Goal: Task Accomplishment & Management: Complete application form

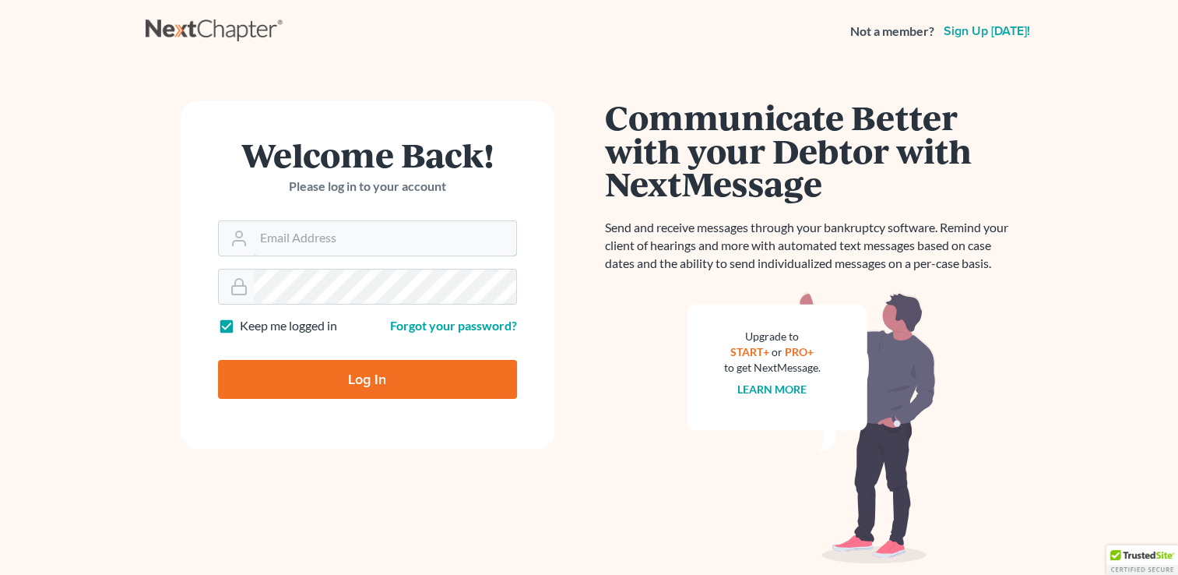
type input "[PERSON_NAME][EMAIL_ADDRESS][DOMAIN_NAME]"
click at [320, 385] on input "Log In" at bounding box center [367, 379] width 299 height 39
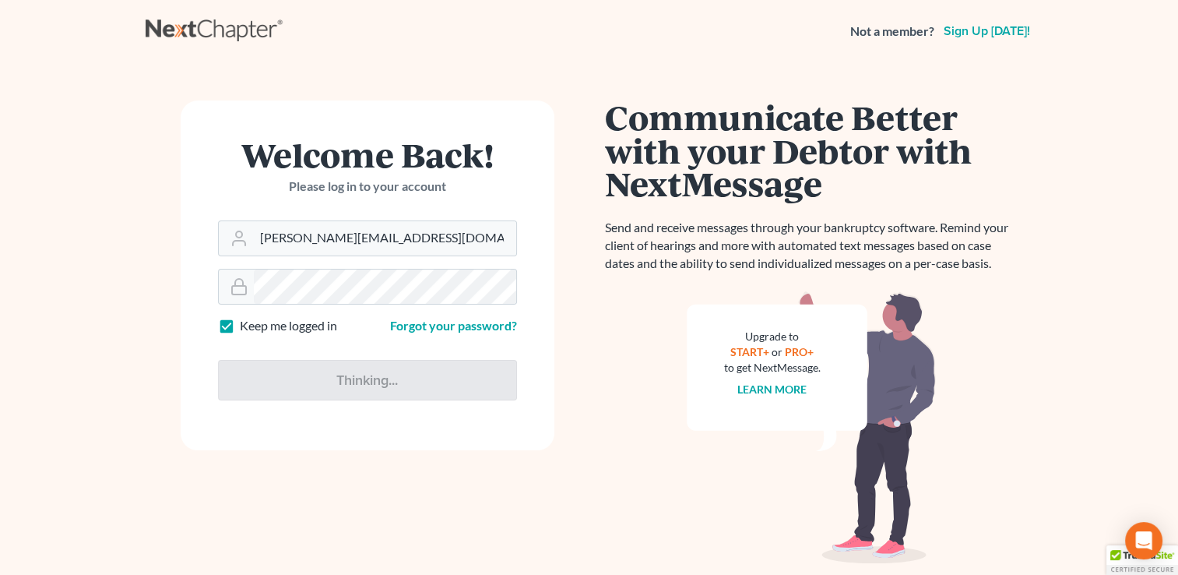
type input "Thinking..."
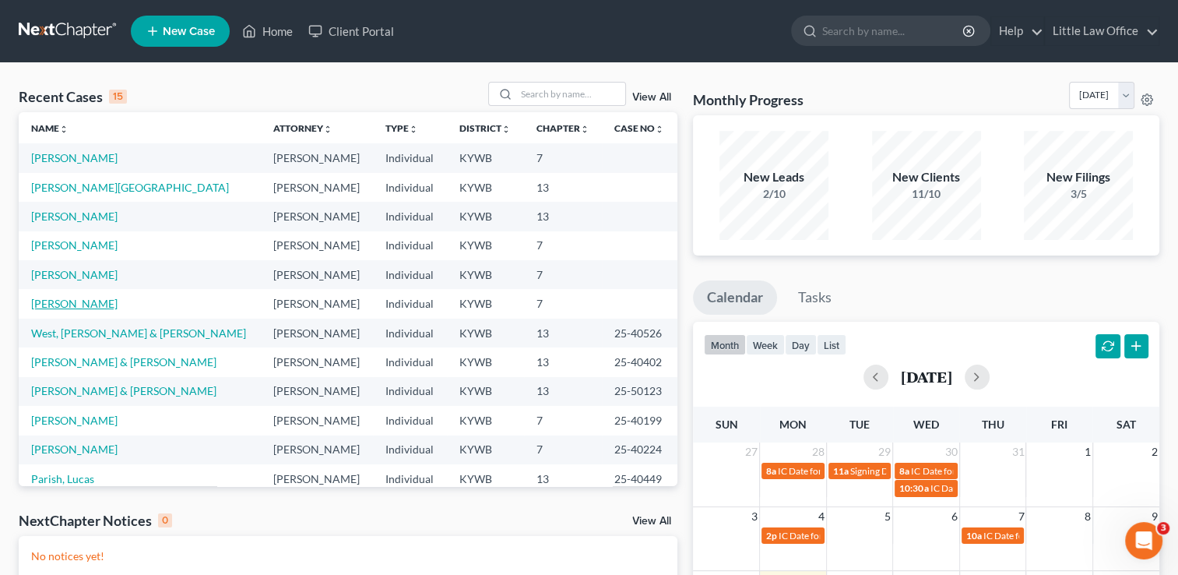
click at [54, 305] on link "[PERSON_NAME]" at bounding box center [74, 303] width 86 height 13
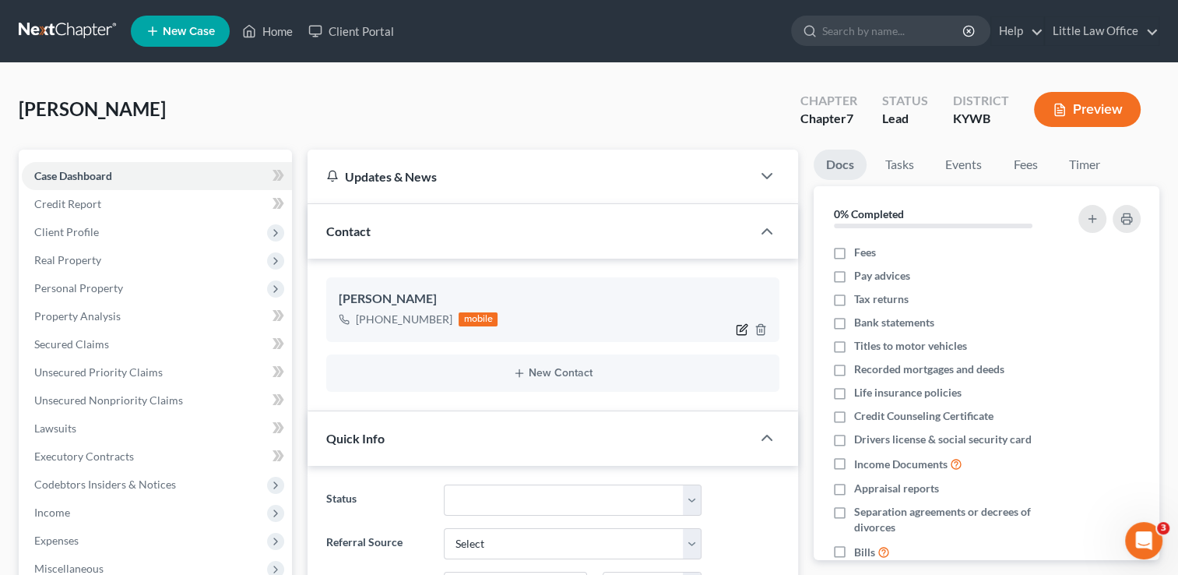
click at [744, 329] on icon "button" at bounding box center [742, 329] width 12 height 12
select select "0"
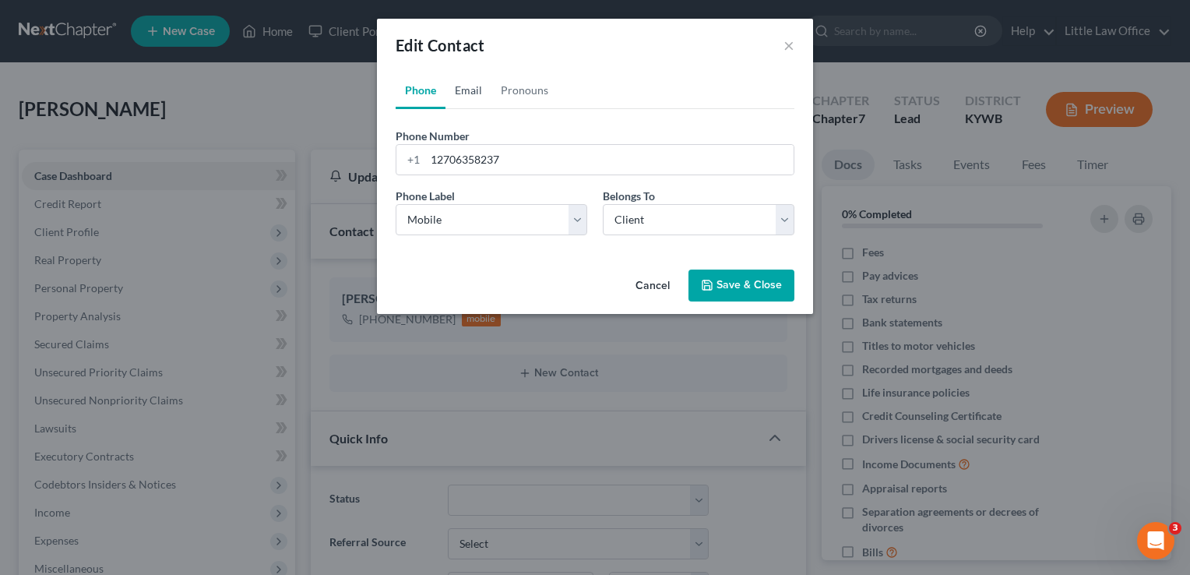
click at [453, 89] on link "Email" at bounding box center [468, 90] width 46 height 37
click at [450, 150] on input "email" at bounding box center [609, 160] width 368 height 30
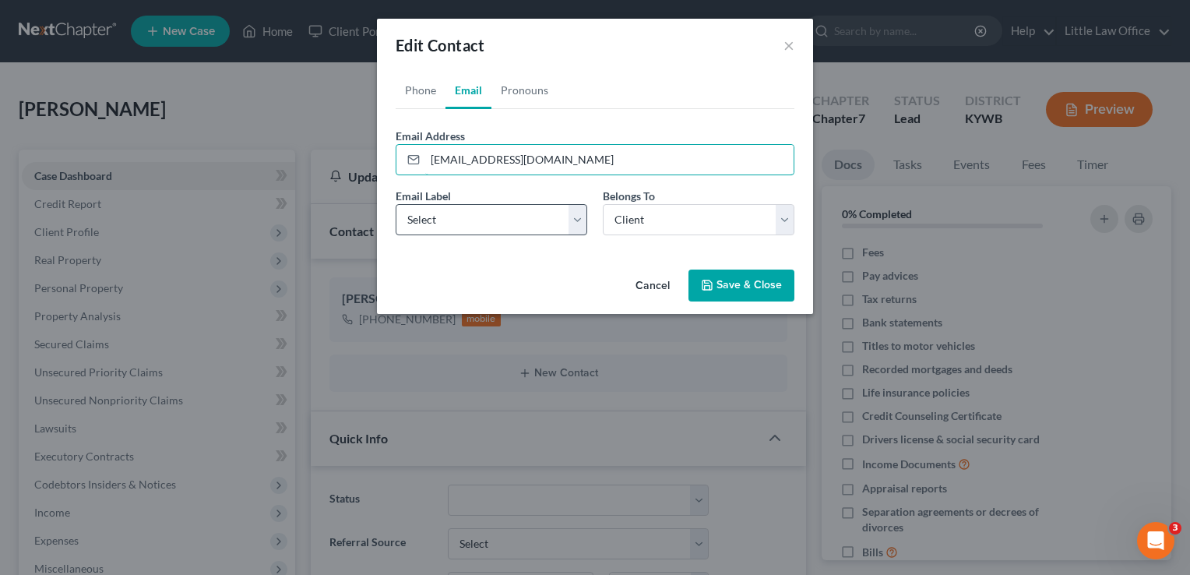
type input "shawndadaugherty1@gmail.com"
click at [445, 216] on select "Select Home Work Other" at bounding box center [492, 219] width 192 height 31
select select "0"
click at [396, 204] on select "Select Home Work Other" at bounding box center [492, 219] width 192 height 31
click at [754, 287] on button "Save & Close" at bounding box center [741, 285] width 106 height 33
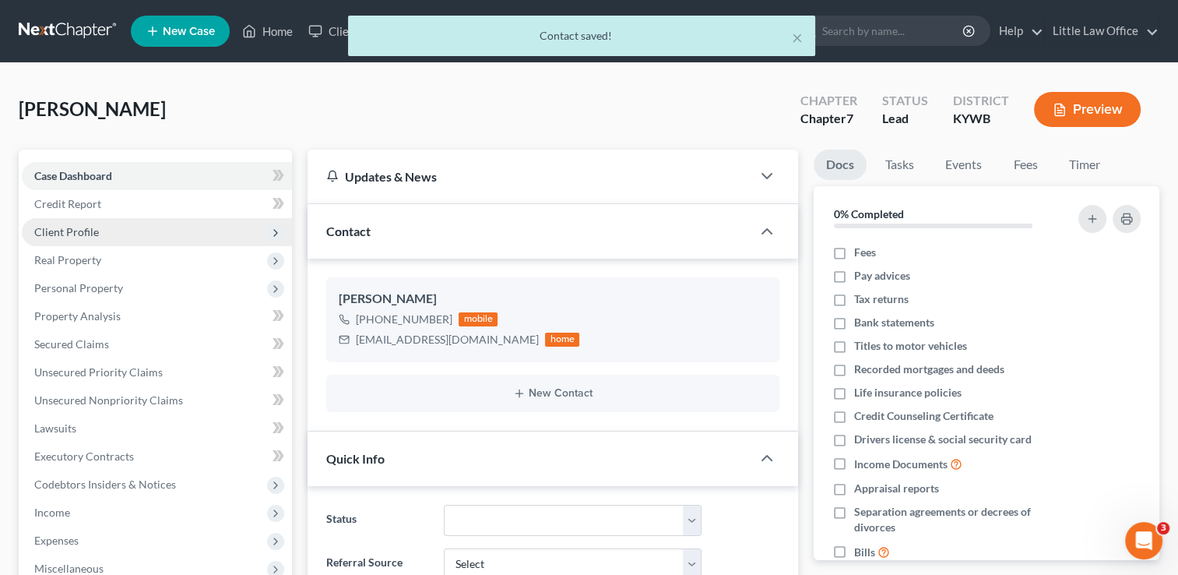
click at [74, 231] on span "Client Profile" at bounding box center [66, 231] width 65 height 13
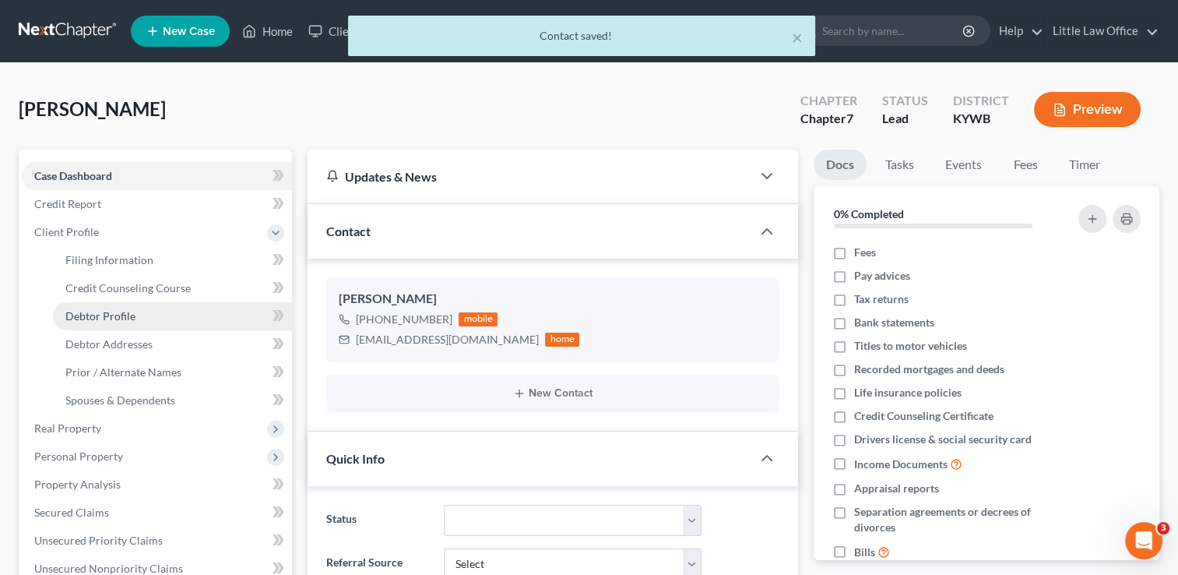
click at [122, 313] on span "Debtor Profile" at bounding box center [100, 315] width 70 height 13
select select "0"
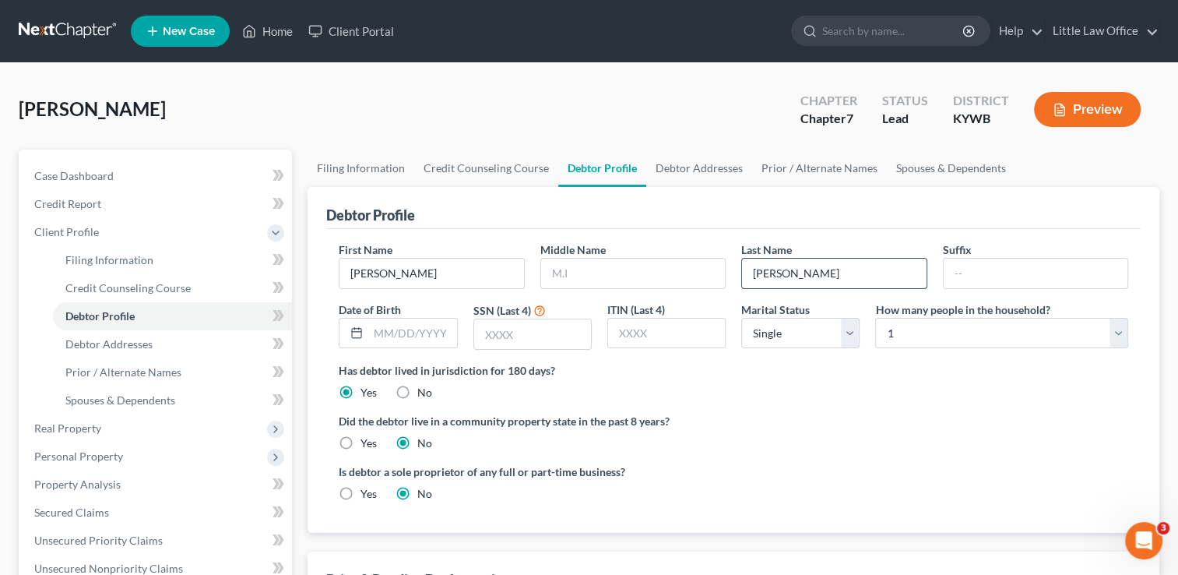
click at [783, 269] on input "Daughtery" at bounding box center [834, 273] width 184 height 30
type input "Daugherty"
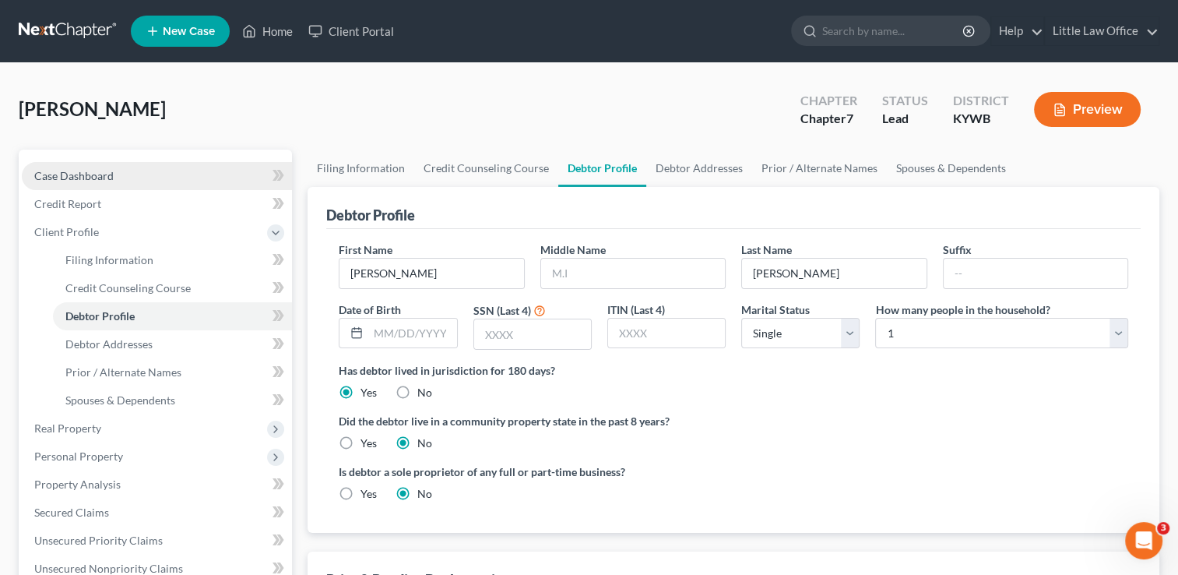
click at [50, 170] on span "Case Dashboard" at bounding box center [73, 175] width 79 height 13
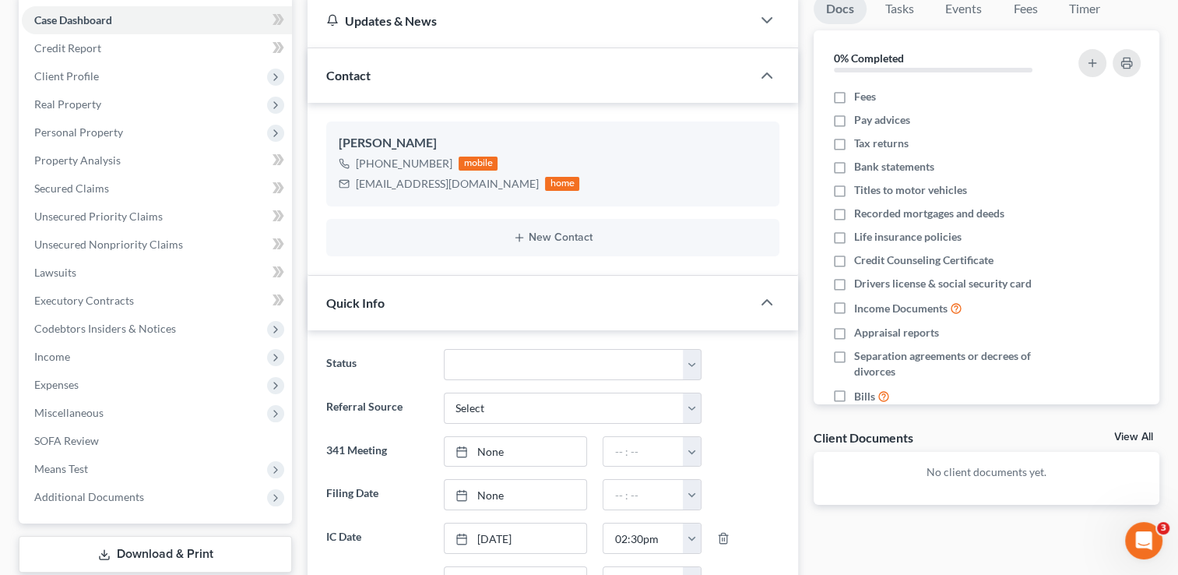
scroll to position [181, 0]
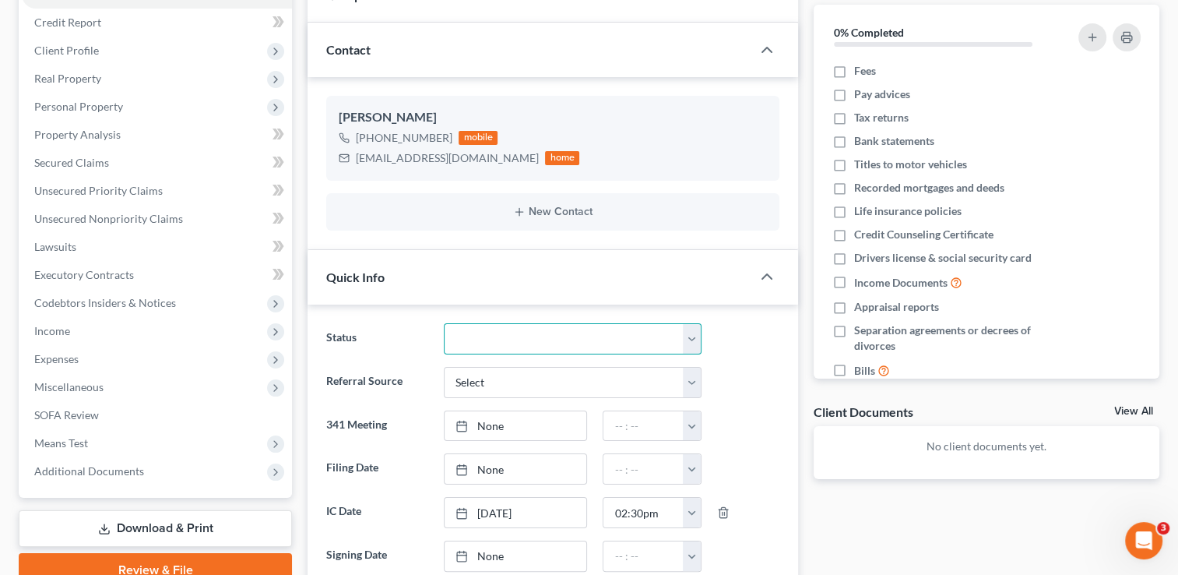
click at [599, 341] on select "Discharged Discharged & Reported Discharge Litigation Dismissal Notice Dismisse…" at bounding box center [573, 338] width 258 height 31
select select "9"
click at [444, 323] on select "Discharged Discharged & Reported Discharge Litigation Dismissal Notice Dismisse…" at bounding box center [573, 338] width 258 height 31
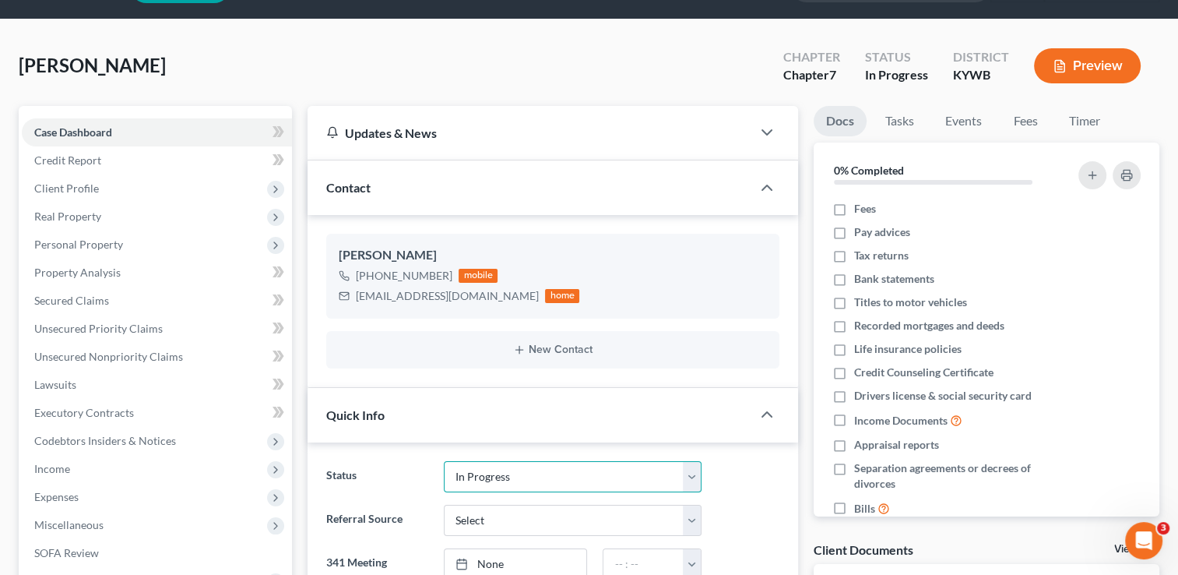
scroll to position [0, 0]
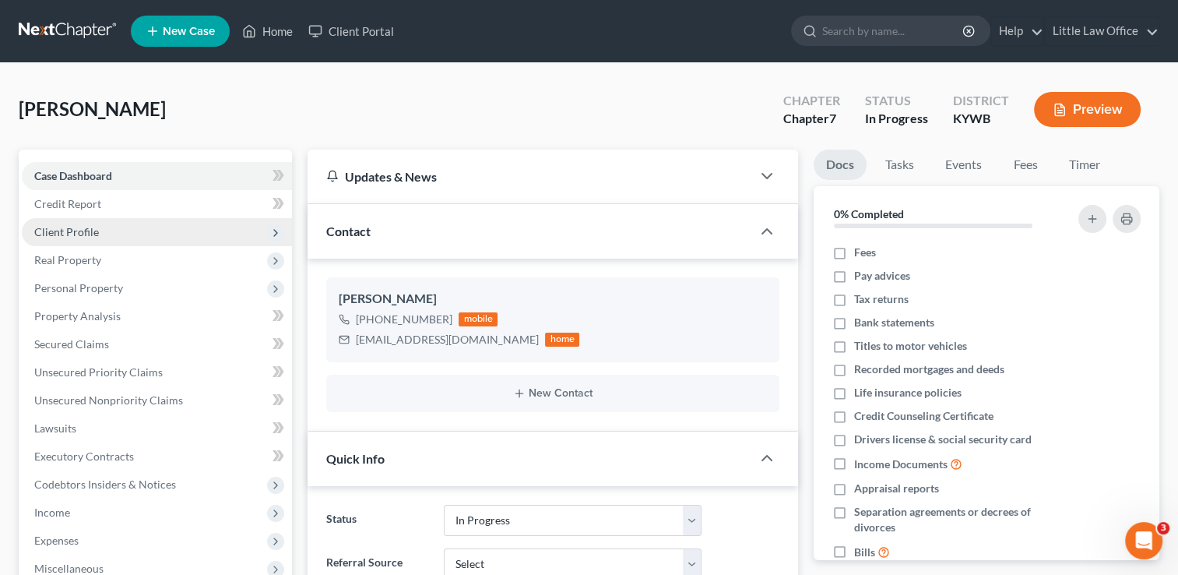
click at [136, 221] on span "Client Profile" at bounding box center [157, 232] width 270 height 28
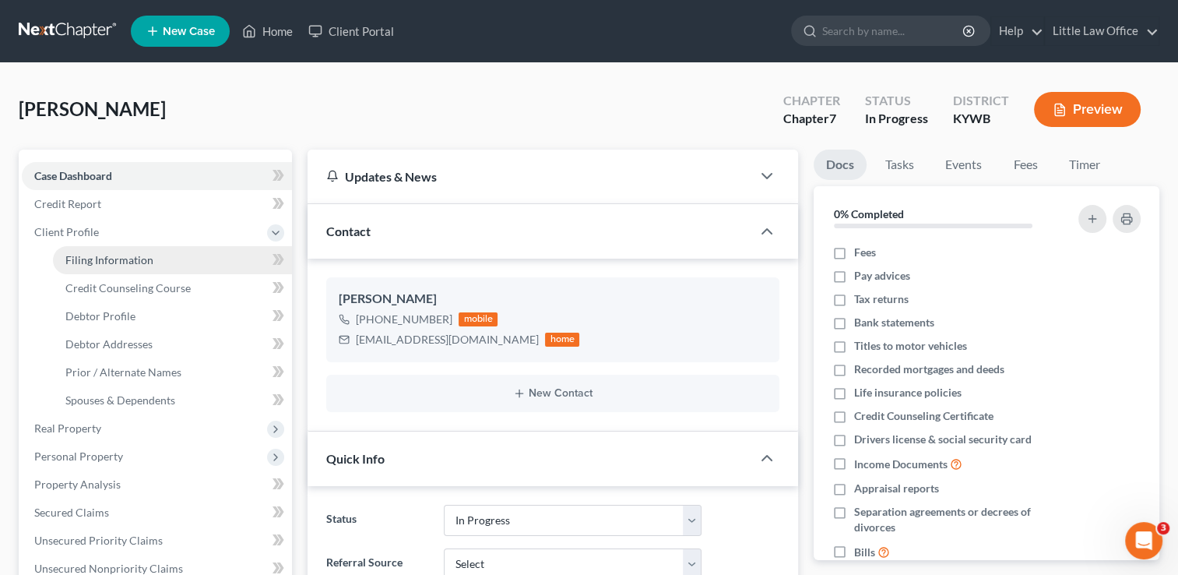
click at [134, 248] on link "Filing Information" at bounding box center [172, 260] width 239 height 28
select select "1"
select select "0"
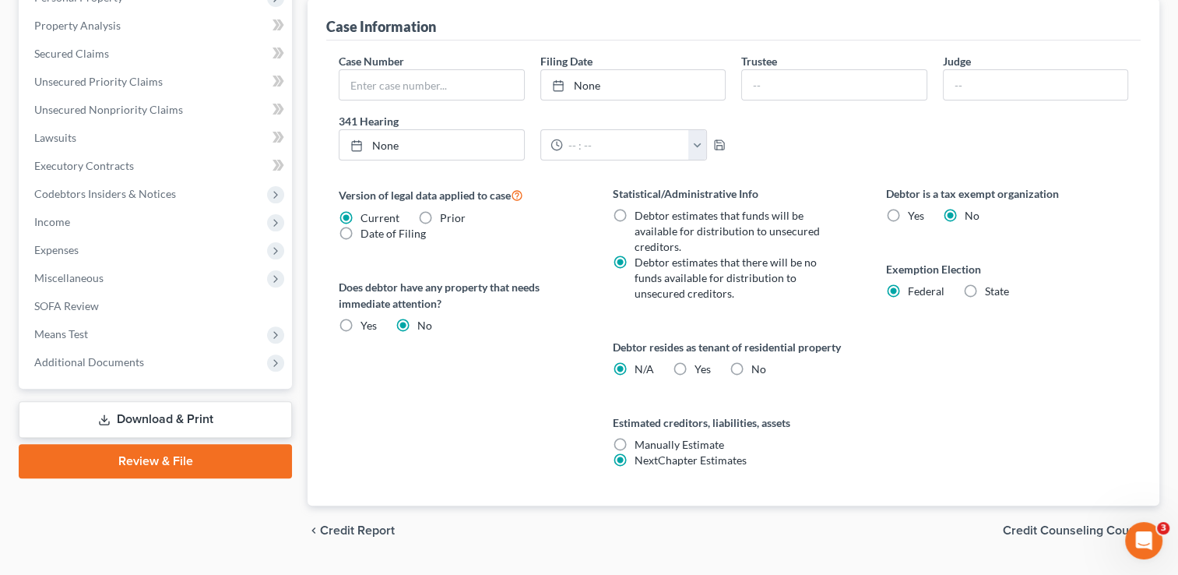
scroll to position [495, 0]
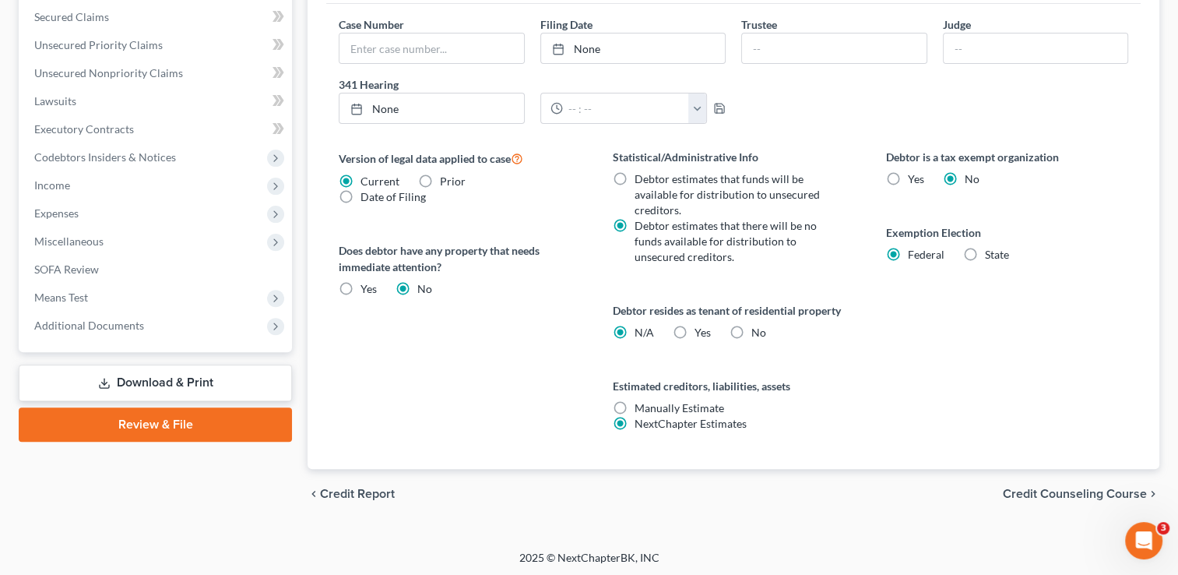
click at [1037, 487] on span "Credit Counseling Course" at bounding box center [1075, 493] width 144 height 12
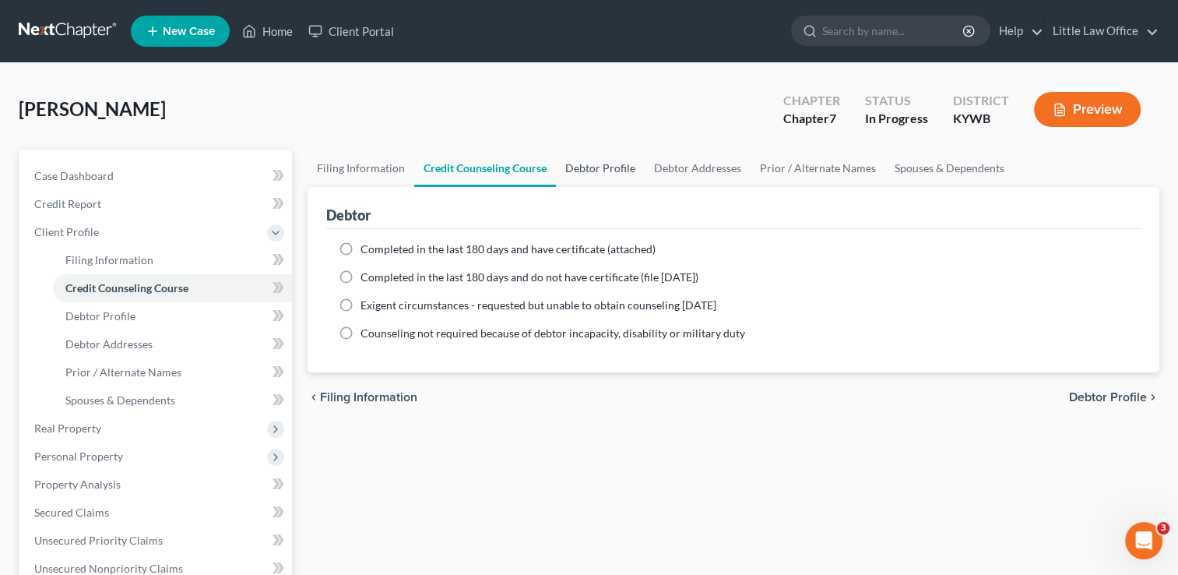
click at [585, 160] on link "Debtor Profile" at bounding box center [600, 167] width 89 height 37
select select "0"
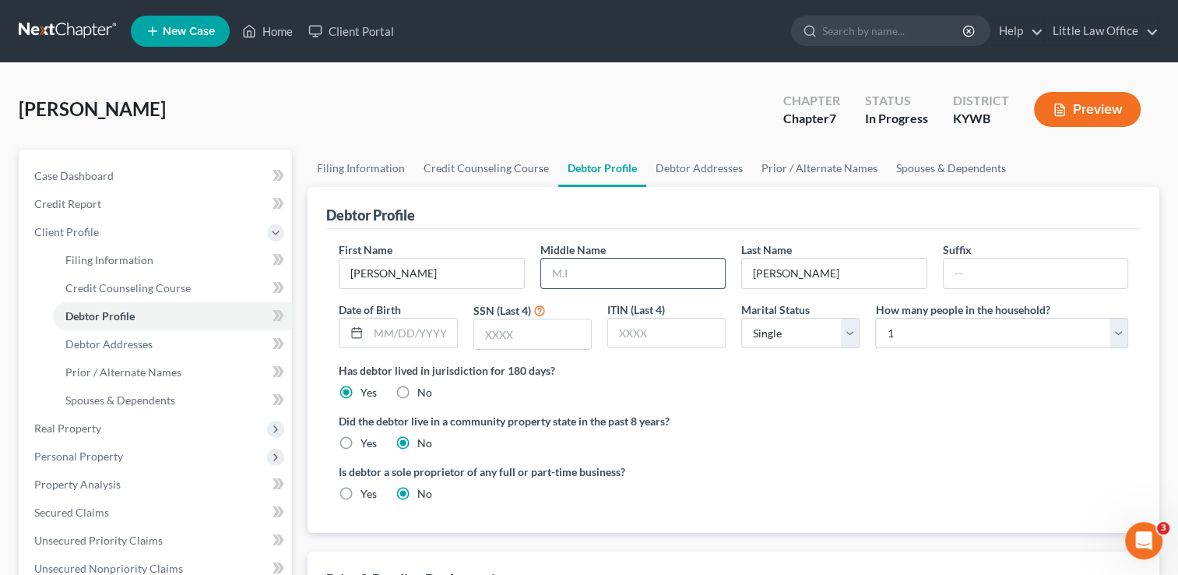
click at [589, 267] on input "text" at bounding box center [633, 273] width 184 height 30
type input "Marie"
type input "01/31/1978"
type input "7068"
select select "3"
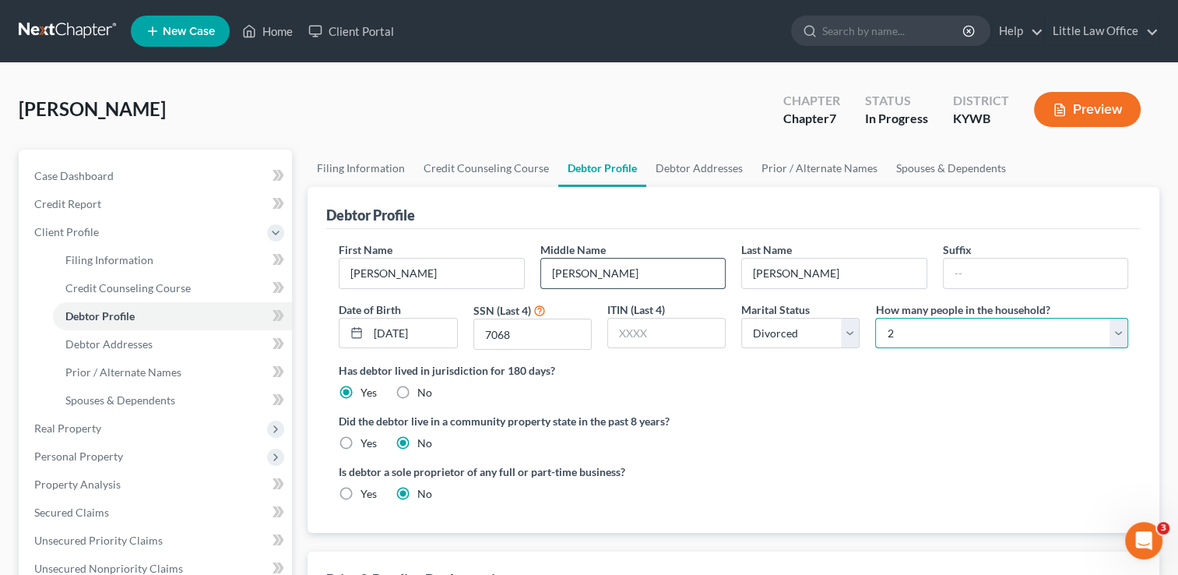
select select "0"
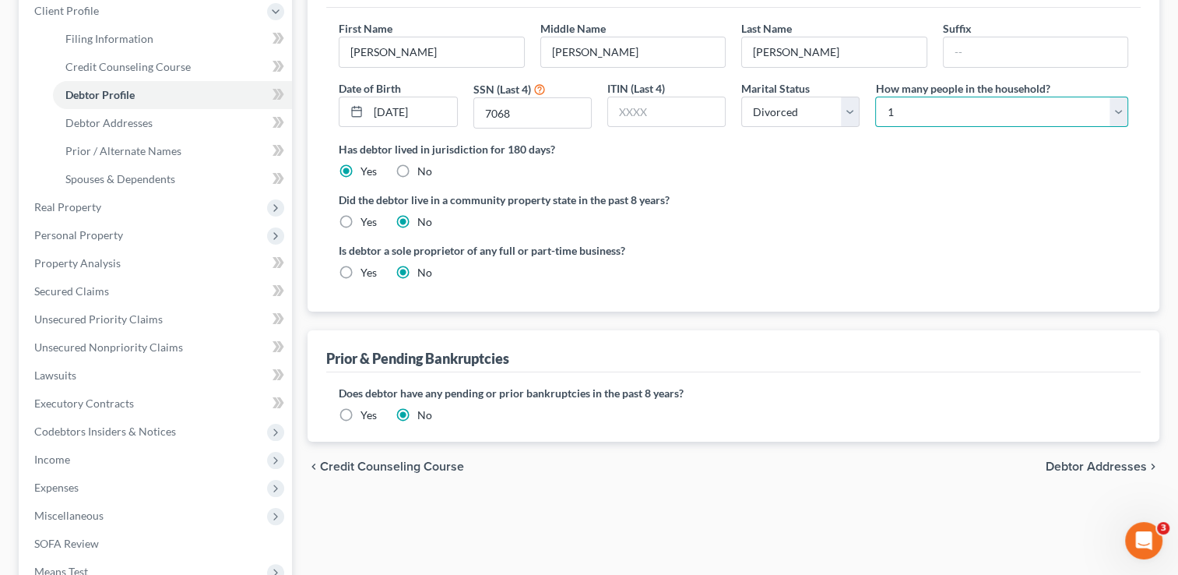
scroll to position [258, 0]
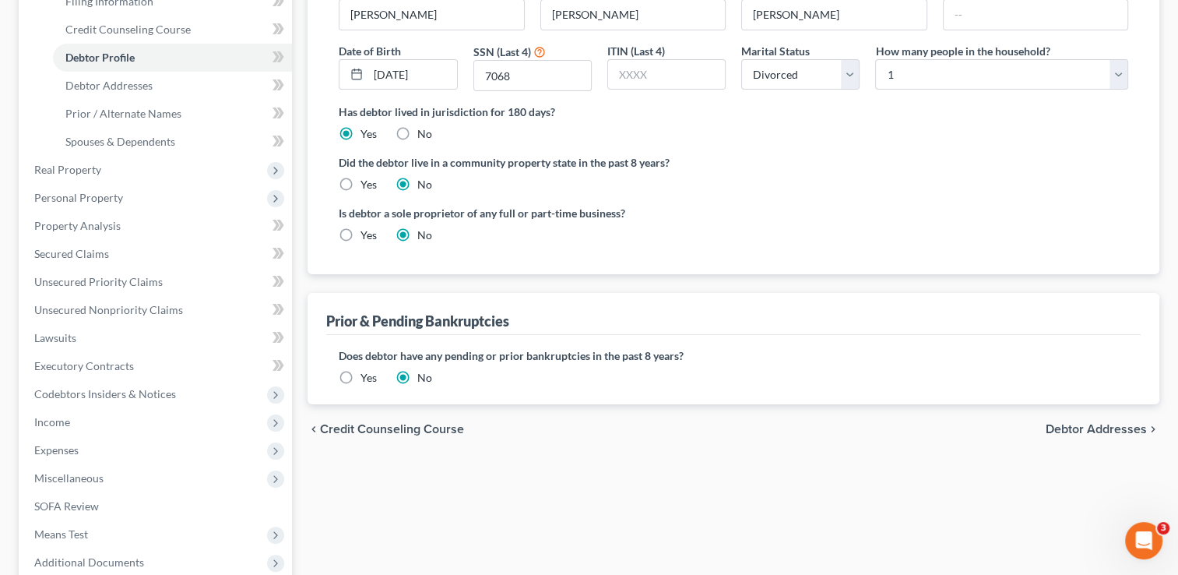
click at [1087, 424] on span "Debtor Addresses" at bounding box center [1096, 429] width 101 height 12
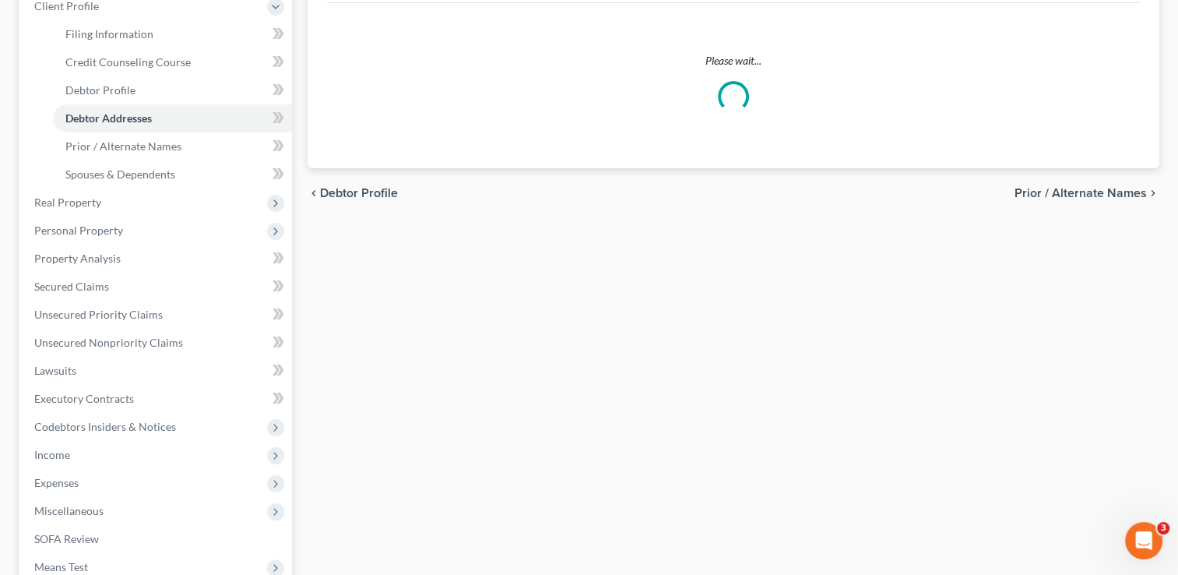
scroll to position [37, 0]
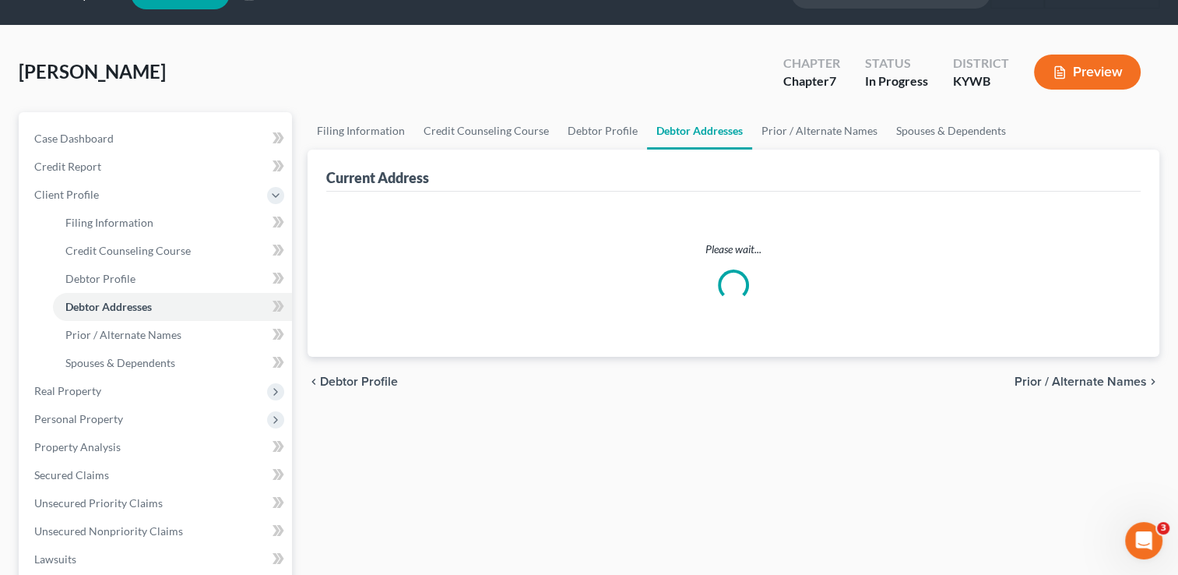
select select "0"
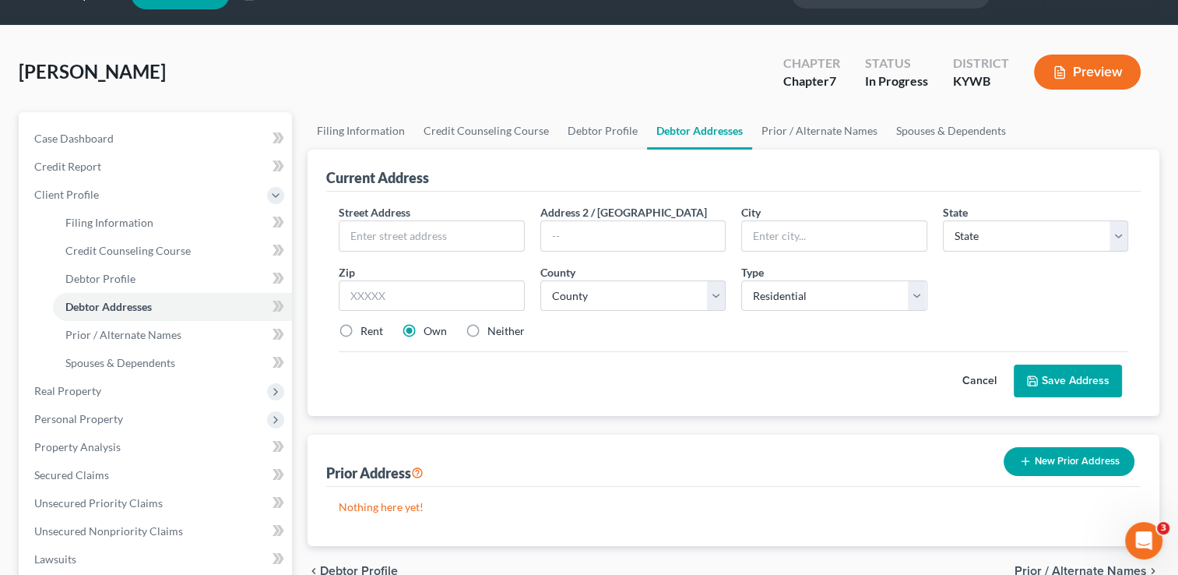
scroll to position [0, 0]
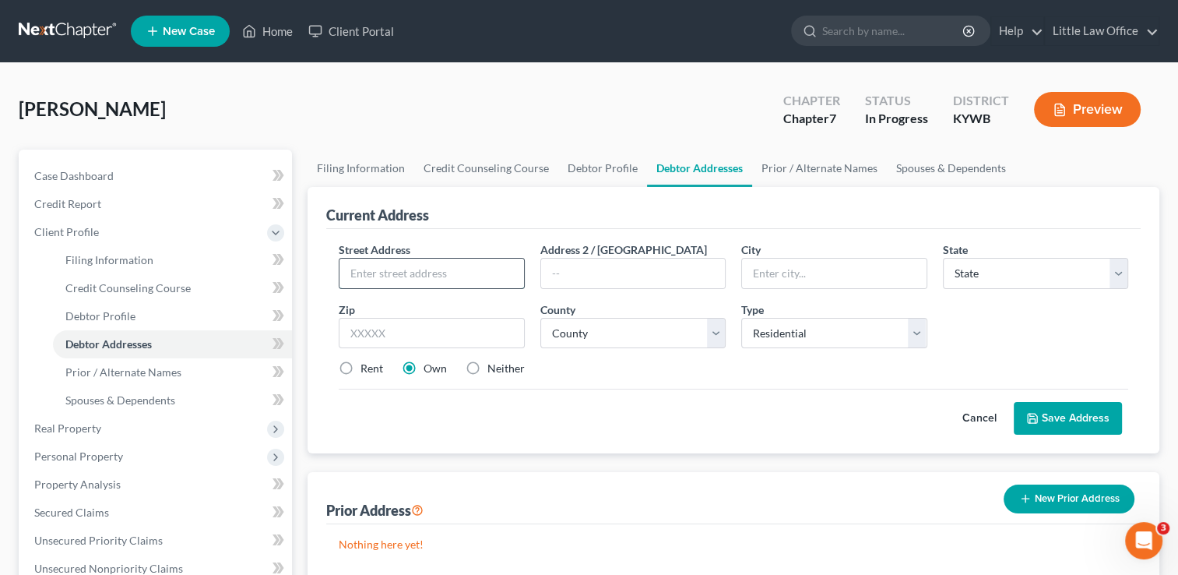
click at [406, 258] on input "text" at bounding box center [431, 273] width 184 height 30
type input "601 Third Street"
type input "Apartment C"
type input "42420"
type input "Henderson"
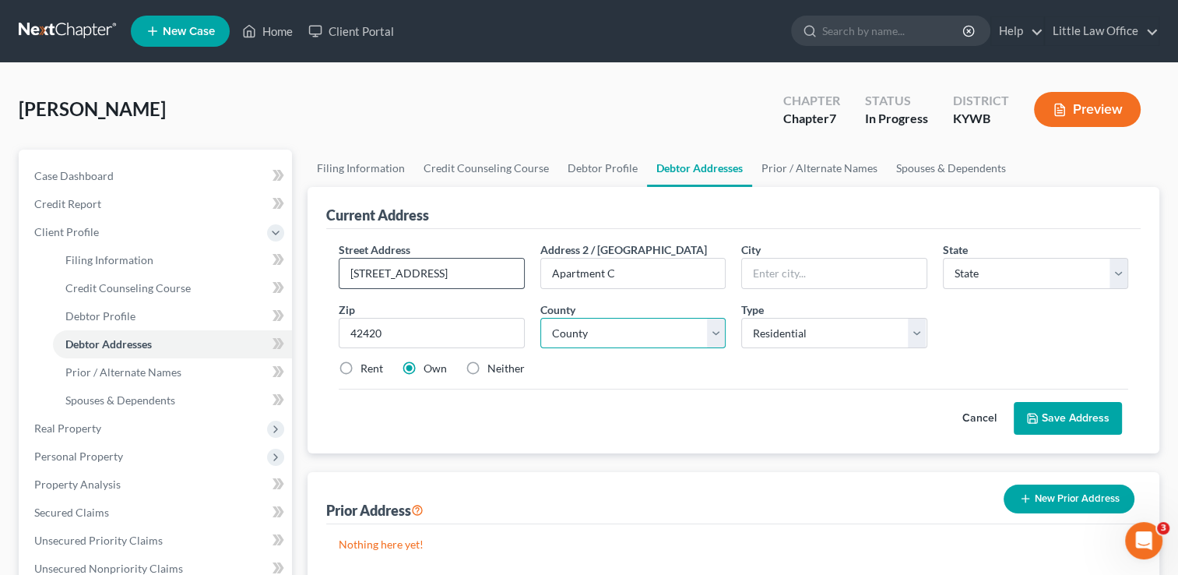
select select "18"
select select "50"
click at [364, 370] on label "Rent" at bounding box center [371, 368] width 23 height 16
click at [367, 370] on input "Rent" at bounding box center [372, 365] width 10 height 10
radio input "true"
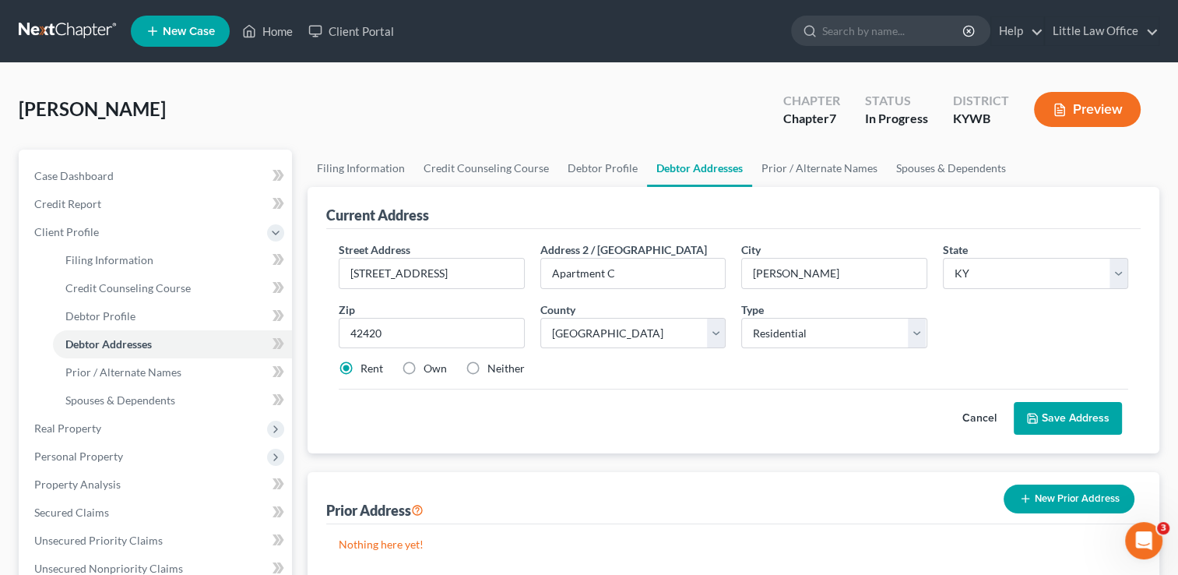
click at [1071, 420] on button "Save Address" at bounding box center [1068, 418] width 108 height 33
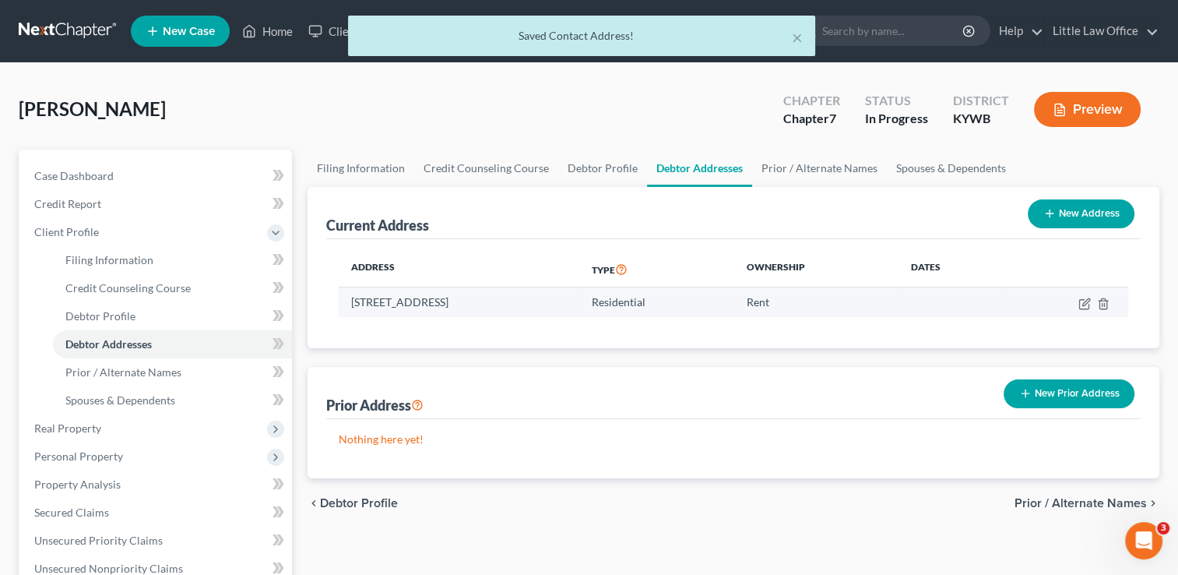
click at [579, 294] on td "601 Third Street, Apartment C, Henderson, KY 42420" at bounding box center [459, 302] width 241 height 30
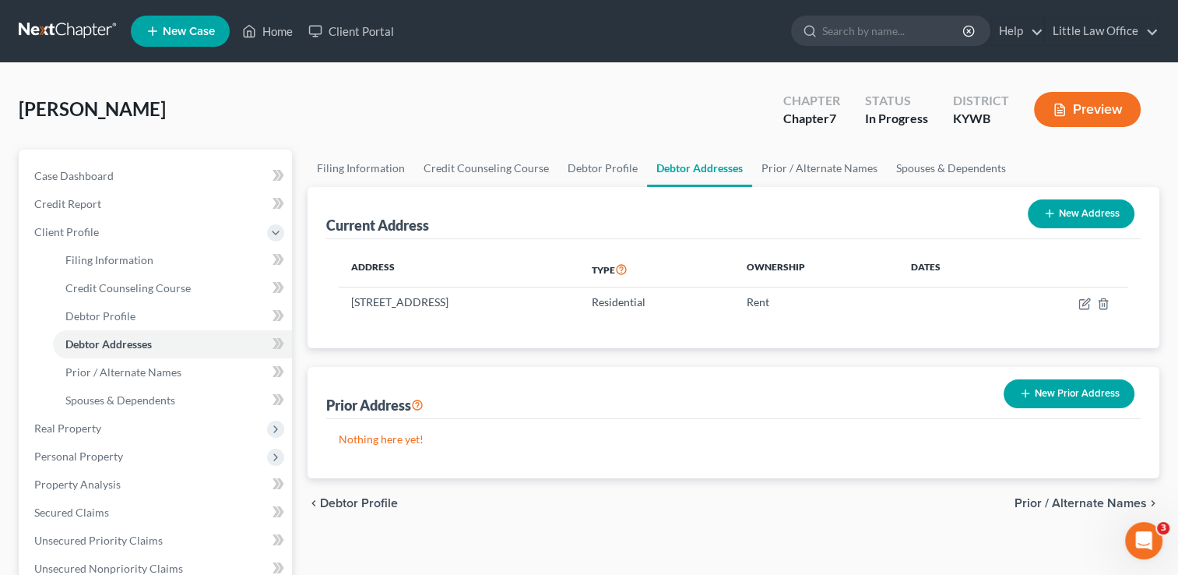
click at [1053, 397] on button "New Prior Address" at bounding box center [1069, 393] width 131 height 29
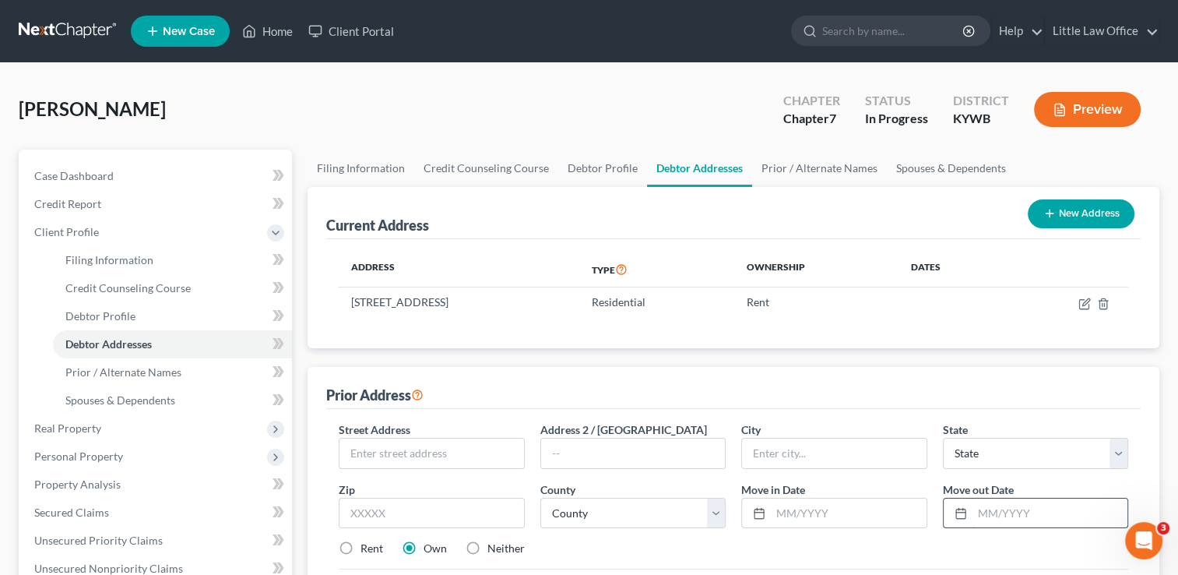
click at [1053, 506] on input "text" at bounding box center [1049, 513] width 155 height 30
type input "0"
type input "08/2024"
click at [516, 456] on input "text" at bounding box center [431, 453] width 184 height 30
type input "1442 Sassafras Grove Road"
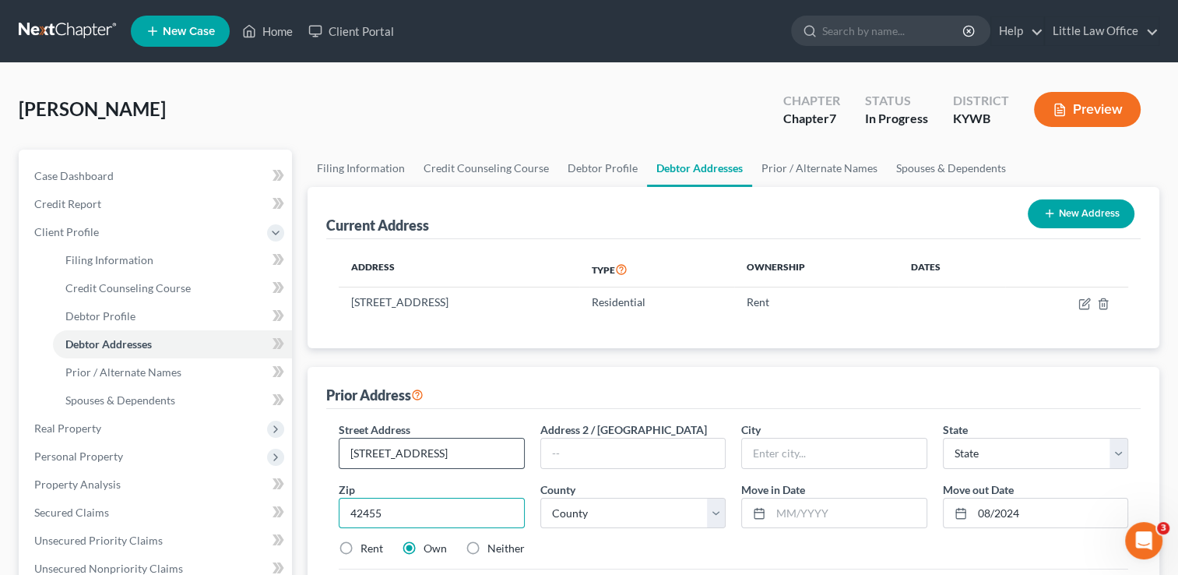
type input "42455"
type input "Sebree"
select select "18"
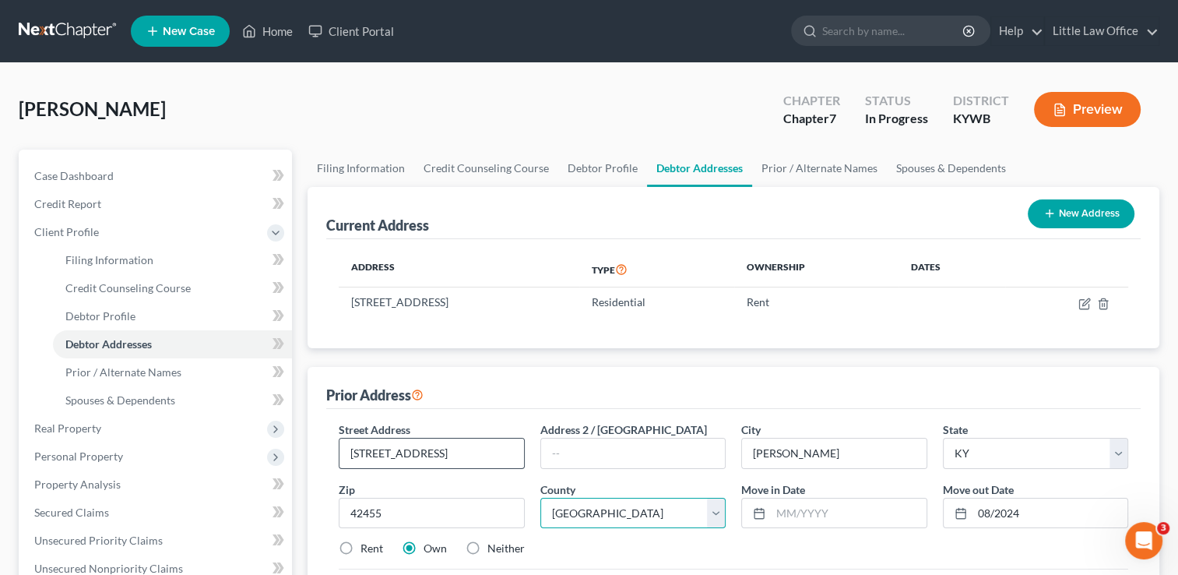
select select "116"
type input "08/2019"
click at [511, 548] on label "Neither" at bounding box center [505, 548] width 37 height 16
click at [504, 548] on input "Neither" at bounding box center [499, 545] width 10 height 10
radio input "true"
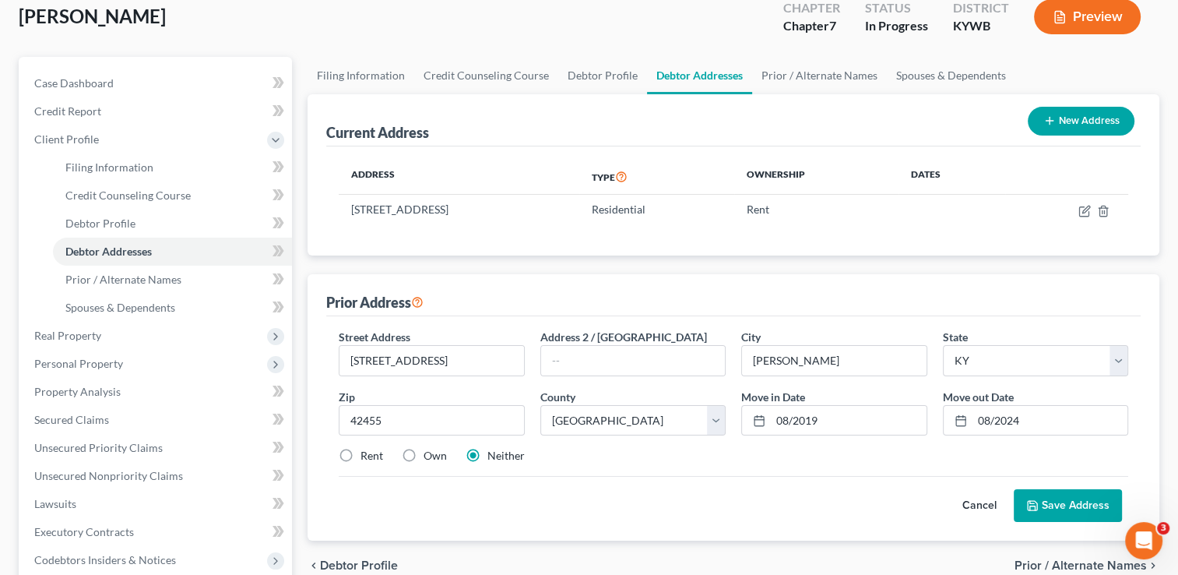
scroll to position [162, 0]
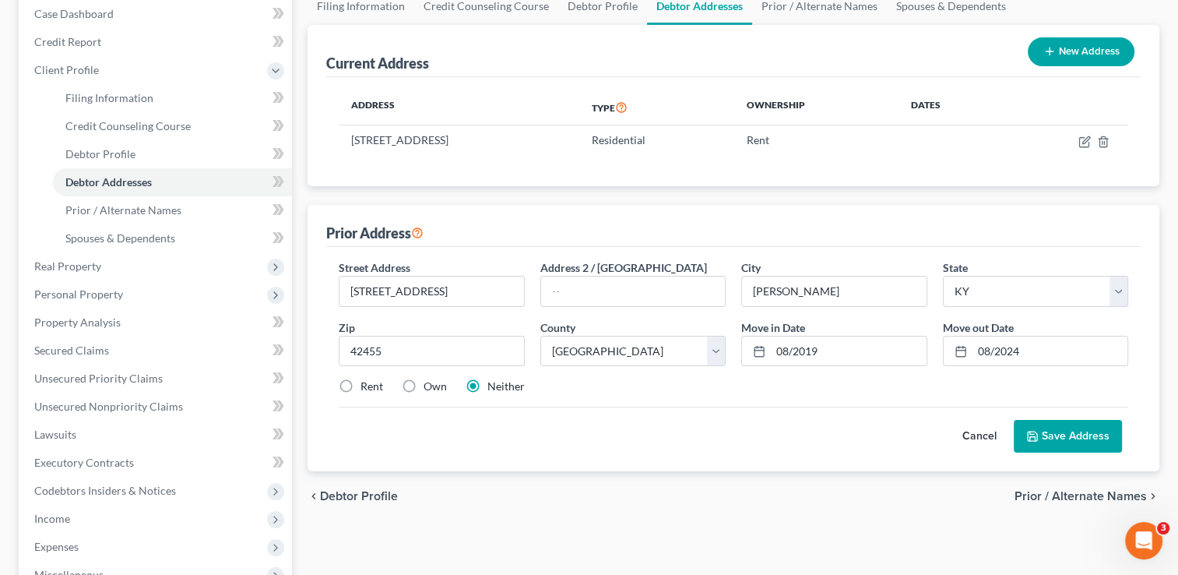
click at [1076, 431] on button "Save Address" at bounding box center [1068, 436] width 108 height 33
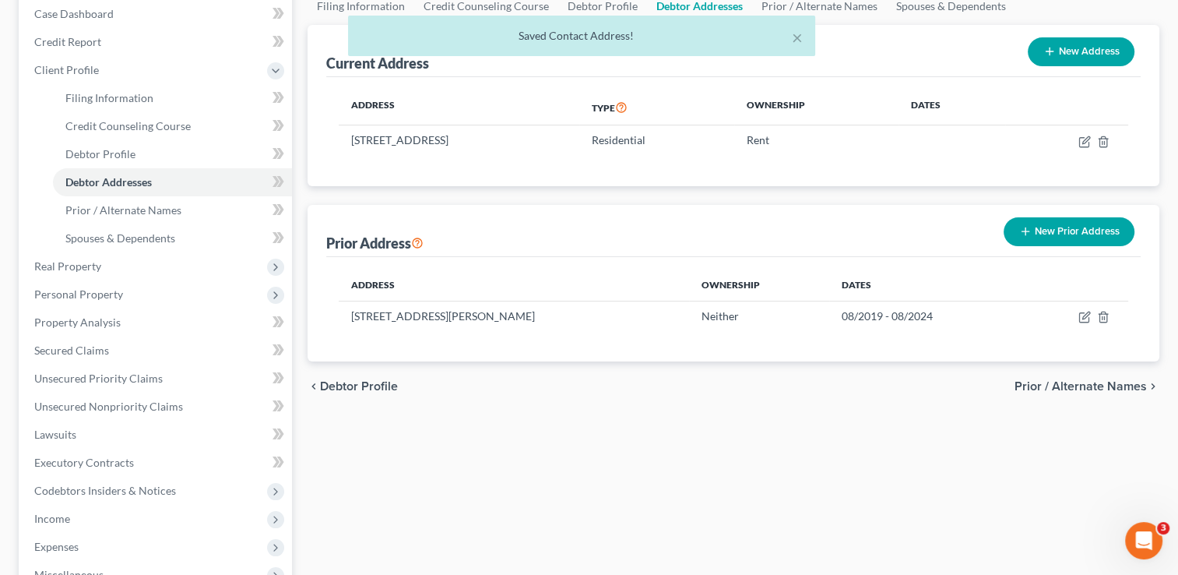
click at [1102, 392] on div "chevron_left Debtor Profile Prior / Alternate Names chevron_right" at bounding box center [734, 386] width 852 height 50
click at [1099, 385] on span "Prior / Alternate Names" at bounding box center [1080, 386] width 132 height 12
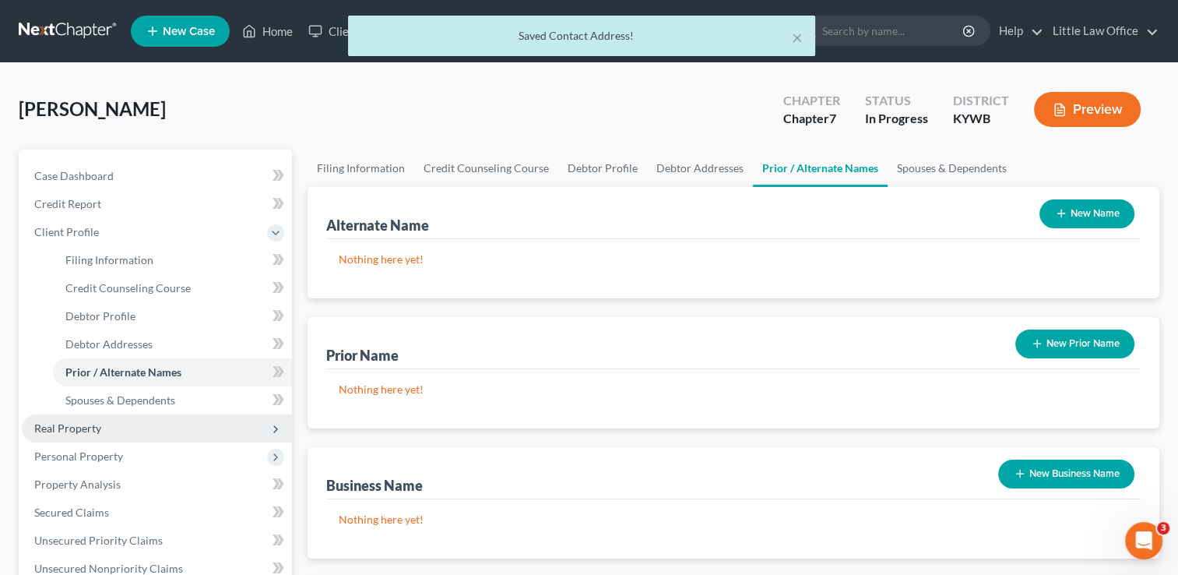
click at [90, 436] on span "Real Property" at bounding box center [157, 428] width 270 height 28
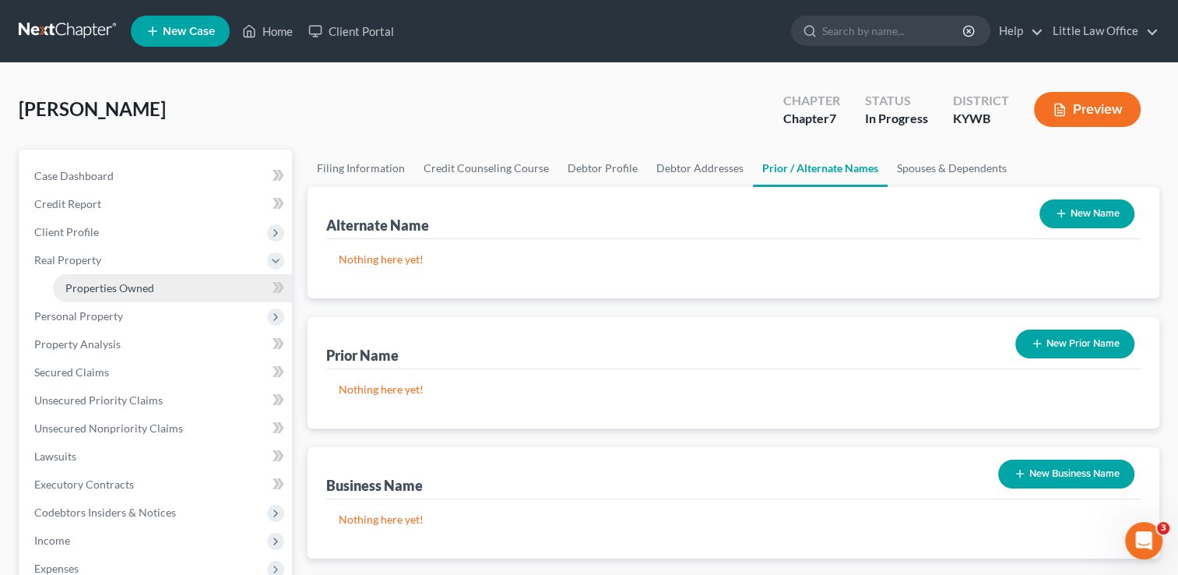
click at [135, 290] on span "Properties Owned" at bounding box center [109, 287] width 89 height 13
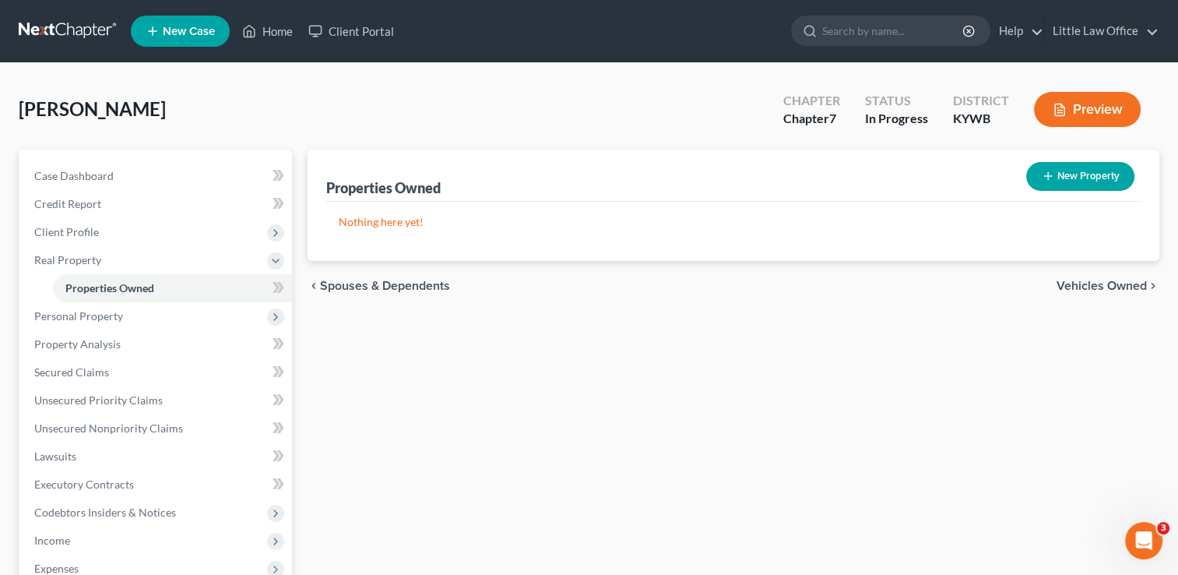
click at [1109, 283] on span "Vehicles Owned" at bounding box center [1102, 286] width 90 height 12
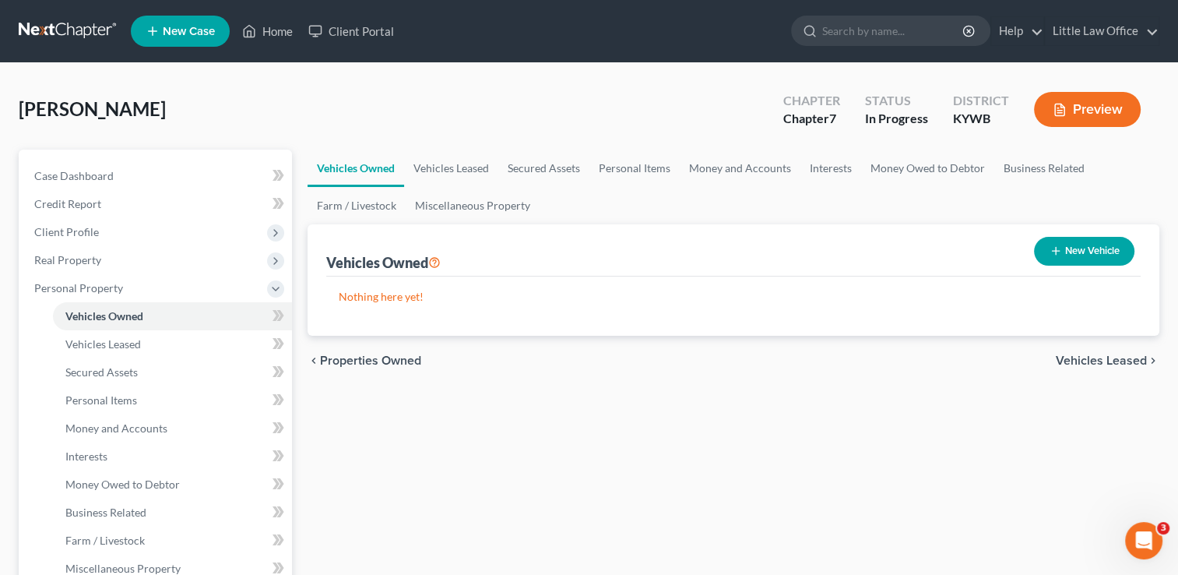
click at [1133, 249] on button "New Vehicle" at bounding box center [1084, 251] width 100 height 29
select select "0"
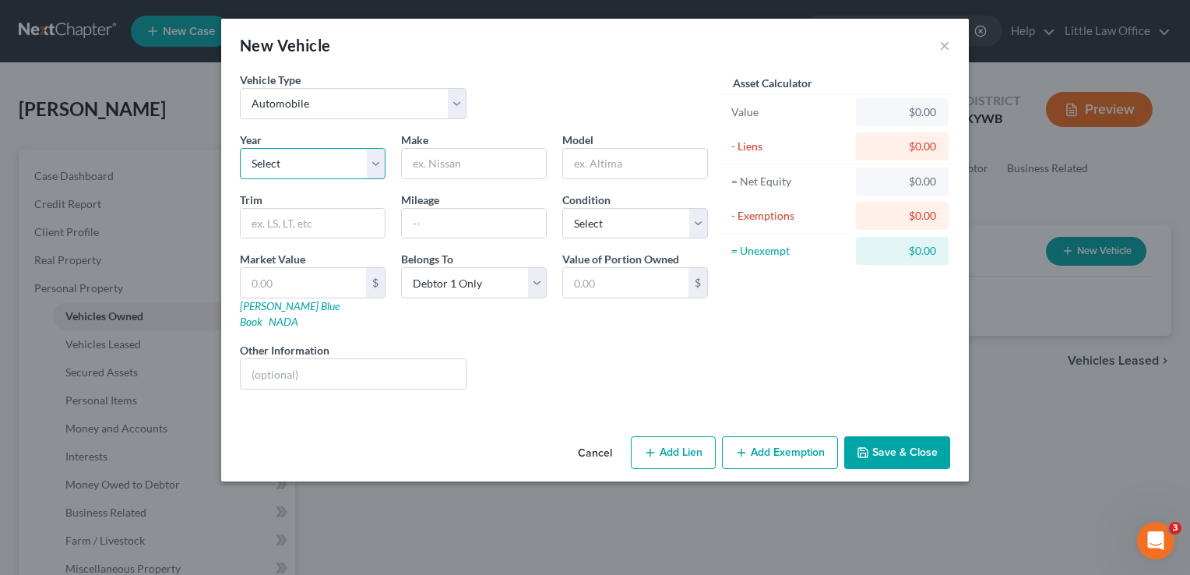
click at [283, 174] on select "Select 2026 2025 2024 2023 2022 2021 2020 2019 2018 2017 2016 2015 2014 2013 20…" at bounding box center [313, 163] width 146 height 31
select select "1"
click at [240, 148] on select "Select 2026 2025 2024 2023 2022 2021 2020 2019 2018 2017 2016 2015 2014 2013 20…" at bounding box center [313, 163] width 146 height 31
type input "Chevrolet"
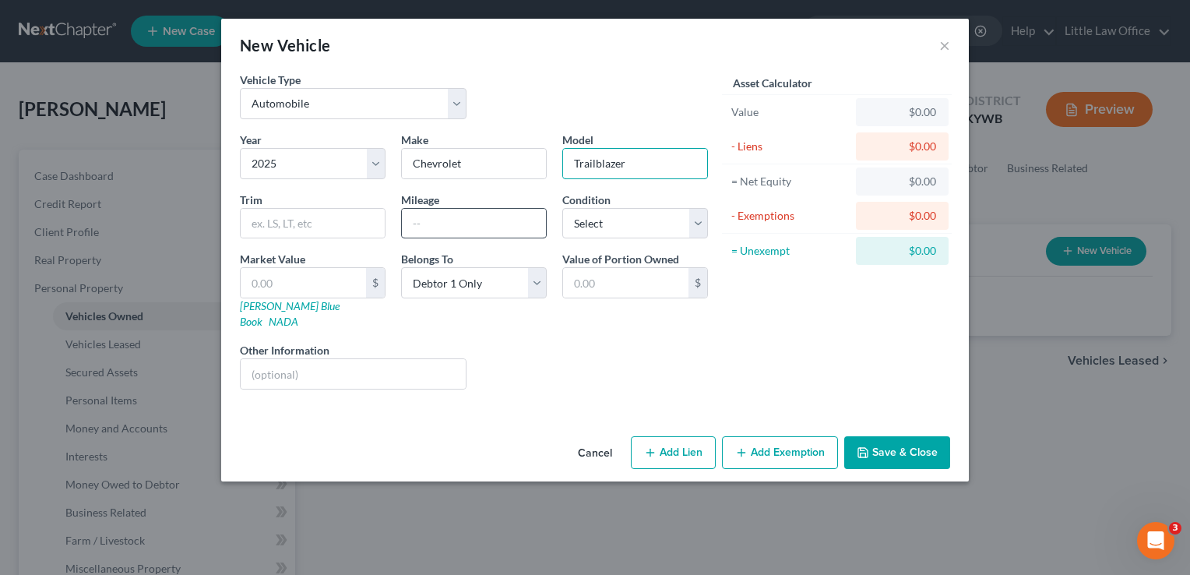
type input "Trailblazer"
click at [468, 227] on input "text" at bounding box center [474, 224] width 144 height 30
type input "18,900"
select select "0"
click at [282, 360] on input "text" at bounding box center [353, 374] width 225 height 30
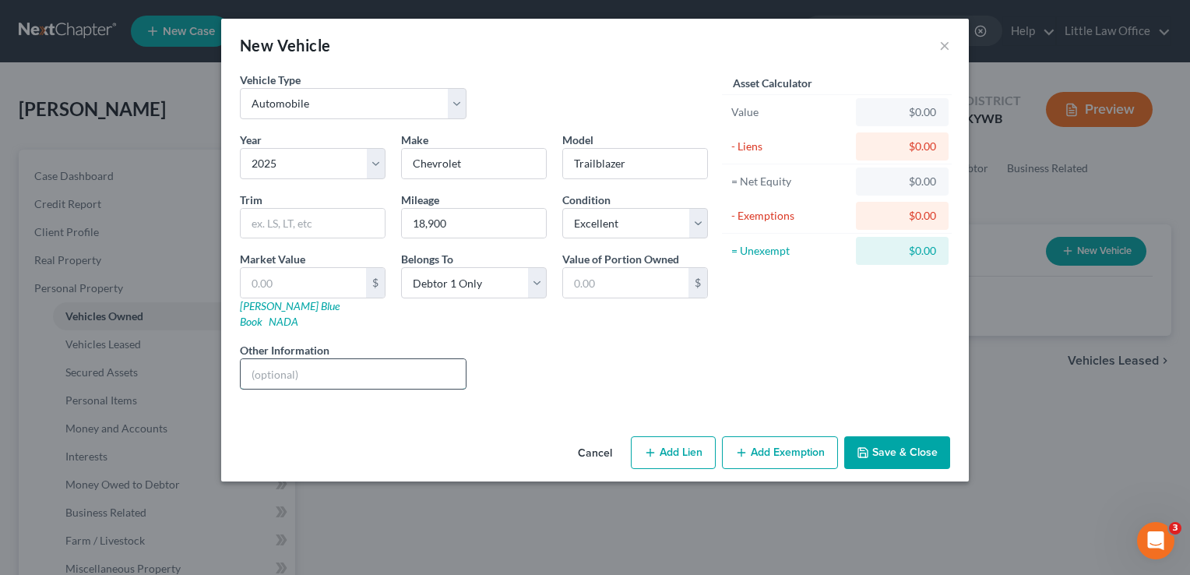
click at [282, 360] on input "text" at bounding box center [353, 374] width 225 height 30
type input "4WD"
click at [616, 342] on div "Liens Select" at bounding box center [595, 365] width 242 height 47
click at [691, 441] on button "Add Lien" at bounding box center [673, 452] width 85 height 33
select select "0"
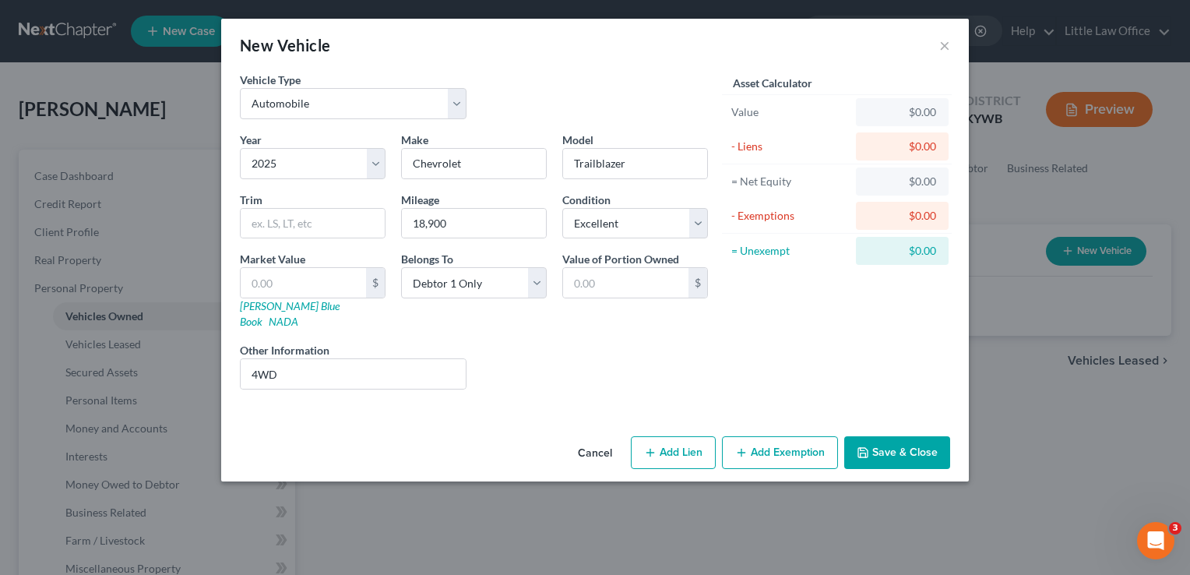
select select "0"
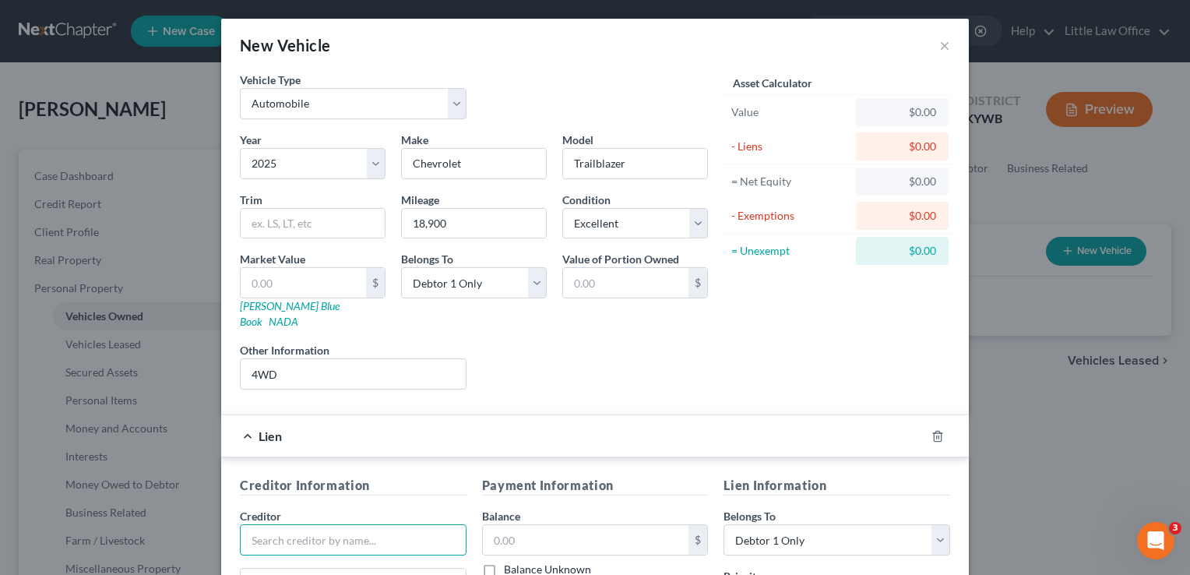
click at [325, 527] on input "text" at bounding box center [353, 539] width 227 height 31
type input "Capital One Auto Finance"
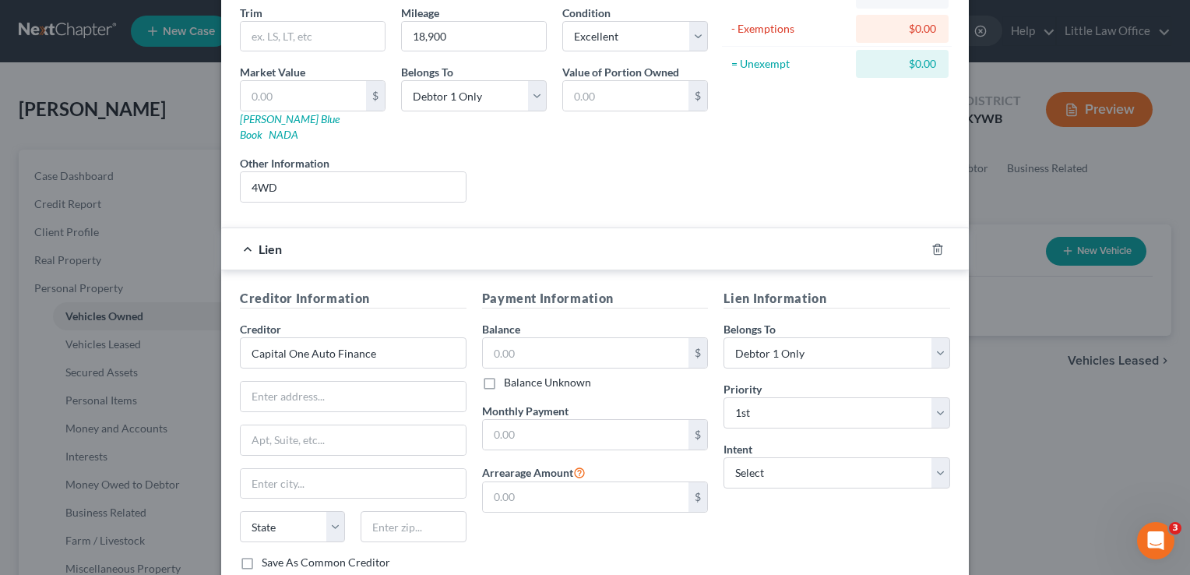
scroll to position [200, 0]
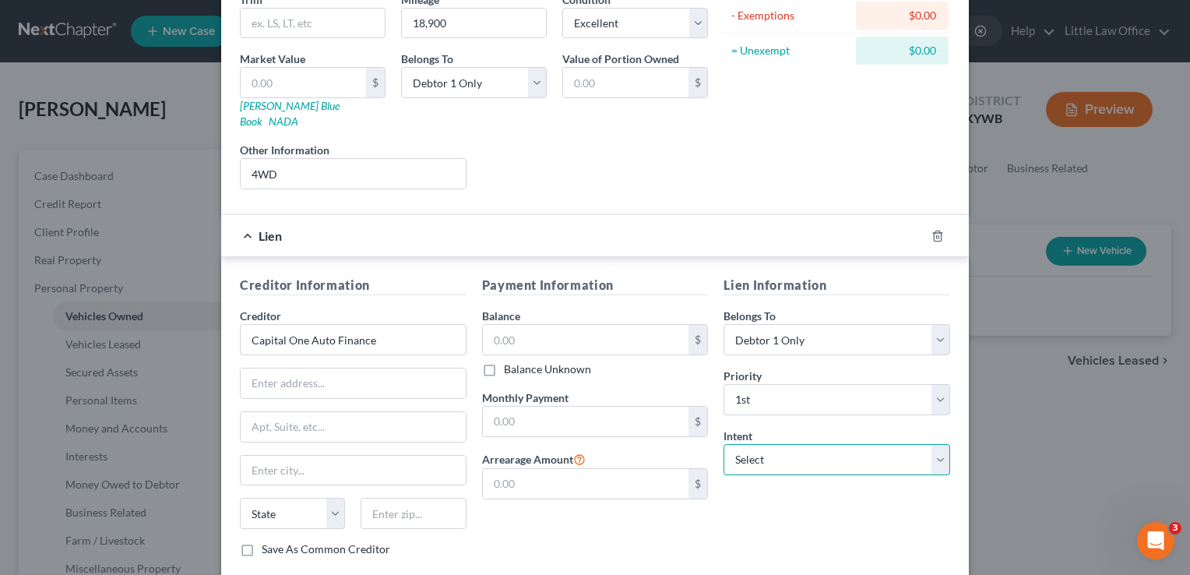
click at [916, 444] on select "Select Surrender Redeem Reaffirm Avoid Other" at bounding box center [836, 459] width 227 height 31
select select "2"
click at [723, 444] on select "Select Surrender Redeem Reaffirm Avoid Other" at bounding box center [836, 459] width 227 height 31
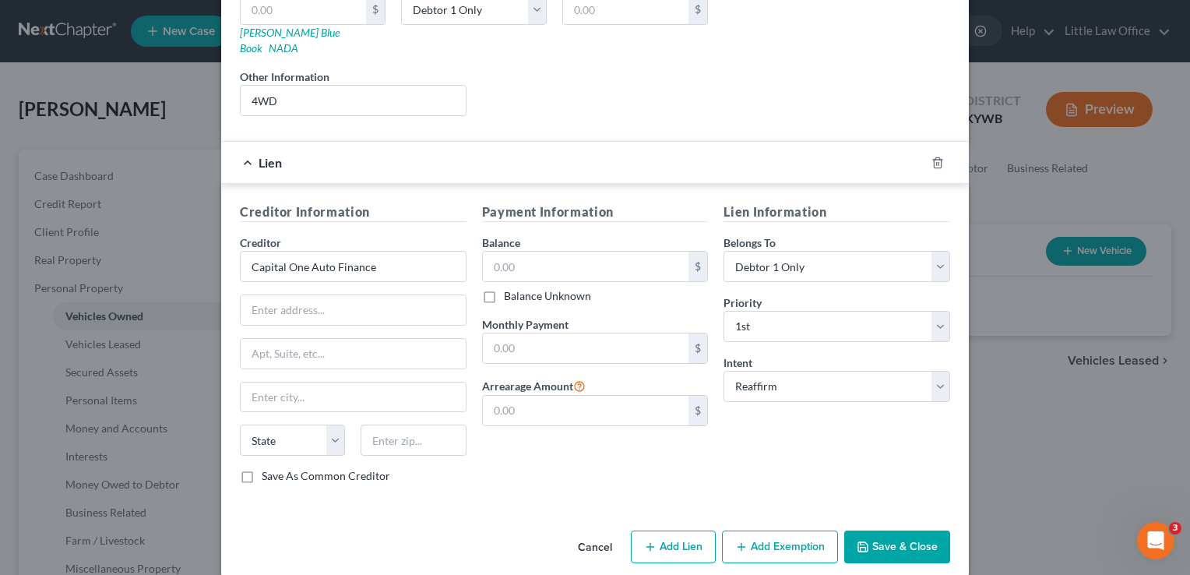
drag, startPoint x: 1183, startPoint y: 457, endPoint x: 14, endPoint y: 23, distance: 1246.5
click at [862, 540] on icon "button" at bounding box center [862, 546] width 12 height 12
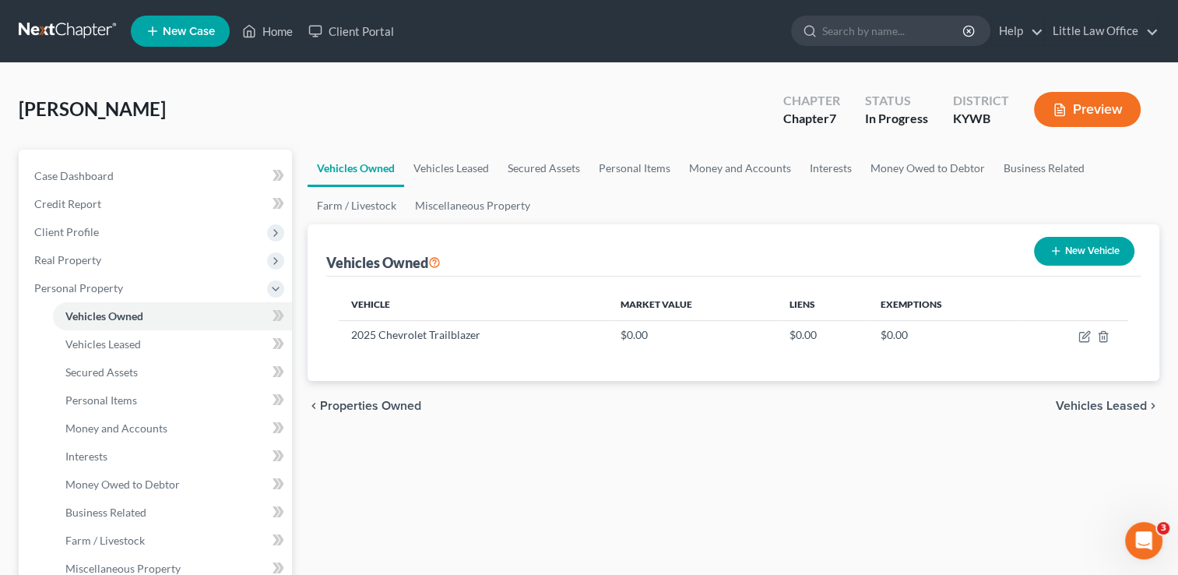
click at [1062, 244] on button "New Vehicle" at bounding box center [1084, 251] width 100 height 29
select select "0"
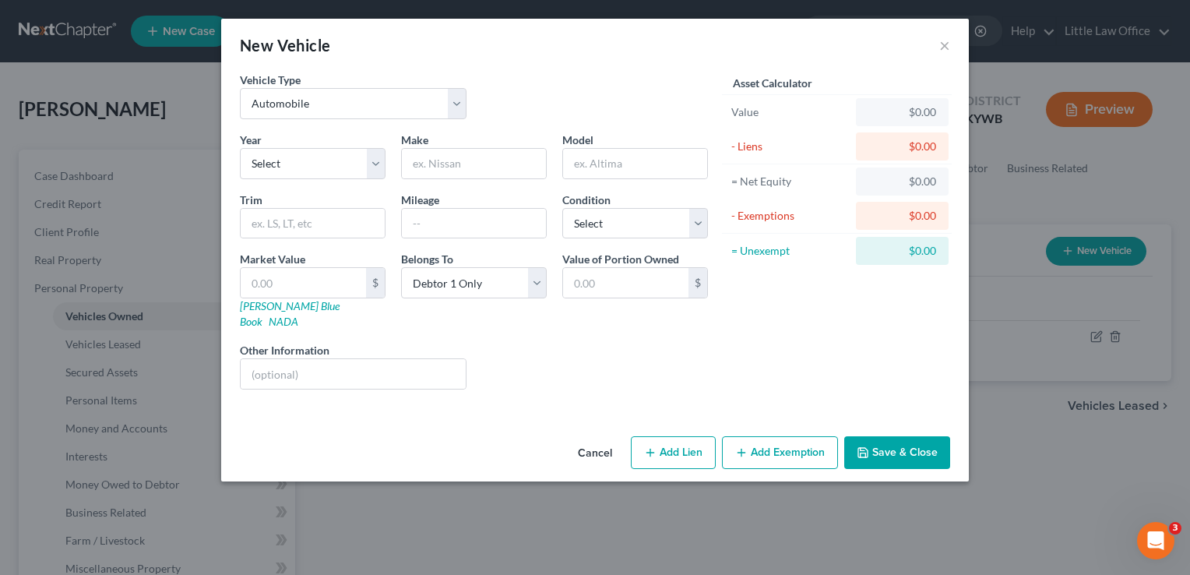
click at [371, 181] on div "Year Select 2026 2025 2024 2023 2022 2021 2020 2019 2018 2017 2016 2015 2014 20…" at bounding box center [473, 267] width 483 height 270
click at [371, 177] on select "Select 2026 2025 2024 2023 2022 2021 2020 2019 2018 2017 2016 2015 2014 2013 20…" at bounding box center [313, 163] width 146 height 31
select select "6"
click at [240, 148] on select "Select 2026 2025 2024 2023 2022 2021 2020 2019 2018 2017 2016 2015 2014 2013 20…" at bounding box center [313, 163] width 146 height 31
type input "GMC"
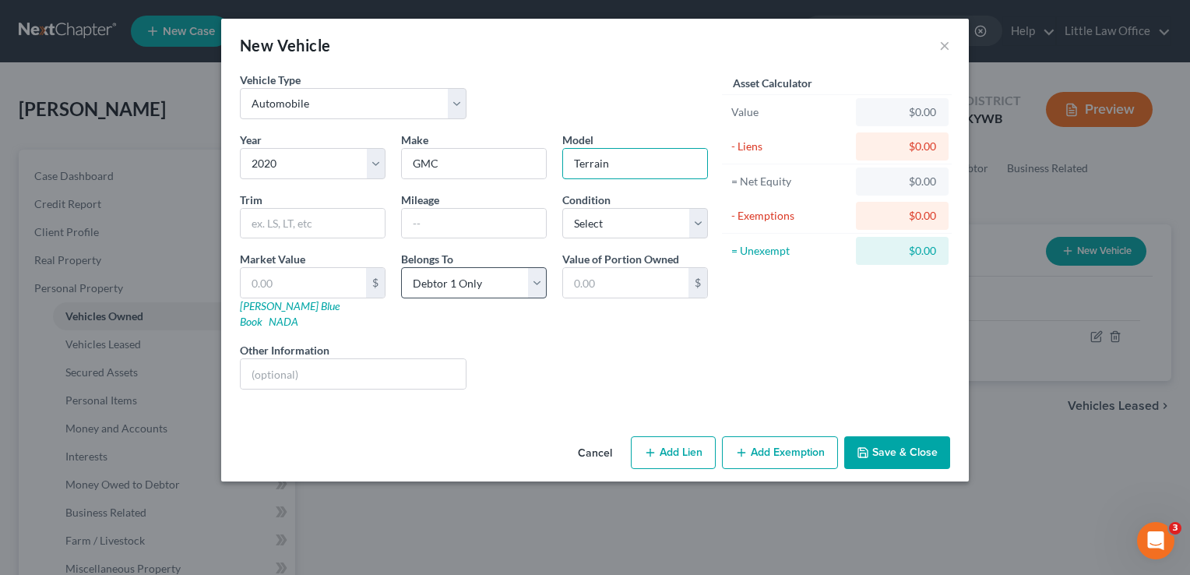
type input "Terrain"
click at [486, 270] on select "Select Debtor 1 Only Debtor 2 Only Debtor 1 And Debtor 2 Only At Least One Of T…" at bounding box center [474, 282] width 146 height 31
select select "3"
click at [401, 267] on select "Select Debtor 1 Only Debtor 2 Only Debtor 1 And Debtor 2 Only At Least One Of T…" at bounding box center [474, 282] width 146 height 31
click at [682, 436] on button "Add Lien" at bounding box center [673, 452] width 85 height 33
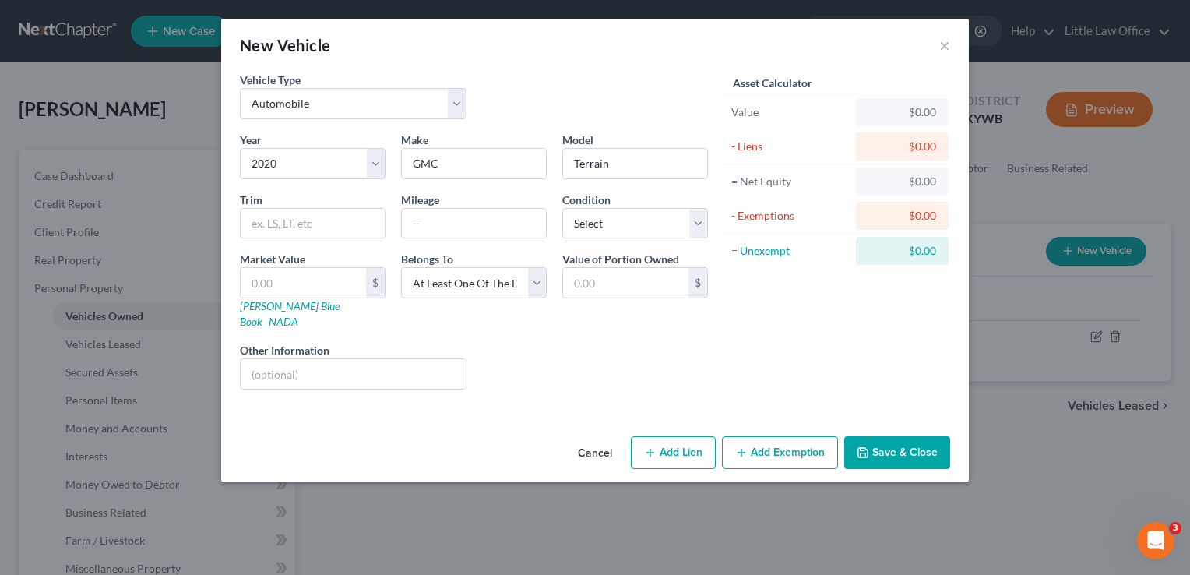
select select "3"
select select "0"
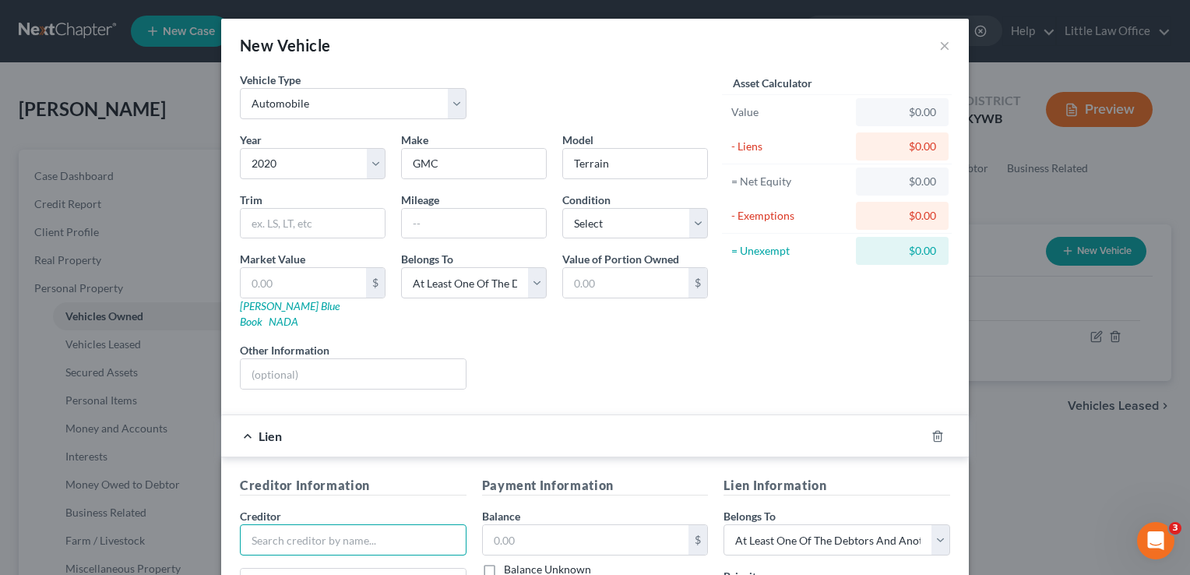
click at [254, 536] on input "text" at bounding box center [353, 539] width 227 height 31
type input "GM Financial"
click at [610, 217] on select "Select Excellent Very Good Good Fair Poor" at bounding box center [635, 223] width 146 height 31
select select "2"
click at [562, 208] on select "Select Excellent Very Good Good Fair Poor" at bounding box center [635, 223] width 146 height 31
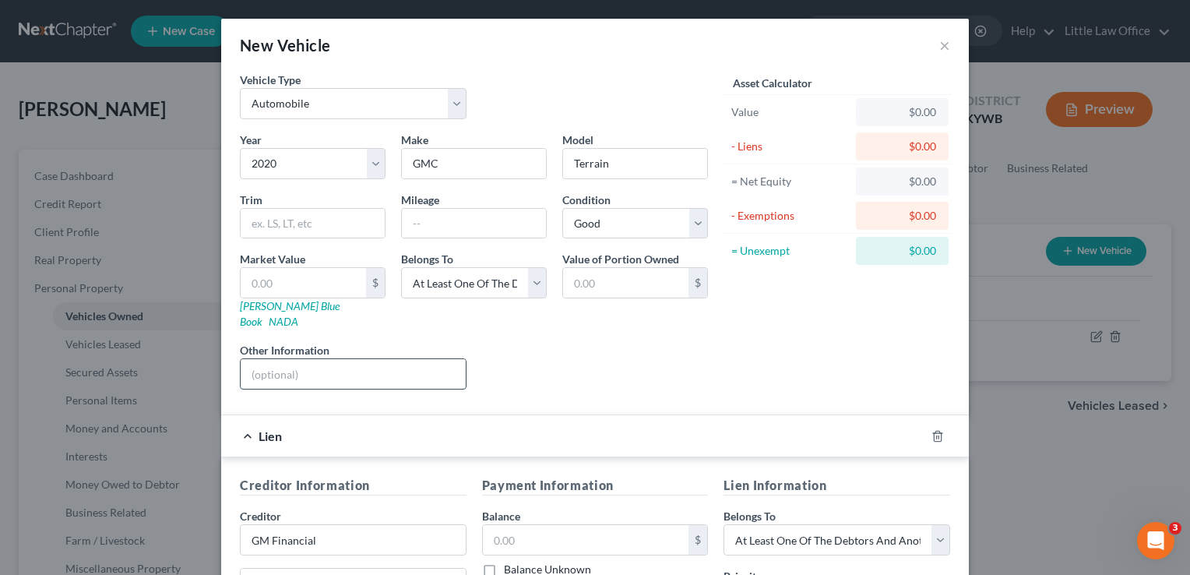
click at [250, 361] on input "text" at bounding box center [353, 374] width 225 height 30
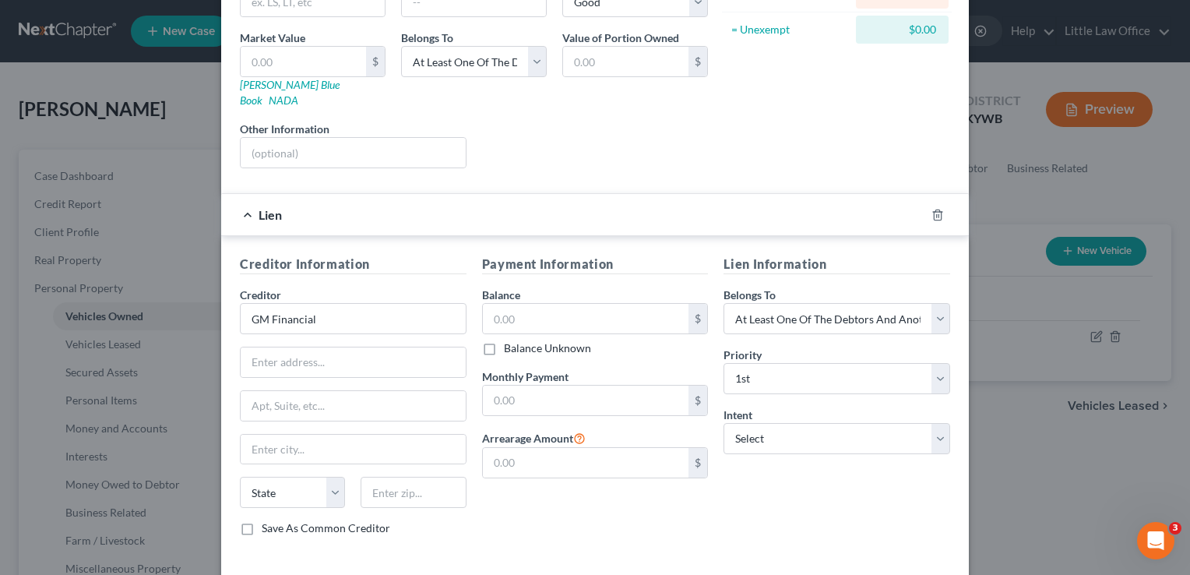
scroll to position [224, 0]
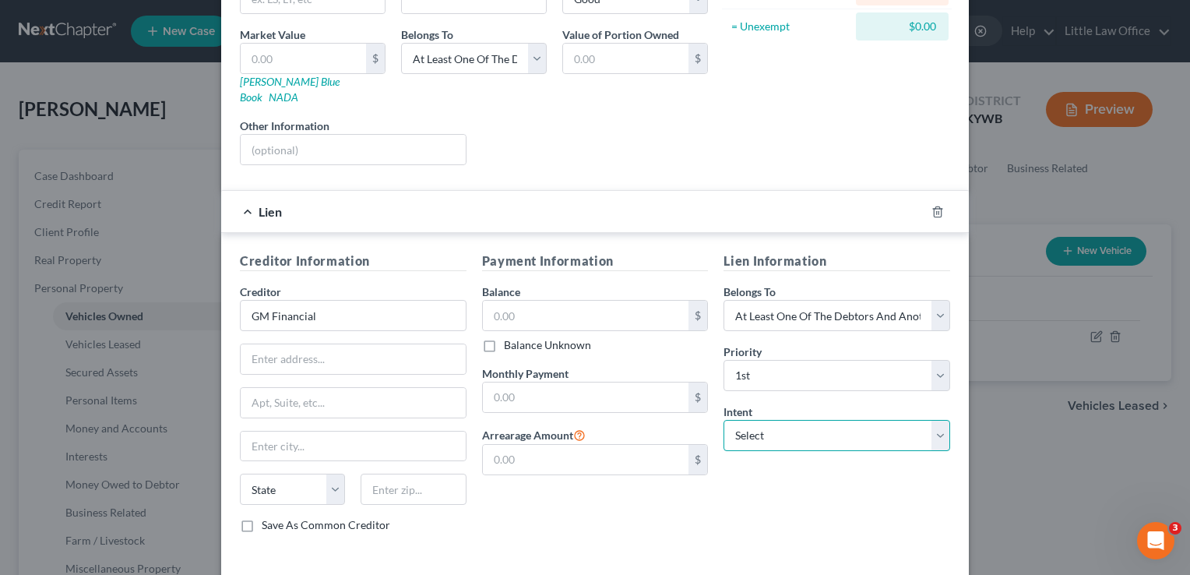
click at [769, 424] on select "Select Surrender Redeem Reaffirm Avoid Other" at bounding box center [836, 435] width 227 height 31
click at [723, 420] on select "Select Surrender Redeem Reaffirm Avoid Other" at bounding box center [836, 435] width 227 height 31
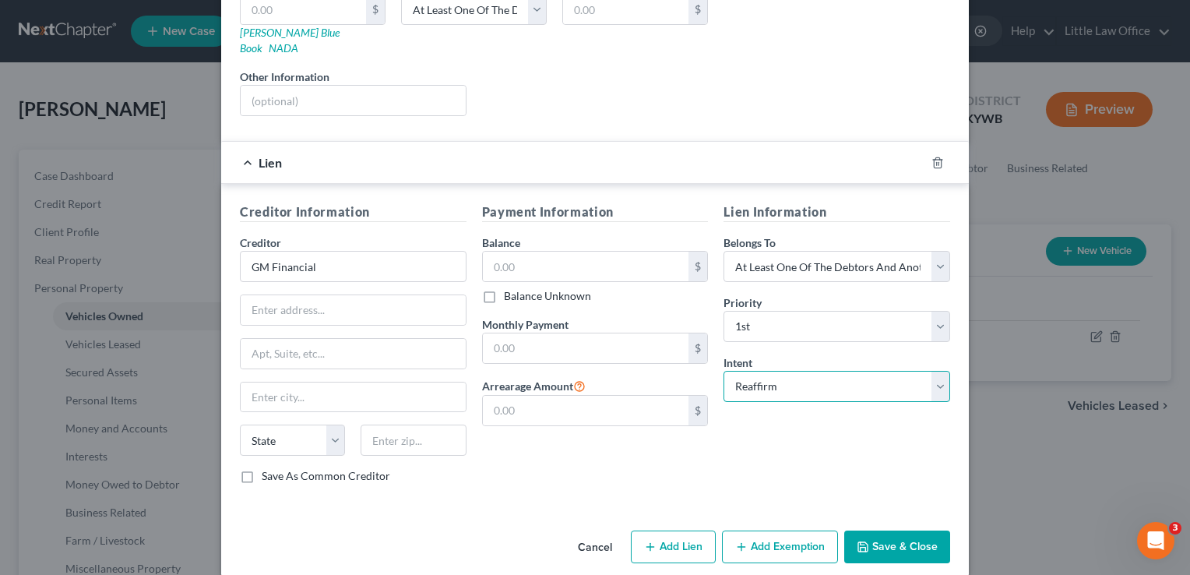
click at [783, 371] on select "Select Surrender Redeem Reaffirm Avoid Other" at bounding box center [836, 386] width 227 height 31
select select "0"
click at [723, 371] on select "Select Surrender Redeem Reaffirm Avoid Other" at bounding box center [836, 386] width 227 height 31
click at [328, 86] on input "text" at bounding box center [353, 101] width 225 height 30
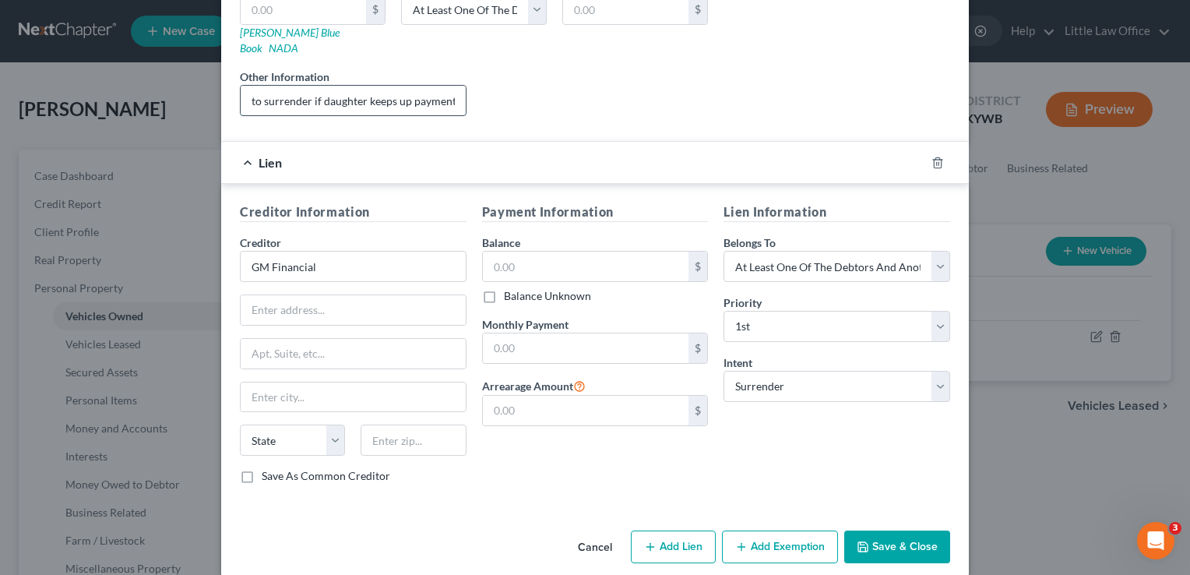
scroll to position [0, 172]
type input "She is listed as cosigner. Ok for her to surrender if daughter keeps up payment…"
click at [902, 530] on button "Save & Close" at bounding box center [897, 546] width 106 height 33
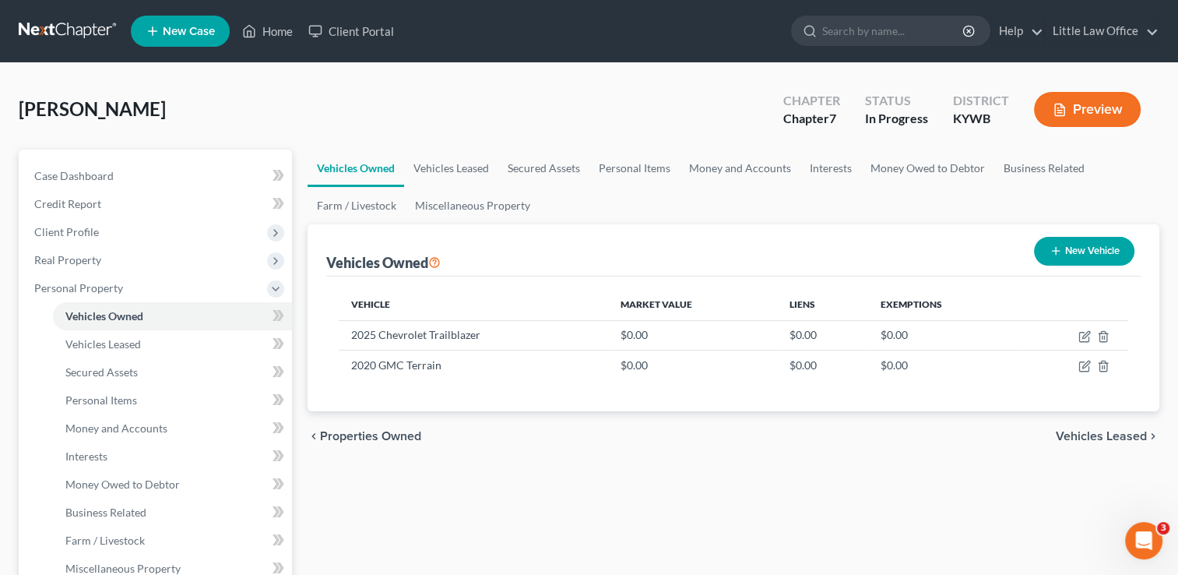
click at [1092, 436] on span "Vehicles Leased" at bounding box center [1101, 436] width 91 height 12
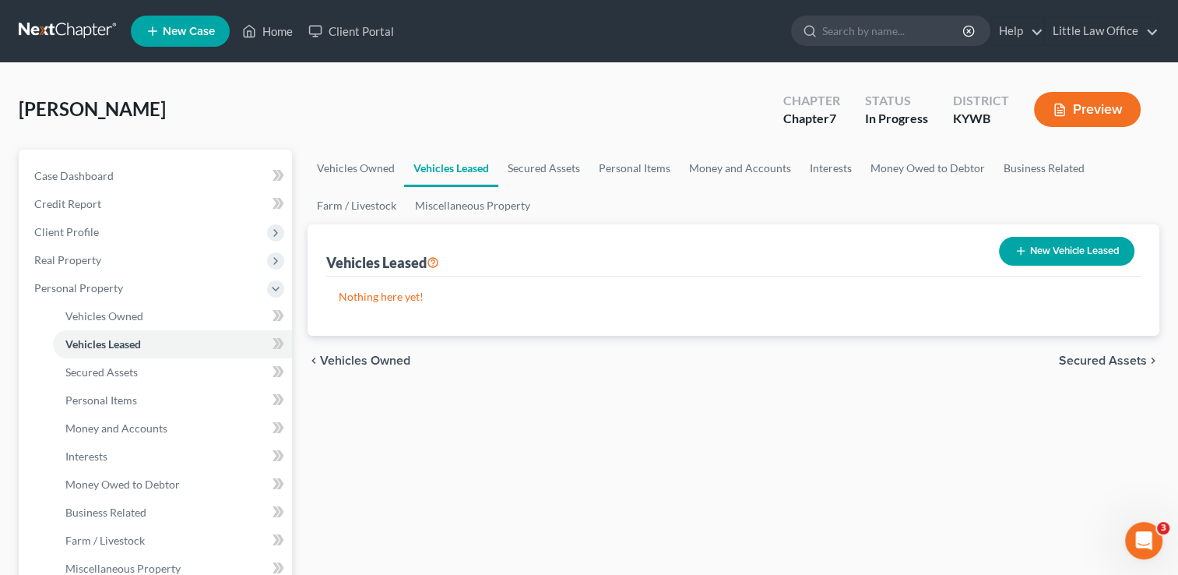
click at [1100, 360] on span "Secured Assets" at bounding box center [1103, 360] width 88 height 12
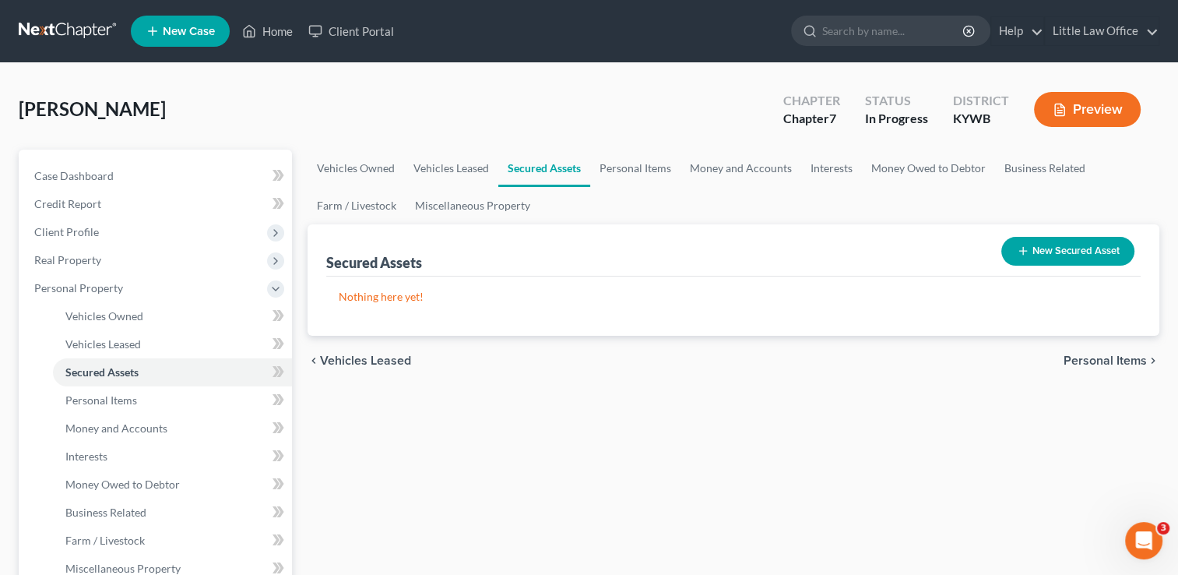
click at [1100, 360] on span "Personal Items" at bounding box center [1105, 360] width 83 height 12
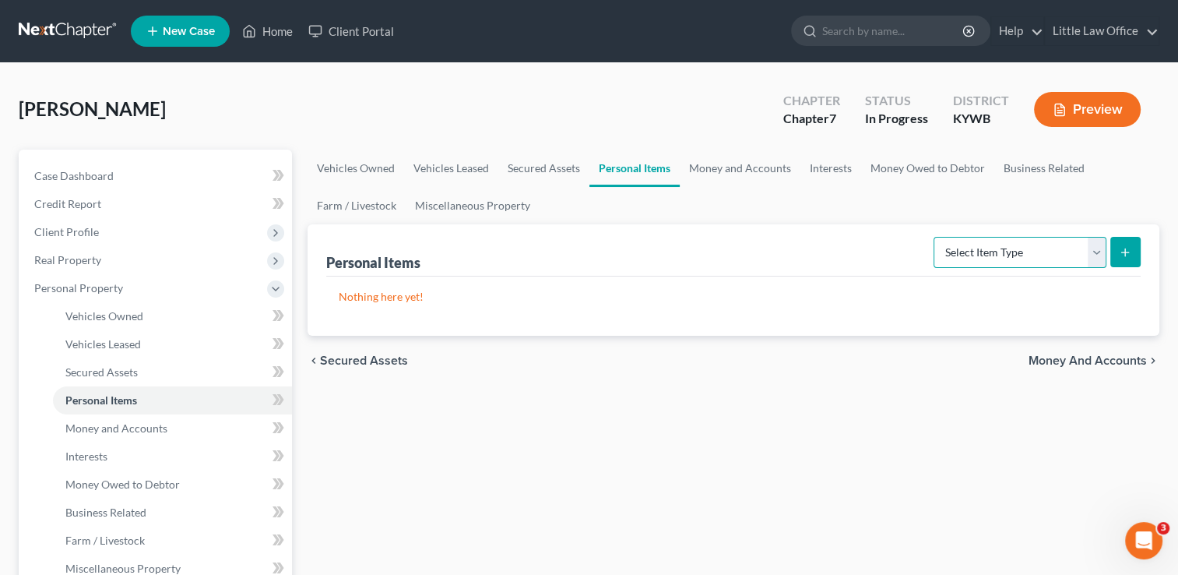
click at [1014, 249] on select "Select Item Type Clothing Collectibles Of Value Electronics Firearms Household …" at bounding box center [1019, 252] width 173 height 31
select select "clothing"
click at [935, 237] on select "Select Item Type Clothing Collectibles Of Value Electronics Firearms Household …" at bounding box center [1019, 252] width 173 height 31
click at [1124, 254] on icon "submit" at bounding box center [1125, 252] width 12 height 12
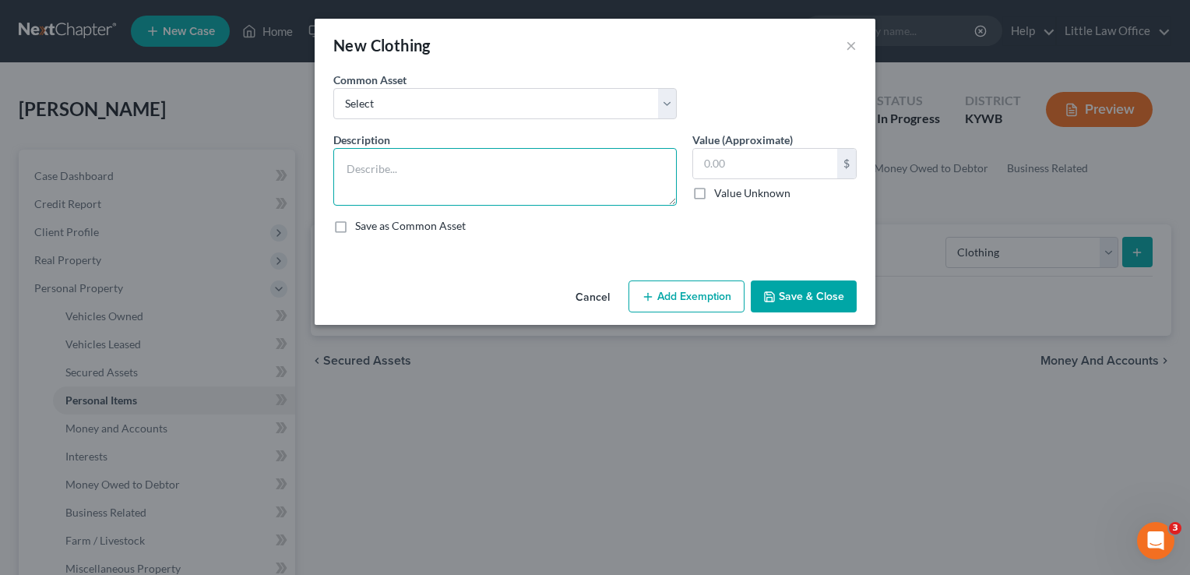
click at [471, 177] on textarea at bounding box center [504, 177] width 343 height 58
type textarea "Clothing for 1 adult"
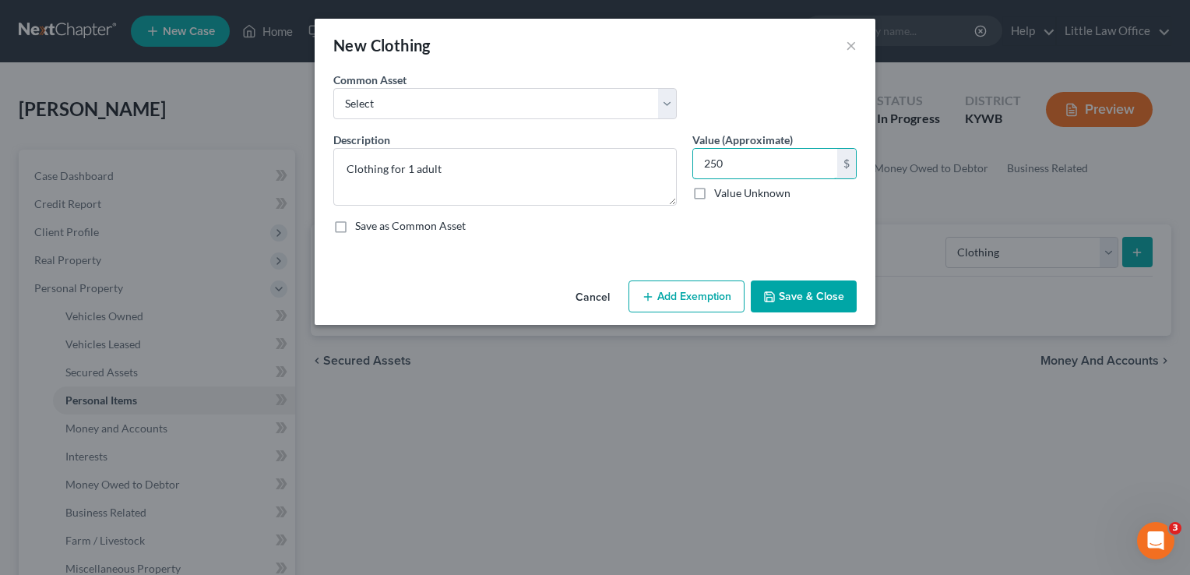
type input "250"
click at [824, 297] on button "Save & Close" at bounding box center [804, 296] width 106 height 33
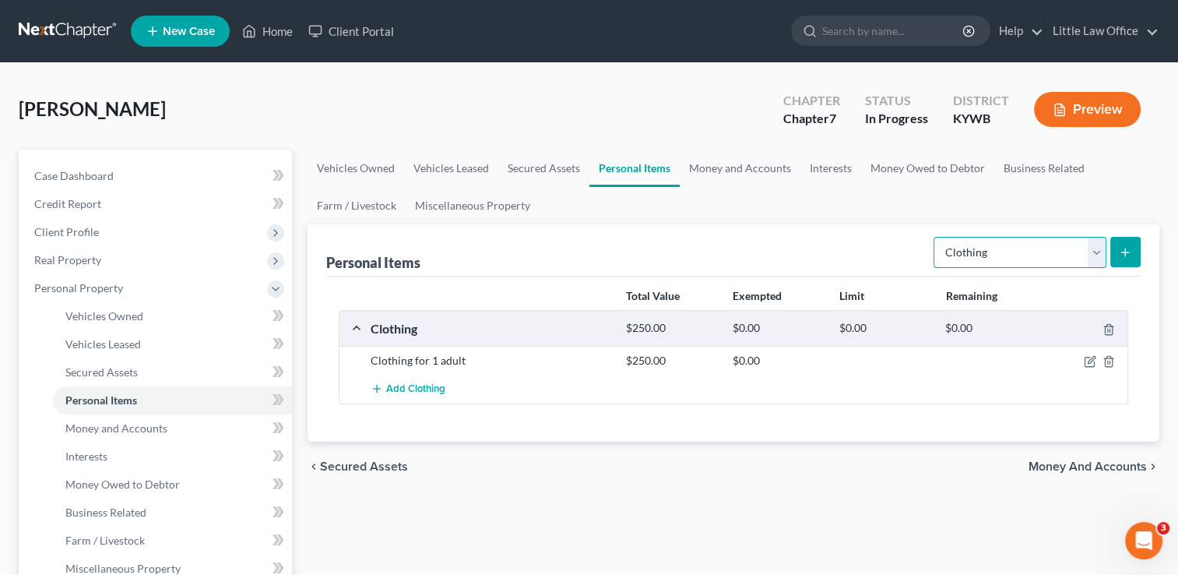
click at [998, 251] on select "Select Item Type Clothing Collectibles Of Value Electronics Firearms Household …" at bounding box center [1019, 252] width 173 height 31
select select "electronics"
click at [935, 237] on select "Select Item Type Clothing Collectibles Of Value Electronics Firearms Household …" at bounding box center [1019, 252] width 173 height 31
click at [1116, 250] on button "submit" at bounding box center [1125, 252] width 30 height 30
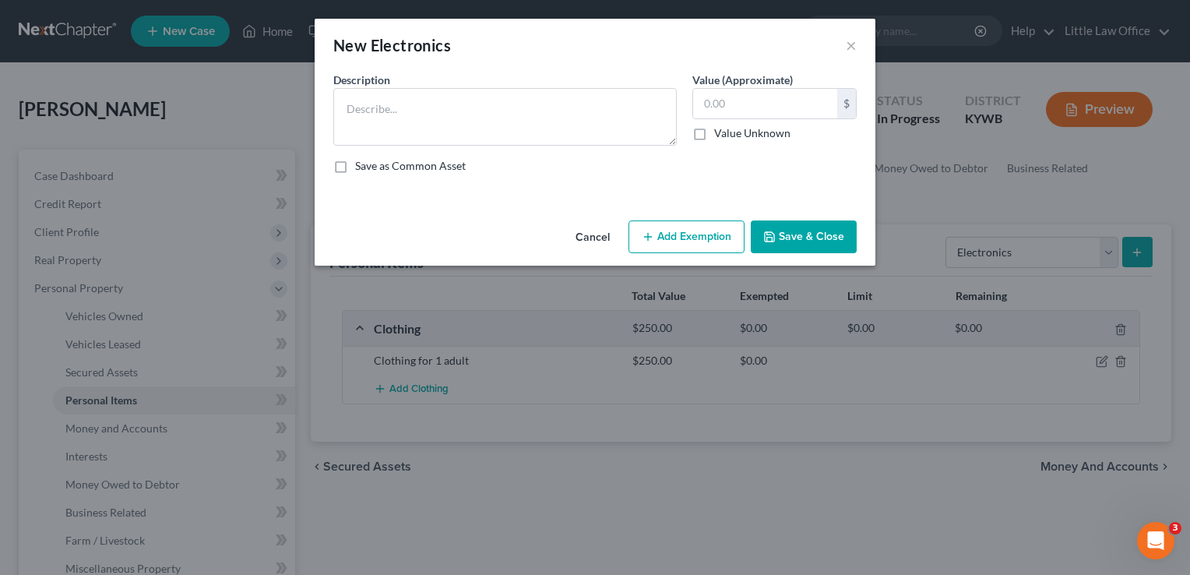
click at [485, 76] on div "Description *" at bounding box center [504, 109] width 359 height 74
click at [478, 119] on textarea at bounding box center [504, 117] width 343 height 58
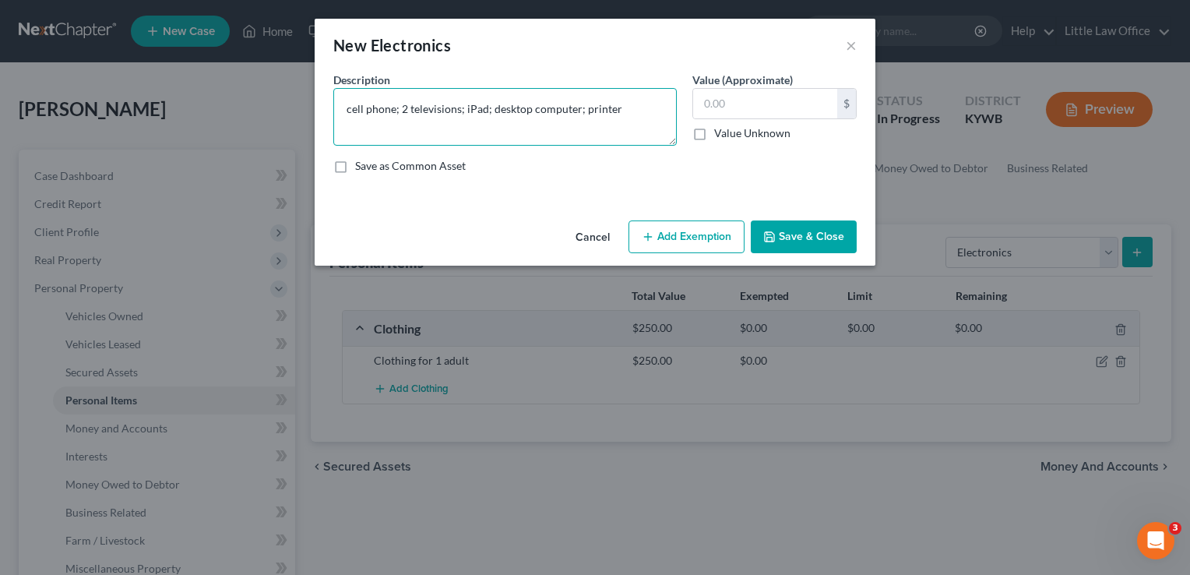
type textarea "cell phone; 2 televisions; iPad; desktop computer; printer"
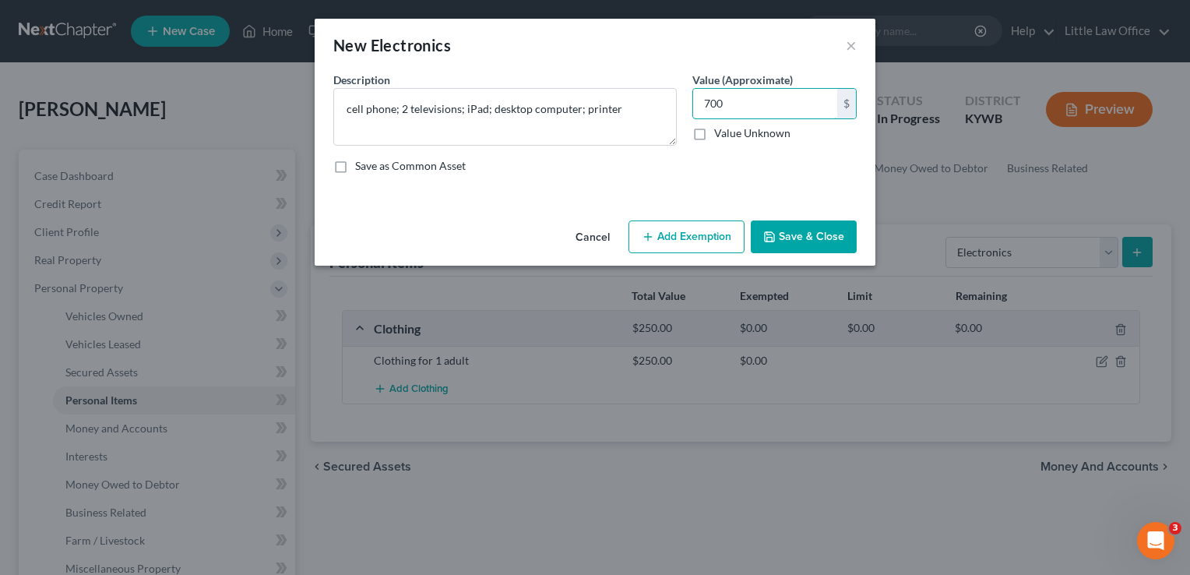
type input "700"
click at [813, 241] on button "Save & Close" at bounding box center [804, 236] width 106 height 33
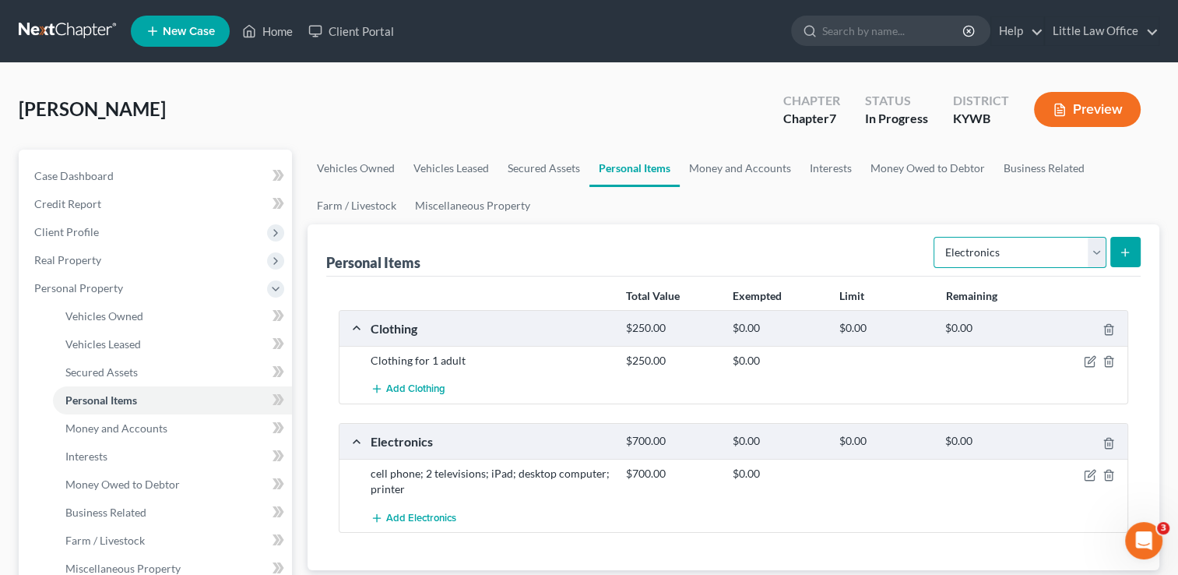
click at [1028, 258] on select "Select Item Type Clothing Collectibles Of Value Electronics Firearms Household …" at bounding box center [1019, 252] width 173 height 31
click at [935, 237] on select "Select Item Type Clothing Collectibles Of Value Electronics Firearms Household …" at bounding box center [1019, 252] width 173 height 31
click at [1014, 255] on select "Select Item Type Clothing Collectibles Of Value Electronics Firearms Household …" at bounding box center [1019, 252] width 173 height 31
select select "firearms"
click at [935, 237] on select "Select Item Type Clothing Collectibles Of Value Electronics Firearms Household …" at bounding box center [1019, 252] width 173 height 31
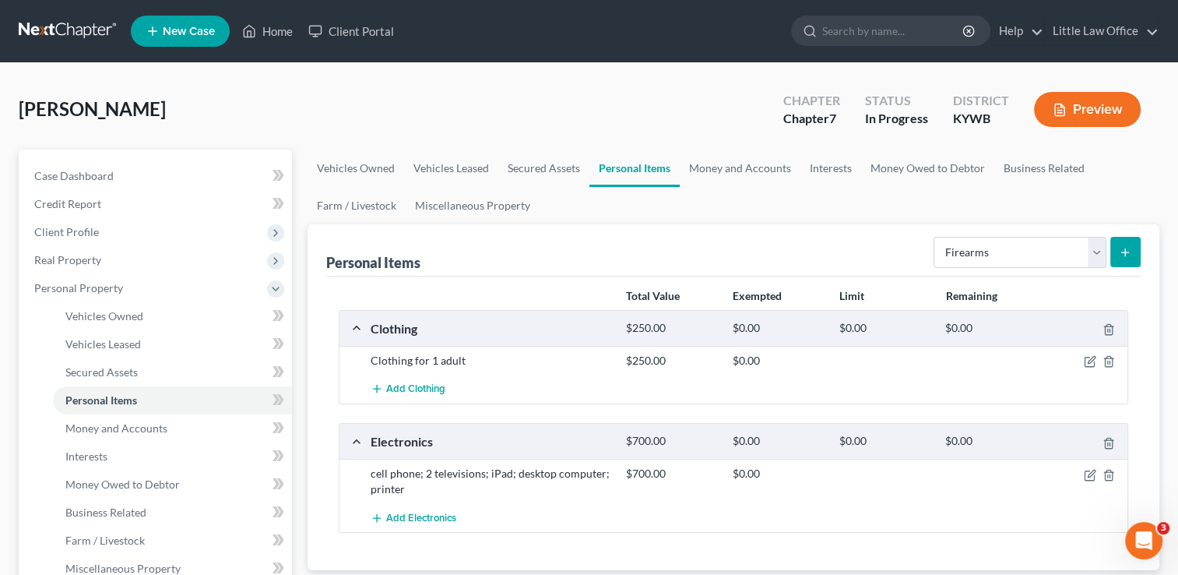
click at [1127, 251] on icon "submit" at bounding box center [1125, 252] width 12 height 12
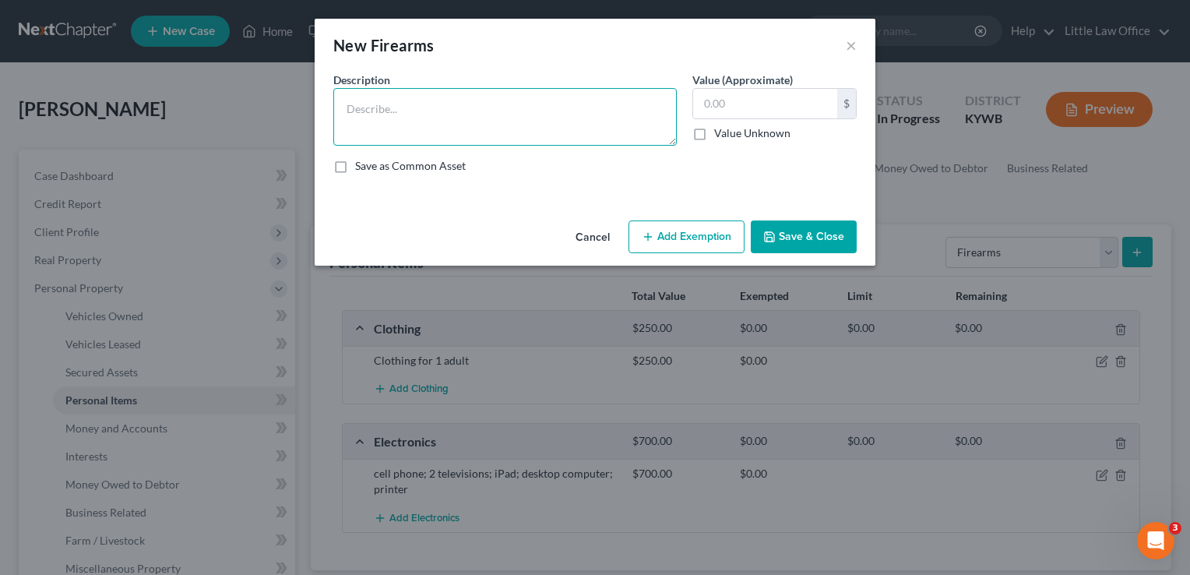
click at [563, 132] on textarea at bounding box center [504, 117] width 343 height 58
type textarea "Taurus 9mm; 2 boxes of ammunition"
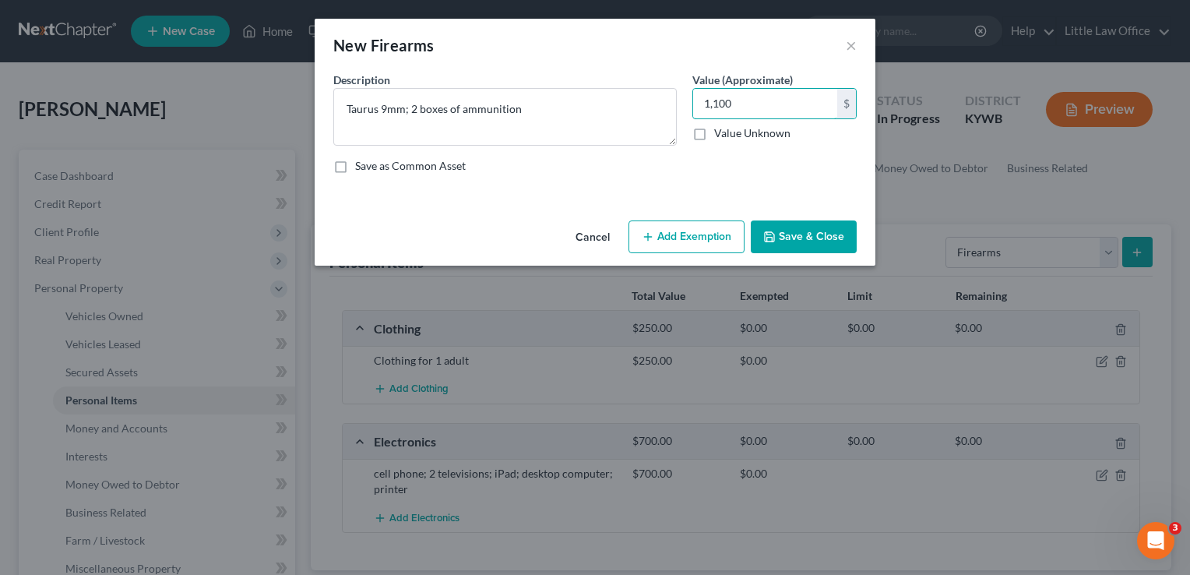
type input "1,100"
click at [831, 246] on button "Save & Close" at bounding box center [804, 236] width 106 height 33
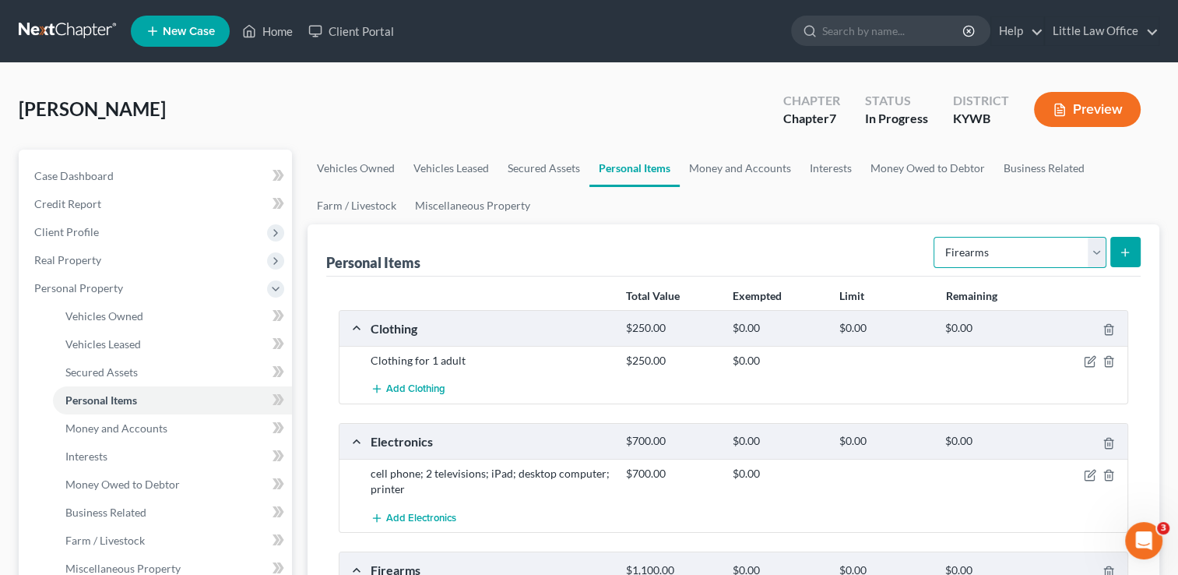
click at [1017, 255] on select "Select Item Type Clothing Collectibles Of Value Electronics Firearms Household …" at bounding box center [1019, 252] width 173 height 31
select select "household_goods"
click at [935, 237] on select "Select Item Type Clothing Collectibles Of Value Electronics Firearms Household …" at bounding box center [1019, 252] width 173 height 31
click at [1121, 257] on icon "submit" at bounding box center [1125, 252] width 12 height 12
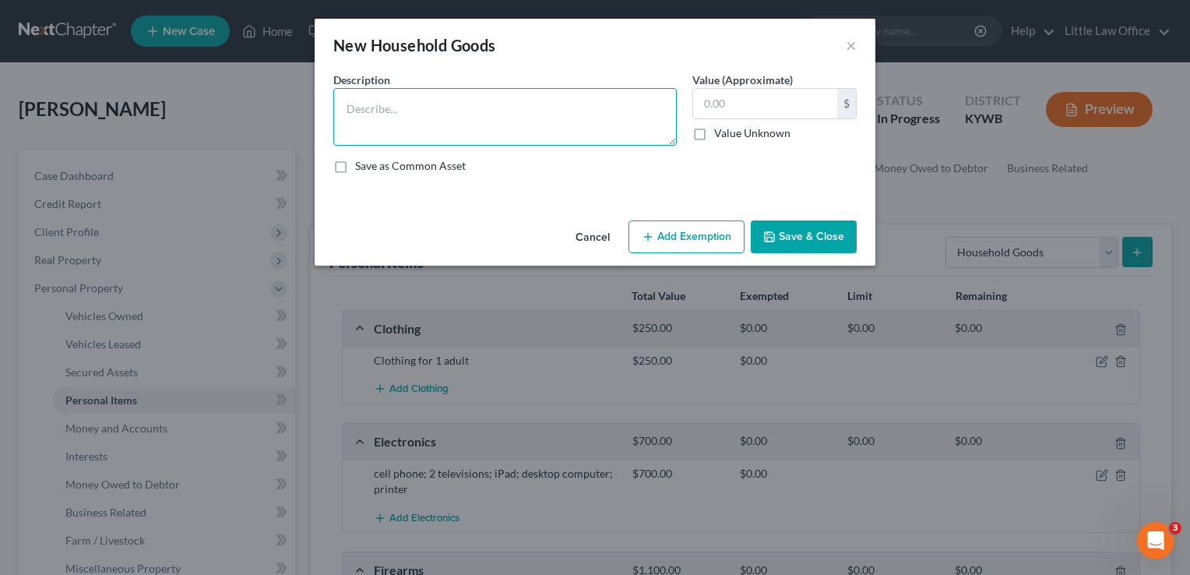
click at [524, 110] on textarea at bounding box center [504, 117] width 343 height 58
click at [399, 125] on textarea "couch with built in recliners; television stand with fireplace; bookshelf; home…" at bounding box center [504, 117] width 343 height 58
click at [571, 119] on textarea "couch with built in recliners; television stand with fireplace; bookshelf; 2 ho…" at bounding box center [504, 117] width 343 height 58
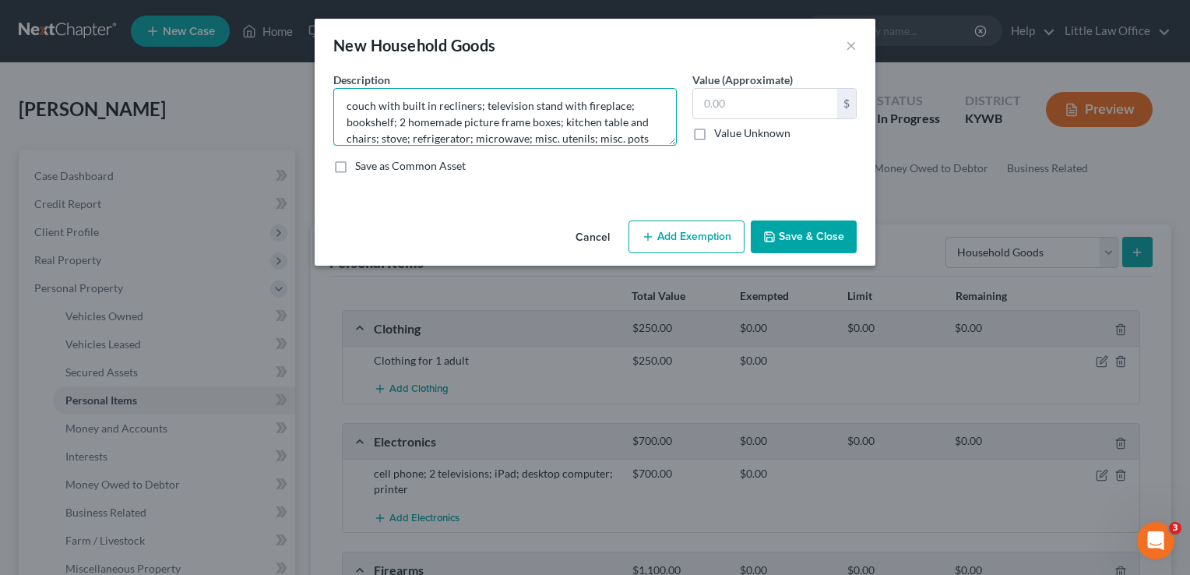
scroll to position [19, 0]
click at [647, 135] on textarea "couch with built in recliners; television stand with fireplace; bookshelf; 2 ho…" at bounding box center [504, 117] width 343 height 58
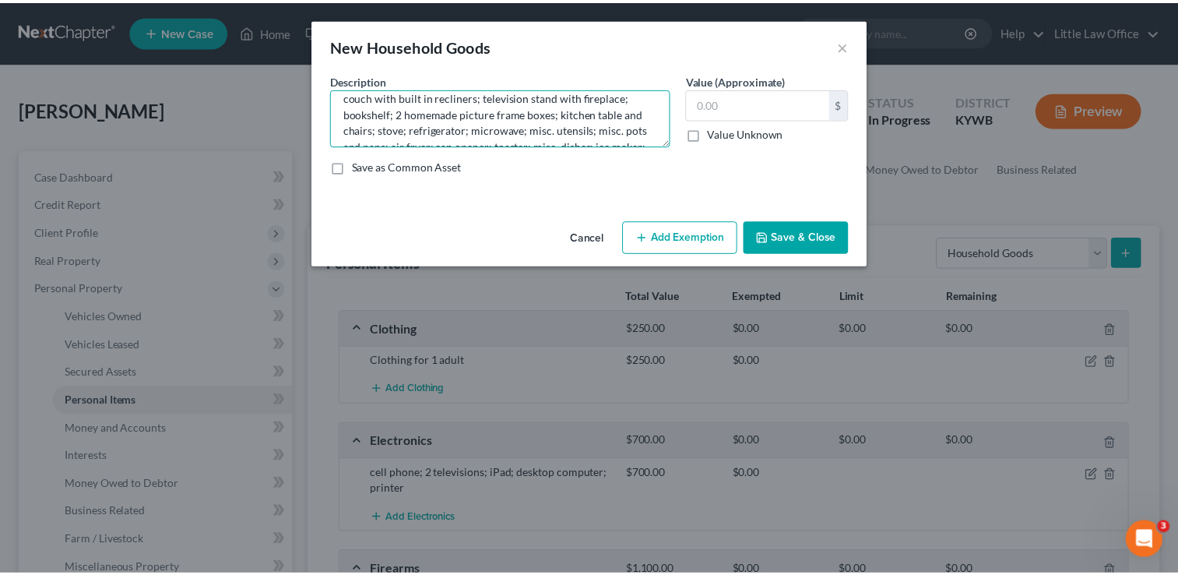
scroll to position [52, 0]
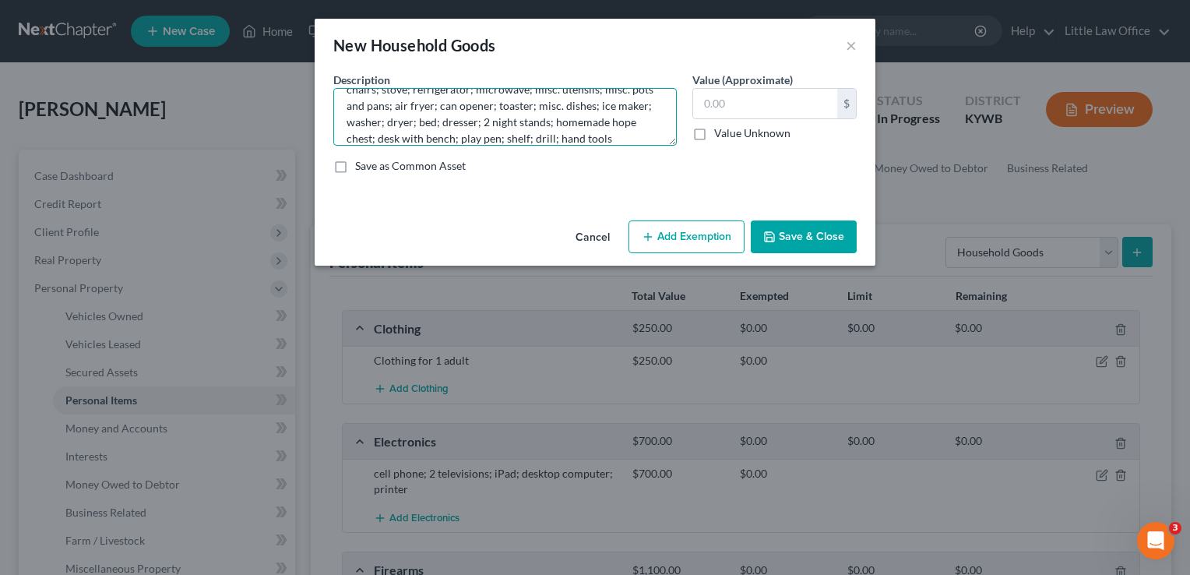
type textarea "couch with built in recliners; television stand with fireplace; bookshelf; 2 ho…"
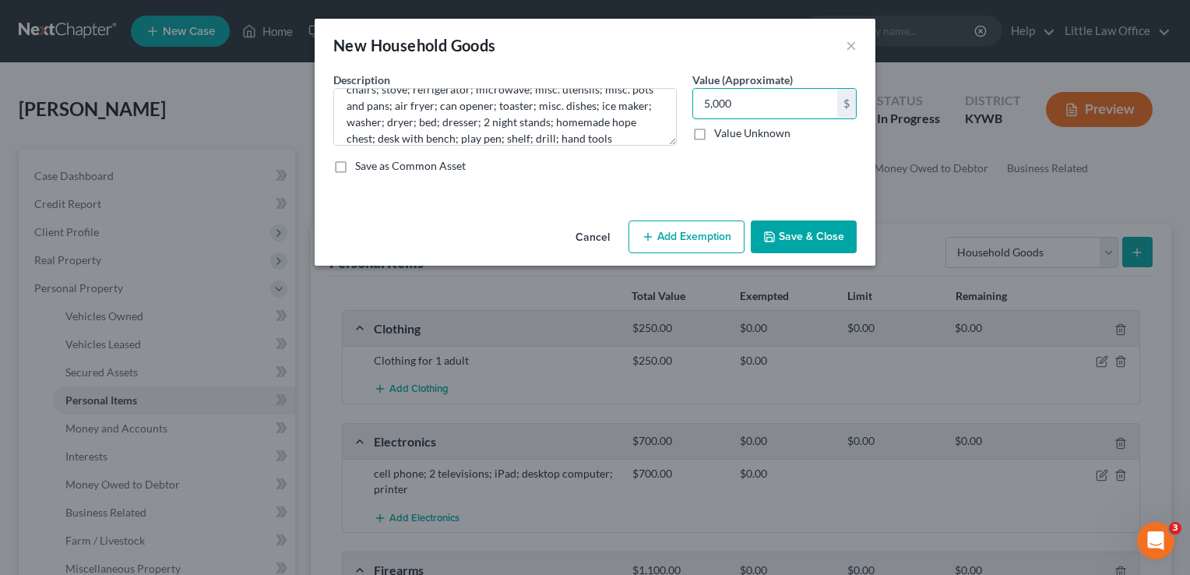
type input "5,000"
click at [788, 229] on button "Save & Close" at bounding box center [804, 236] width 106 height 33
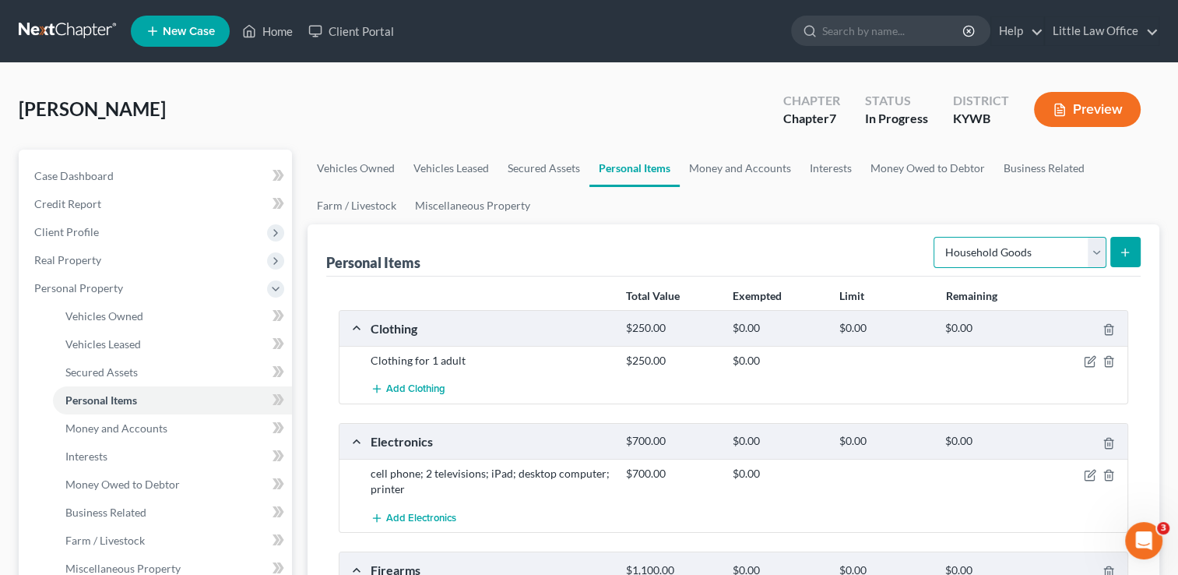
click at [986, 251] on select "Select Item Type Clothing Collectibles Of Value Electronics Firearms Household …" at bounding box center [1019, 252] width 173 height 31
select select "jewelry"
click at [935, 237] on select "Select Item Type Clothing Collectibles Of Value Electronics Firearms Household …" at bounding box center [1019, 252] width 173 height 31
click at [1124, 263] on button "submit" at bounding box center [1125, 252] width 30 height 30
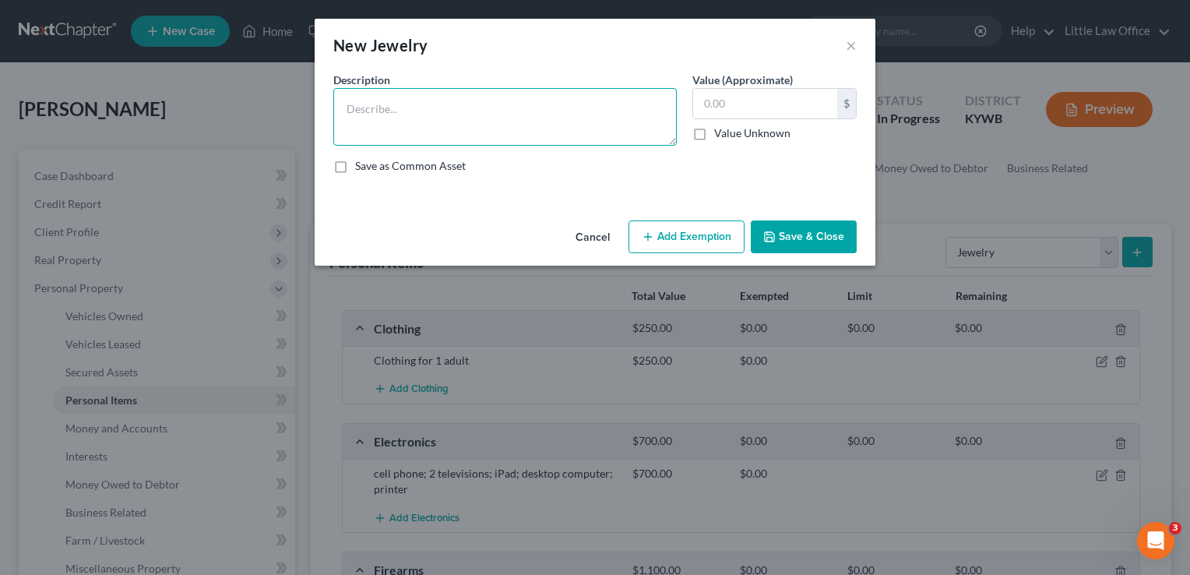
click at [548, 116] on textarea at bounding box center [504, 117] width 343 height 58
type textarea "misc. costume jewelry"
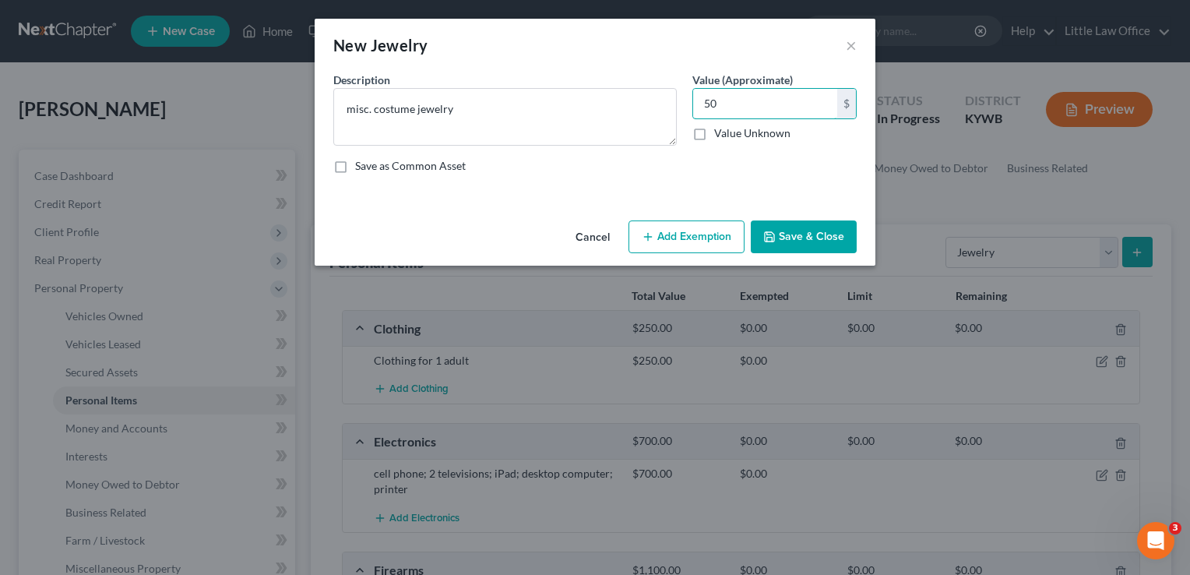
type input "50"
click at [807, 247] on button "Save & Close" at bounding box center [804, 236] width 106 height 33
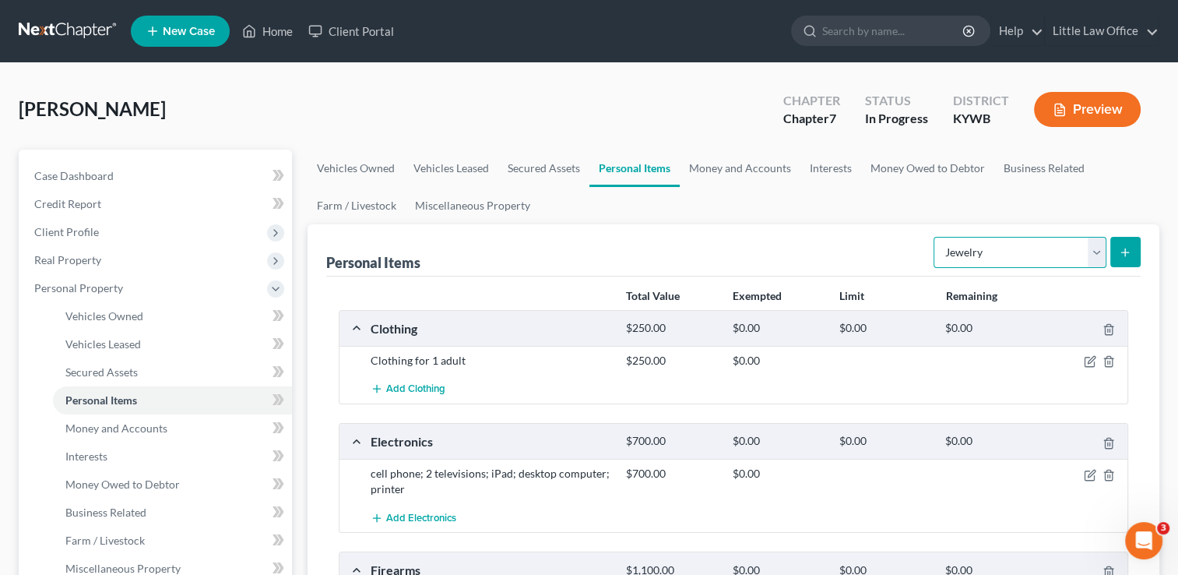
click at [969, 258] on select "Select Item Type Clothing Collectibles Of Value Electronics Firearms Household …" at bounding box center [1019, 252] width 173 height 31
select select "pets"
click at [935, 237] on select "Select Item Type Clothing Collectibles Of Value Electronics Firearms Household …" at bounding box center [1019, 252] width 173 height 31
click at [1123, 258] on button "submit" at bounding box center [1125, 252] width 30 height 30
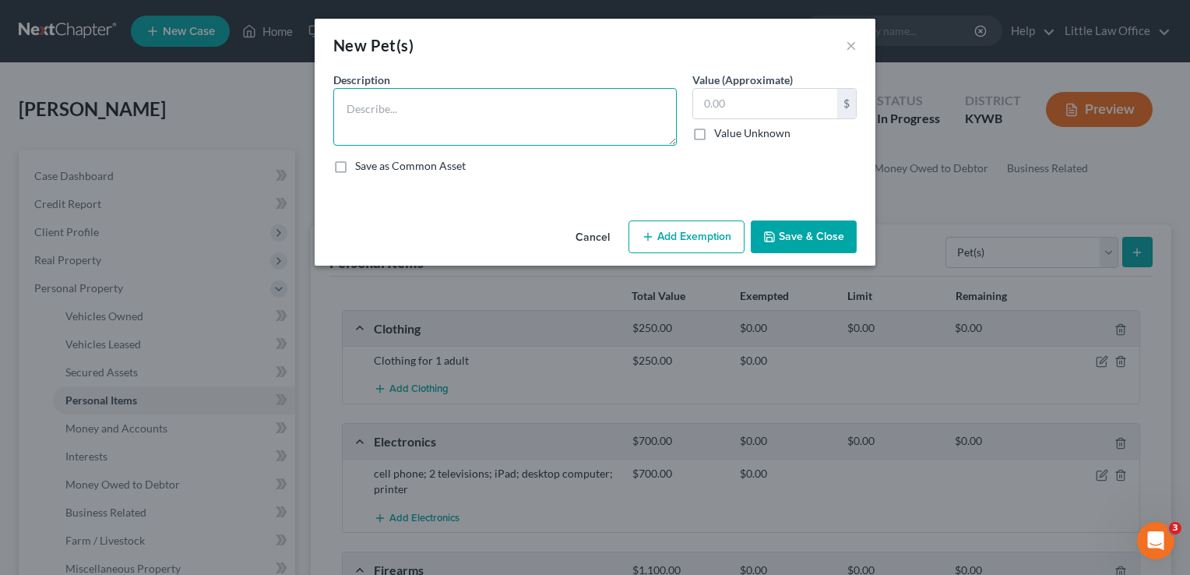
click at [543, 114] on textarea at bounding box center [504, 117] width 343 height 58
type textarea "Chihuahua dog"
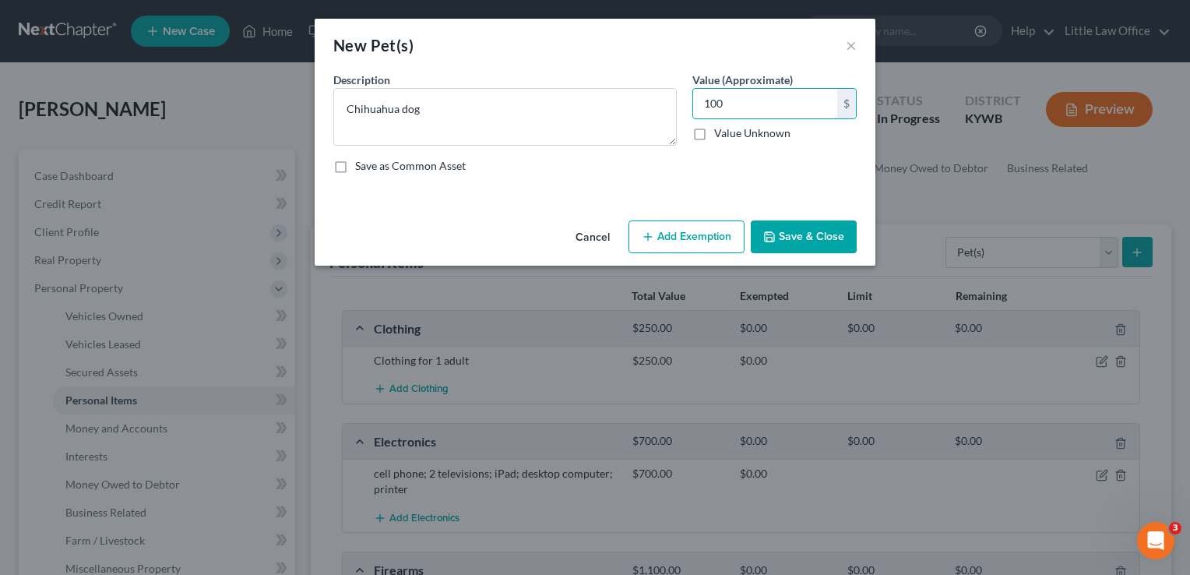
type input "100"
click at [824, 244] on button "Save & Close" at bounding box center [804, 236] width 106 height 33
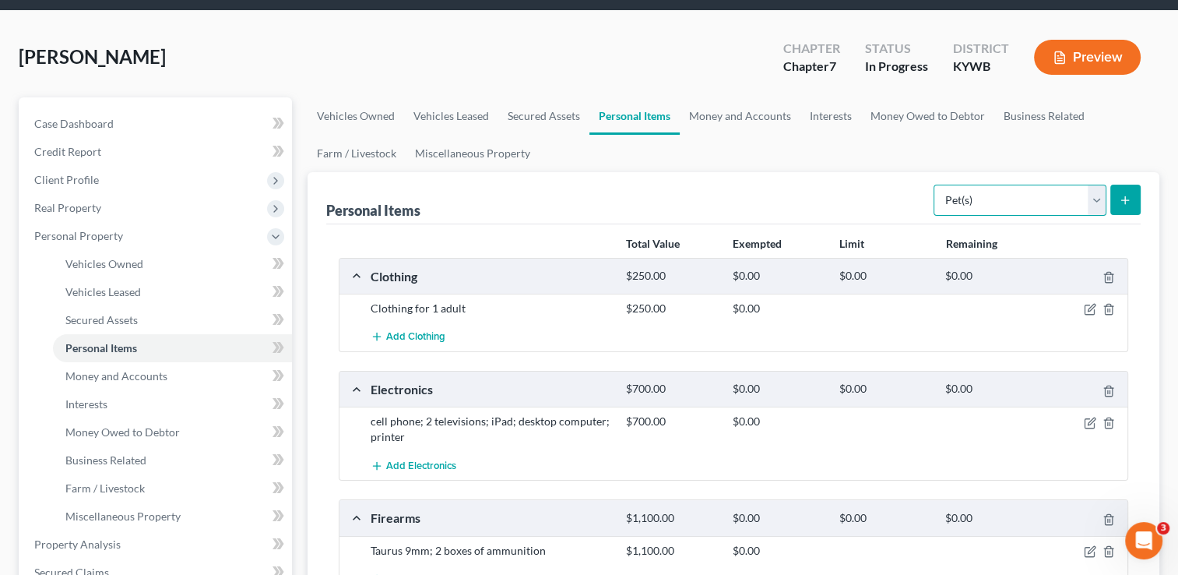
click at [1075, 202] on select "Select Item Type Clothing Collectibles Of Value Electronics Firearms Household …" at bounding box center [1019, 200] width 173 height 31
click at [740, 107] on link "Money and Accounts" at bounding box center [740, 115] width 121 height 37
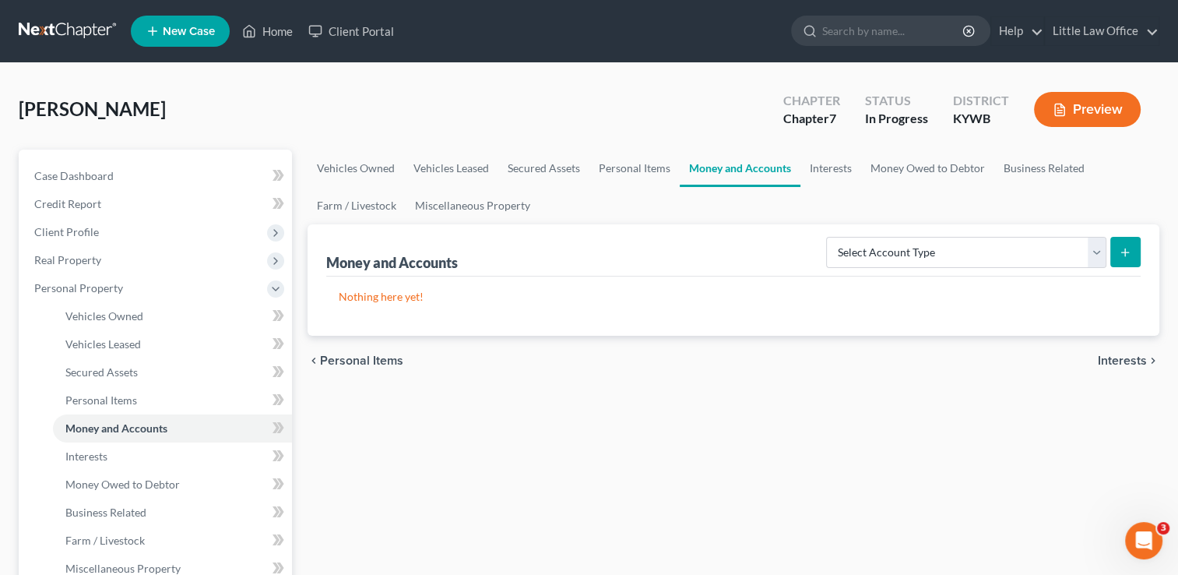
scroll to position [87, 0]
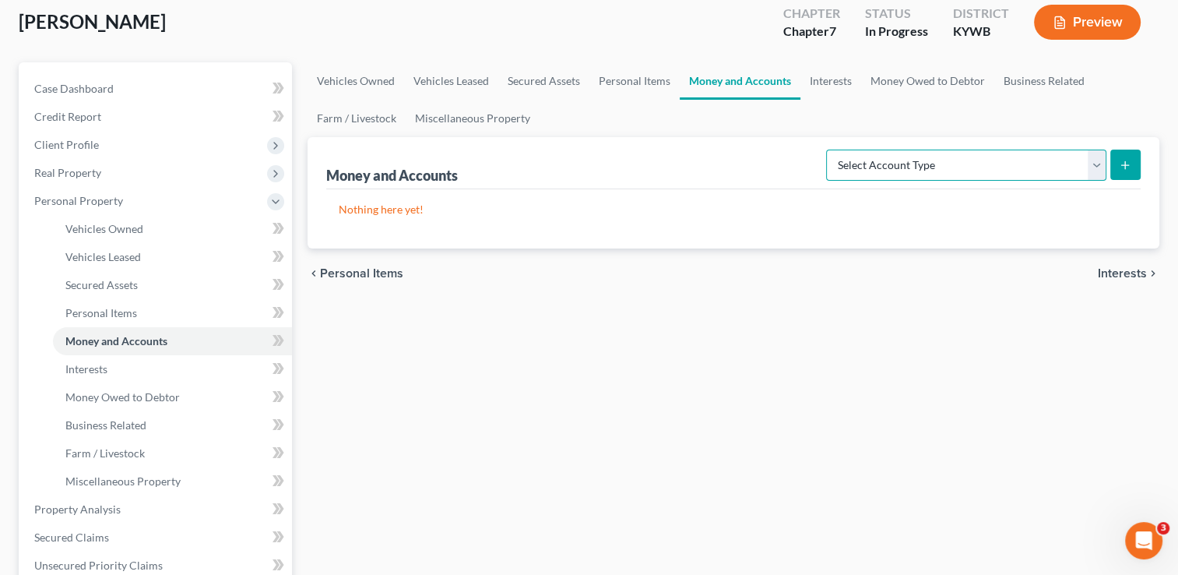
click at [1071, 165] on select "Select Account Type Brokerage Cash on Hand Certificates of Deposit Checking Acc…" at bounding box center [966, 164] width 280 height 31
select select "checking"
click at [829, 149] on select "Select Account Type Brokerage Cash on Hand Certificates of Deposit Checking Acc…" at bounding box center [966, 164] width 280 height 31
click at [1122, 167] on icon "submit" at bounding box center [1125, 165] width 12 height 12
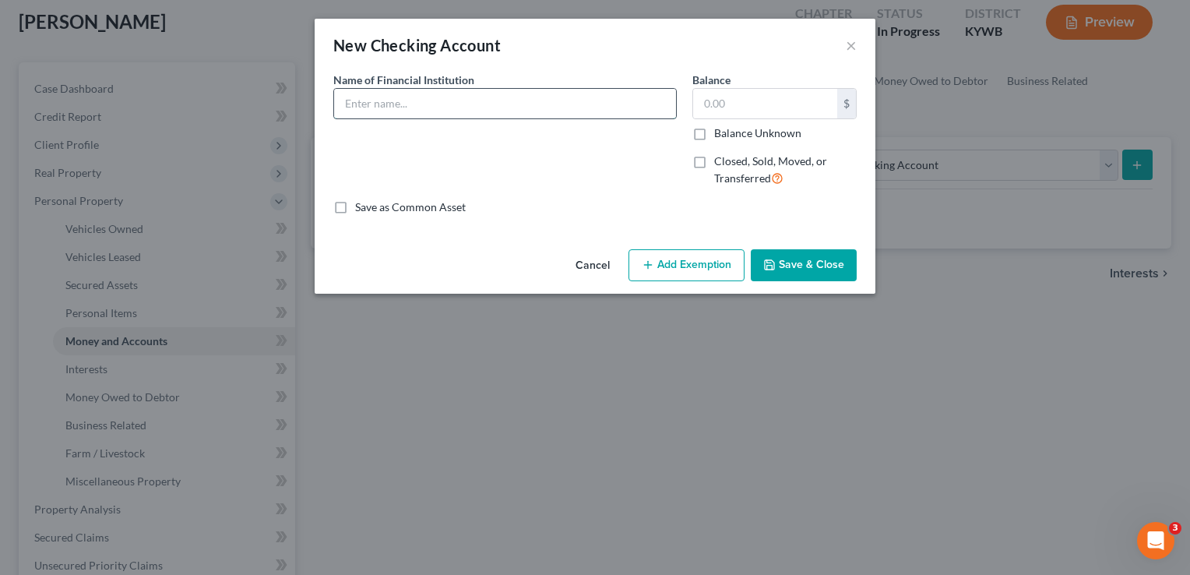
click at [547, 110] on input "text" at bounding box center [505, 104] width 342 height 30
click at [519, 100] on input "Independence Bank" at bounding box center [505, 104] width 342 height 30
click at [519, 100] on input "Independence Bank -" at bounding box center [505, 104] width 342 height 30
type input "Independence Bank"
click at [519, 100] on input "Independence Bank" at bounding box center [505, 104] width 342 height 30
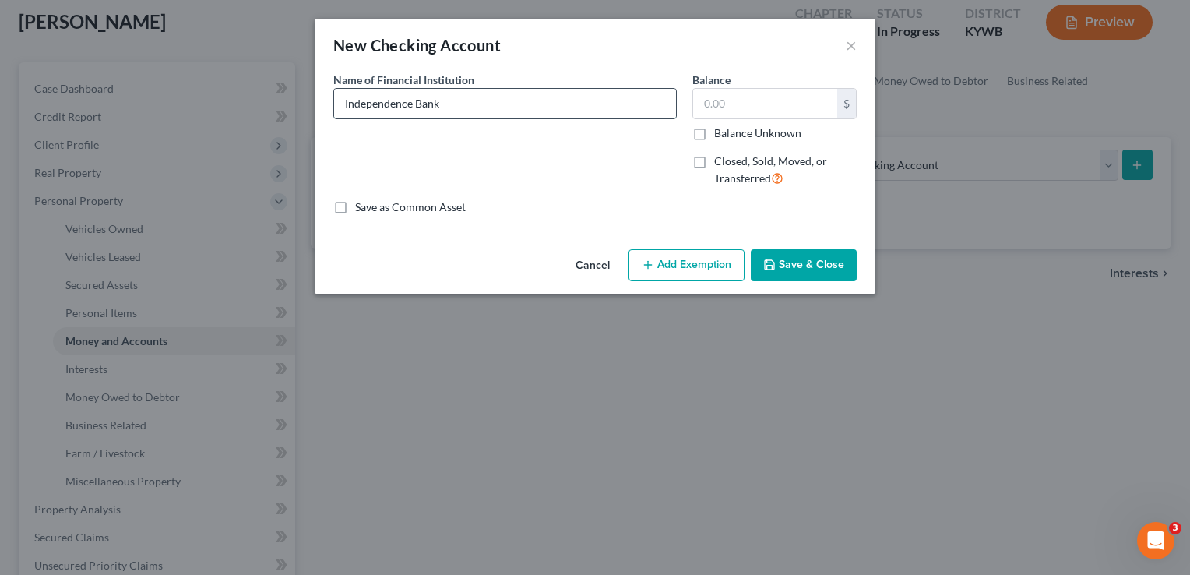
click at [519, 100] on input "Independence Bank" at bounding box center [505, 104] width 342 height 30
type input "1,600"
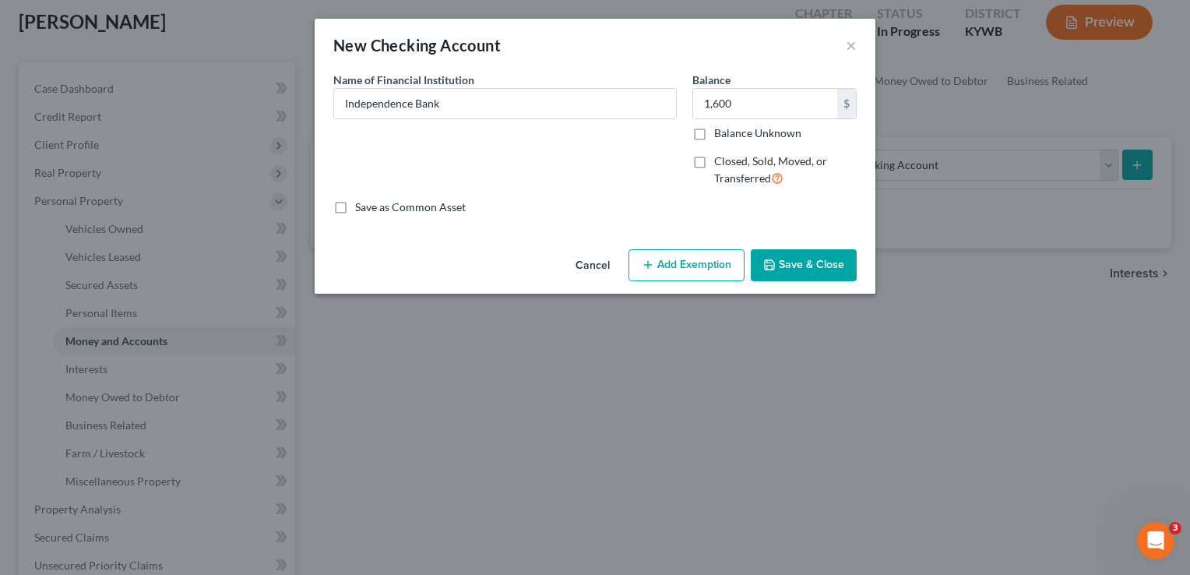
click at [797, 258] on button "Save & Close" at bounding box center [804, 265] width 106 height 33
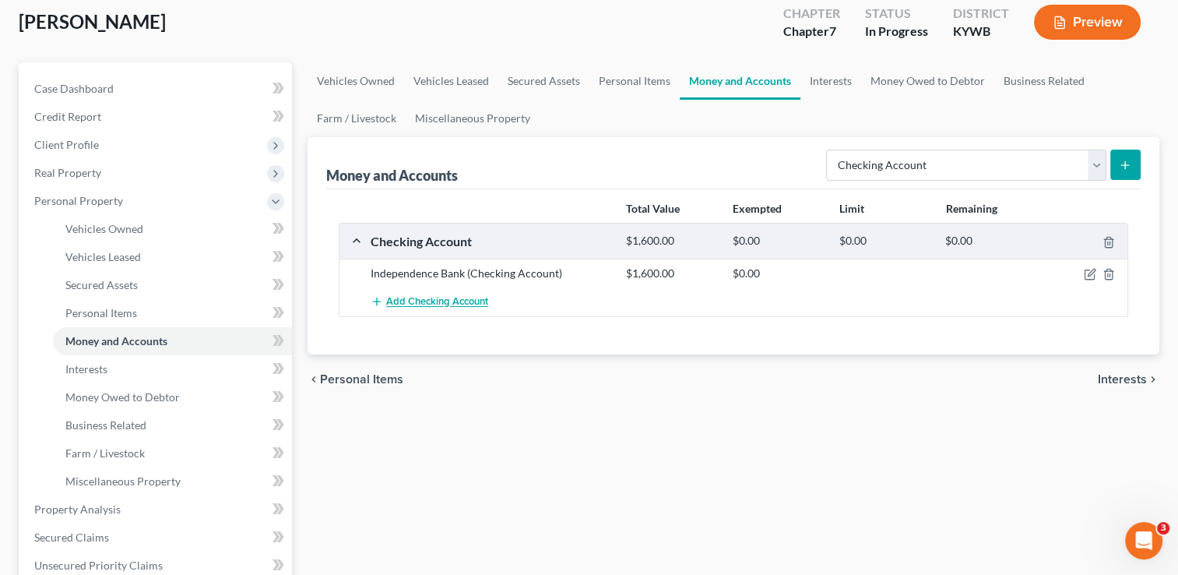
click at [433, 307] on button "Add Checking Account" at bounding box center [430, 301] width 118 height 29
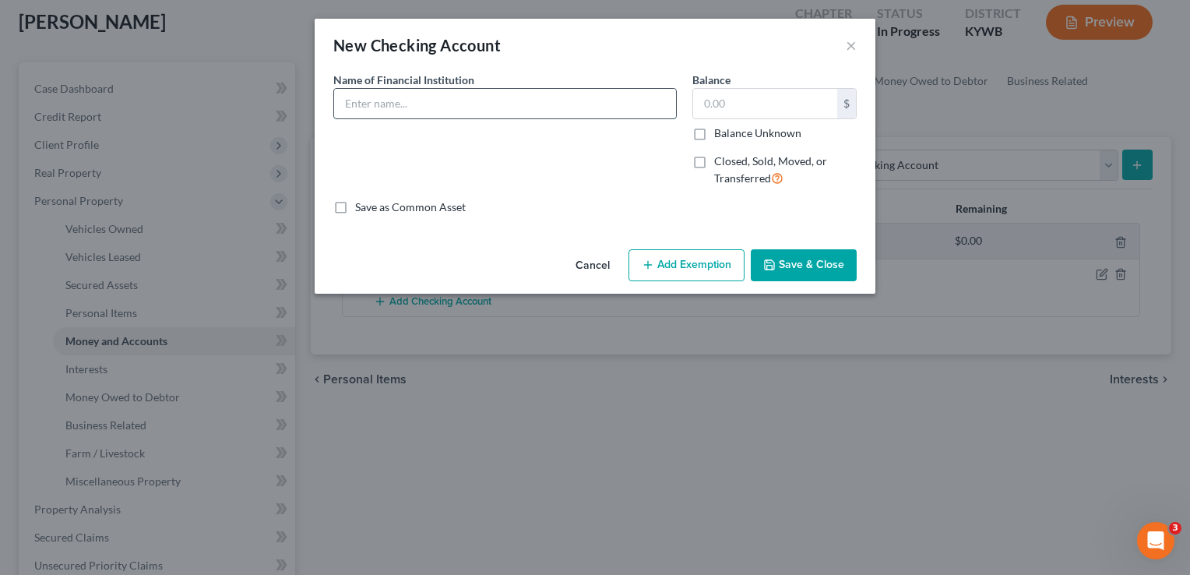
click at [383, 111] on input "text" at bounding box center [505, 104] width 342 height 30
paste input "Independence Bank"
type input "Independence Bank"
type input "3,700"
click at [818, 270] on button "Save & Close" at bounding box center [804, 265] width 106 height 33
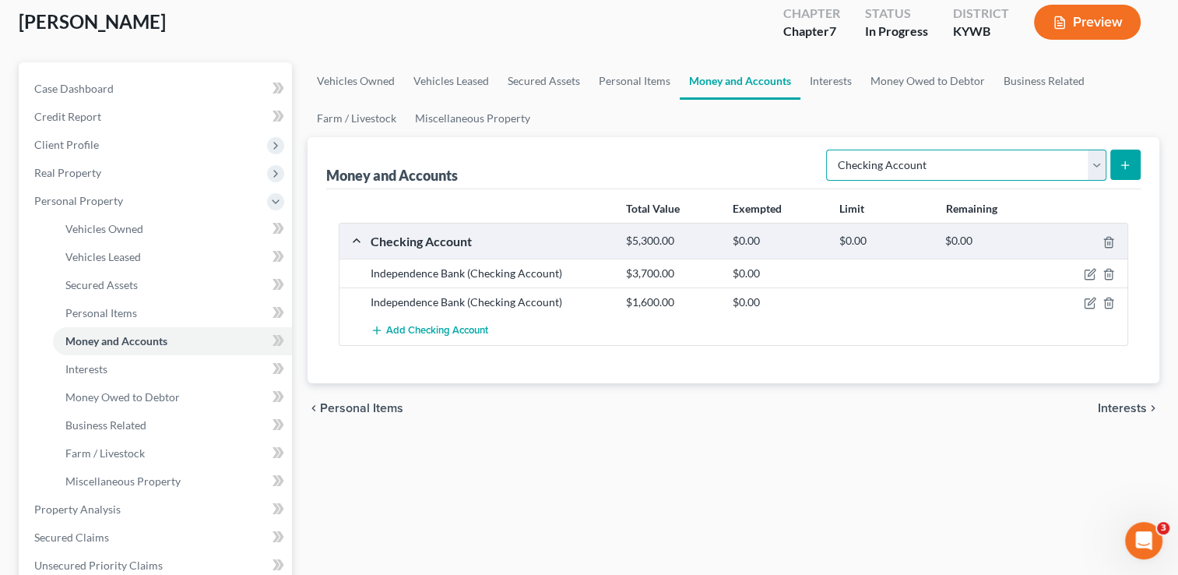
click at [878, 166] on select "Select Account Type Brokerage Cash on Hand Certificates of Deposit Checking Acc…" at bounding box center [966, 164] width 280 height 31
select select "other"
click at [829, 149] on select "Select Account Type Brokerage Cash on Hand Certificates of Deposit Checking Acc…" at bounding box center [966, 164] width 280 height 31
click at [1133, 157] on button "submit" at bounding box center [1125, 164] width 30 height 30
click at [990, 169] on select "Select Account Type Brokerage Cash on Hand Certificates of Deposit Checking Acc…" at bounding box center [966, 164] width 280 height 31
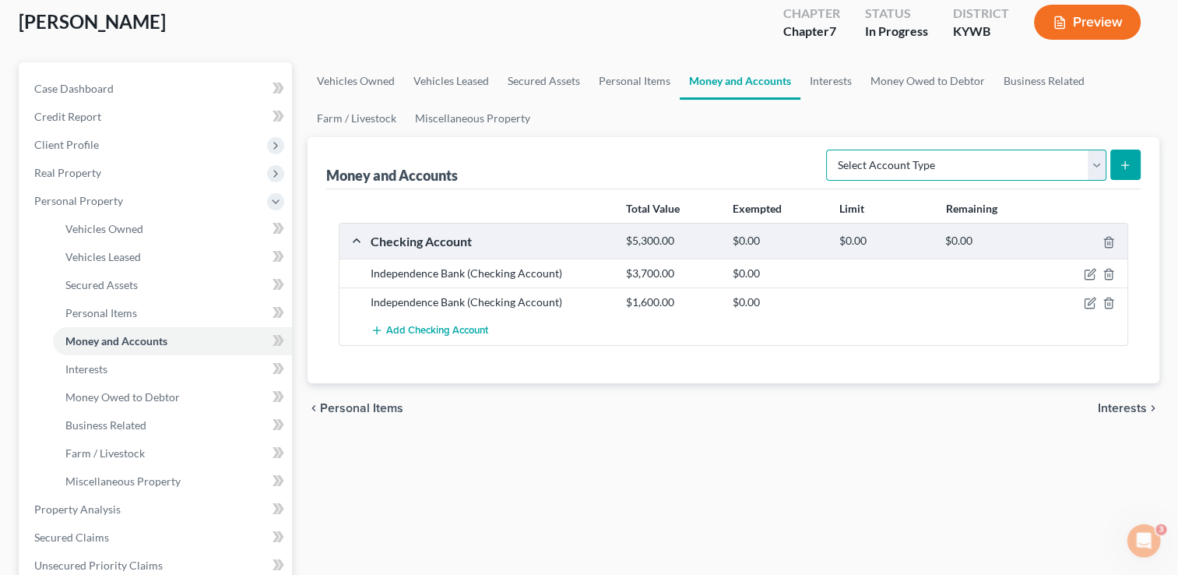
select select "other"
click at [829, 149] on select "Select Account Type Brokerage Cash on Hand Certificates of Deposit Checking Acc…" at bounding box center [966, 164] width 280 height 31
click at [1129, 155] on button "submit" at bounding box center [1125, 164] width 30 height 30
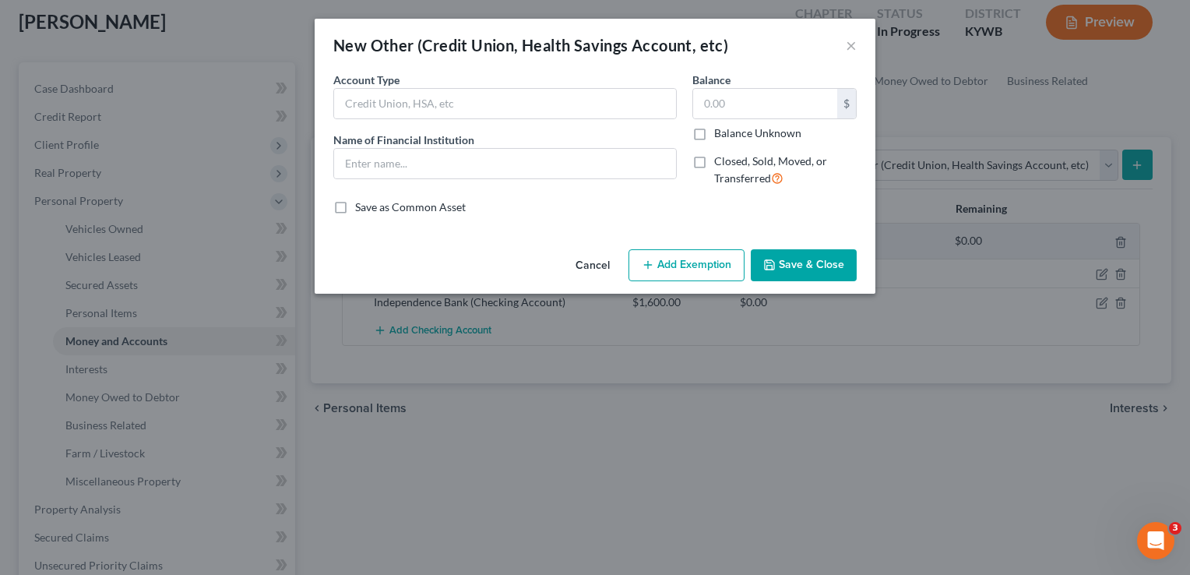
click at [495, 86] on div "Account Type" at bounding box center [504, 95] width 343 height 47
click at [494, 97] on input "text" at bounding box center [505, 104] width 342 height 30
type input "Cash App"
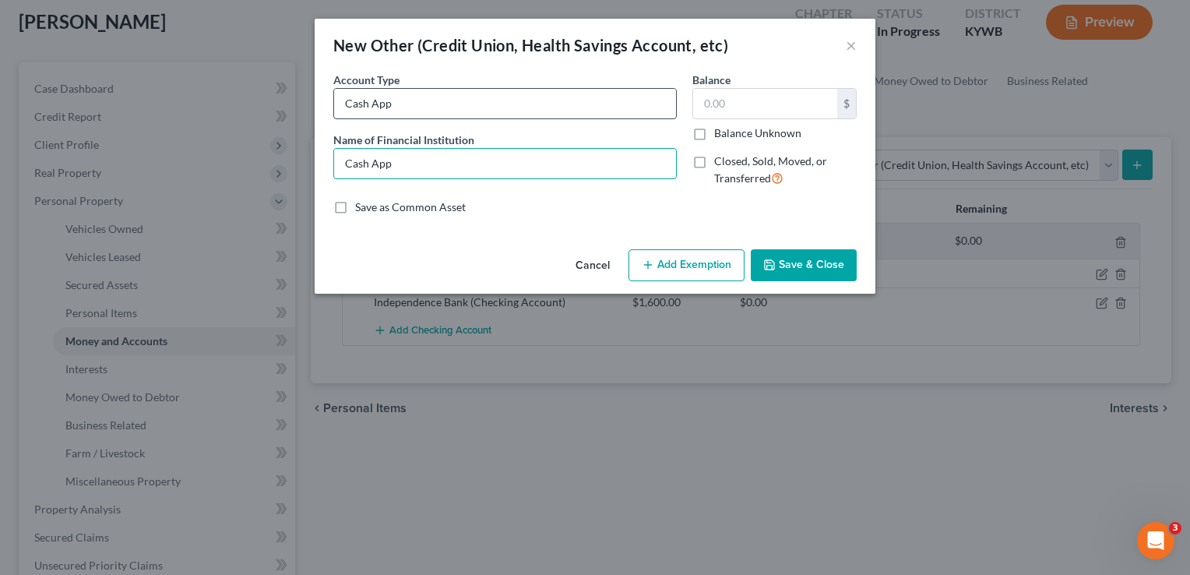
type input "Cash App"
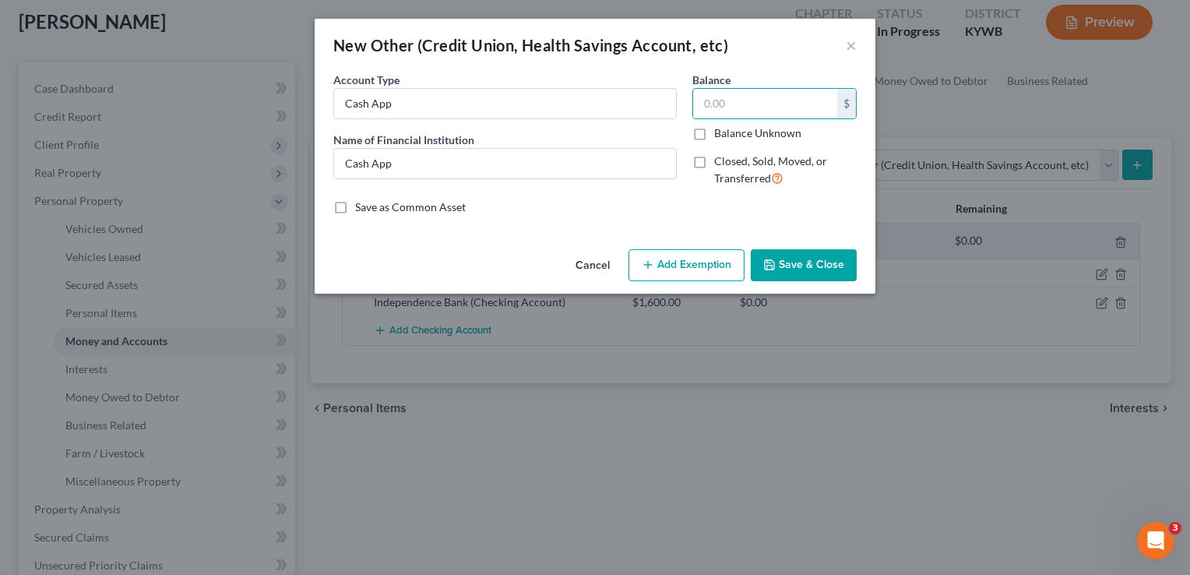
click at [834, 273] on button "Save & Close" at bounding box center [804, 265] width 106 height 33
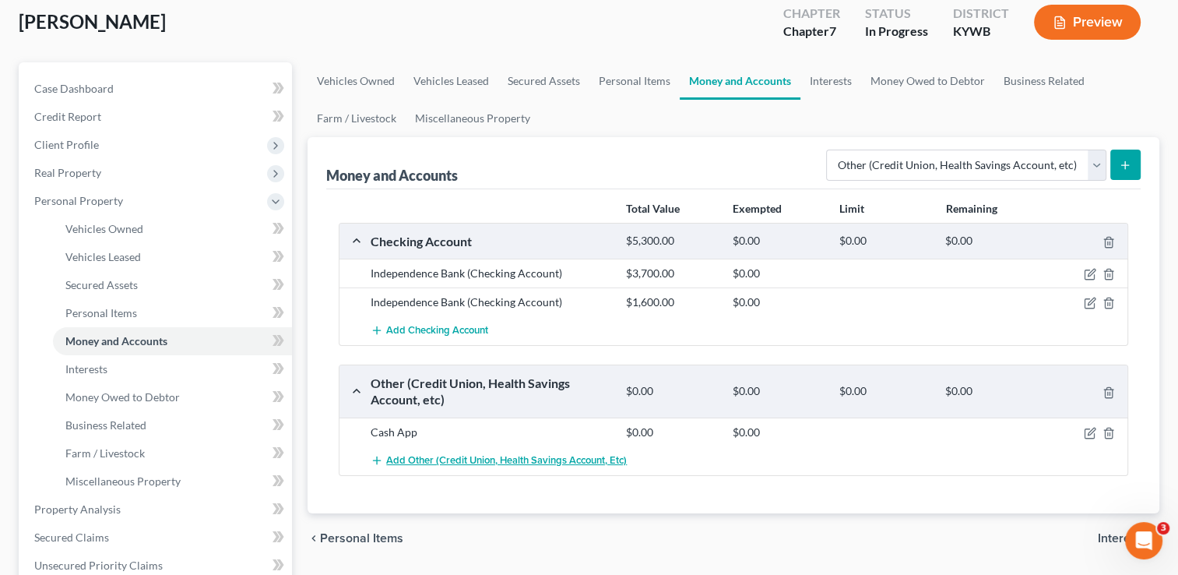
click at [585, 456] on span "Add Other (Credit Union, Health Savings Account, etc)" at bounding box center [506, 460] width 241 height 12
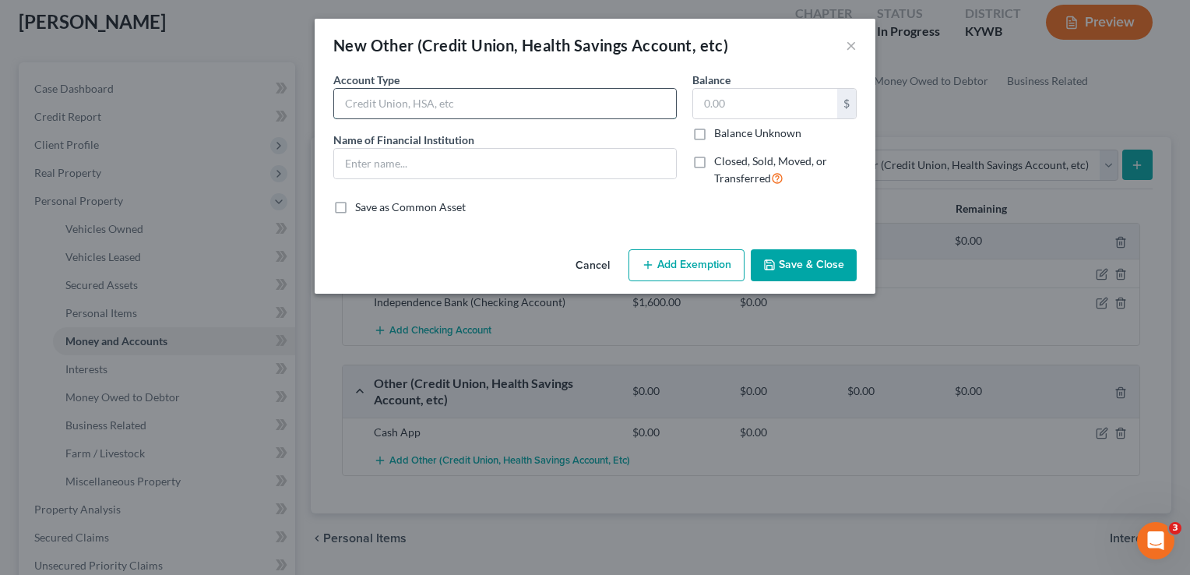
click at [389, 92] on input "text" at bounding box center [505, 104] width 342 height 30
type input "Venmo"
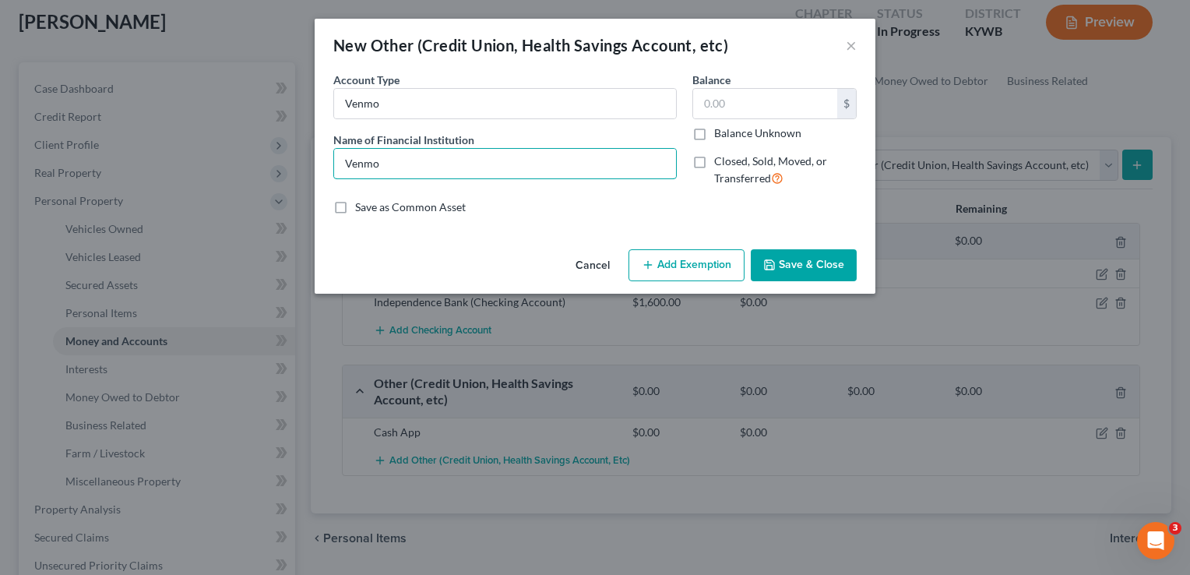
type input "Venmo"
click at [796, 257] on button "Save & Close" at bounding box center [804, 265] width 106 height 33
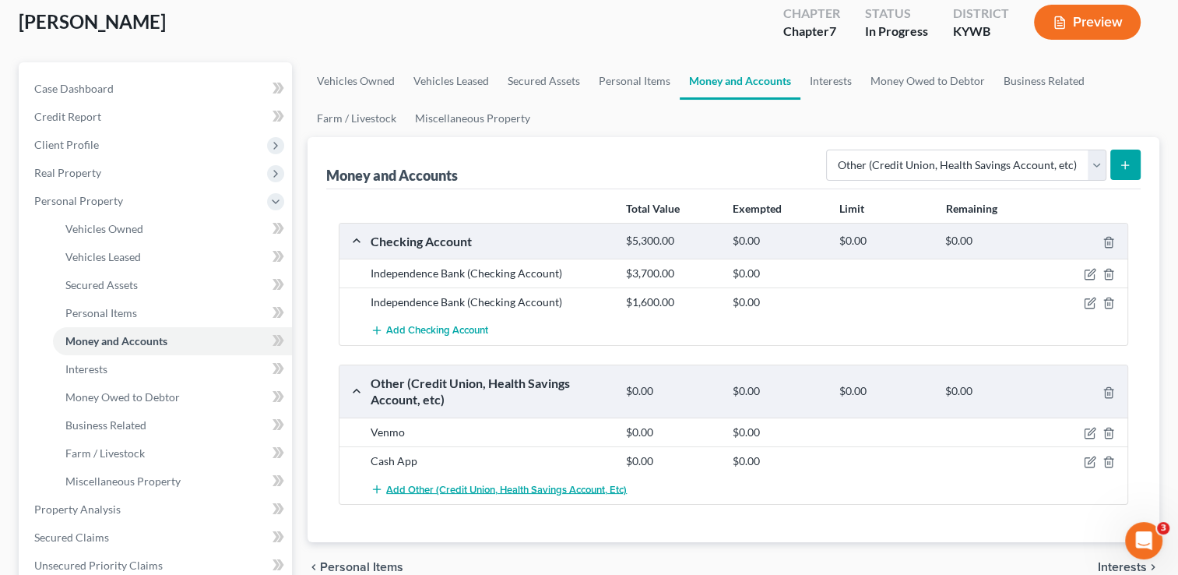
click at [433, 483] on span "Add Other (Credit Union, Health Savings Account, etc)" at bounding box center [506, 489] width 241 height 12
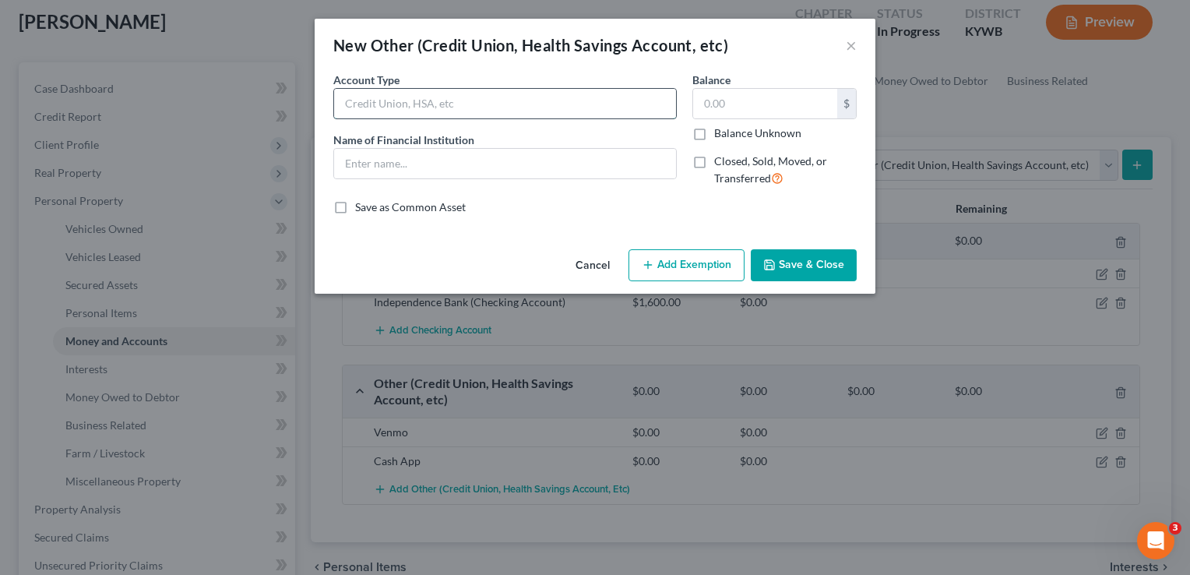
click at [494, 112] on input "text" at bounding box center [505, 104] width 342 height 30
type input "PayPal"
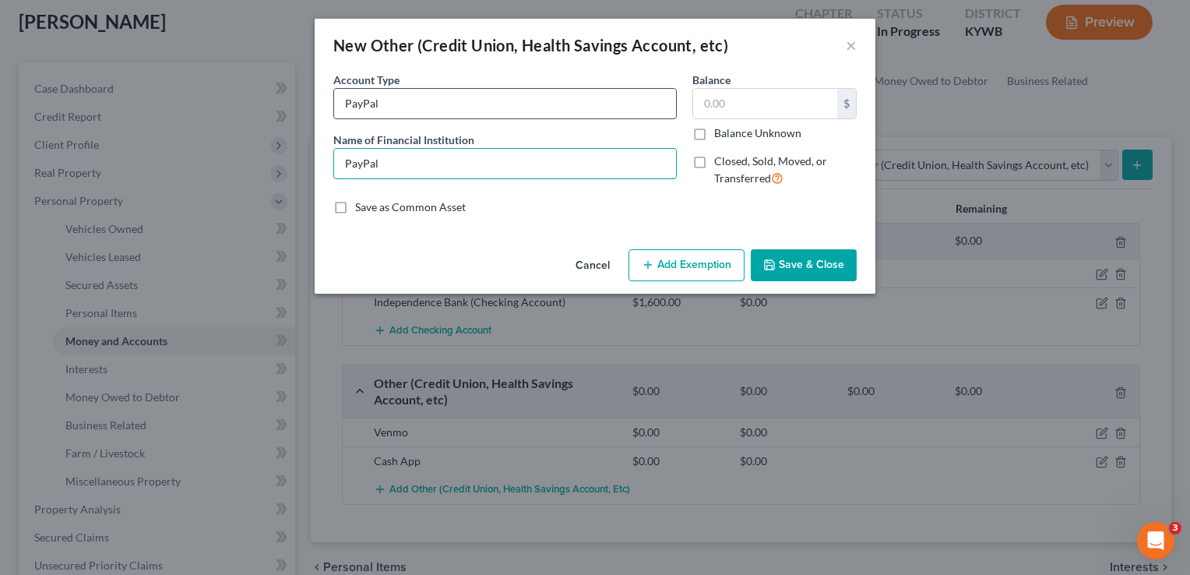
type input "PayPal"
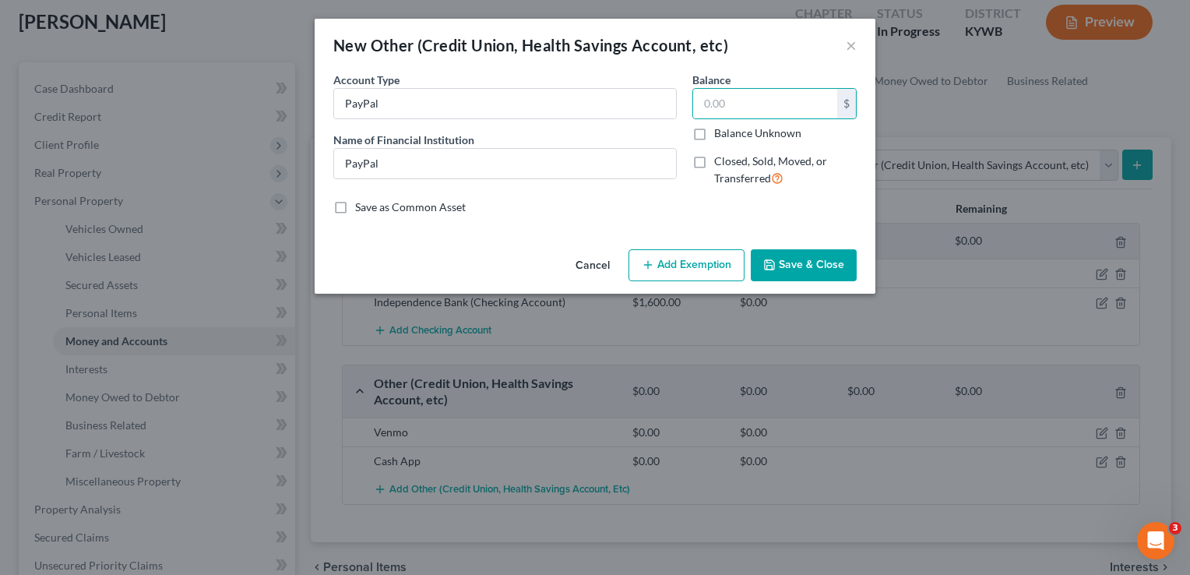
click at [805, 272] on button "Save & Close" at bounding box center [804, 265] width 106 height 33
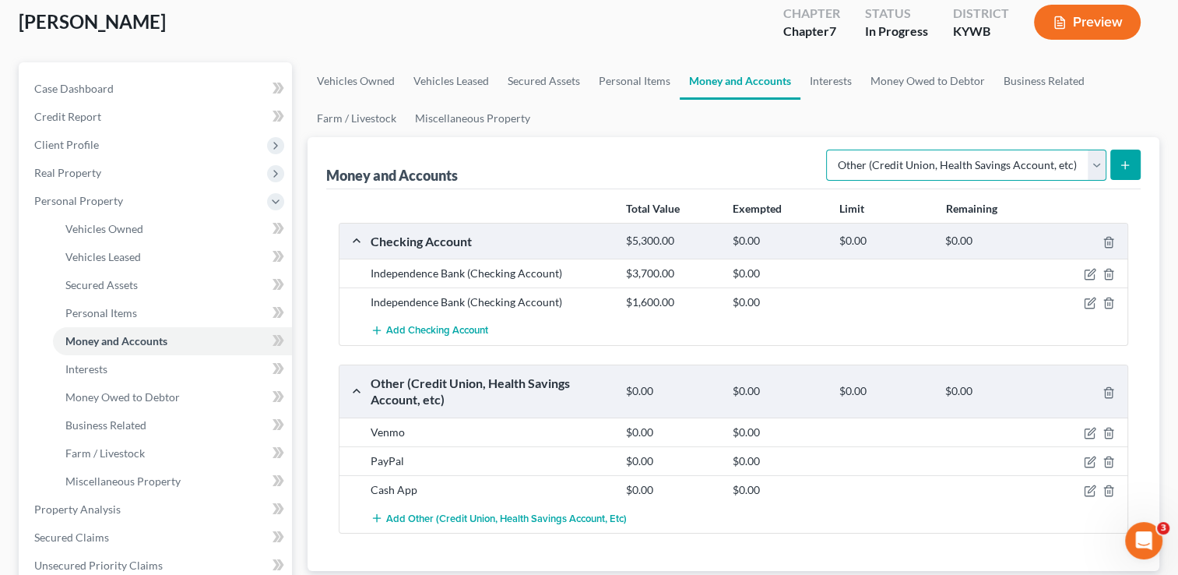
click at [1097, 170] on select "Select Account Type Brokerage Cash on Hand Certificates of Deposit Checking Acc…" at bounding box center [966, 164] width 280 height 31
select select "security_deposits"
click at [829, 149] on select "Select Account Type Brokerage Cash on Hand Certificates of Deposit Checking Acc…" at bounding box center [966, 164] width 280 height 31
click at [1130, 156] on button "submit" at bounding box center [1125, 164] width 30 height 30
click at [1125, 163] on line "submit" at bounding box center [1125, 164] width 0 height 7
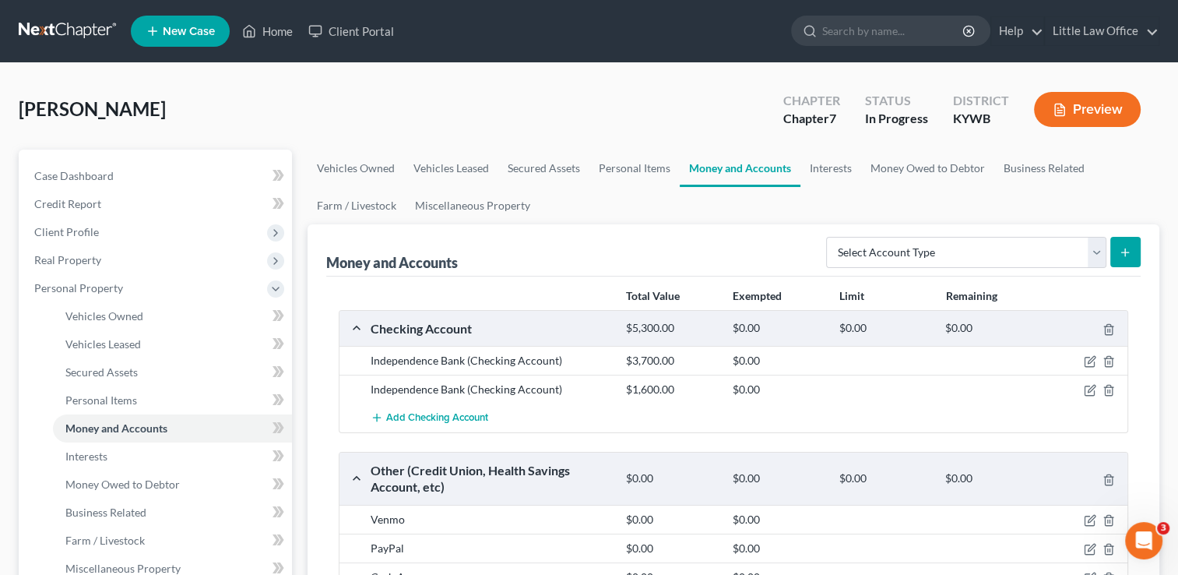
click at [1074, 269] on div "Select Account Type Brokerage Cash on Hand Certificates of Deposit Checking Acc…" at bounding box center [980, 250] width 321 height 41
click at [1075, 237] on select "Select Account Type Brokerage Cash on Hand Certificates of Deposit Checking Acc…" at bounding box center [966, 252] width 280 height 31
select select "security_deposits"
click at [829, 237] on select "Select Account Type Brokerage Cash on Hand Certificates of Deposit Checking Acc…" at bounding box center [966, 252] width 280 height 31
click at [1121, 255] on icon "submit" at bounding box center [1125, 252] width 12 height 12
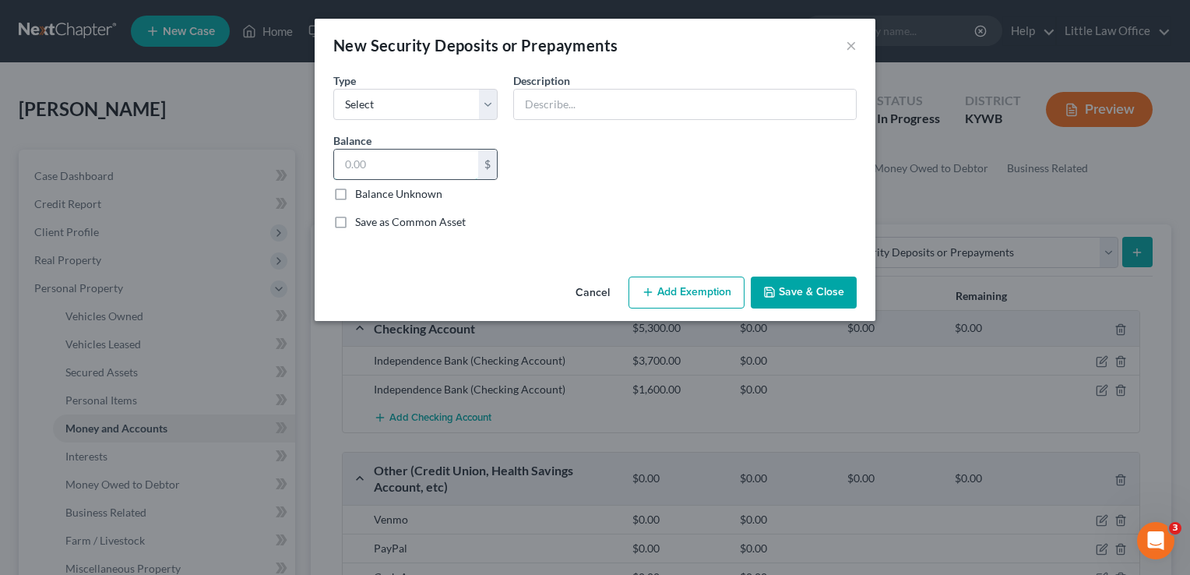
click at [413, 153] on input "text" at bounding box center [406, 164] width 144 height 30
type input "500"
click at [490, 101] on select "Select Electric Gas Heating Oil Security Deposit On Rental Unit Prepaid Rent Te…" at bounding box center [415, 104] width 164 height 31
select select "3"
click at [333, 89] on select "Select Electric Gas Heating Oil Security Deposit On Rental Unit Prepaid Rent Te…" at bounding box center [415, 104] width 164 height 31
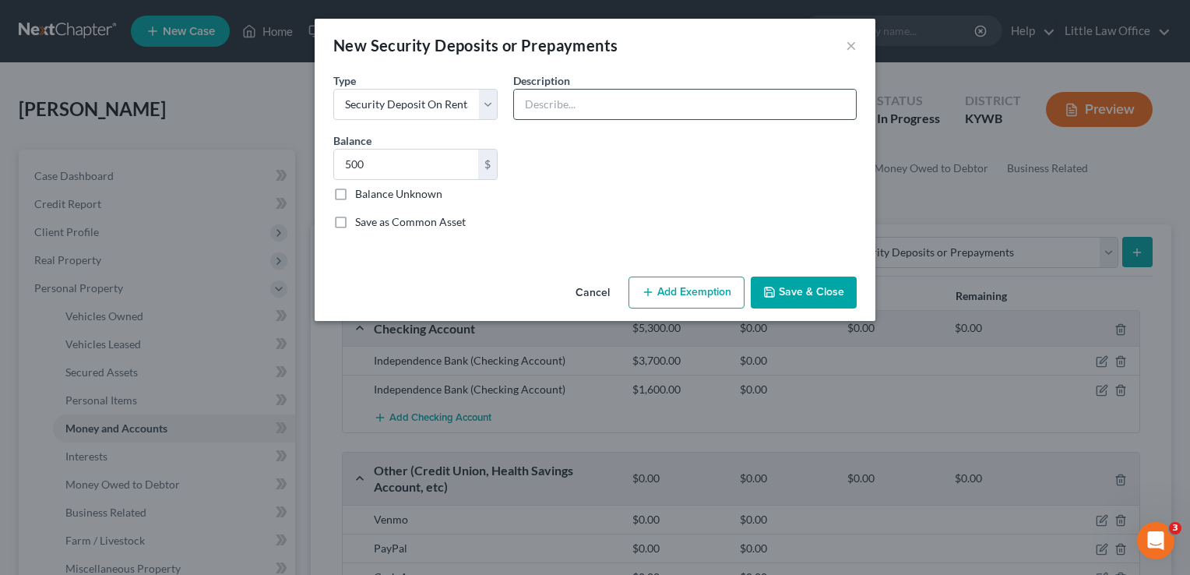
click at [578, 111] on input "text" at bounding box center [685, 105] width 342 height 30
type input "Security Deposit on Rental House"
click at [841, 304] on button "Save & Close" at bounding box center [804, 292] width 106 height 33
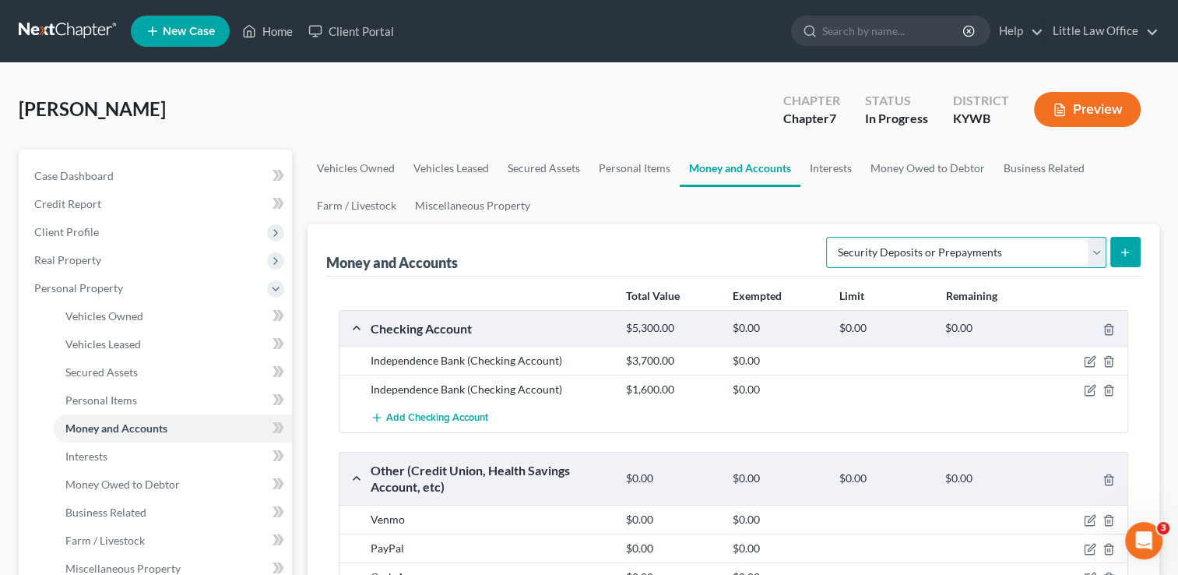
click at [1093, 251] on select "Select Account Type Brokerage Cash on Hand Certificates of Deposit Checking Acc…" at bounding box center [966, 252] width 280 height 31
click at [824, 172] on link "Interests" at bounding box center [830, 167] width 61 height 37
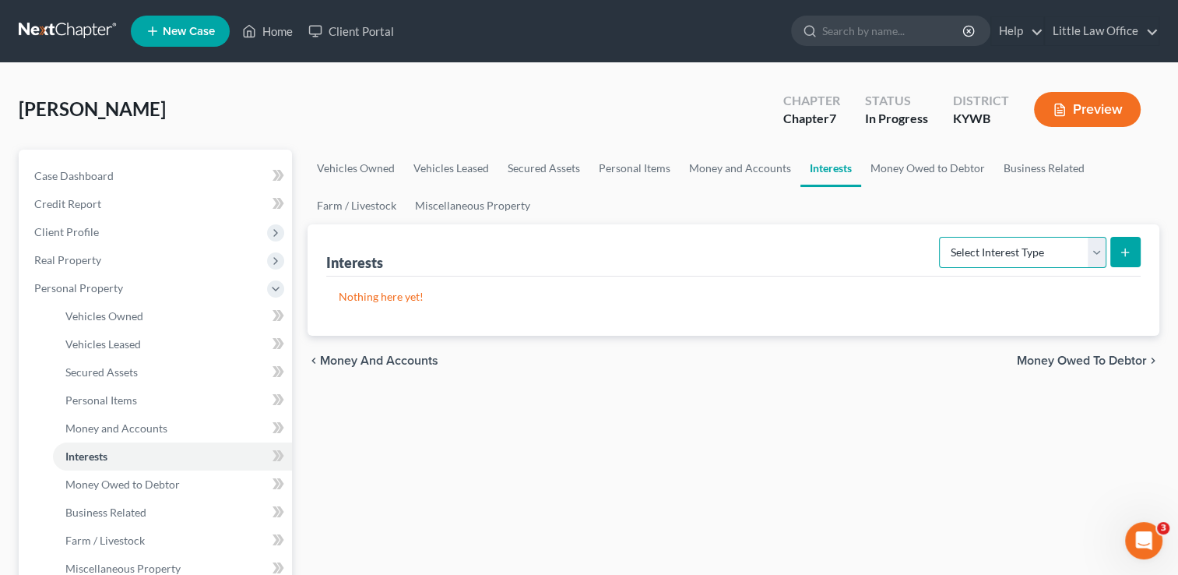
click at [1060, 254] on select "Select Interest Type 401K Annuity Bond Education IRA Government Bond Government…" at bounding box center [1022, 252] width 167 height 31
click at [1004, 260] on select "Select Interest Type 401K Annuity Bond Education IRA Government Bond Government…" at bounding box center [1022, 252] width 167 height 31
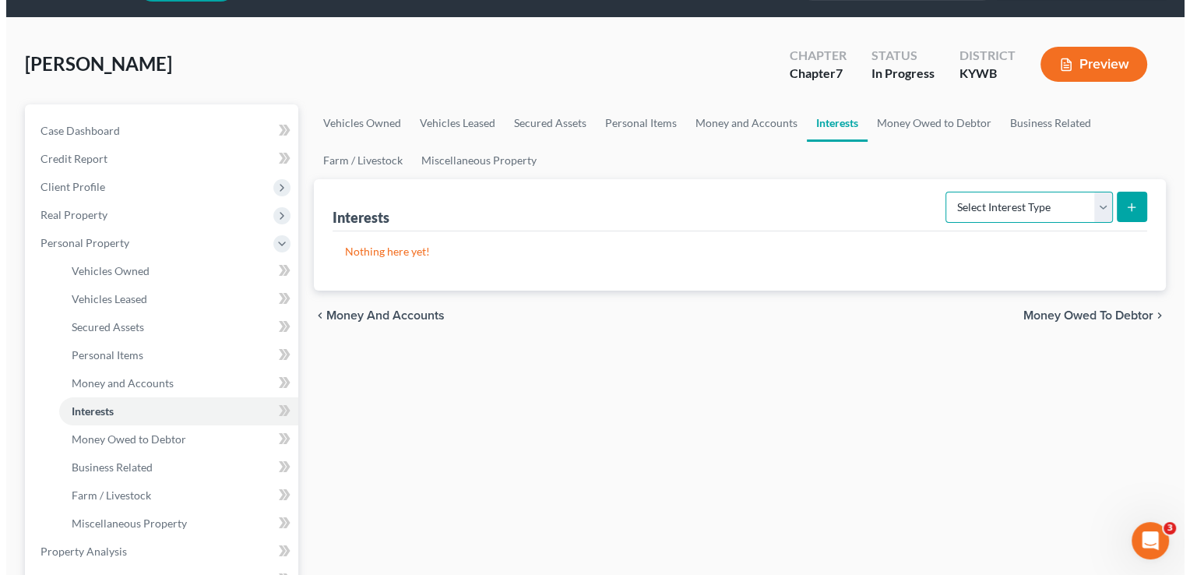
scroll to position [43, 0]
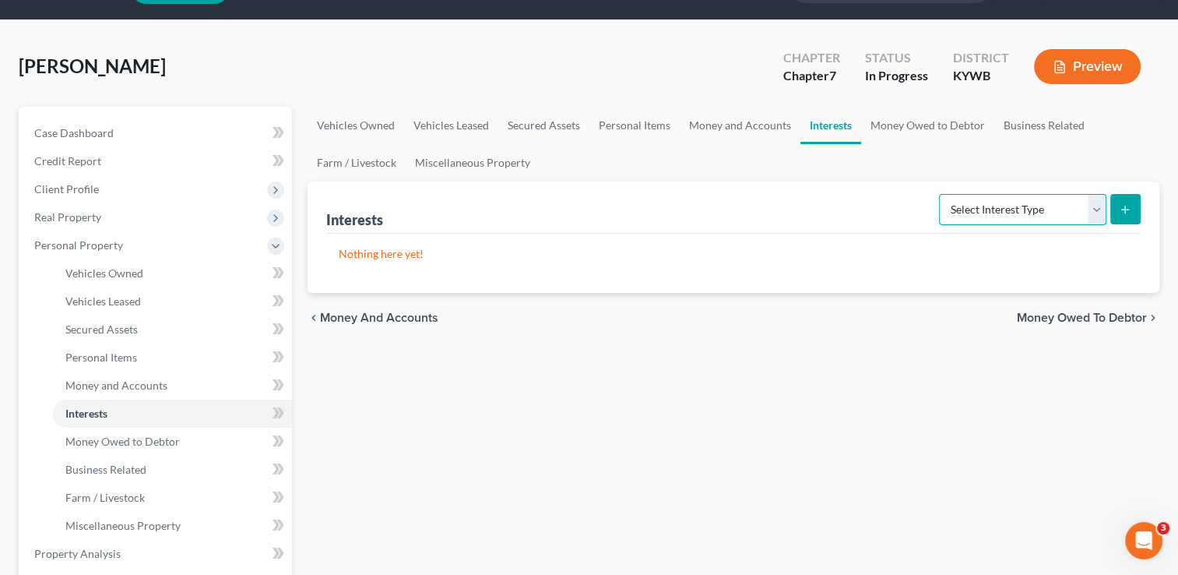
click at [1034, 204] on select "Select Interest Type 401K Annuity Bond Education IRA Government Bond Government…" at bounding box center [1022, 209] width 167 height 31
select select "401k"
click at [940, 194] on select "Select Interest Type 401K Annuity Bond Education IRA Government Bond Government…" at bounding box center [1022, 209] width 167 height 31
click at [1115, 213] on button "submit" at bounding box center [1125, 209] width 30 height 30
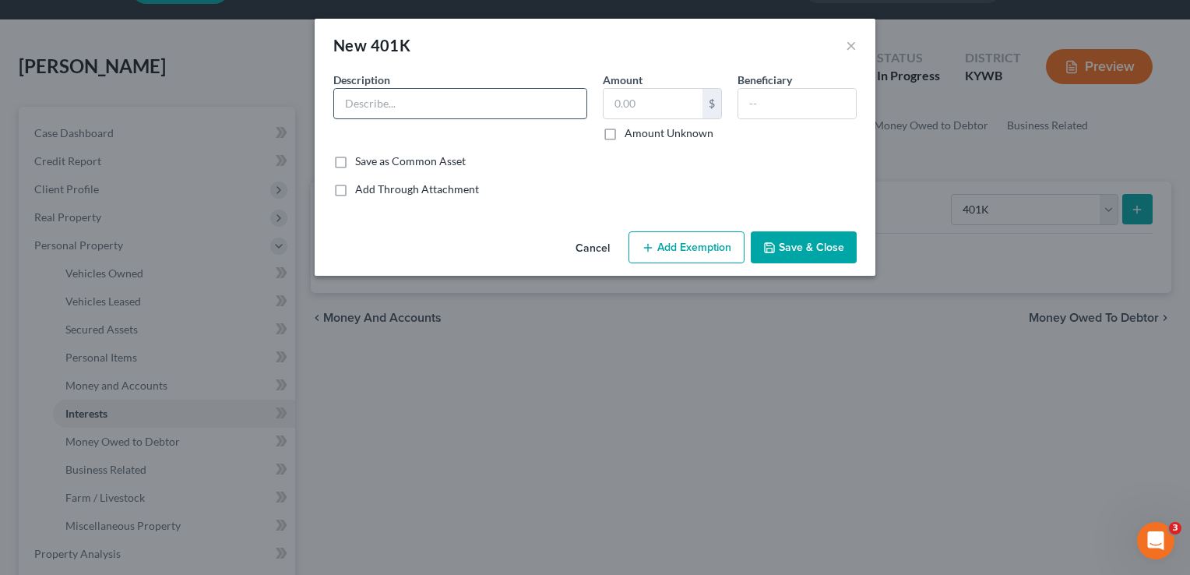
click at [480, 100] on input "text" at bounding box center [460, 104] width 252 height 30
type input "Fidelity"
type input "Sara Daugherty, Elizabeth Daugherty, Jessica Frederick"
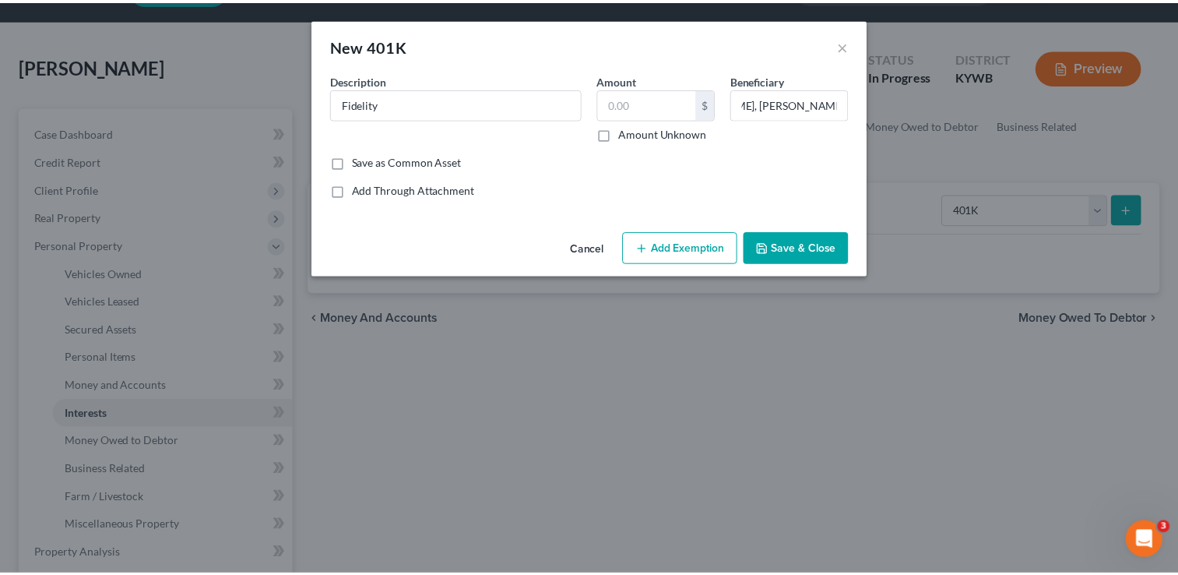
scroll to position [0, 0]
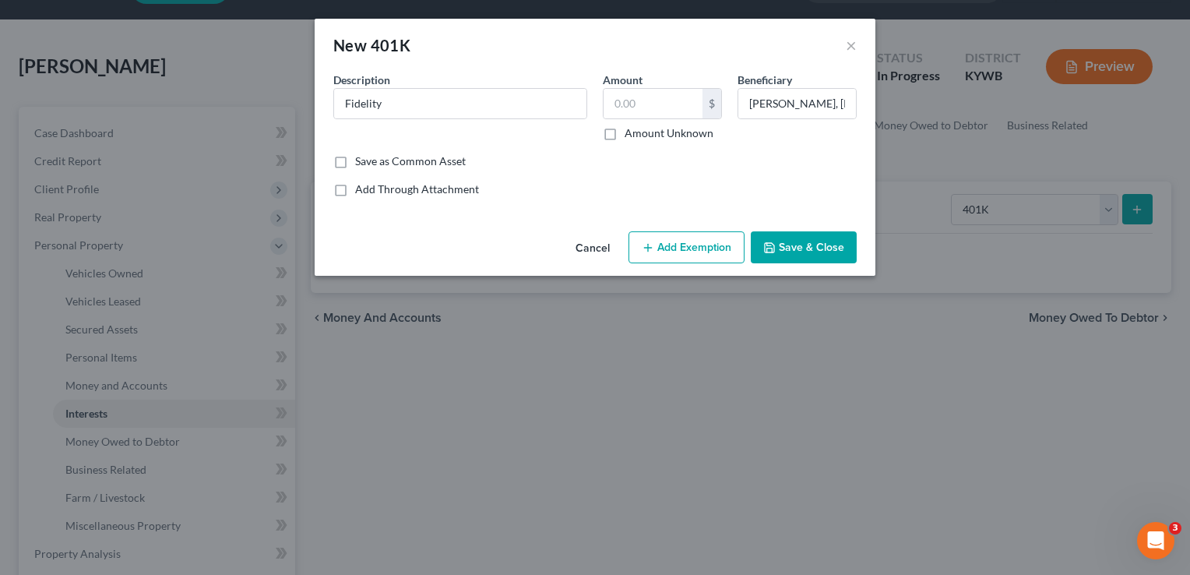
click at [796, 235] on button "Save & Close" at bounding box center [804, 247] width 106 height 33
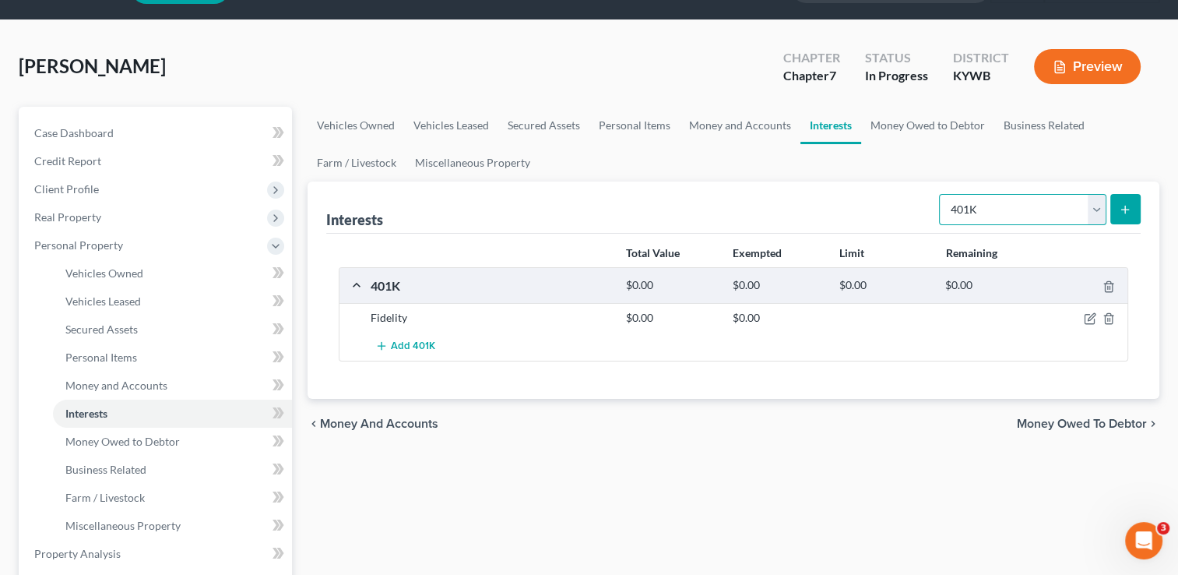
click at [976, 220] on select "Select Interest Type 401K Annuity Bond Education IRA Government Bond Government…" at bounding box center [1022, 209] width 167 height 31
click at [905, 132] on link "Money Owed to Debtor" at bounding box center [927, 125] width 133 height 37
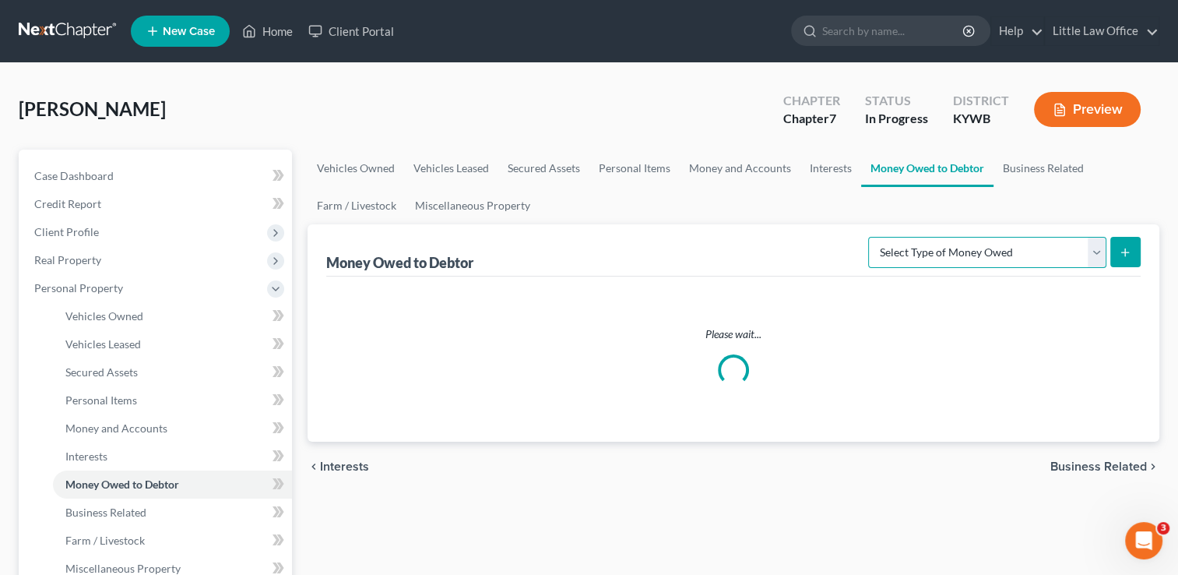
click at [965, 258] on select "Select Type of Money Owed Accounts Receivable Alimony Child Support Claims Agai…" at bounding box center [987, 252] width 238 height 31
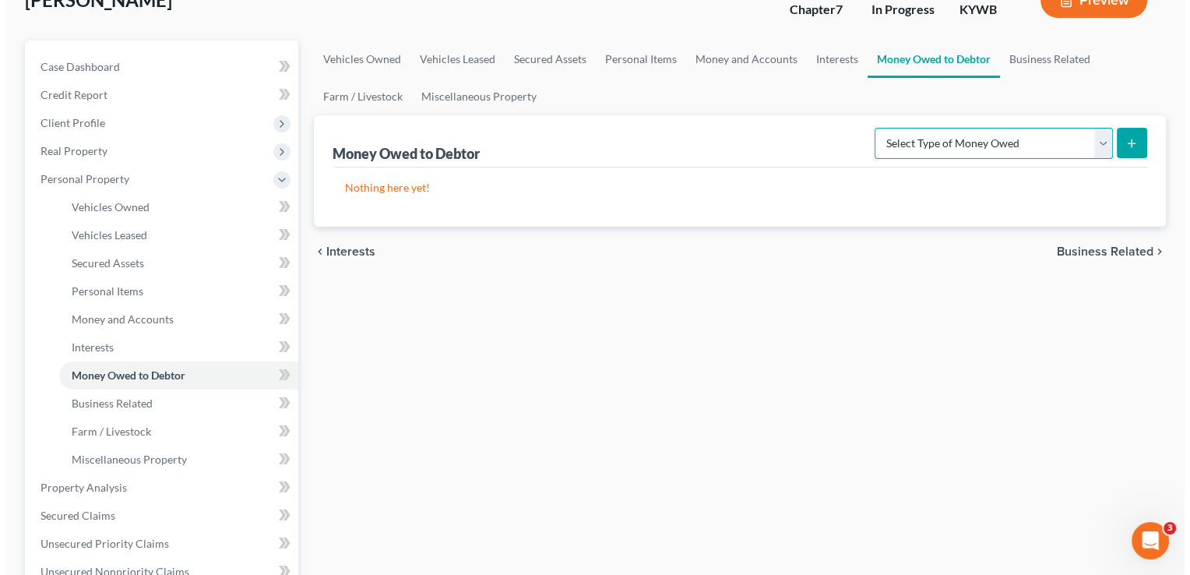
scroll to position [113, 0]
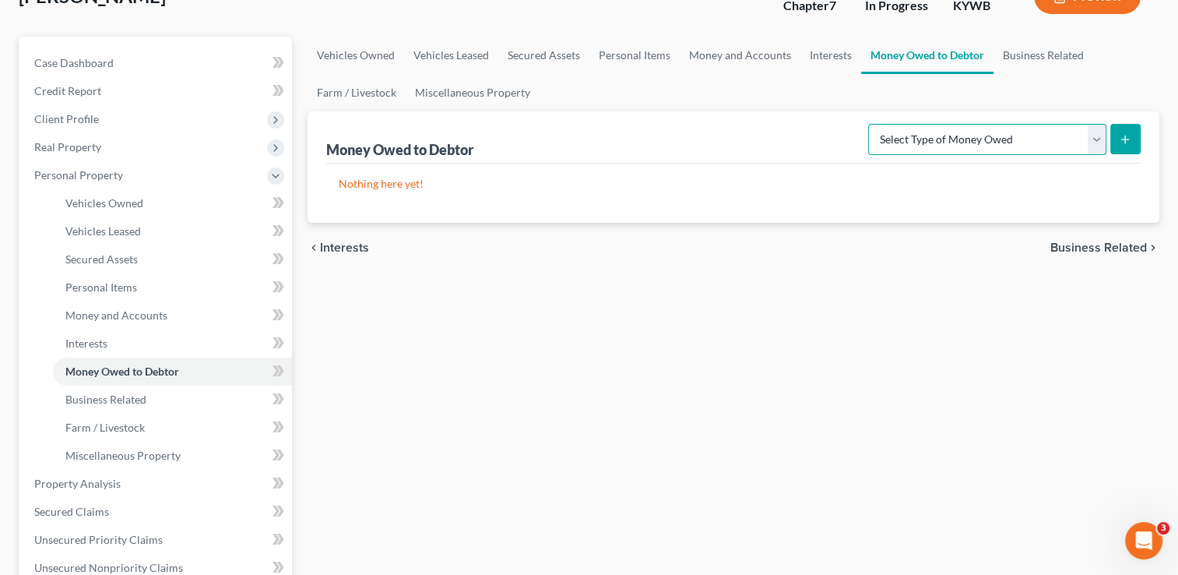
click at [1096, 151] on select "Select Type of Money Owed Accounts Receivable Alimony Child Support Claims Agai…" at bounding box center [987, 139] width 238 height 31
select select "child_support"
click at [871, 124] on select "Select Type of Money Owed Accounts Receivable Alimony Child Support Claims Agai…" at bounding box center [987, 139] width 238 height 31
click at [1134, 146] on button "submit" at bounding box center [1125, 139] width 30 height 30
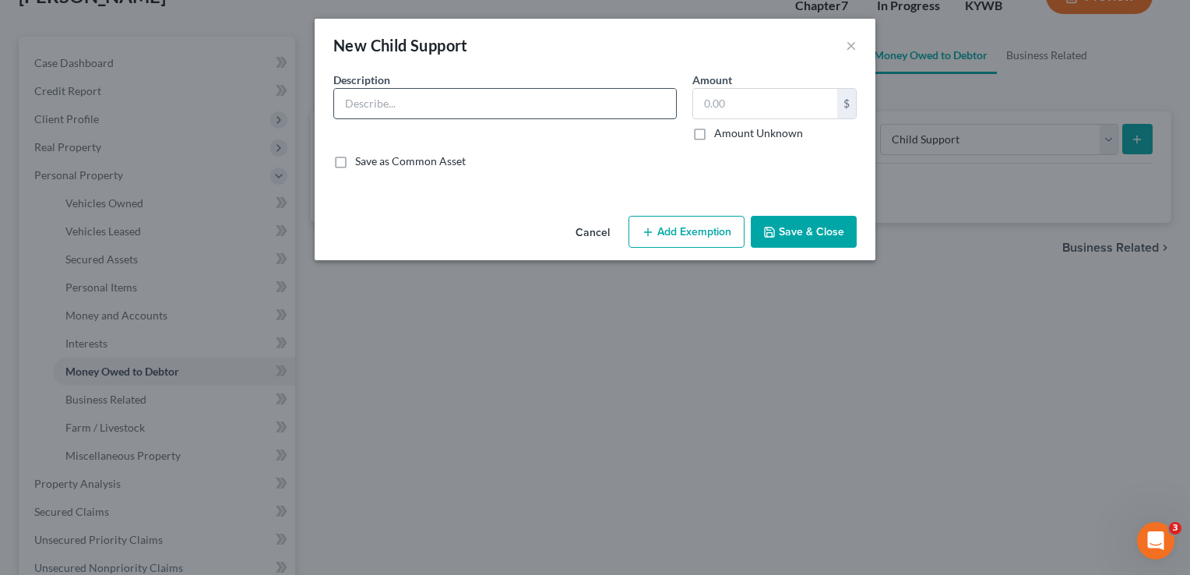
click at [405, 110] on input "text" at bounding box center [505, 104] width 342 height 30
type input "Child Support"
type input "16,000"
click at [427, 104] on input "Child Support" at bounding box center [505, 104] width 342 height 30
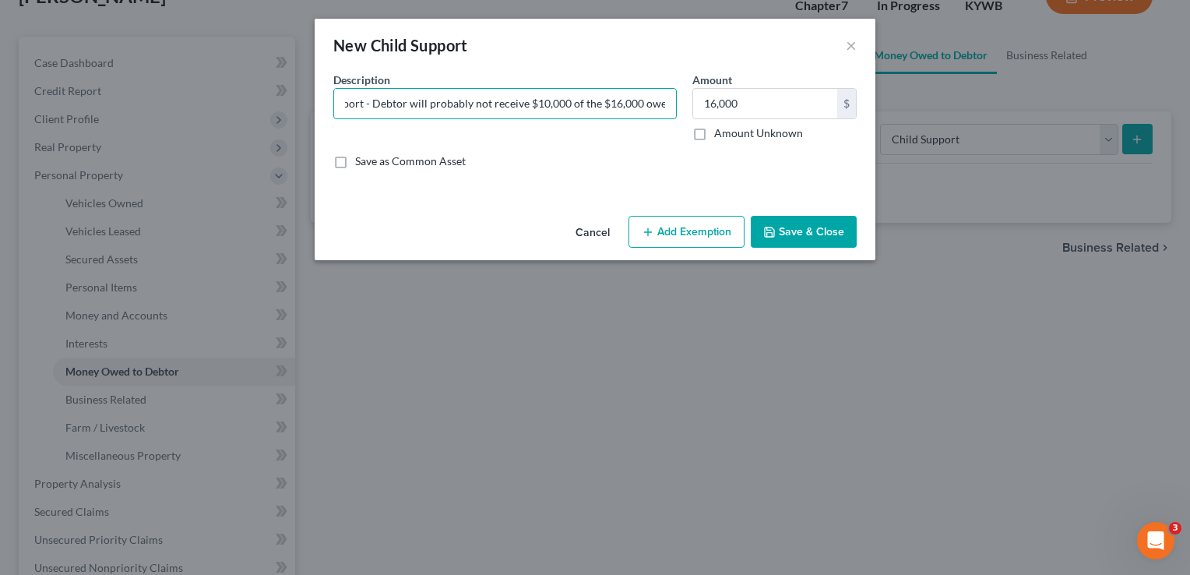
type input "Child Support - Debtor will probably not receive $10,000 of the $16,000 owed"
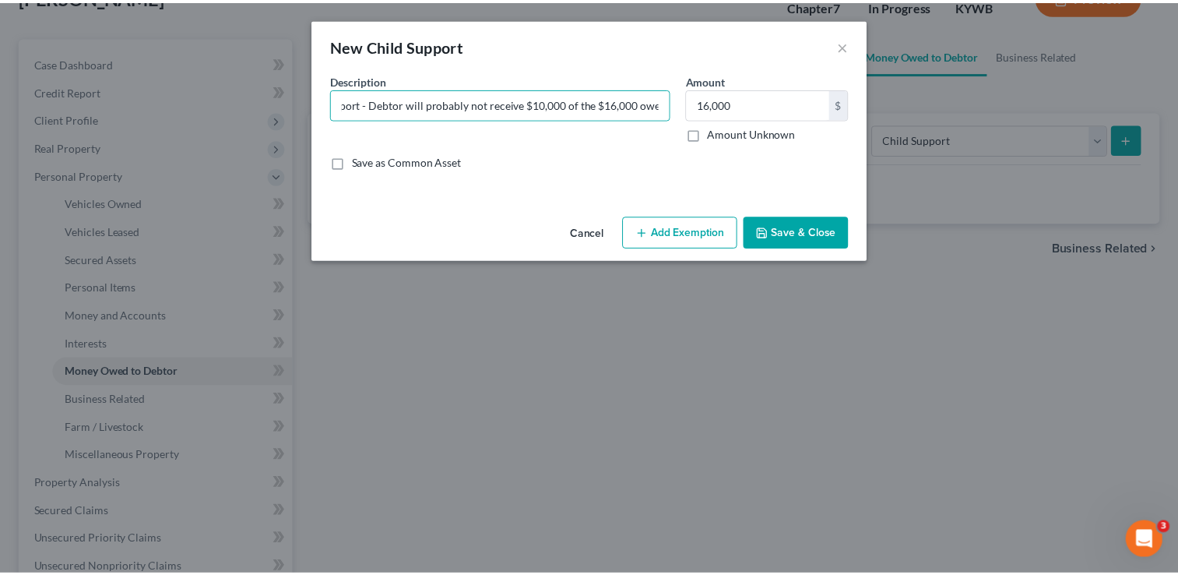
scroll to position [0, 0]
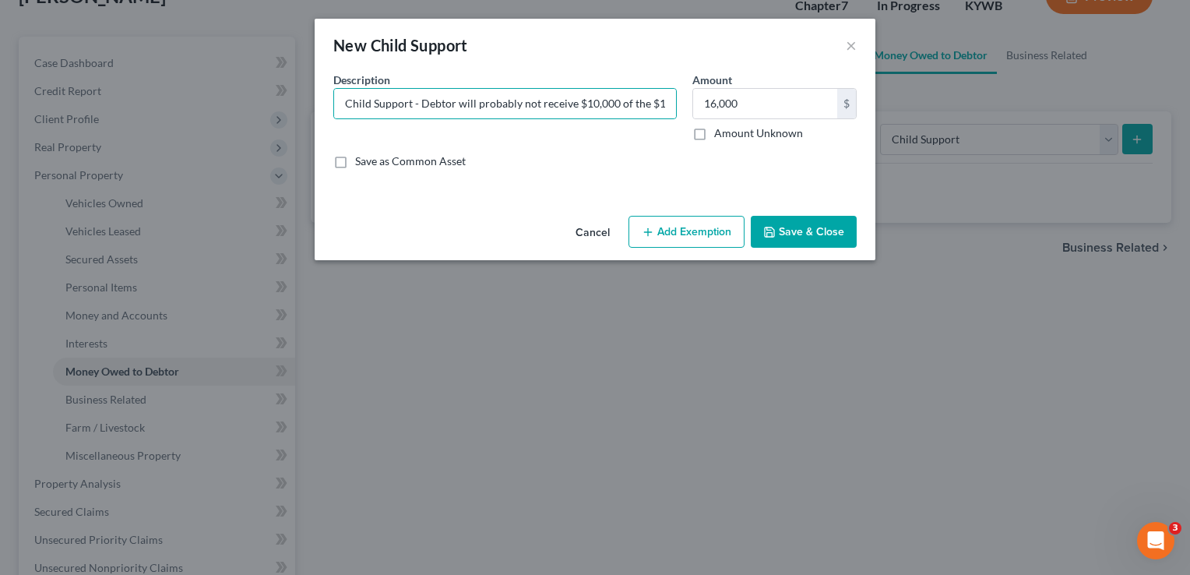
click at [797, 218] on button "Save & Close" at bounding box center [804, 232] width 106 height 33
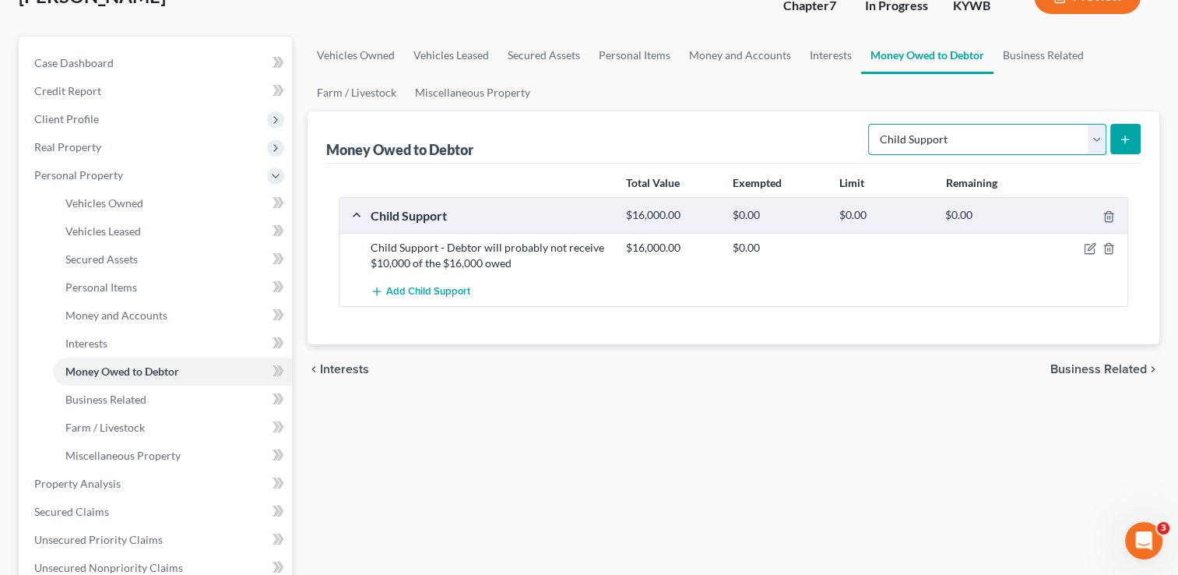
click at [1093, 140] on select "Select Type of Money Owed Accounts Receivable Alimony Child Support Claims Agai…" at bounding box center [987, 139] width 238 height 31
click at [986, 104] on ul "Vehicles Owned Vehicles Leased Secured Assets Personal Items Money and Accounts…" at bounding box center [734, 74] width 852 height 75
click at [500, 89] on link "Miscellaneous Property" at bounding box center [473, 92] width 134 height 37
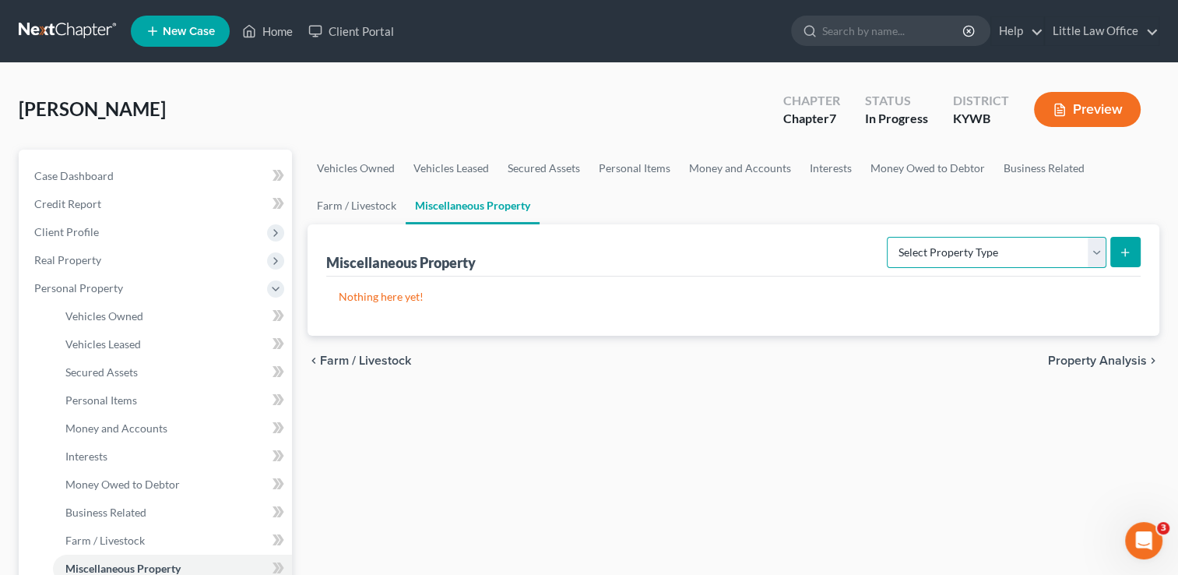
click at [927, 247] on select "Select Property Type Assigned for Creditor Benefit Within 1 Year Holding for An…" at bounding box center [997, 252] width 220 height 31
select select "stored_within_1_year"
click at [887, 237] on select "Select Property Type Assigned for Creditor Benefit Within 1 Year Holding for An…" at bounding box center [997, 252] width 220 height 31
click at [1135, 260] on button "submit" at bounding box center [1125, 252] width 30 height 30
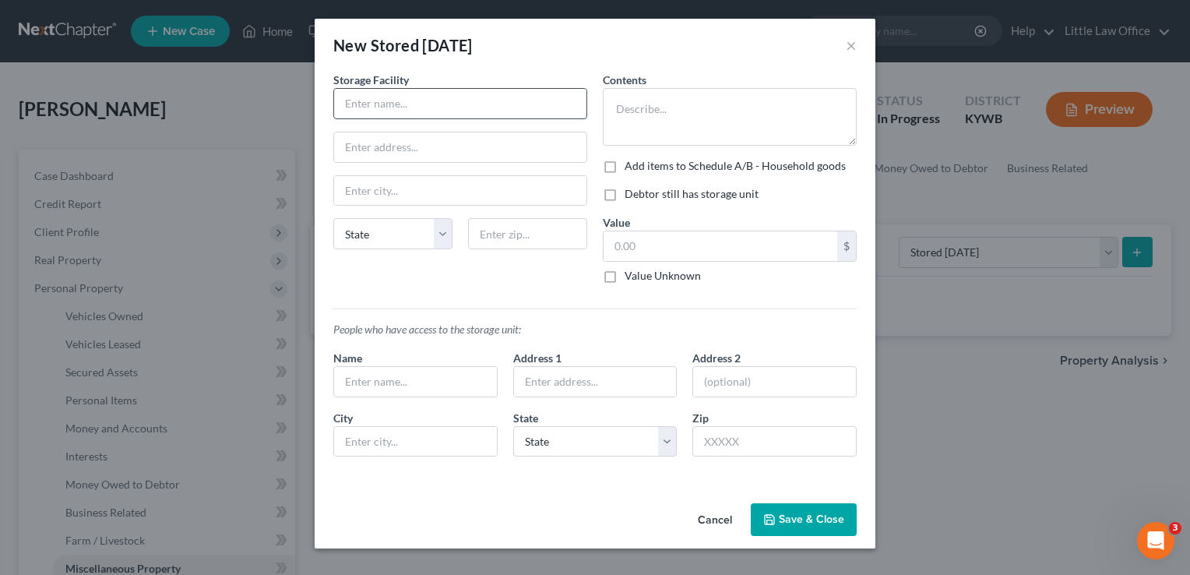
click at [442, 95] on input "text" at bounding box center [460, 104] width 252 height 30
click at [482, 235] on input "text" at bounding box center [527, 233] width 119 height 31
type input "42413"
type input "Hanson"
select select "18"
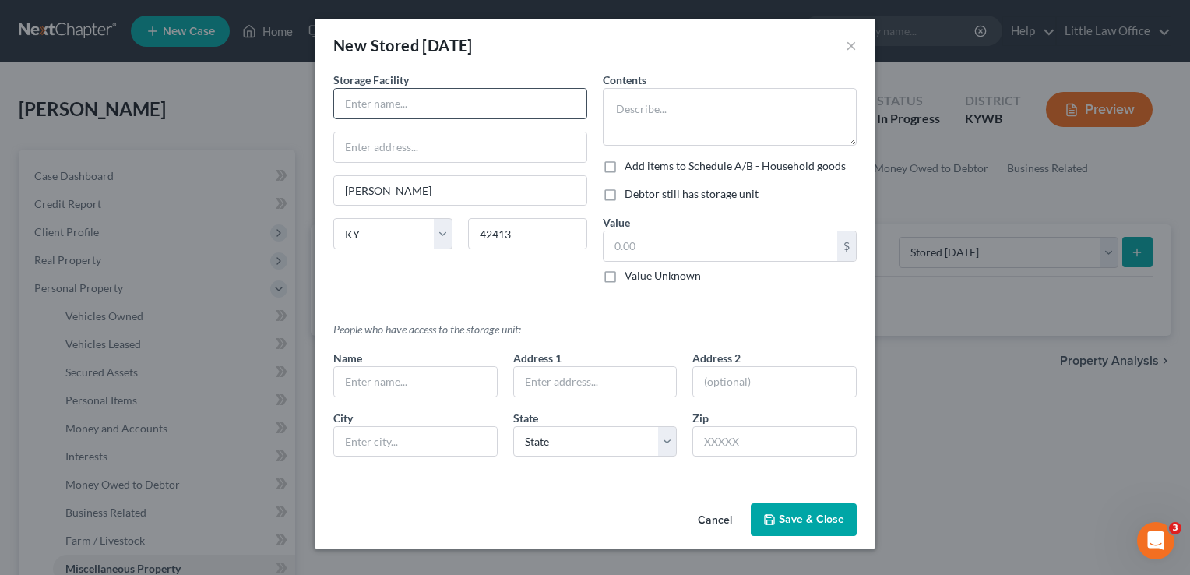
click at [461, 104] on input "text" at bounding box center [460, 104] width 252 height 30
type input "Armor Self Storage"
click at [663, 135] on textarea at bounding box center [730, 117] width 254 height 58
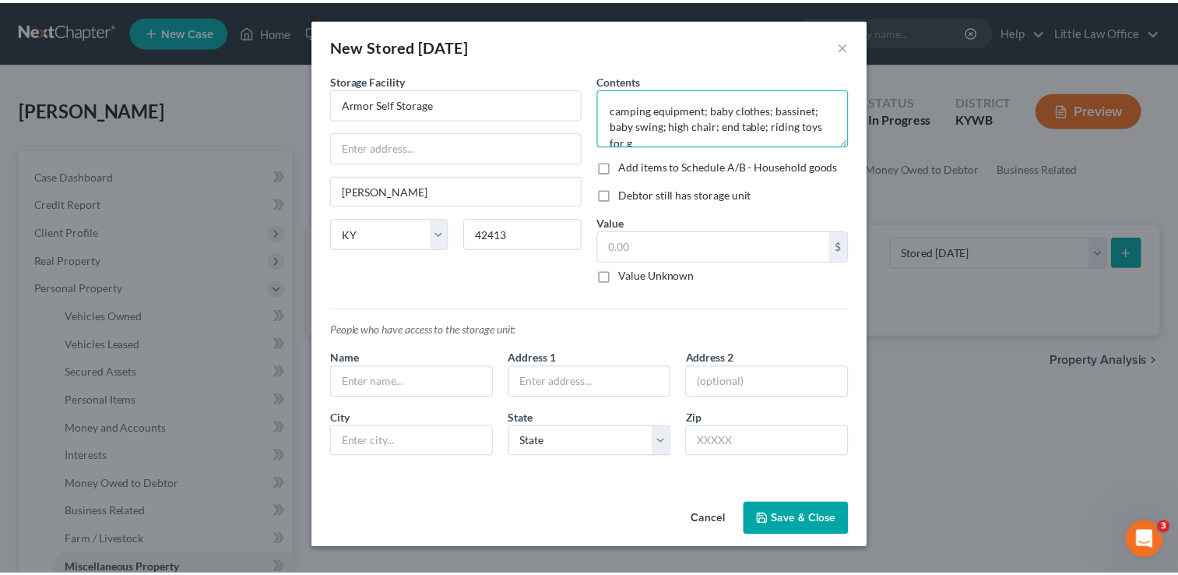
scroll to position [3, 0]
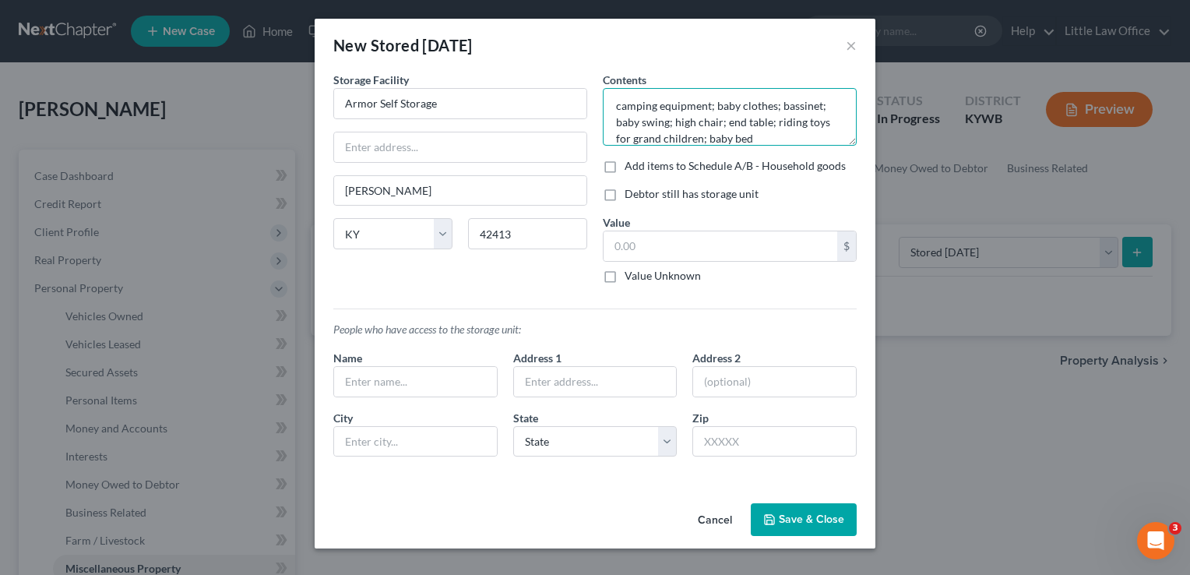
type textarea "camping equipment; baby clothes; bassinet; baby swing; high chair; end table; r…"
click at [624, 167] on label "Add items to Schedule A/B - Household goods" at bounding box center [734, 166] width 221 height 16
click at [631, 167] on input "Add items to Schedule A/B - Household goods" at bounding box center [636, 163] width 10 height 10
checkbox input "true"
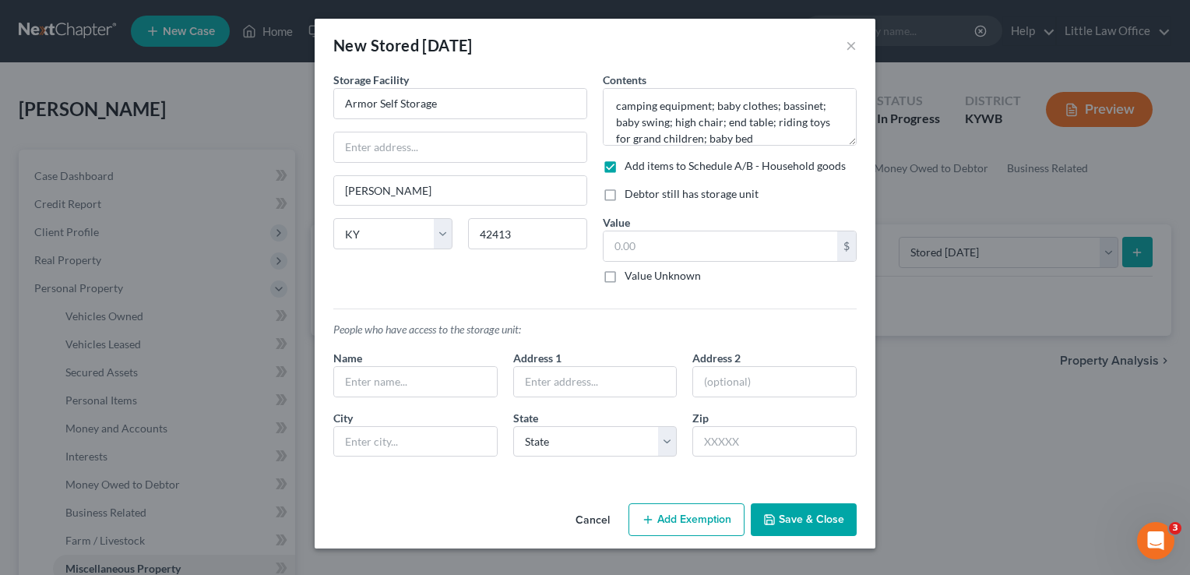
click at [624, 200] on label "Debtor still has storage unit" at bounding box center [691, 194] width 134 height 16
click at [631, 196] on input "Debtor still has storage unit" at bounding box center [636, 191] width 10 height 10
checkbox input "true"
click at [657, 263] on div "$ Value Unknown" at bounding box center [730, 256] width 254 height 53
click at [666, 231] on input "text" at bounding box center [720, 246] width 234 height 30
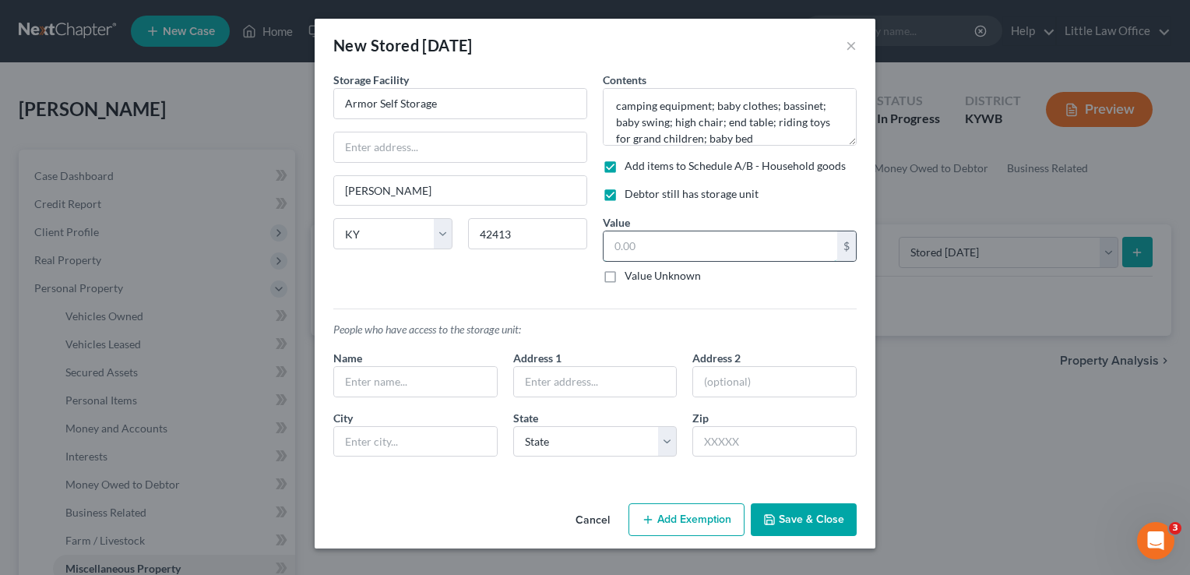
click at [666, 231] on input "text" at bounding box center [720, 246] width 234 height 30
type input "400"
click at [792, 528] on button "Save & Close" at bounding box center [804, 519] width 106 height 33
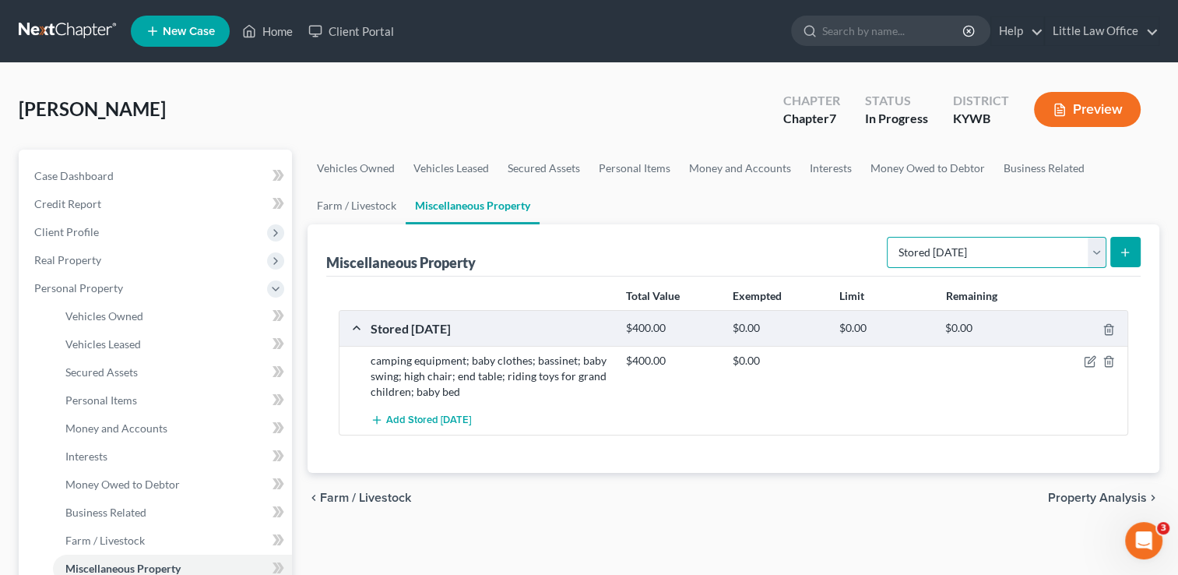
click at [962, 260] on select "Select Property Type Assigned for Creditor Benefit Within 1 Year Holding for An…" at bounding box center [997, 252] width 220 height 31
click at [919, 487] on div "chevron_left Farm / Livestock Property Analysis chevron_right" at bounding box center [734, 498] width 852 height 50
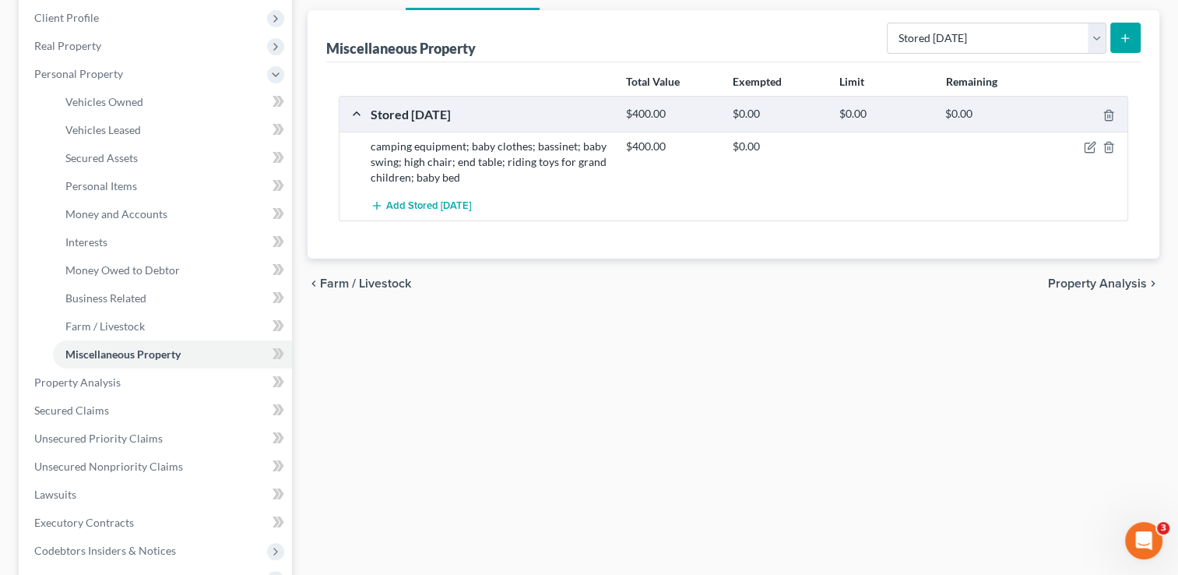
scroll to position [216, 0]
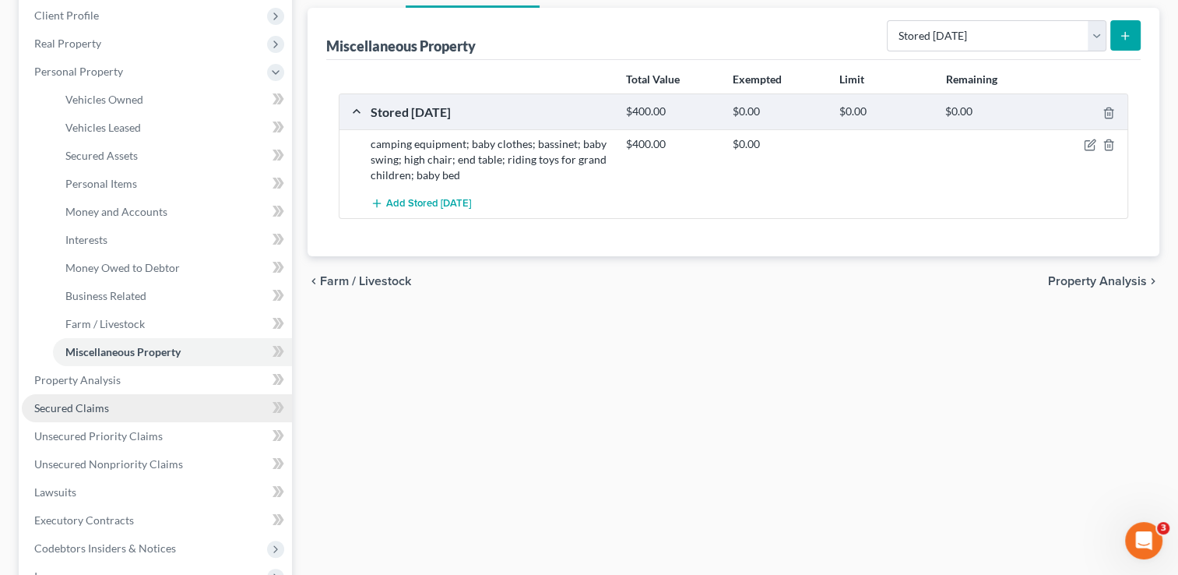
click at [146, 403] on link "Secured Claims" at bounding box center [157, 408] width 270 height 28
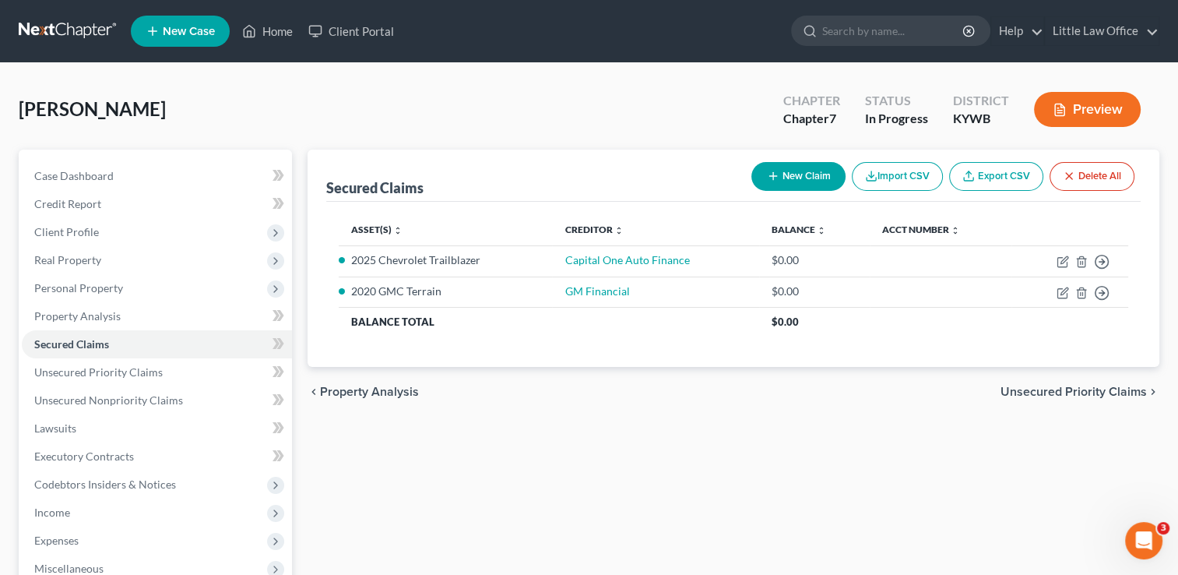
click at [1040, 398] on span "Unsecured Priority Claims" at bounding box center [1073, 391] width 146 height 12
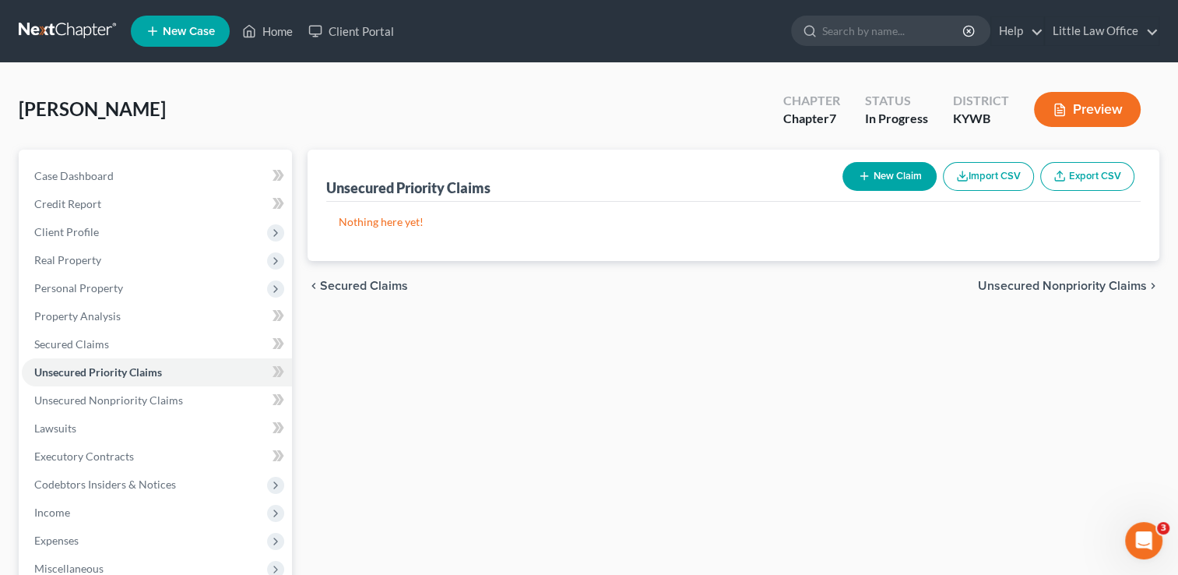
click at [1018, 284] on span "Unsecured Nonpriority Claims" at bounding box center [1062, 286] width 169 height 12
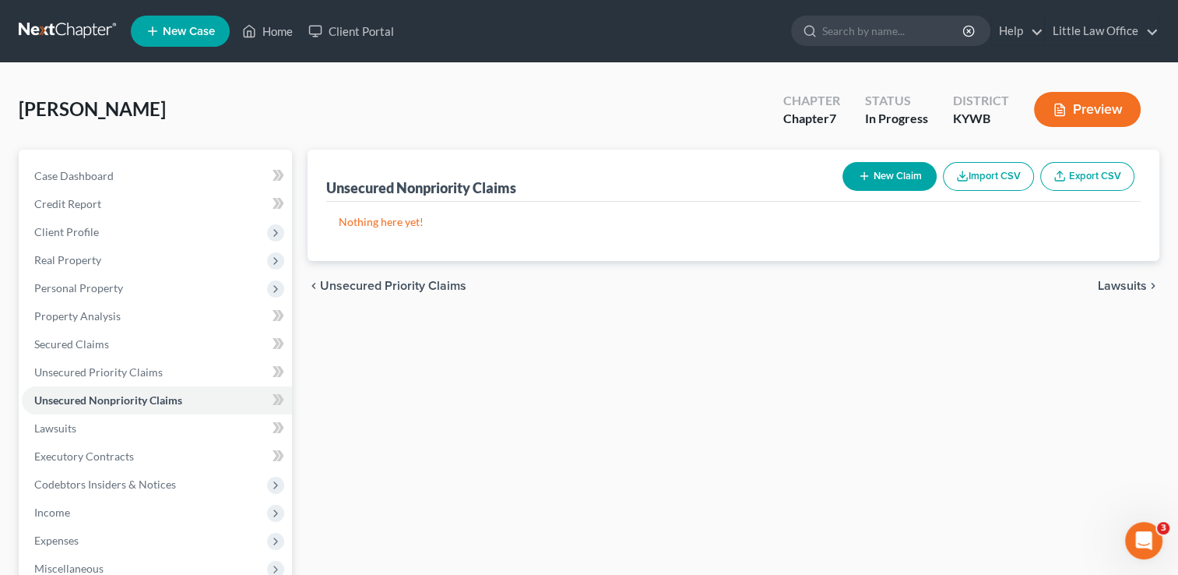
click at [1018, 284] on div "chevron_left Unsecured Priority Claims Lawsuits chevron_right" at bounding box center [734, 286] width 852 height 50
click at [1114, 285] on span "Lawsuits" at bounding box center [1122, 286] width 49 height 12
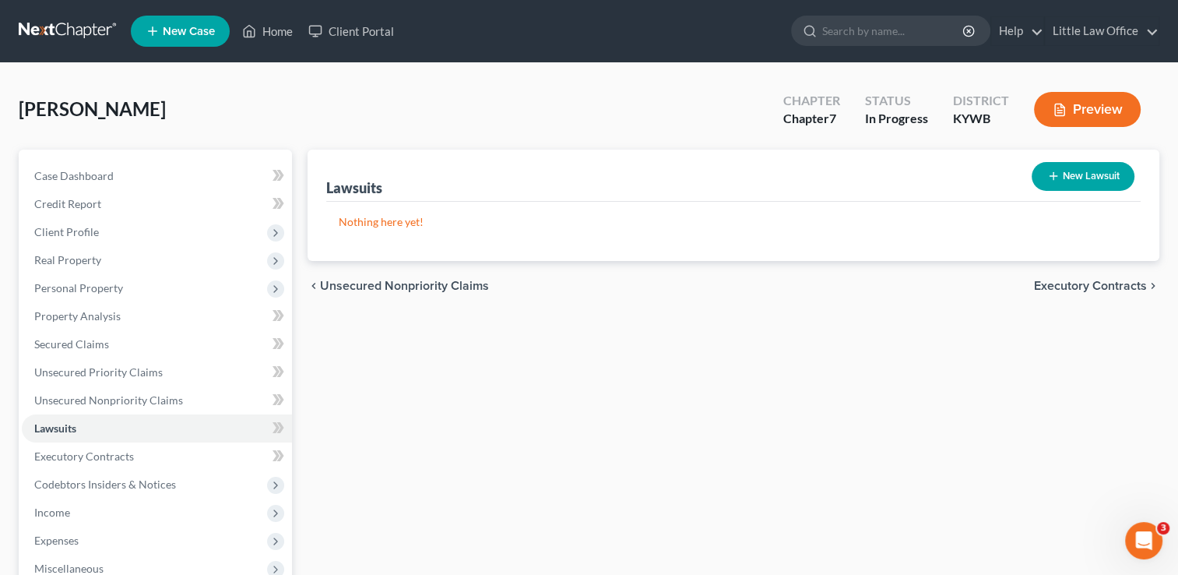
click at [1114, 285] on span "Executory Contracts" at bounding box center [1090, 286] width 113 height 12
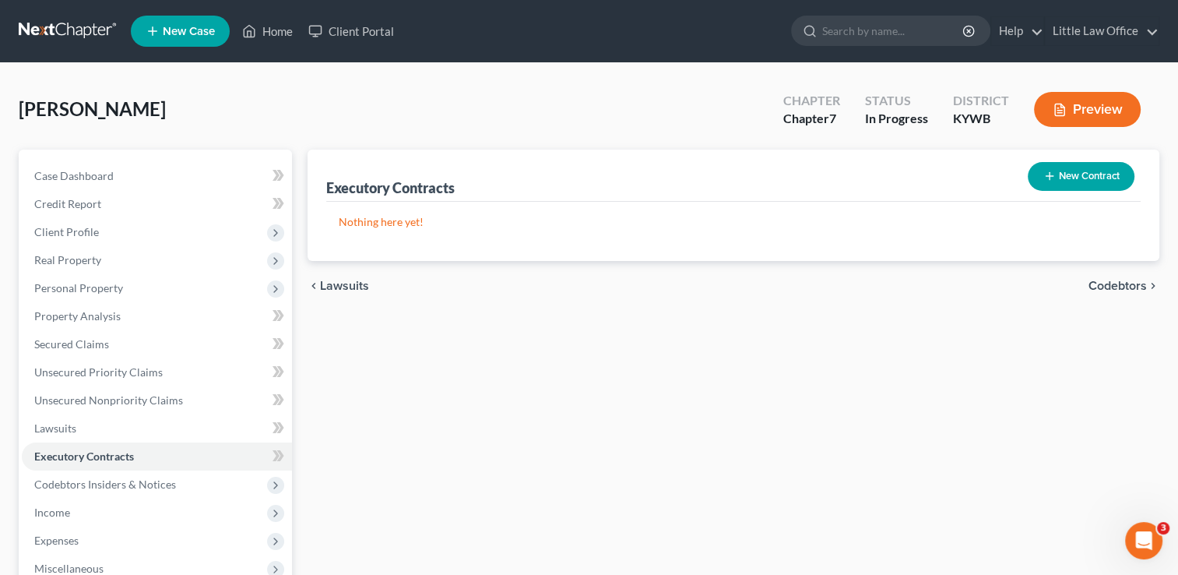
click at [1112, 287] on span "Codebtors" at bounding box center [1117, 286] width 58 height 12
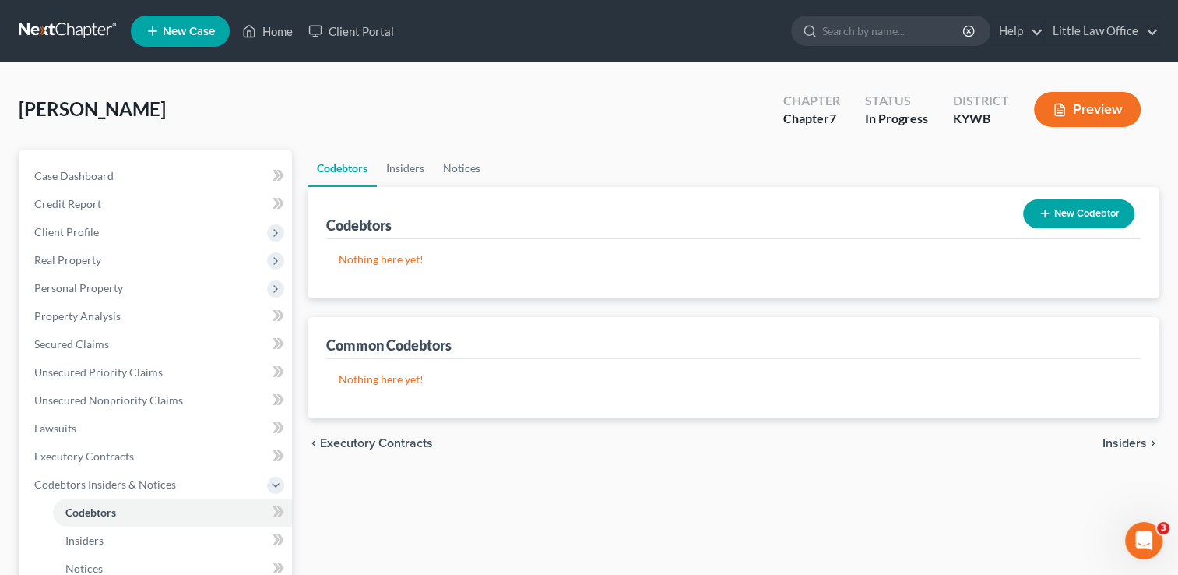
click at [1116, 439] on span "Insiders" at bounding box center [1124, 443] width 44 height 12
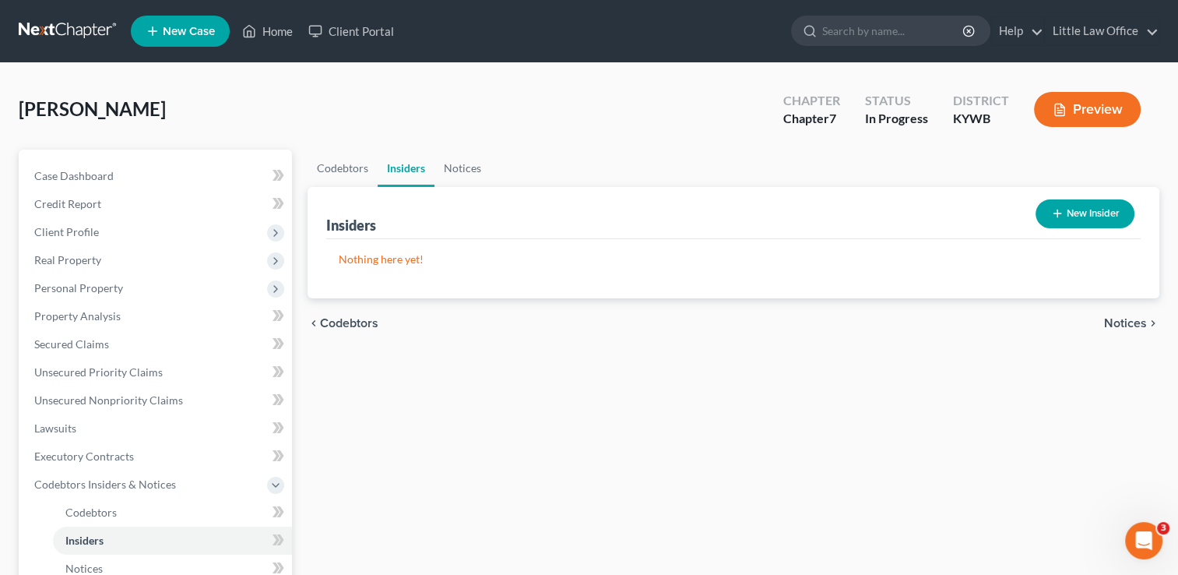
click at [1118, 330] on div "chevron_left Codebtors Notices chevron_right" at bounding box center [734, 323] width 852 height 50
click at [1118, 325] on span "Notices" at bounding box center [1125, 323] width 43 height 12
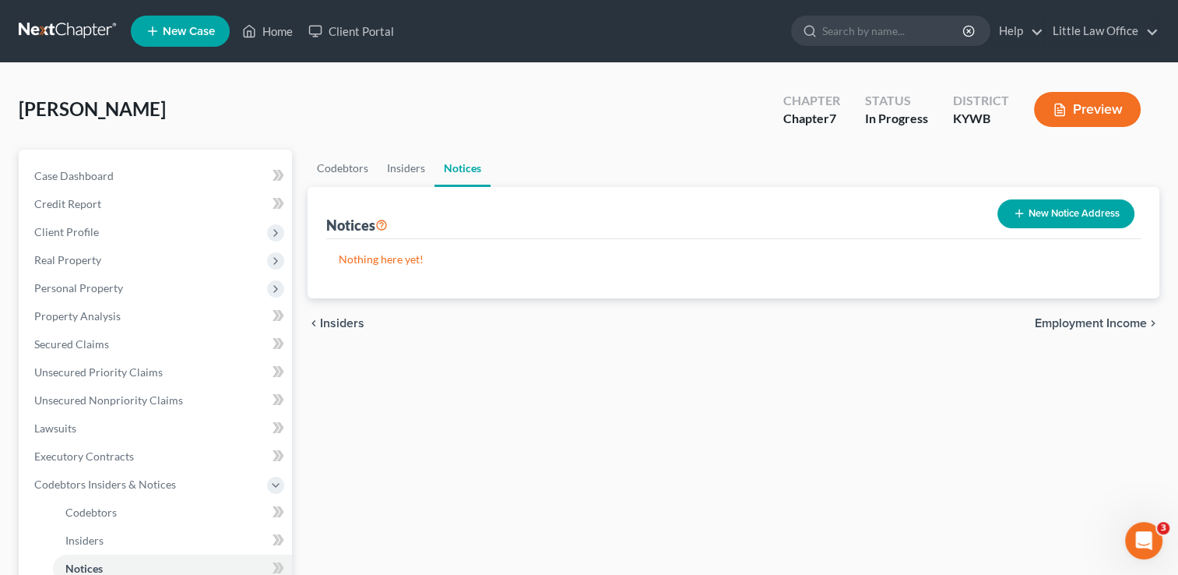
click at [1120, 322] on span "Employment Income" at bounding box center [1091, 323] width 112 height 12
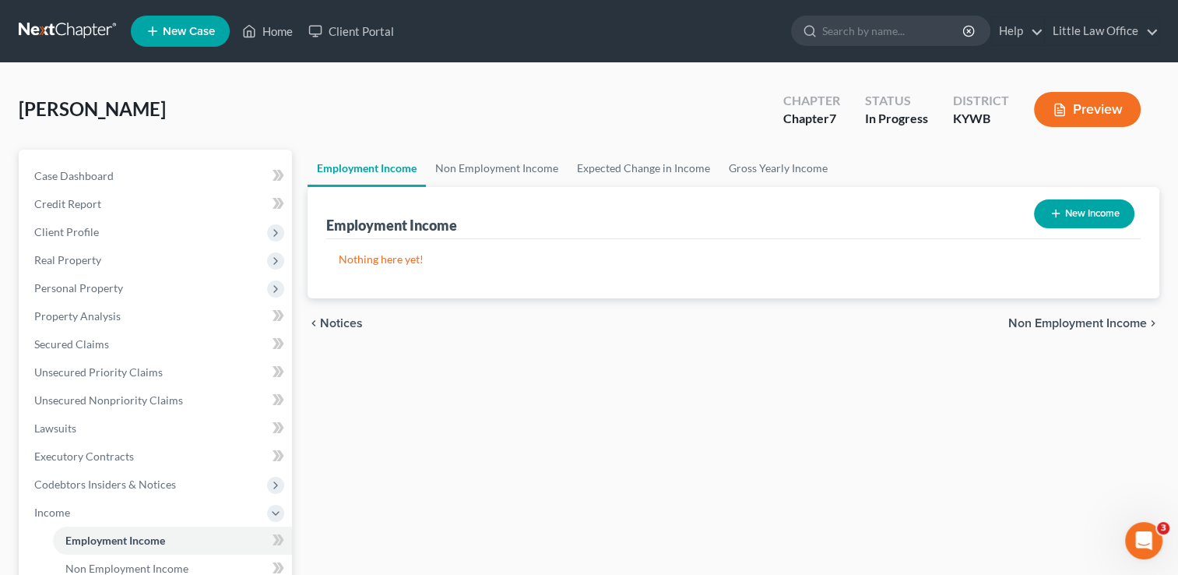
click at [1088, 213] on button "New Income" at bounding box center [1084, 213] width 100 height 29
select select "0"
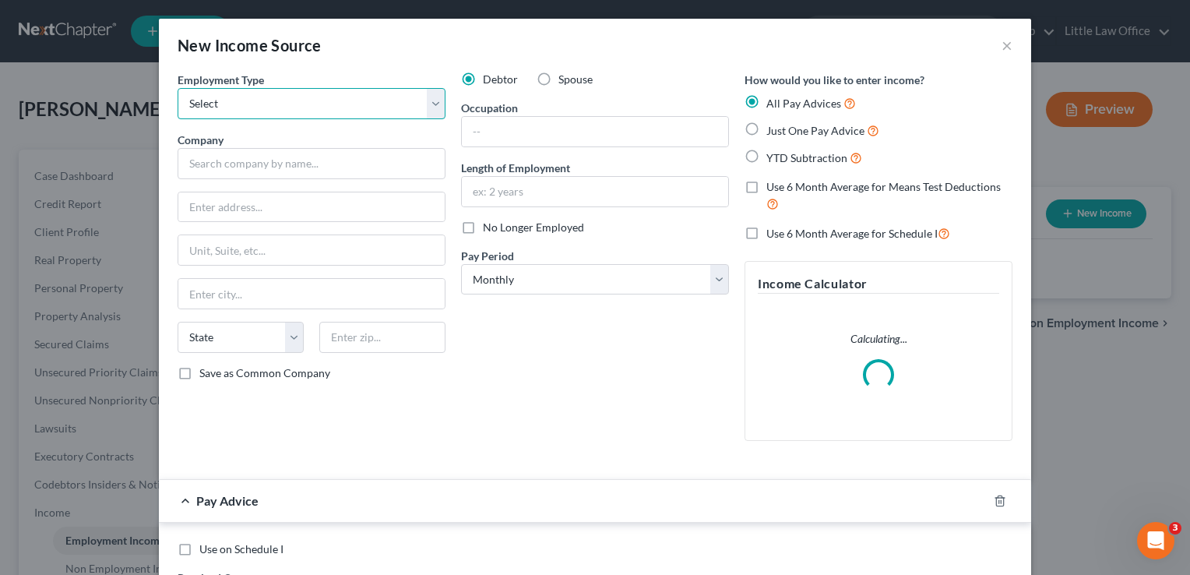
click at [291, 94] on select "Select Full or Part Time Employment Self Employment" at bounding box center [312, 103] width 268 height 31
select select "0"
click at [178, 88] on select "Select Full or Part Time Employment Self Employment" at bounding box center [312, 103] width 268 height 31
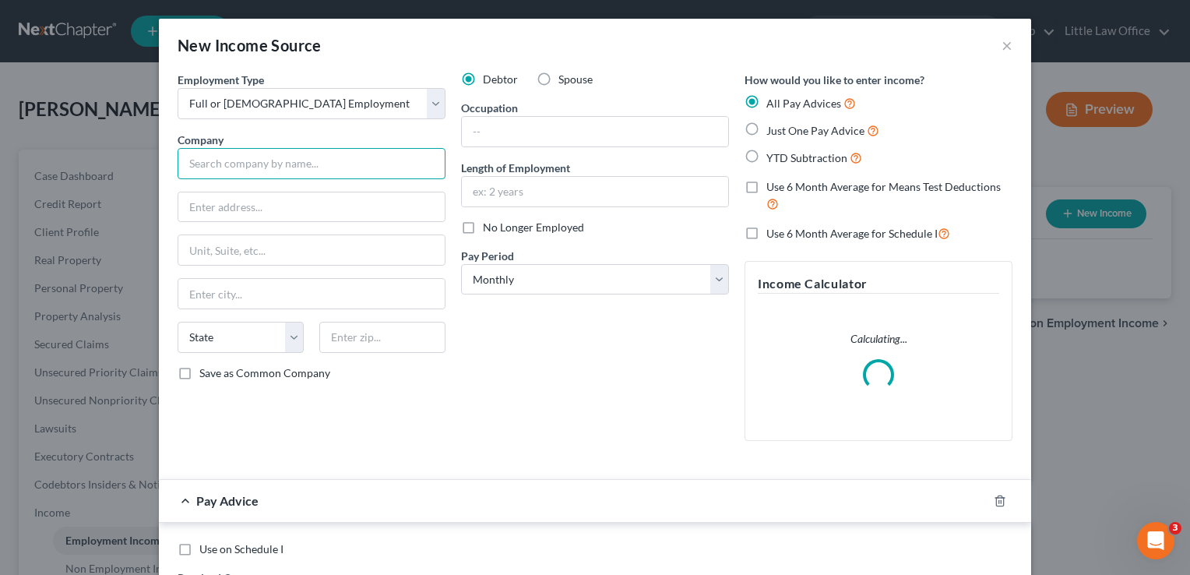
click at [255, 170] on input "text" at bounding box center [312, 163] width 268 height 31
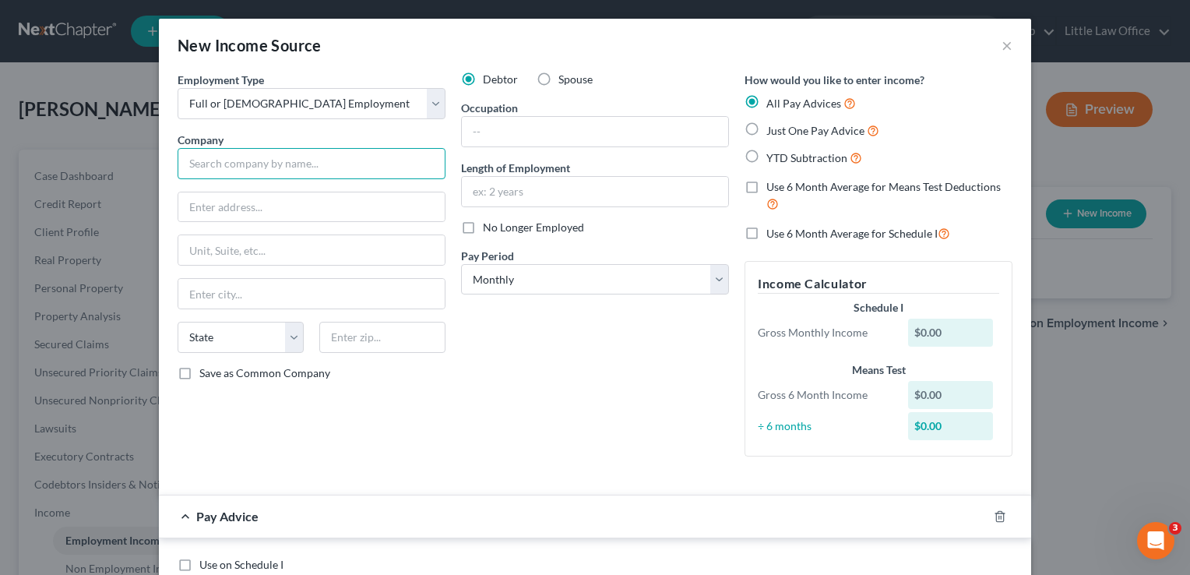
click at [255, 170] on input "text" at bounding box center [312, 163] width 268 height 31
type input "Deaconess Hospital"
click at [517, 140] on input "text" at bounding box center [595, 132] width 266 height 30
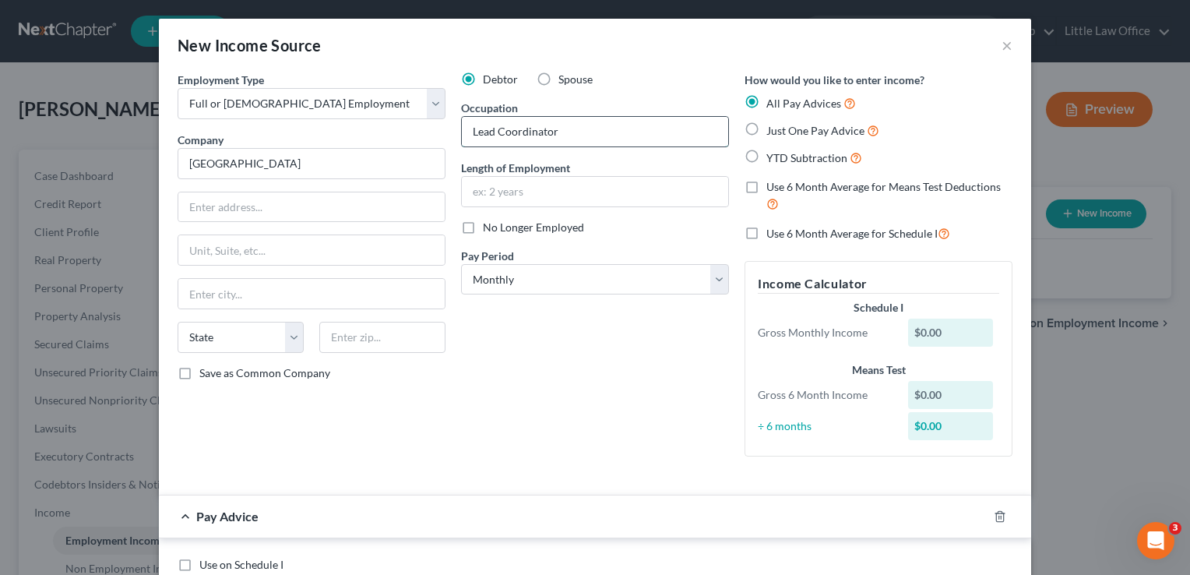
type input "Lead Coordinator"
type input "5 years"
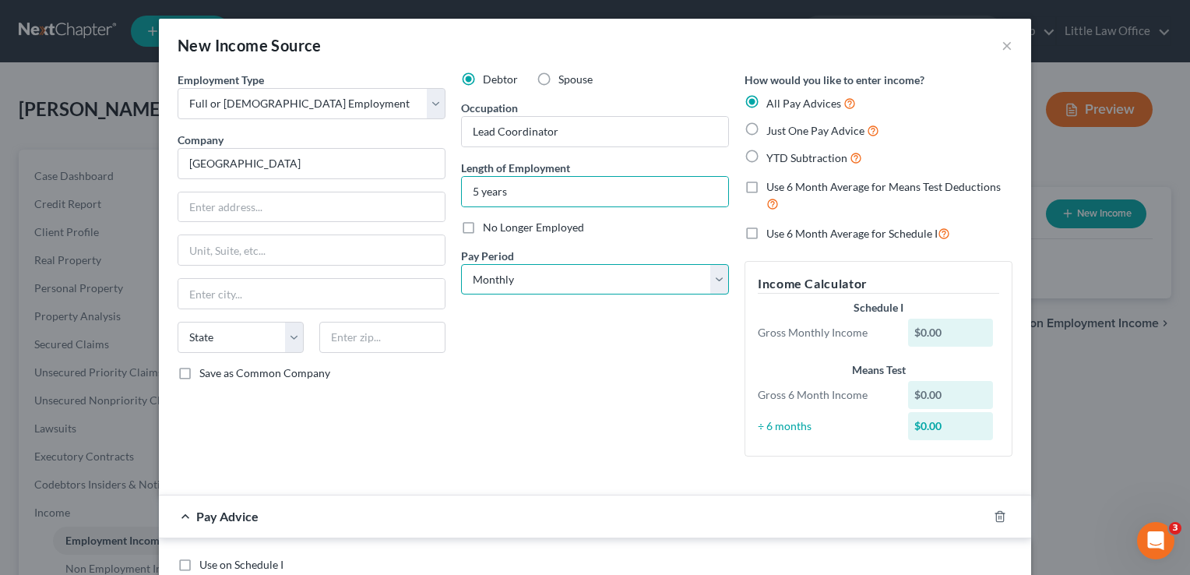
click at [518, 285] on select "Select Monthly Twice Monthly Every Other Week Weekly" at bounding box center [595, 279] width 268 height 31
select select "2"
click at [461, 264] on select "Select Monthly Twice Monthly Every Other Week Weekly" at bounding box center [595, 279] width 268 height 31
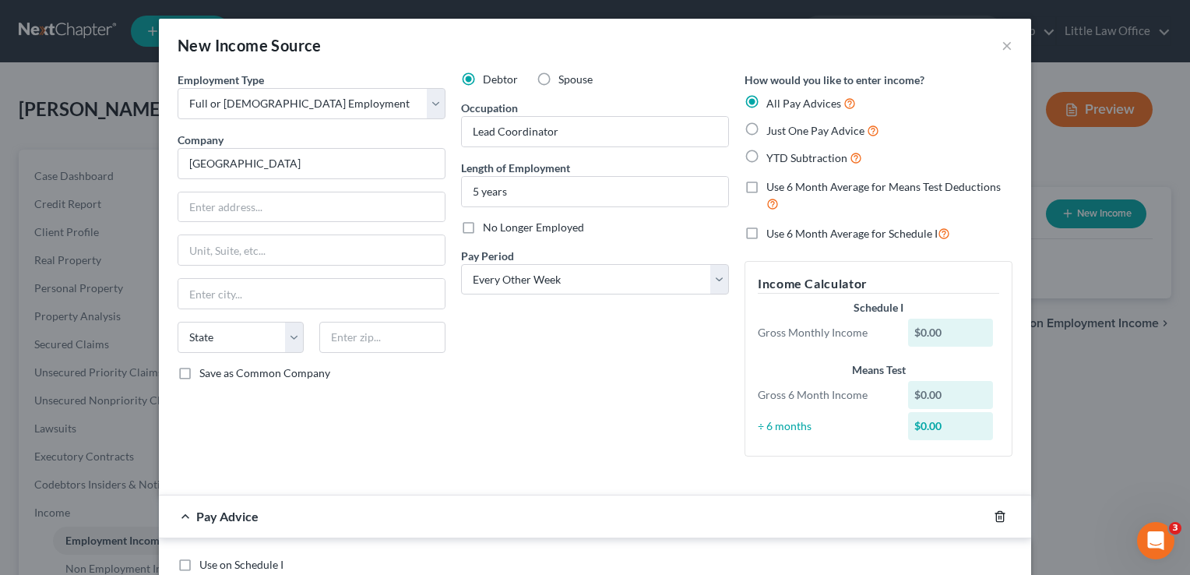
click at [993, 517] on icon "button" at bounding box center [999, 516] width 12 height 12
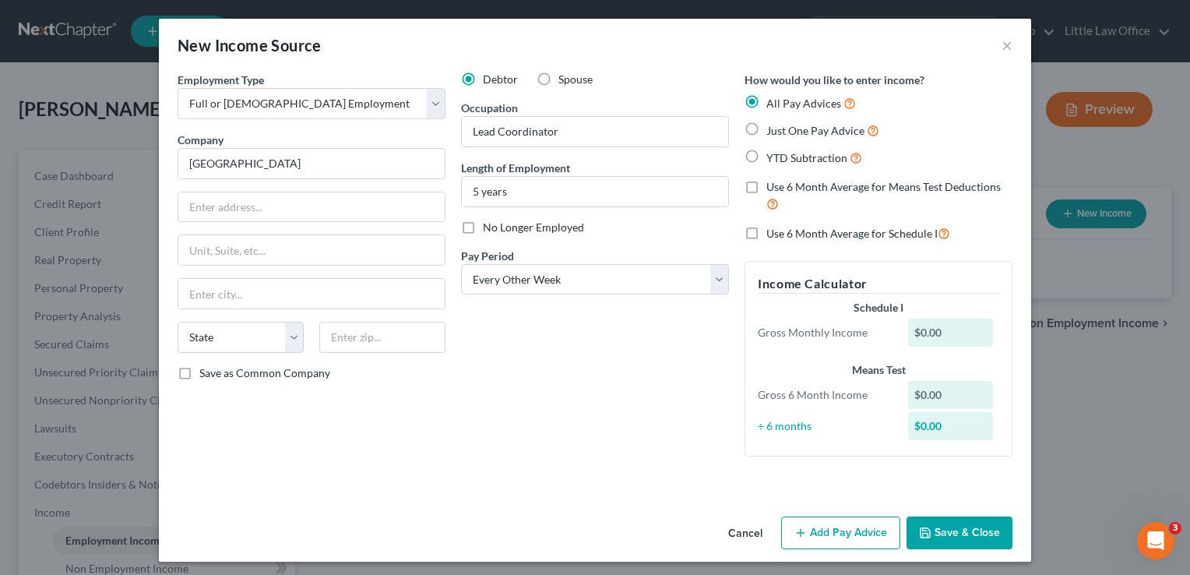
click at [982, 547] on button "Save & Close" at bounding box center [959, 532] width 106 height 33
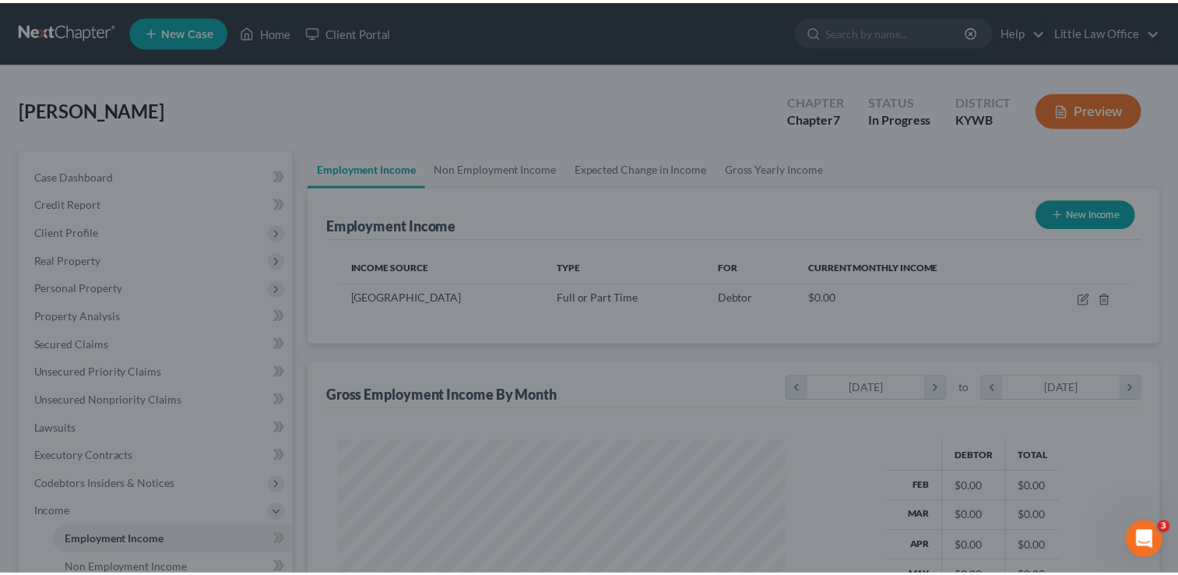
scroll to position [277, 479]
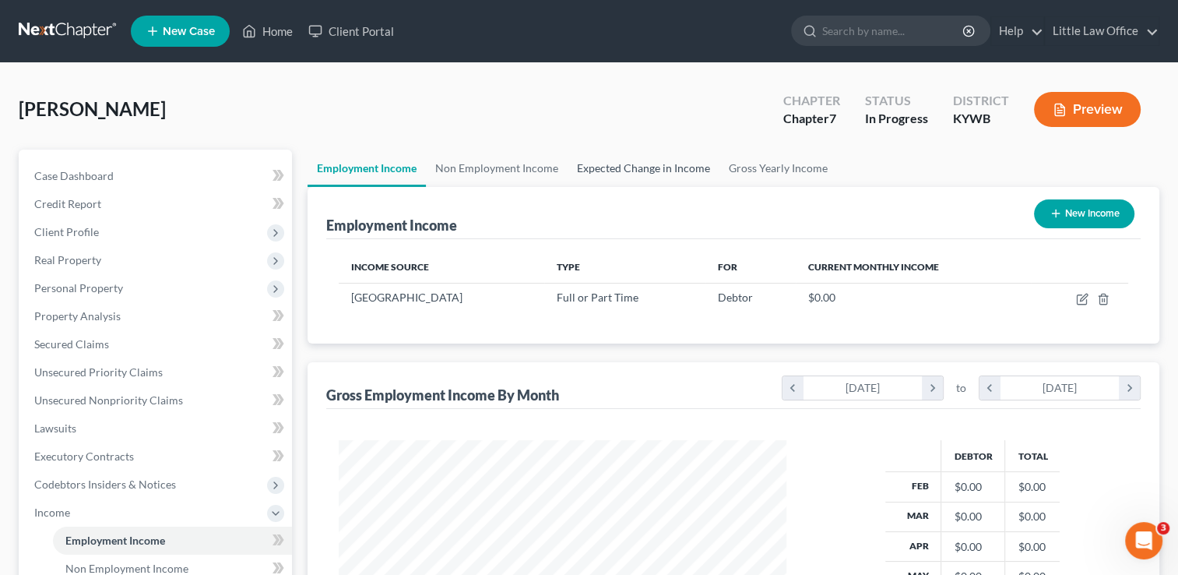
click at [663, 163] on link "Expected Change in Income" at bounding box center [644, 167] width 152 height 37
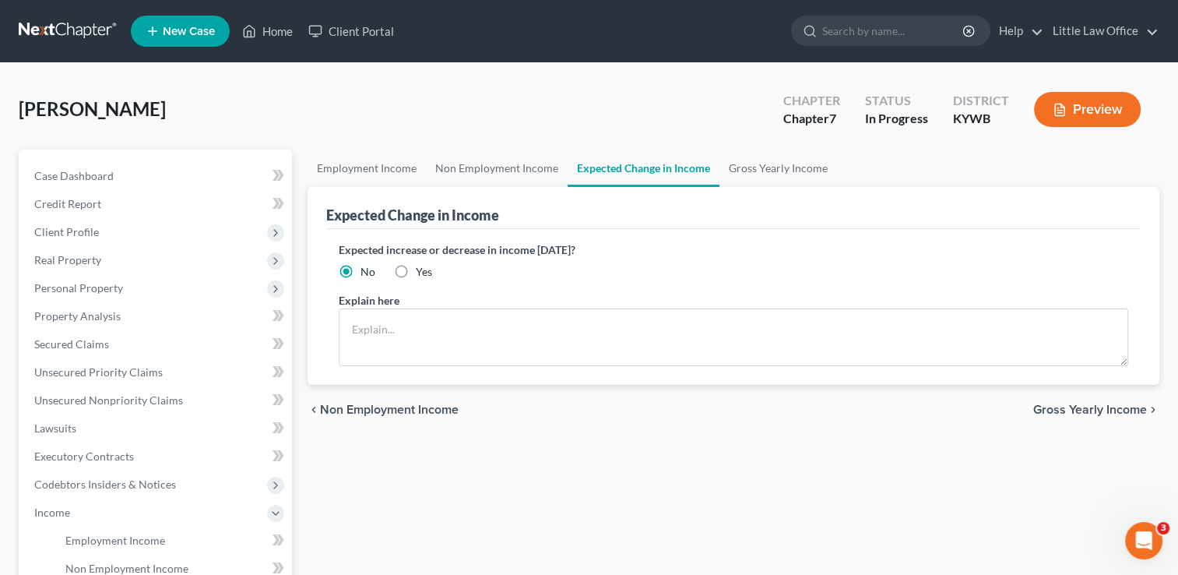
click at [1130, 412] on span "Gross Yearly Income" at bounding box center [1090, 409] width 114 height 12
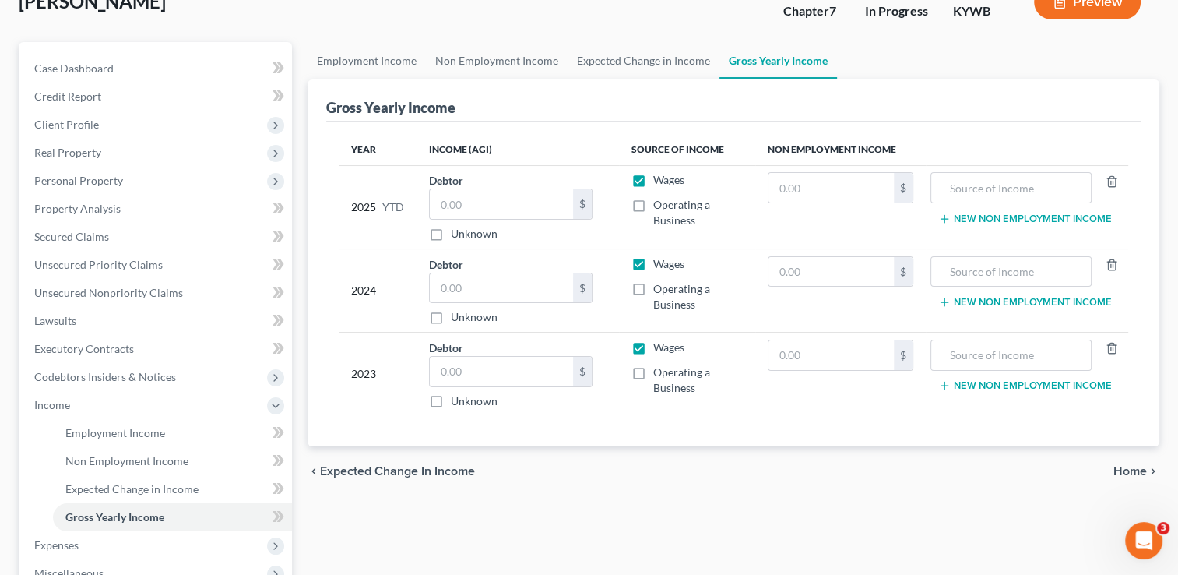
scroll to position [156, 0]
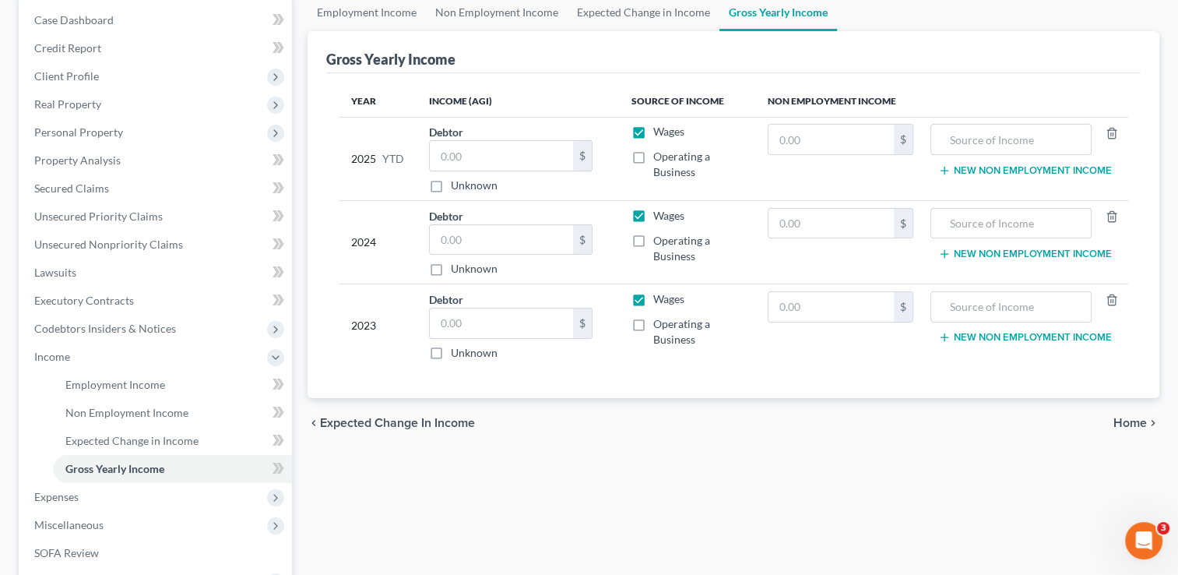
click at [1130, 420] on span "Home" at bounding box center [1129, 423] width 33 height 12
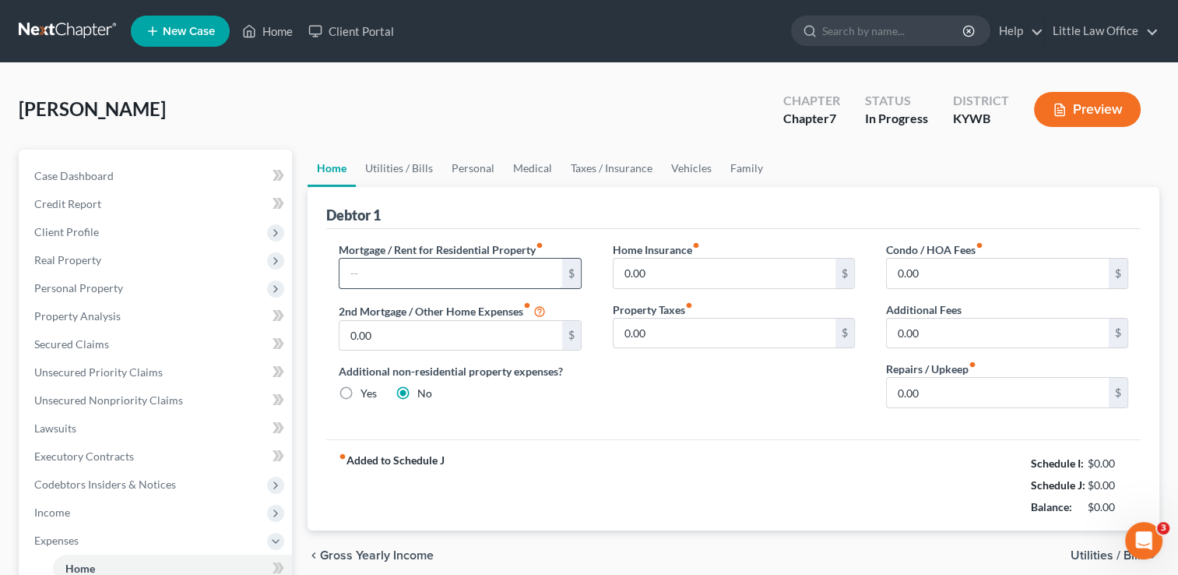
click at [411, 272] on input "text" at bounding box center [450, 273] width 222 height 30
type input "500"
click at [686, 174] on link "Vehicles" at bounding box center [691, 167] width 59 height 37
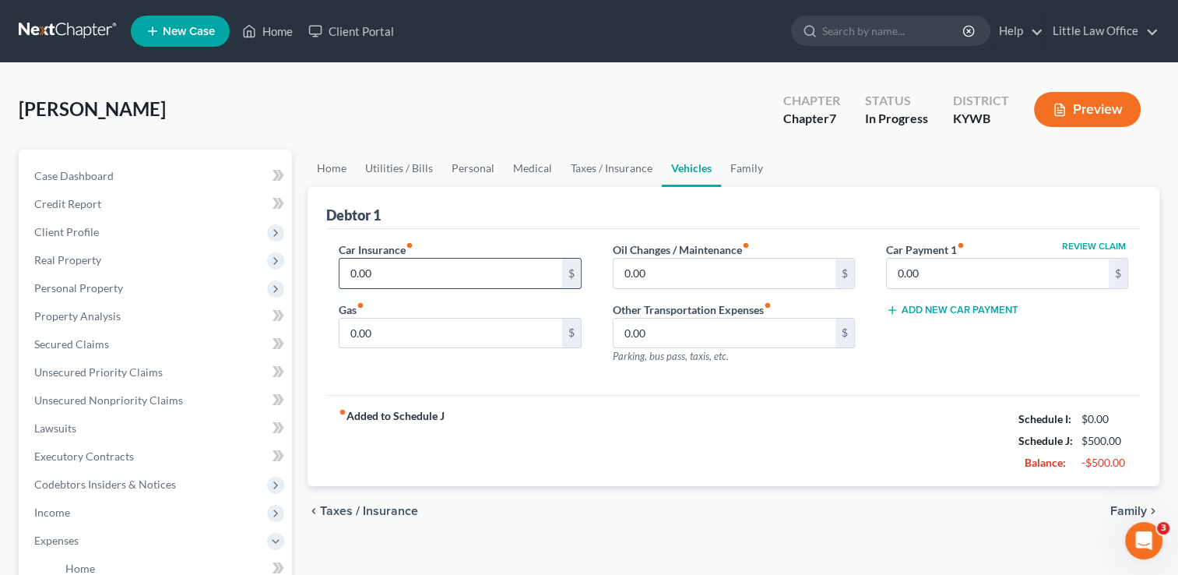
click at [382, 265] on input "0.00" at bounding box center [450, 273] width 222 height 30
type input "385.15"
click at [749, 178] on link "Family" at bounding box center [746, 167] width 51 height 37
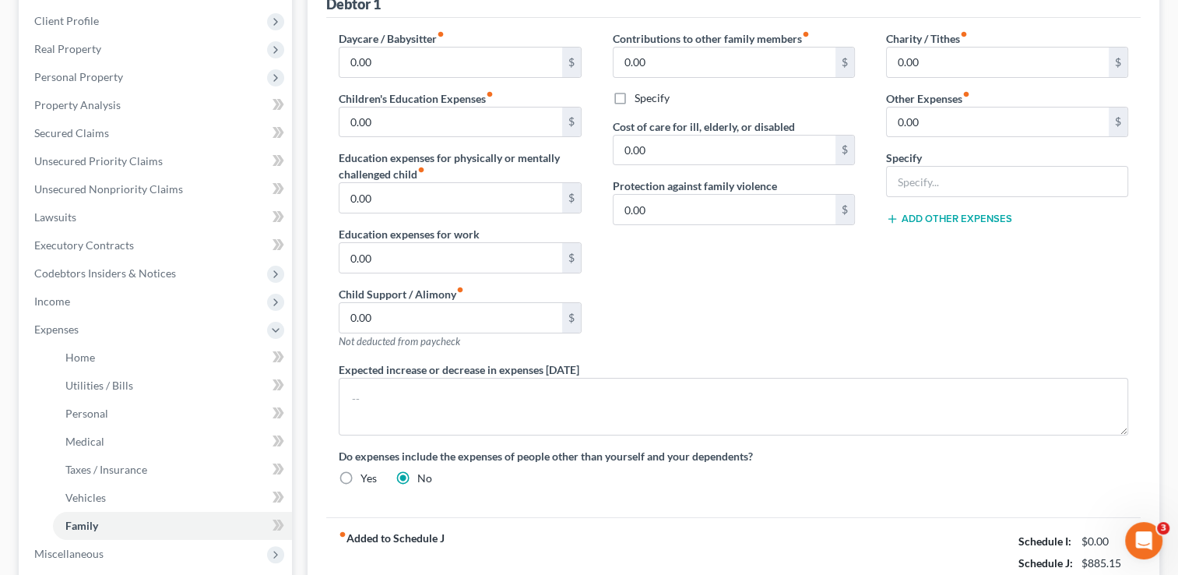
scroll to position [271, 0]
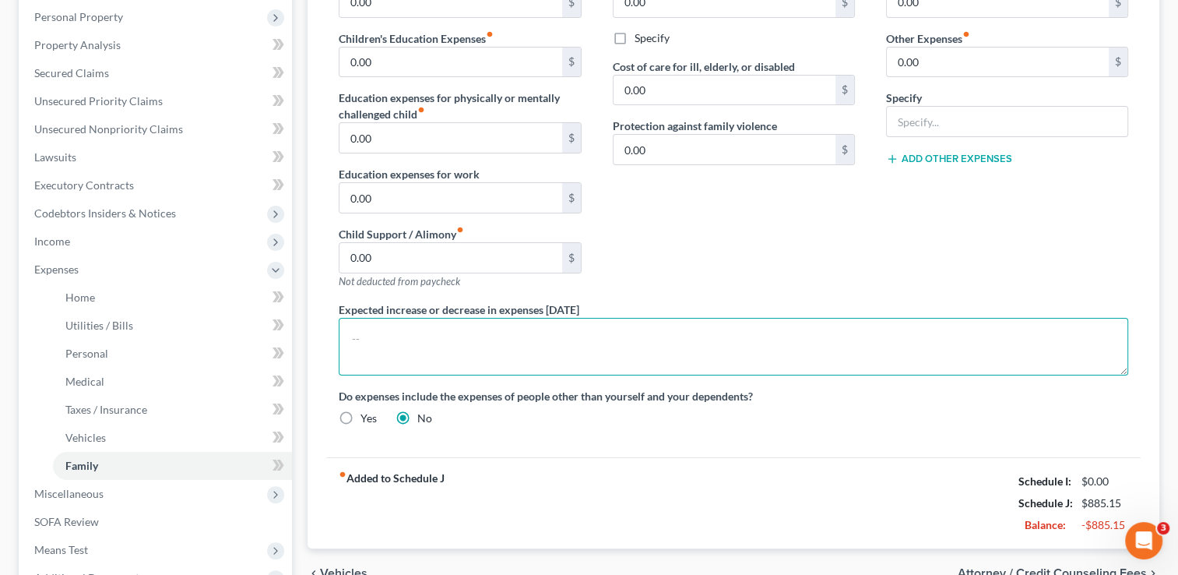
click at [809, 353] on textarea at bounding box center [733, 347] width 789 height 58
type textarea "V"
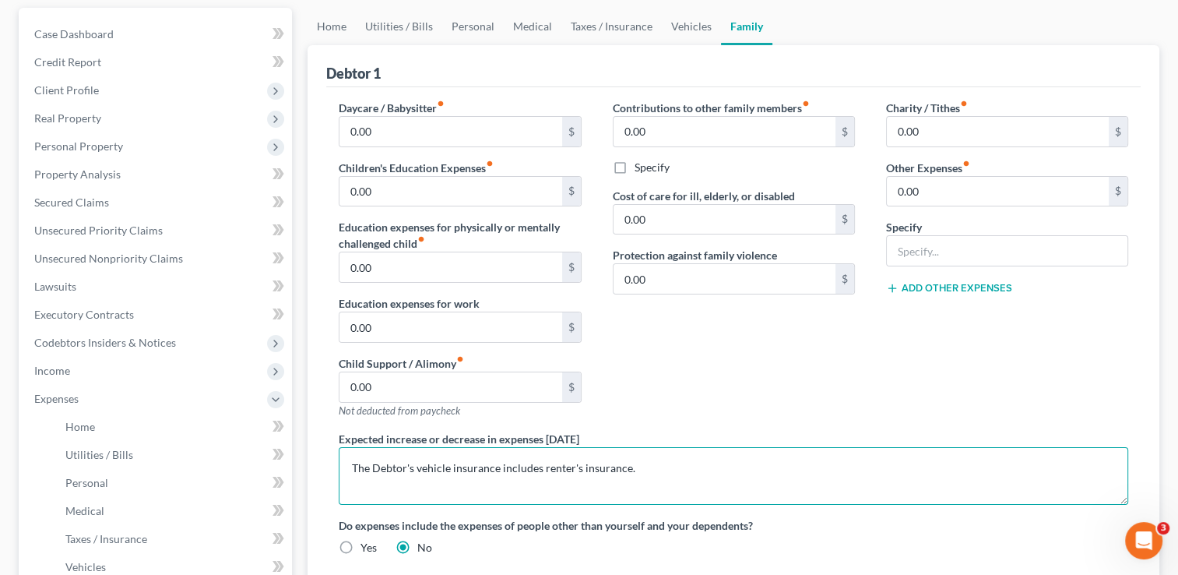
scroll to position [126, 0]
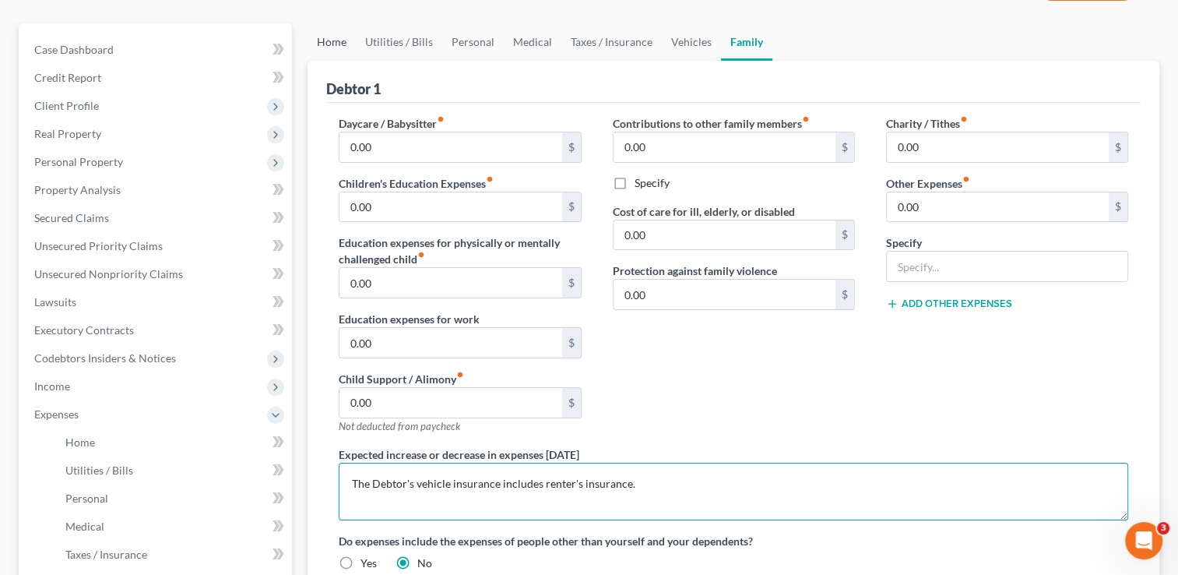
type textarea "The Debtor's vehicle insurance includes renter's insurance."
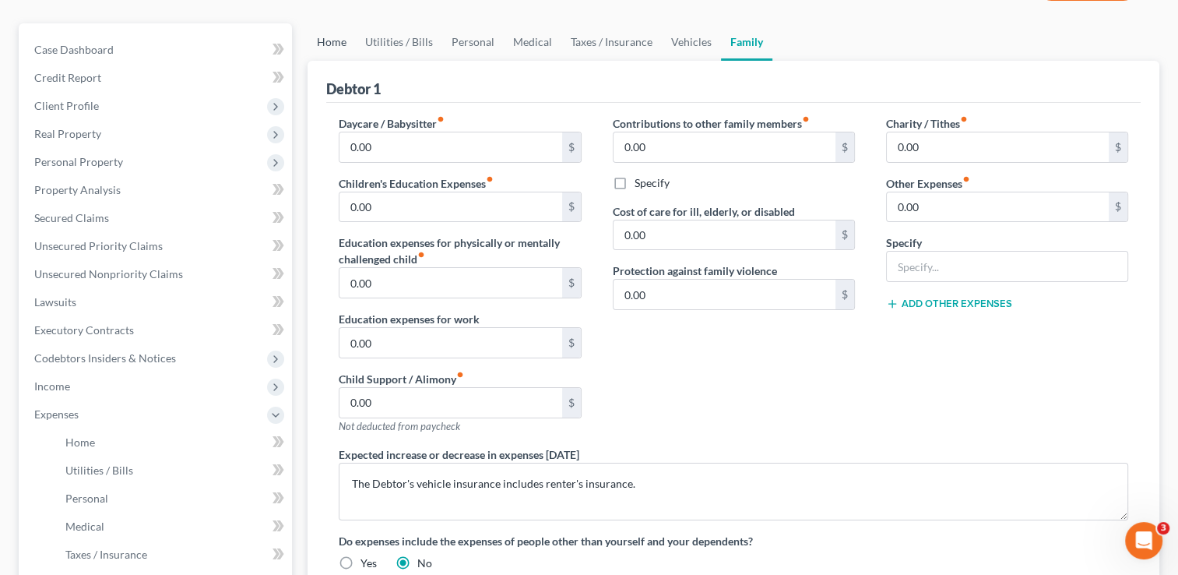
click at [331, 33] on link "Home" at bounding box center [332, 41] width 48 height 37
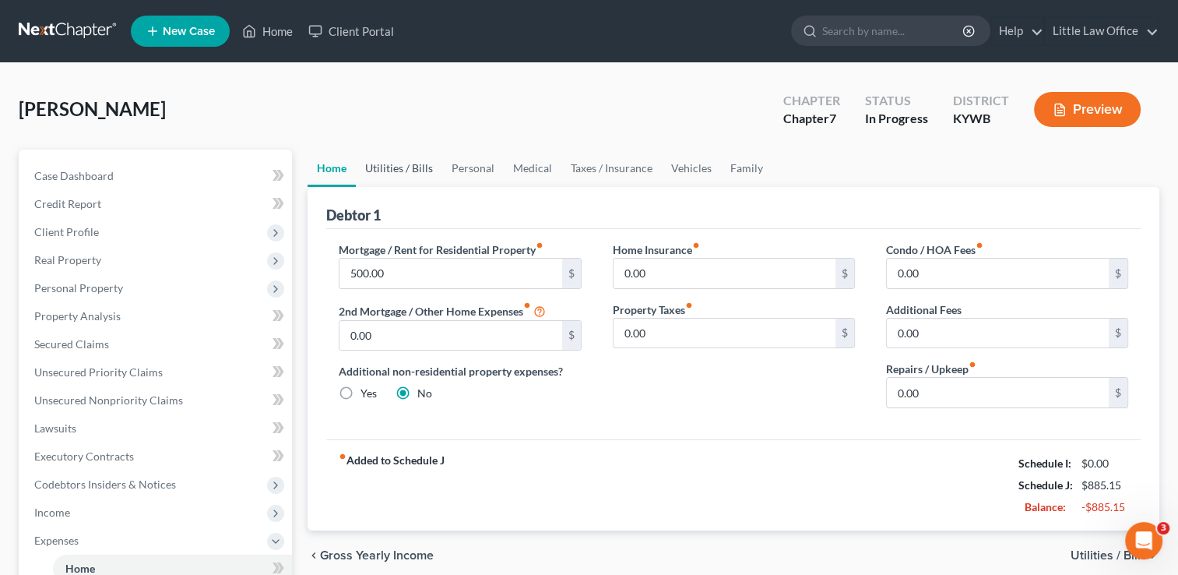
click at [402, 162] on link "Utilities / Bills" at bounding box center [399, 167] width 86 height 37
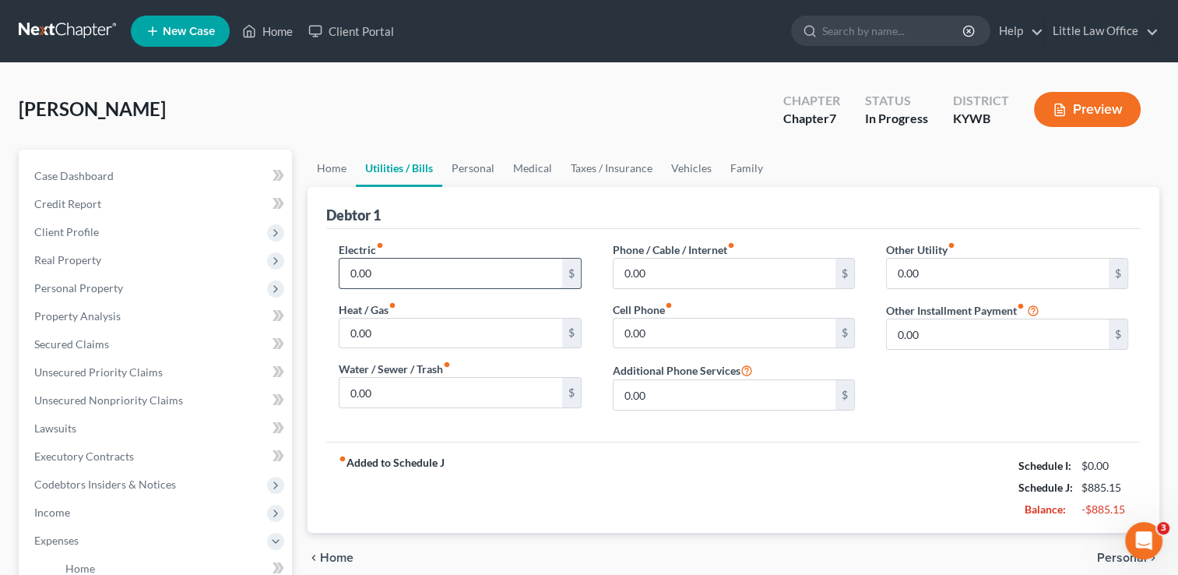
click at [401, 265] on input "0.00" at bounding box center [450, 273] width 222 height 30
type input "218"
type input "50"
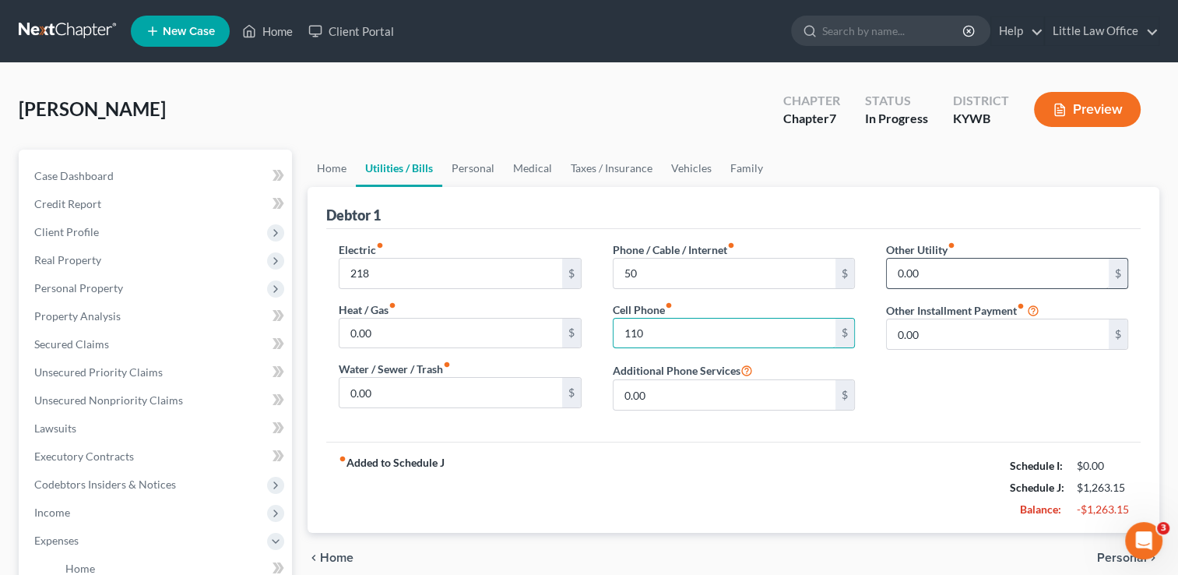
type input "110"
click at [952, 276] on input "0.00" at bounding box center [998, 273] width 222 height 30
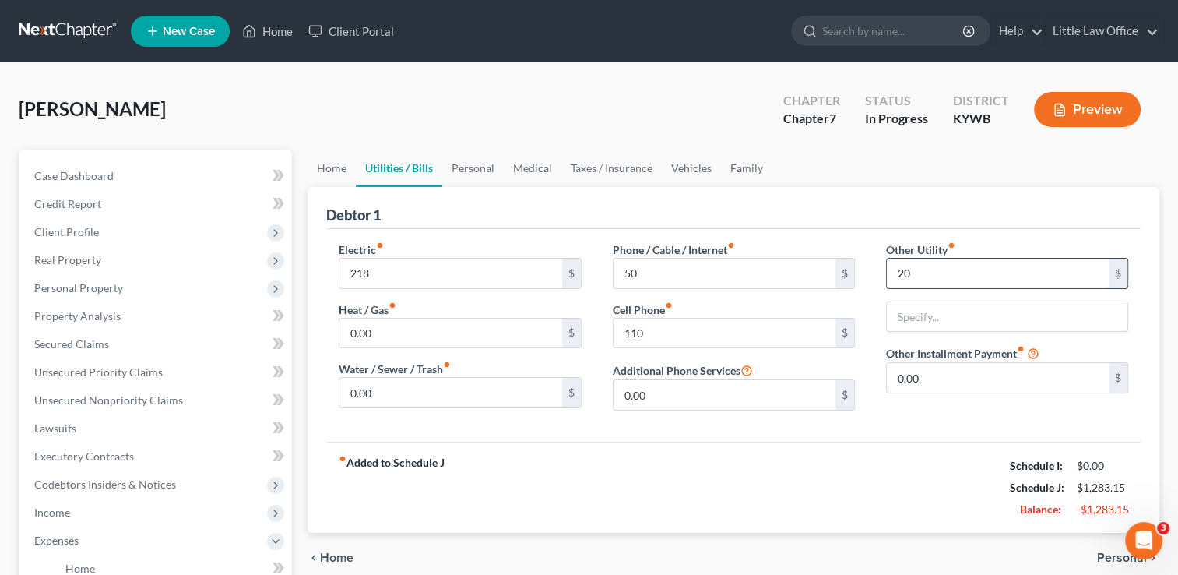
type input "20"
type input "NetFlix; Amazon Prime"
click at [928, 287] on div "20 $" at bounding box center [1007, 273] width 242 height 31
type input "37"
click at [1057, 322] on input "NetFlix; Amazon Prime" at bounding box center [1007, 317] width 241 height 30
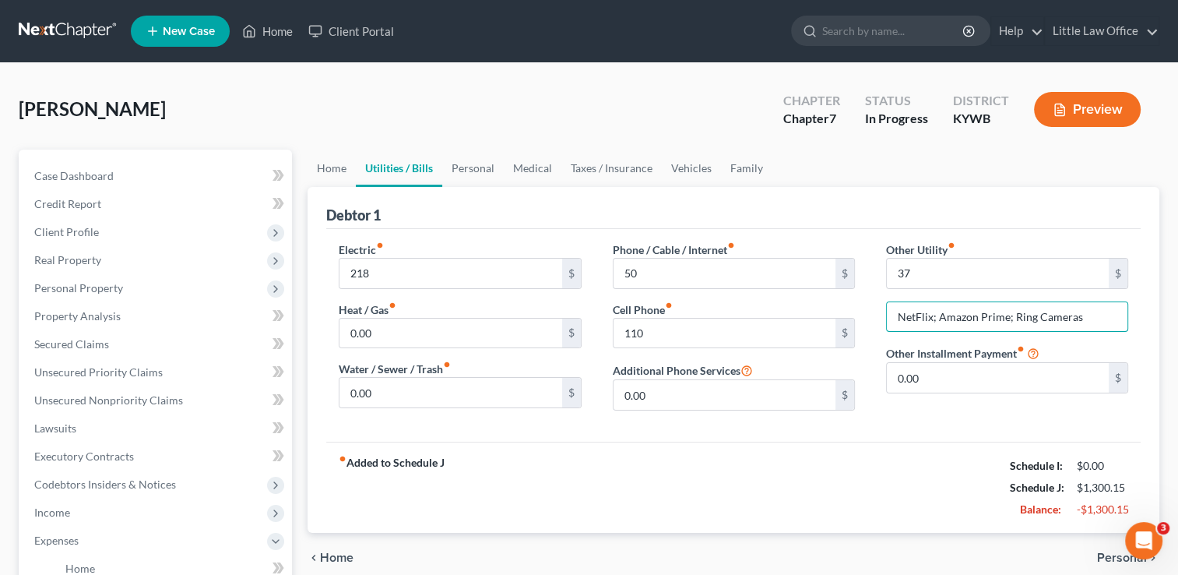
type input "NetFlix; Amazon Prime; Ring Cameras"
click at [904, 276] on input "37" at bounding box center [998, 273] width 222 height 30
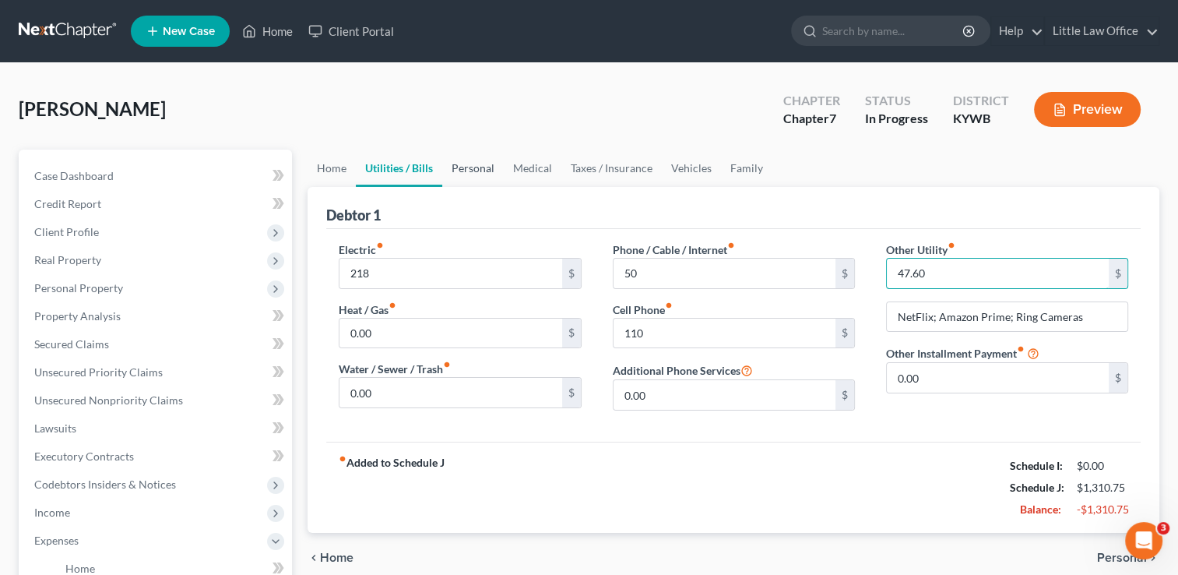
type input "47.60"
click at [470, 181] on link "Personal" at bounding box center [473, 167] width 62 height 37
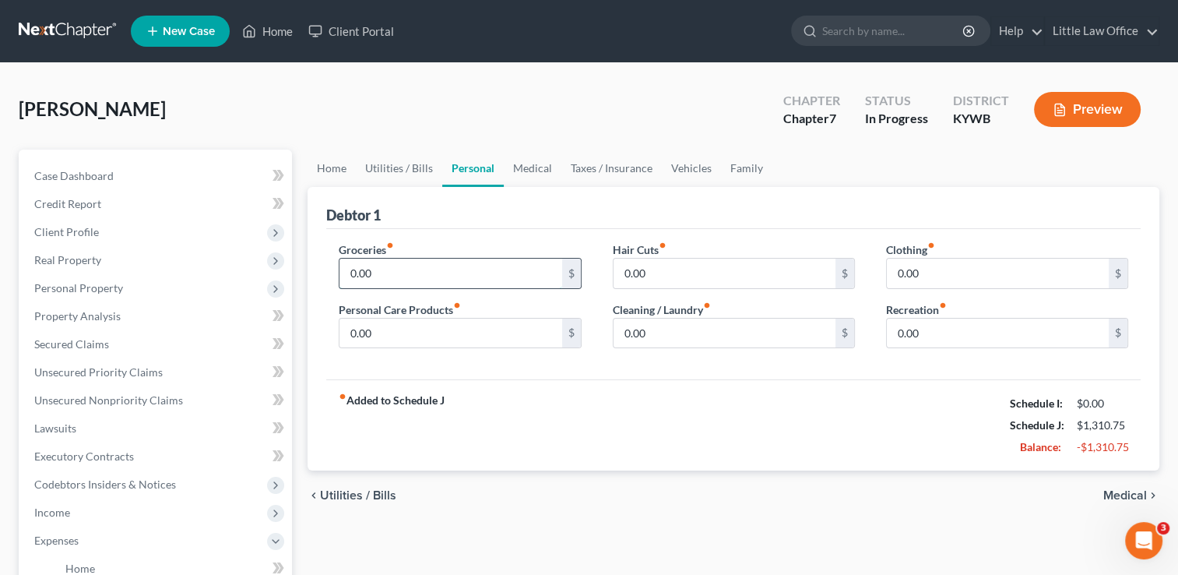
click at [413, 274] on input "0.00" at bounding box center [450, 273] width 222 height 30
type input "200"
click at [432, 324] on input "0.00" at bounding box center [450, 333] width 222 height 30
type input "0"
type input "100"
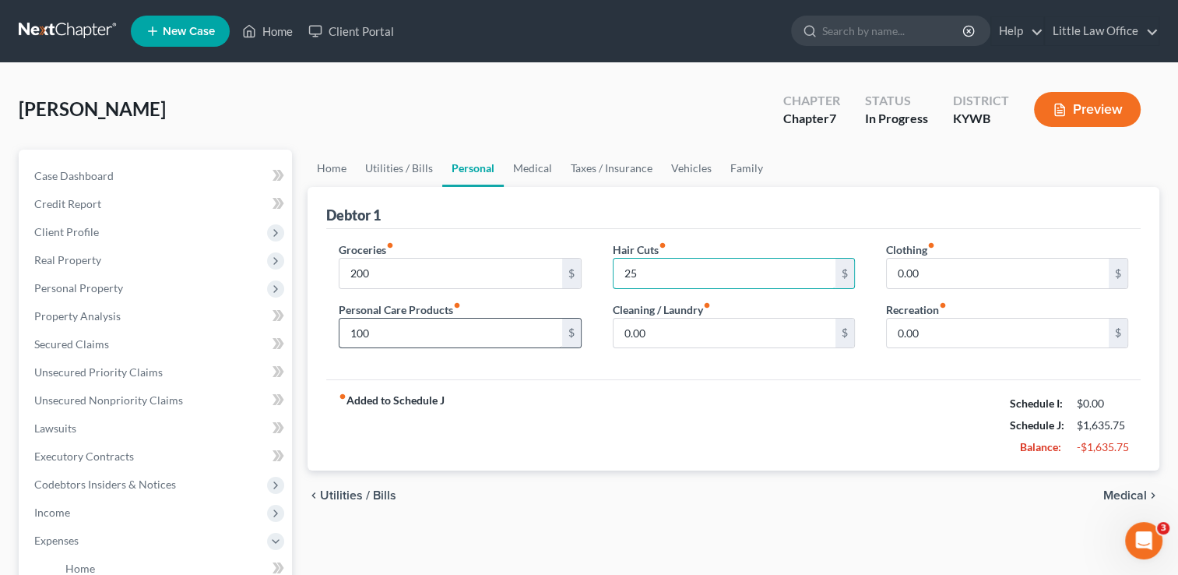
type input "25"
type input "75"
click at [541, 166] on link "Medical" at bounding box center [533, 167] width 58 height 37
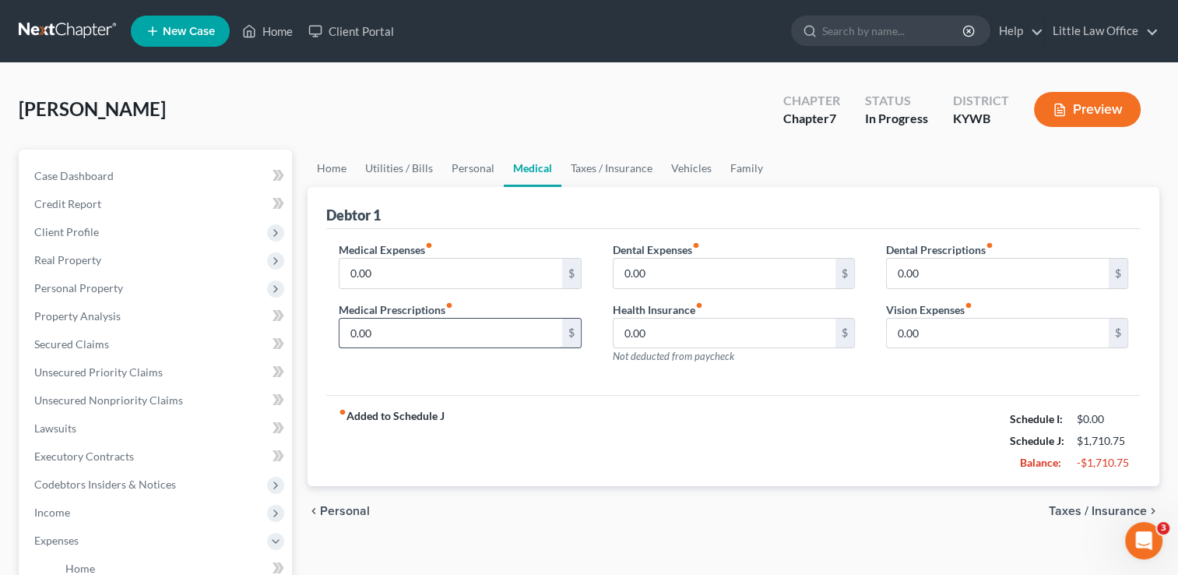
click at [423, 330] on input "0.00" at bounding box center [450, 333] width 222 height 30
click at [392, 349] on div "Medical Expenses fiber_manual_record 0.00 $ Medical Prescriptions fiber_manual_…" at bounding box center [459, 308] width 273 height 135
click at [392, 341] on input "0.00" at bounding box center [450, 333] width 222 height 30
type input "29"
click at [388, 262] on input "0.00" at bounding box center [450, 273] width 222 height 30
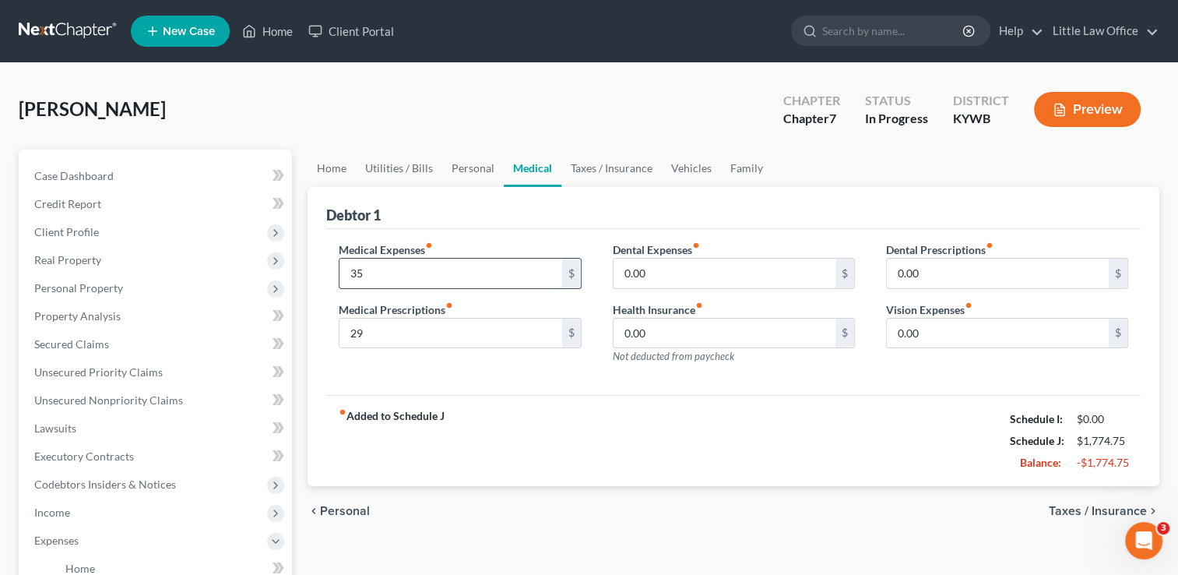
type input "35"
click at [719, 275] on input "0.00" at bounding box center [725, 273] width 222 height 30
click at [689, 343] on input "0.00" at bounding box center [725, 333] width 222 height 30
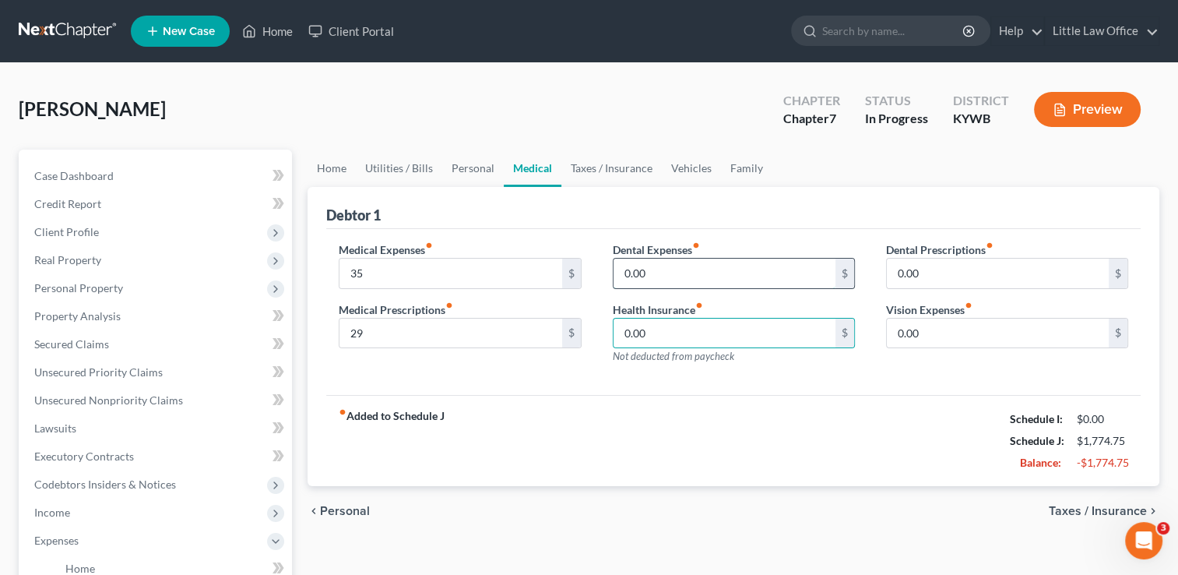
click at [676, 268] on input "0.00" at bounding box center [725, 273] width 222 height 30
click at [967, 334] on input "0.00" at bounding box center [998, 333] width 222 height 30
click at [953, 329] on input "0.00" at bounding box center [998, 333] width 222 height 30
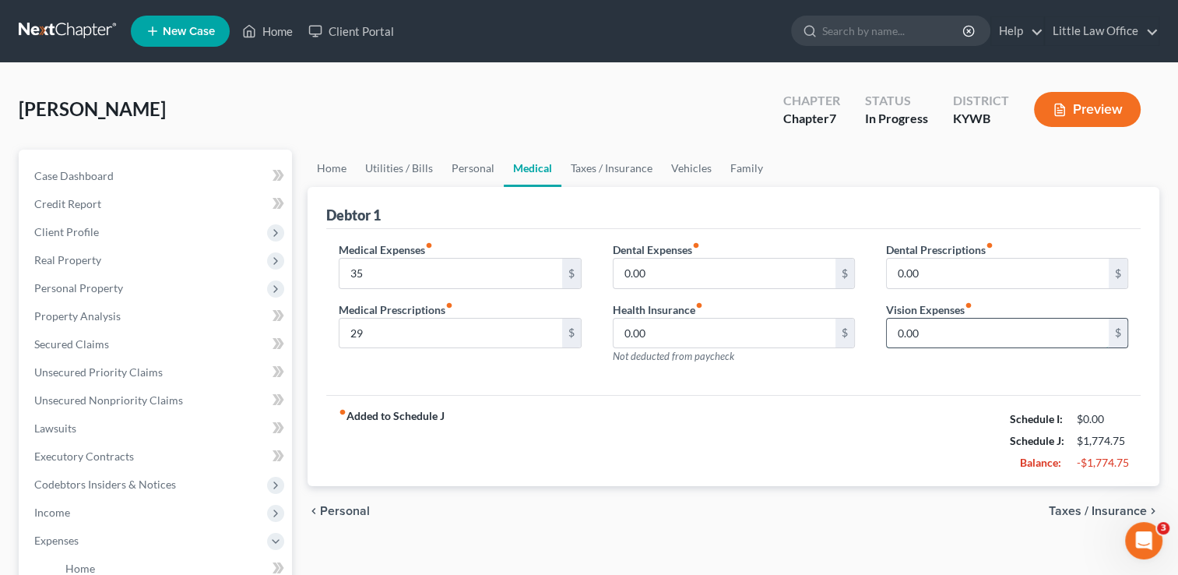
click at [953, 329] on input "0.00" at bounding box center [998, 333] width 222 height 30
click at [983, 342] on input "0.00" at bounding box center [998, 333] width 222 height 30
type input "0"
type input "21.67"
click at [609, 171] on link "Taxes / Insurance" at bounding box center [611, 167] width 100 height 37
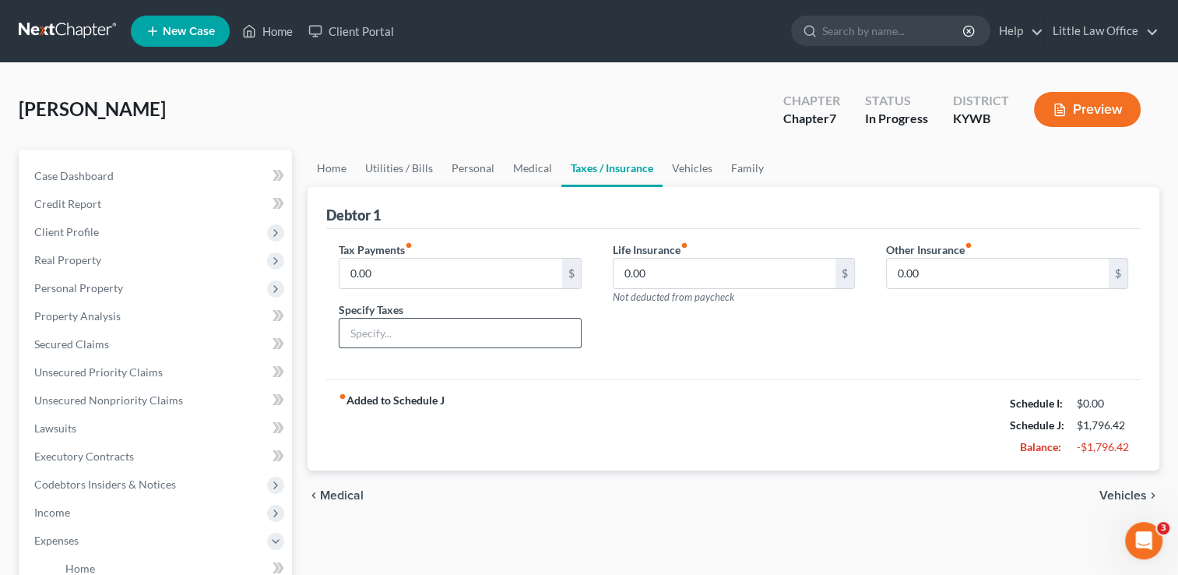
click at [428, 328] on input "text" at bounding box center [459, 333] width 241 height 30
type input "Vehicle Taxes"
click at [375, 284] on input "0.00" at bounding box center [450, 273] width 222 height 30
type input "50"
click at [642, 353] on div "Life Insurance fiber_manual_record 0.00 $ Not deducted from paycheck" at bounding box center [733, 301] width 273 height 120
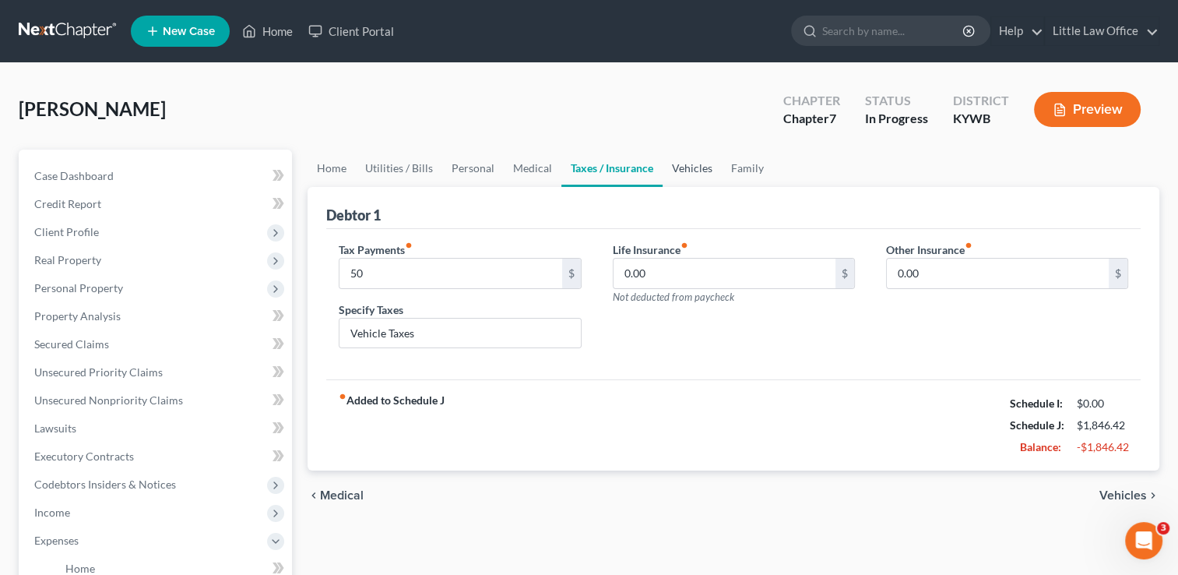
click at [699, 165] on link "Vehicles" at bounding box center [692, 167] width 59 height 37
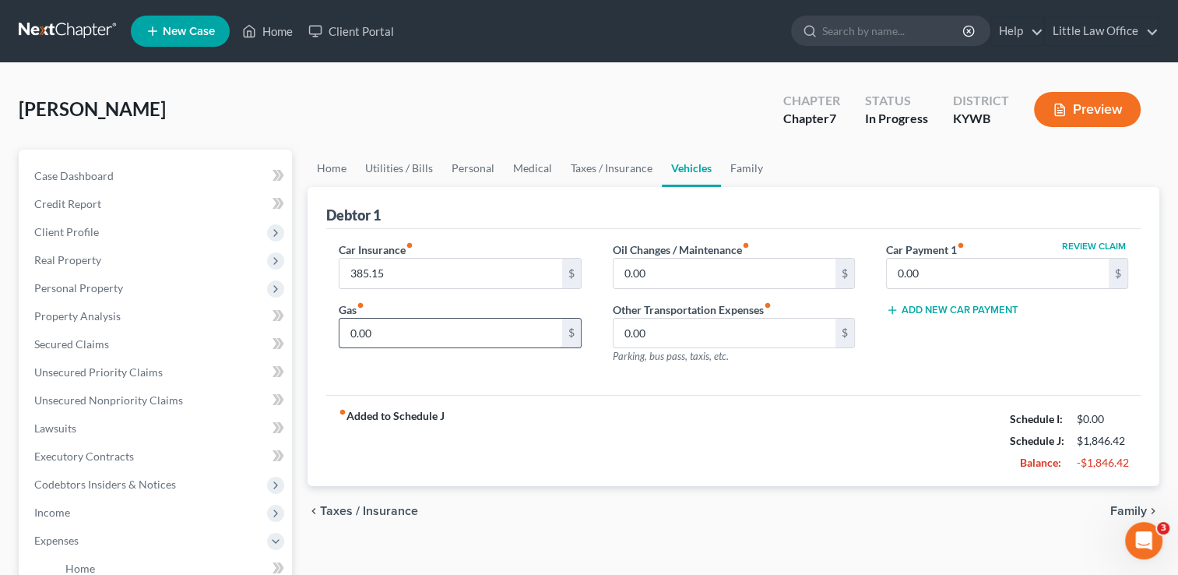
click at [403, 336] on input "0.00" at bounding box center [450, 333] width 222 height 30
type input "120"
click at [694, 284] on input "0.00" at bounding box center [725, 273] width 222 height 30
type input "0"
type input "32.67"
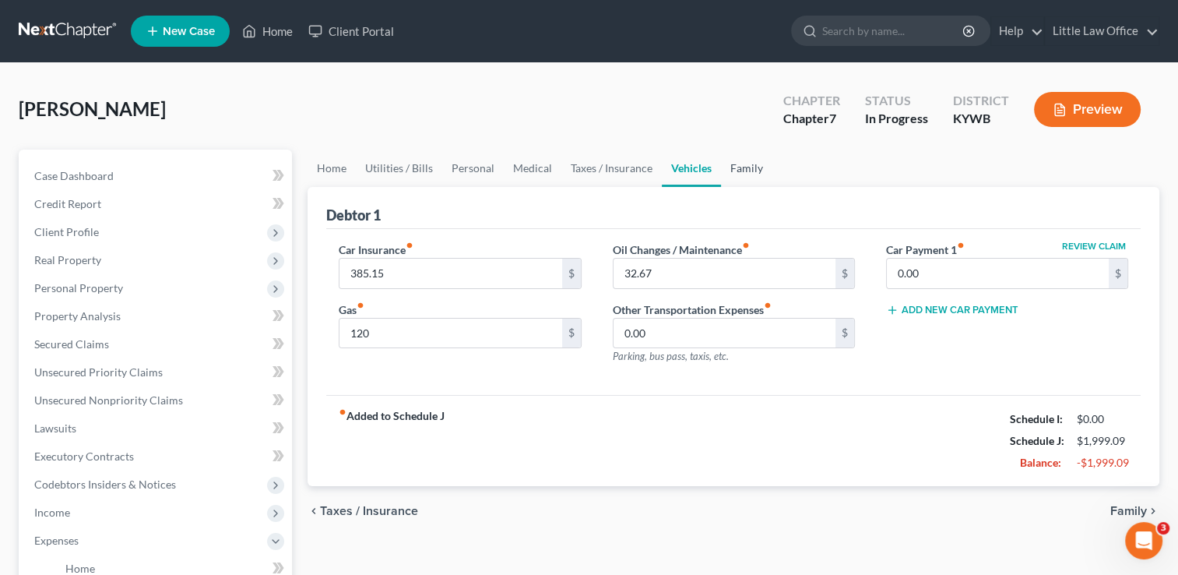
click at [760, 179] on link "Family" at bounding box center [746, 167] width 51 height 37
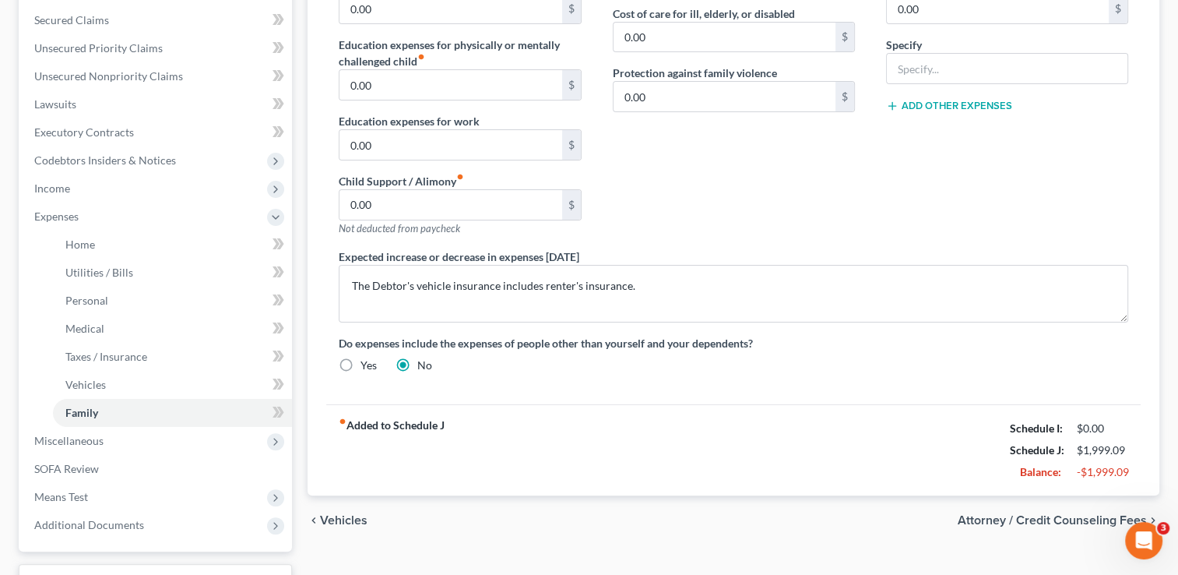
scroll to position [326, 0]
click at [1081, 515] on span "Attorney / Credit Counseling Fees" at bounding box center [1052, 518] width 189 height 12
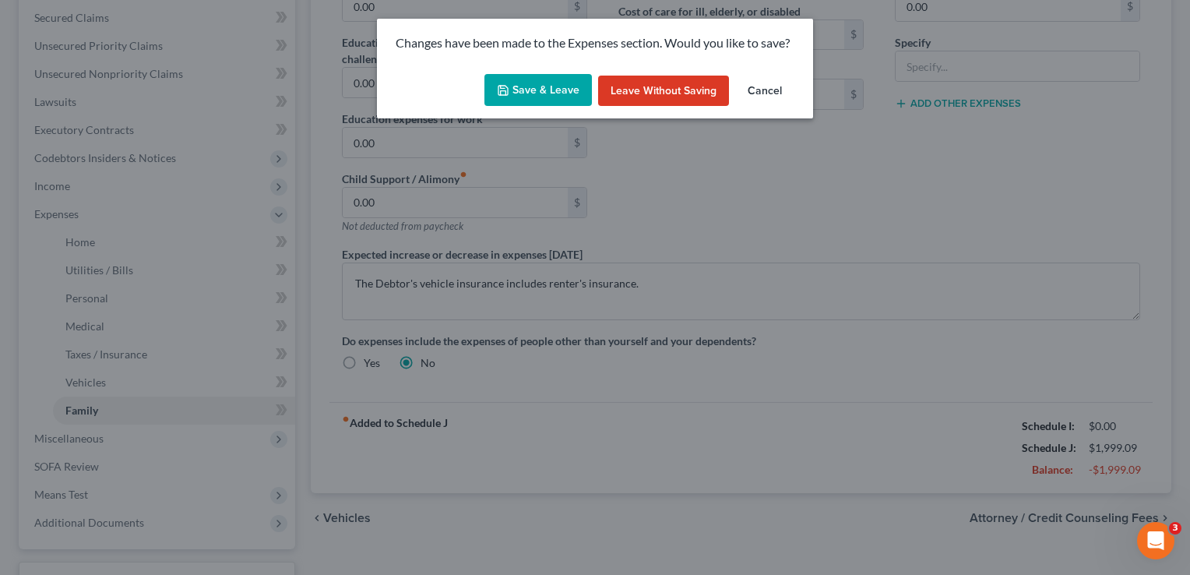
click at [573, 97] on button "Save & Leave" at bounding box center [537, 90] width 107 height 33
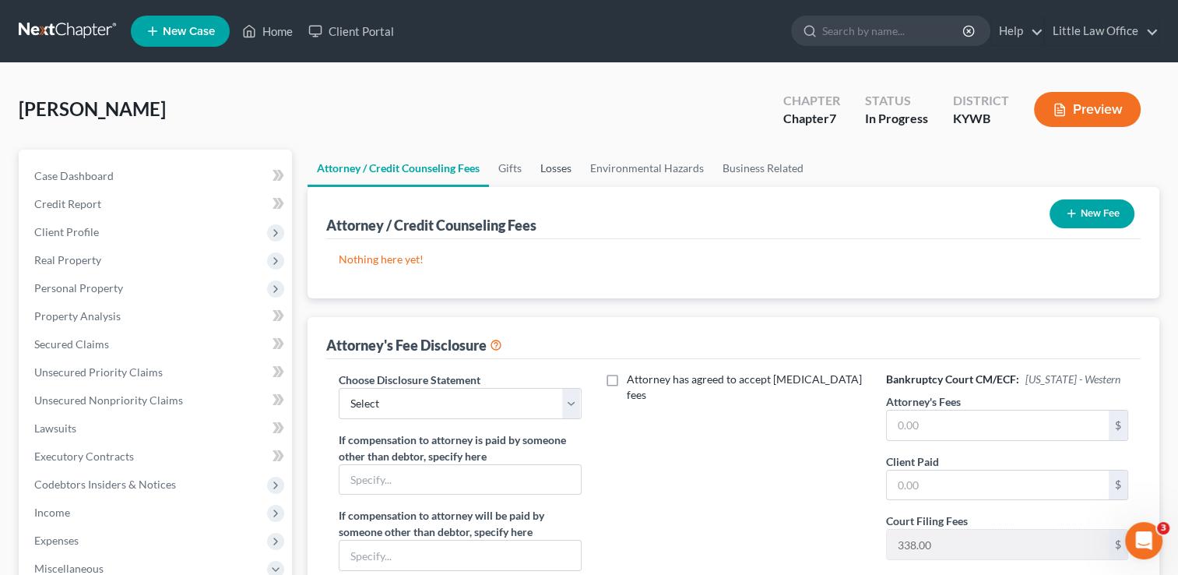
click at [533, 167] on link "Losses" at bounding box center [556, 167] width 50 height 37
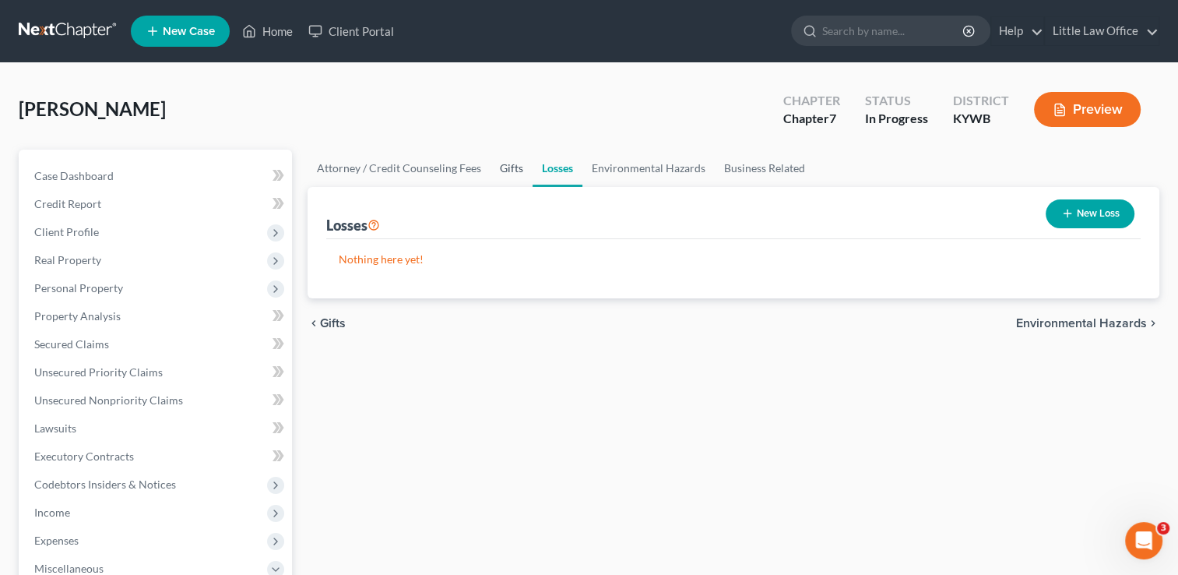
click at [512, 167] on link "Gifts" at bounding box center [511, 167] width 42 height 37
click at [561, 174] on link "Losses" at bounding box center [558, 167] width 50 height 37
click at [648, 160] on link "Environmental Hazards" at bounding box center [648, 167] width 132 height 37
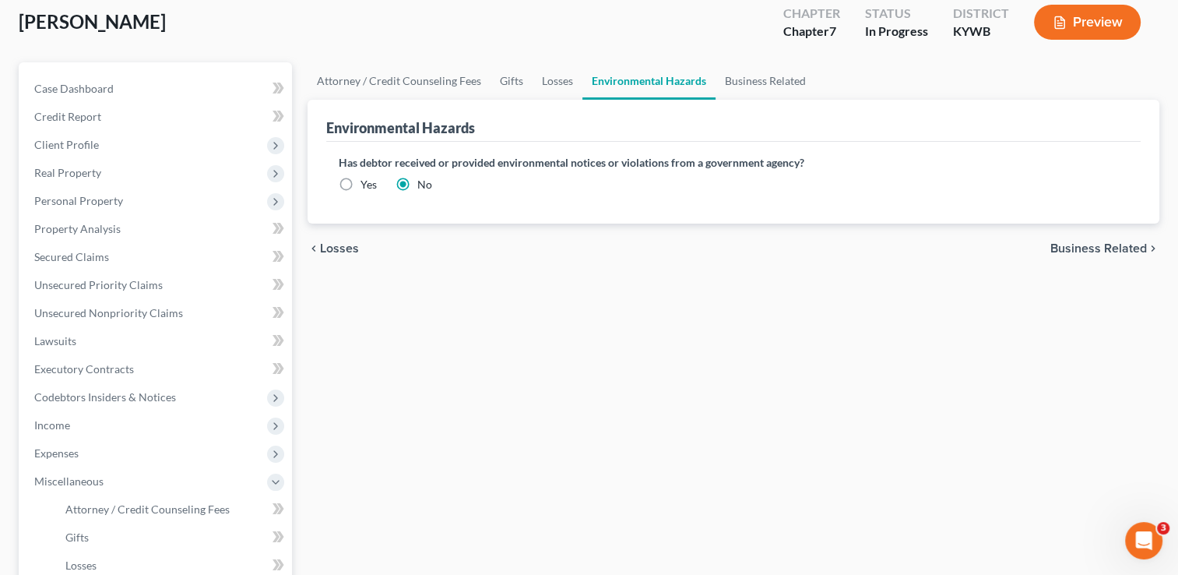
scroll to position [69, 0]
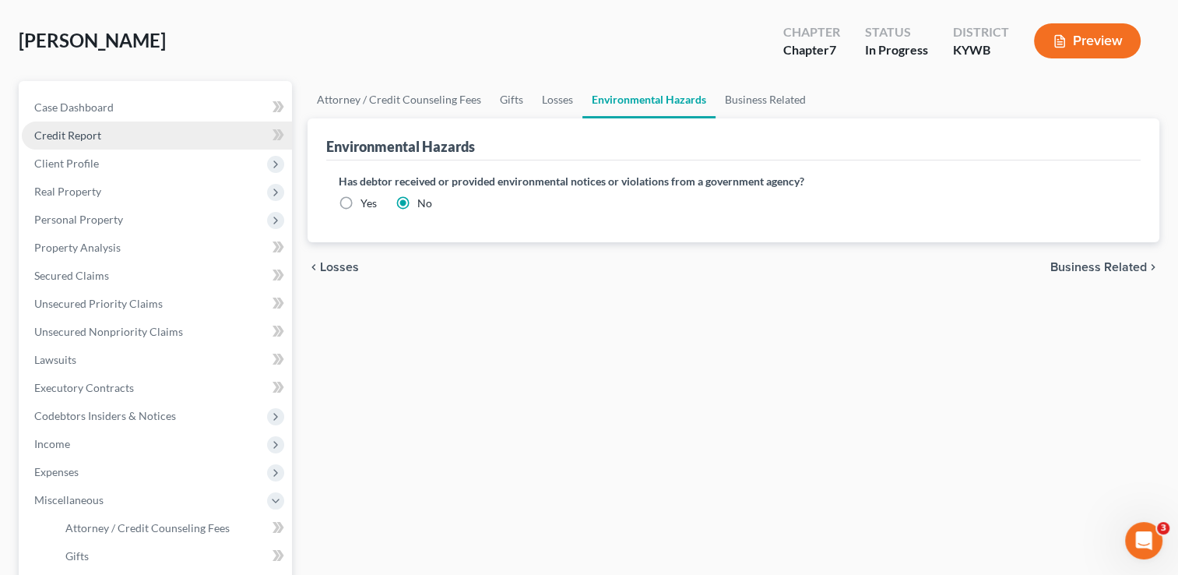
click at [86, 138] on span "Credit Report" at bounding box center [67, 134] width 67 height 13
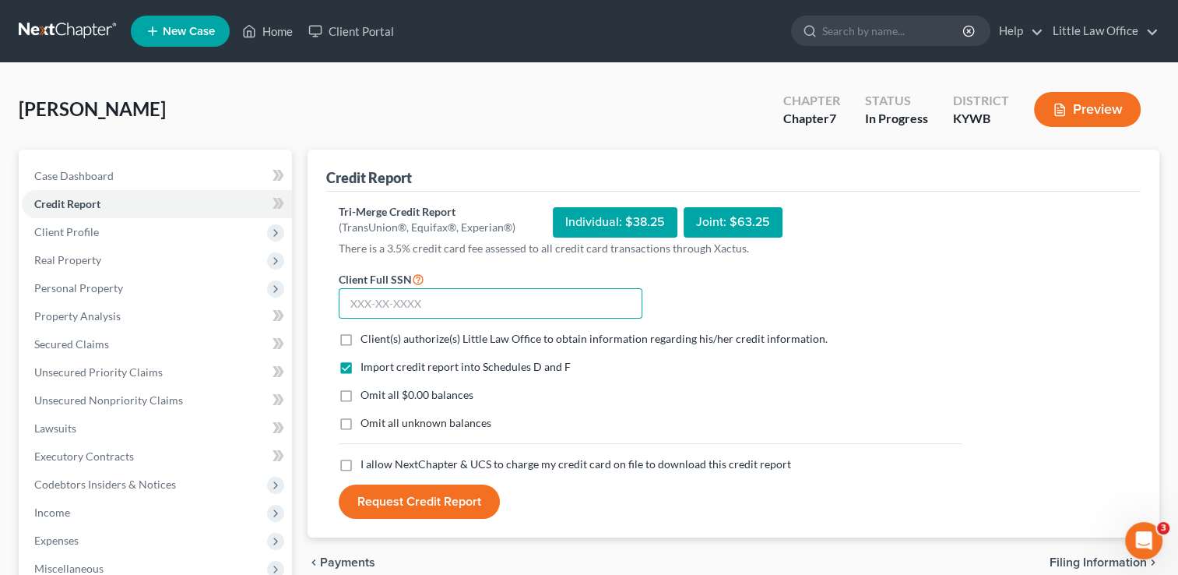
click at [476, 315] on input "text" at bounding box center [491, 303] width 304 height 31
type input "403-15-7068"
click at [360, 344] on label "Client(s) authorize(s) Little Law Office to obtain information regarding his/he…" at bounding box center [593, 339] width 467 height 16
click at [367, 341] on input "Client(s) authorize(s) Little Law Office to obtain information regarding his/he…" at bounding box center [372, 336] width 10 height 10
checkbox input "true"
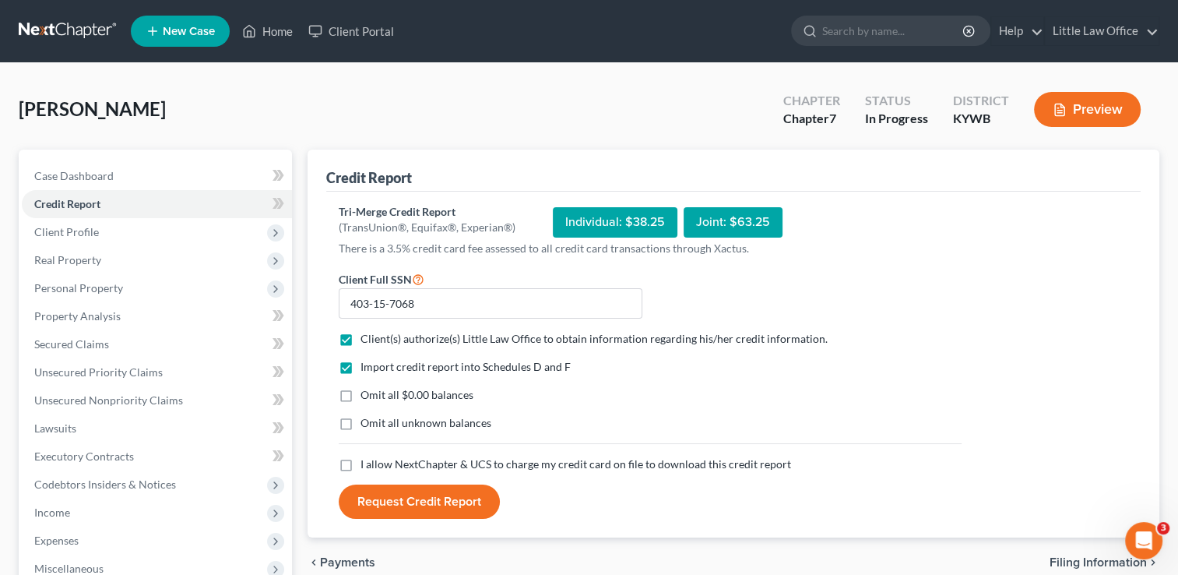
click at [360, 403] on label "Omit all $0.00 balances" at bounding box center [416, 395] width 113 height 16
click at [367, 397] on input "Omit all $0.00 balances" at bounding box center [372, 392] width 10 height 10
checkbox input "true"
click at [360, 467] on label "I allow NextChapter & UCS to charge my credit card on file to download this cre…" at bounding box center [575, 464] width 431 height 16
click at [367, 466] on input "I allow NextChapter & UCS to charge my credit card on file to download this cre…" at bounding box center [372, 461] width 10 height 10
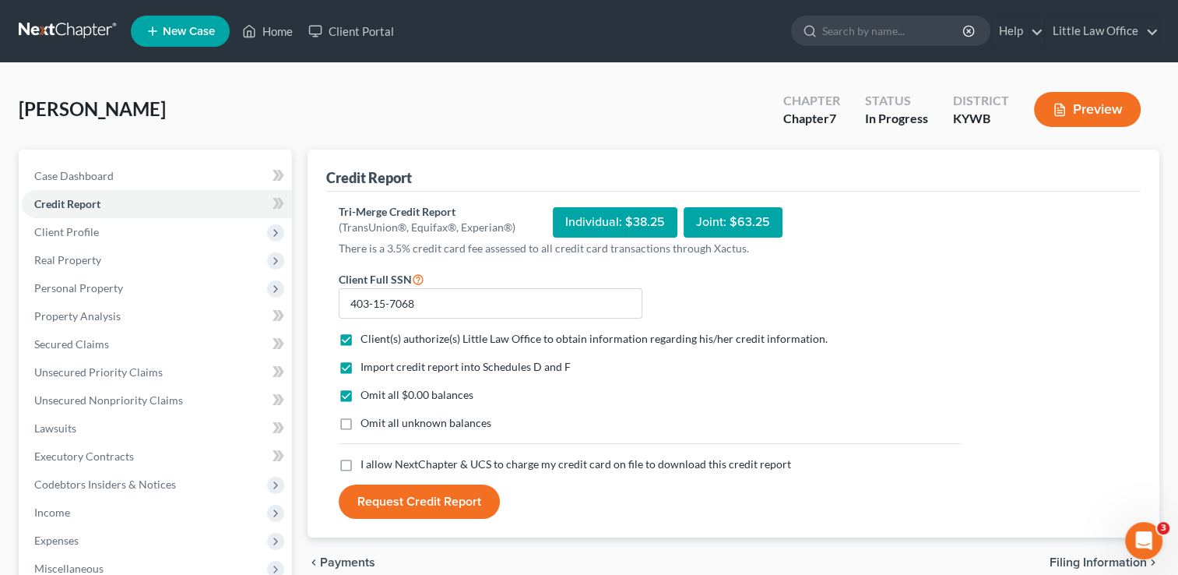
checkbox input "true"
click at [434, 508] on button "Request Credit Report" at bounding box center [419, 501] width 161 height 34
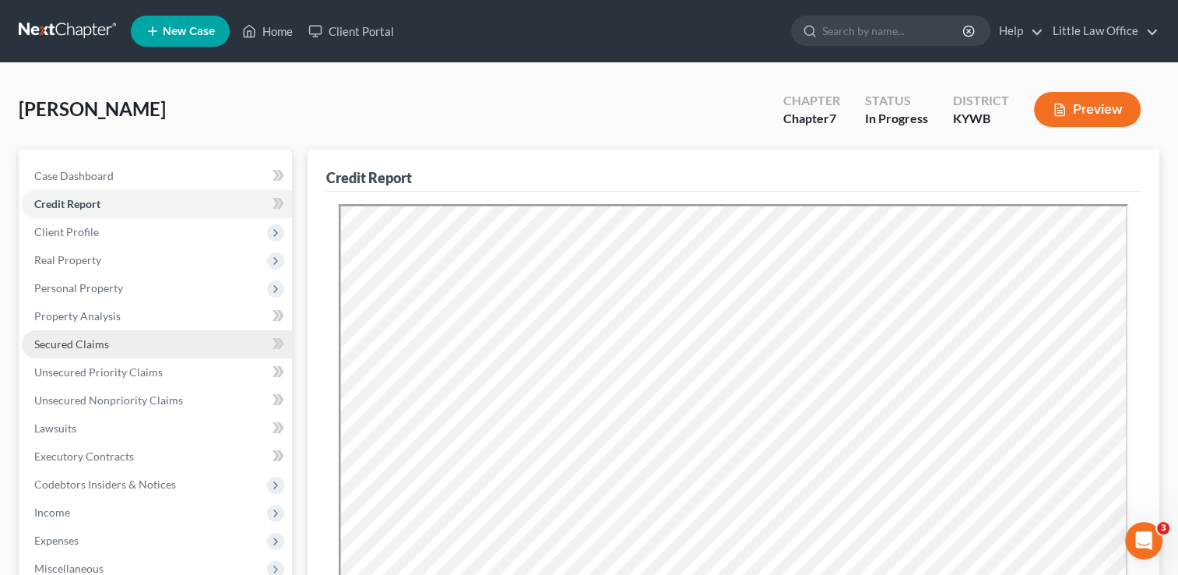
click at [93, 350] on link "Secured Claims" at bounding box center [157, 344] width 270 height 28
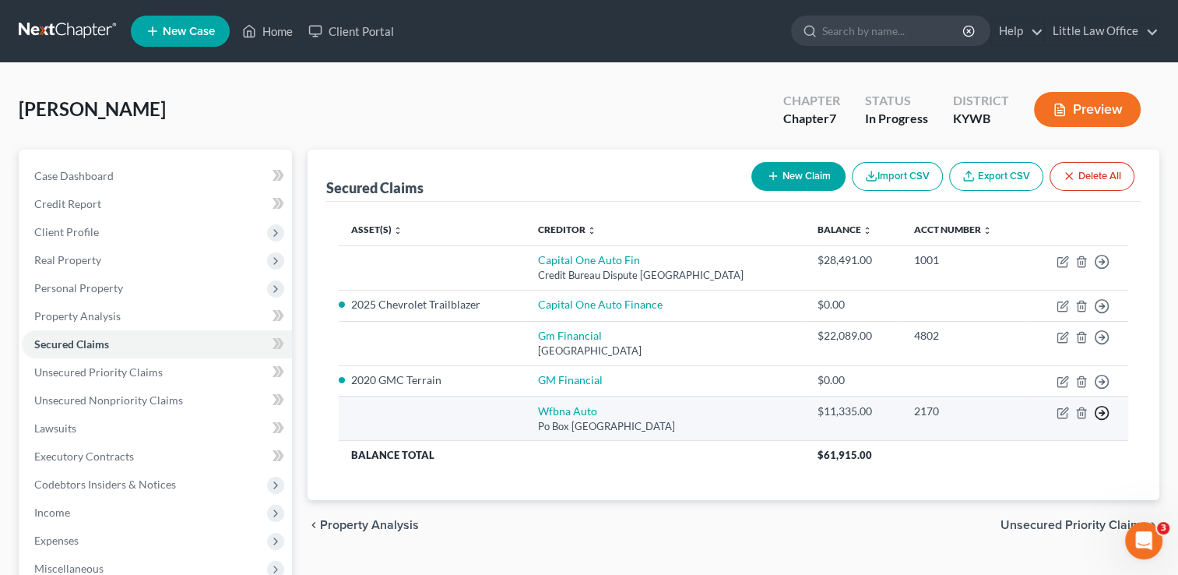
click at [1105, 269] on icon "button" at bounding box center [1102, 262] width 16 height 16
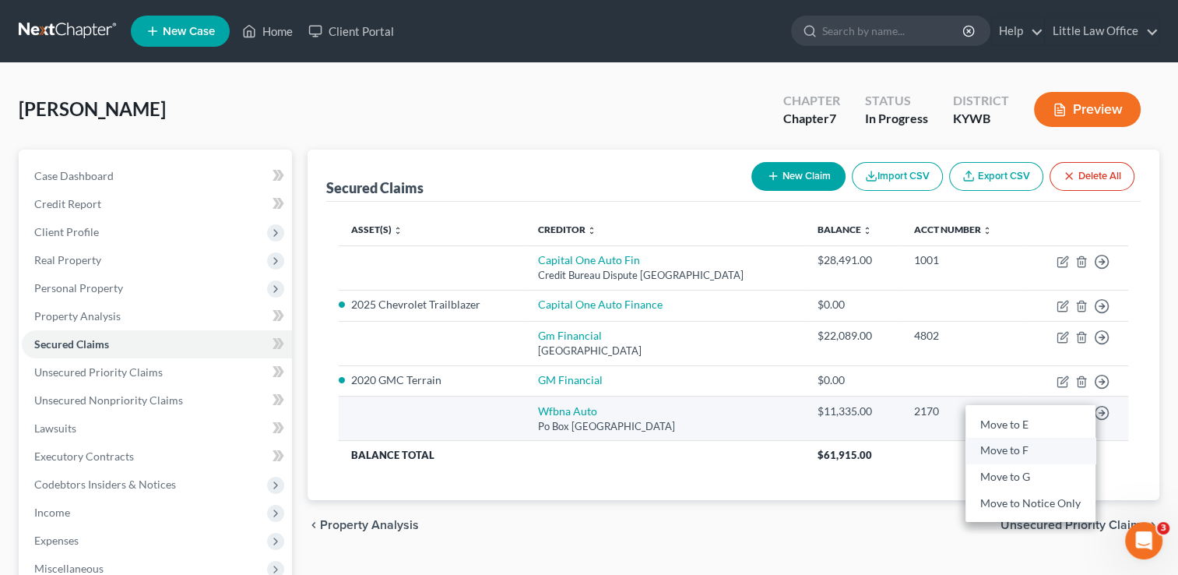
click at [1019, 450] on link "Move to F" at bounding box center [1030, 451] width 130 height 26
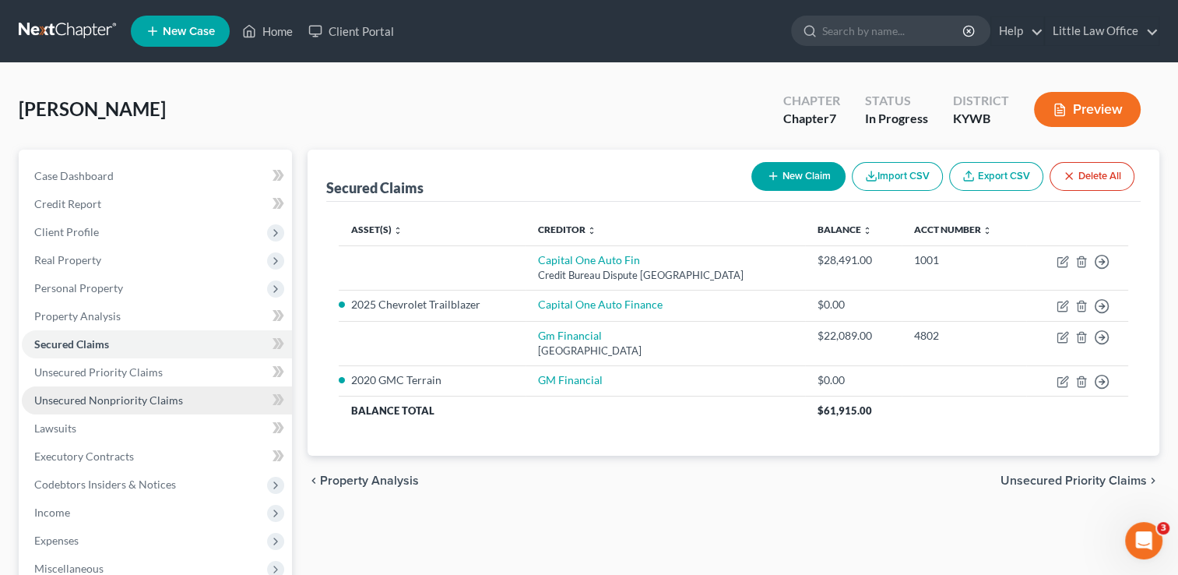
click at [121, 405] on span "Unsecured Nonpriority Claims" at bounding box center [108, 399] width 149 height 13
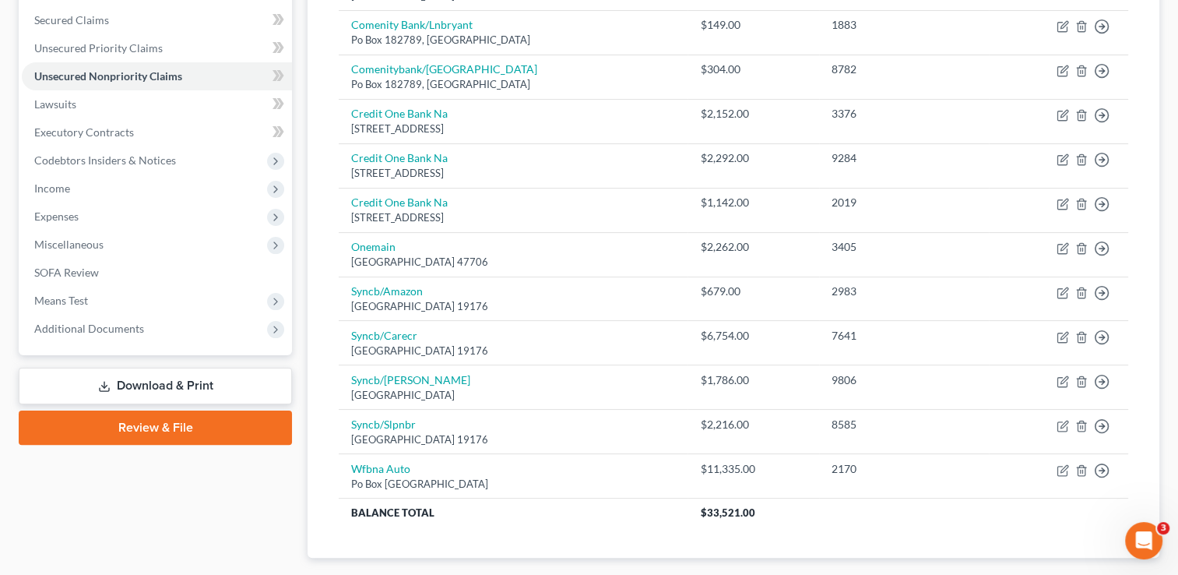
scroll to position [357, 0]
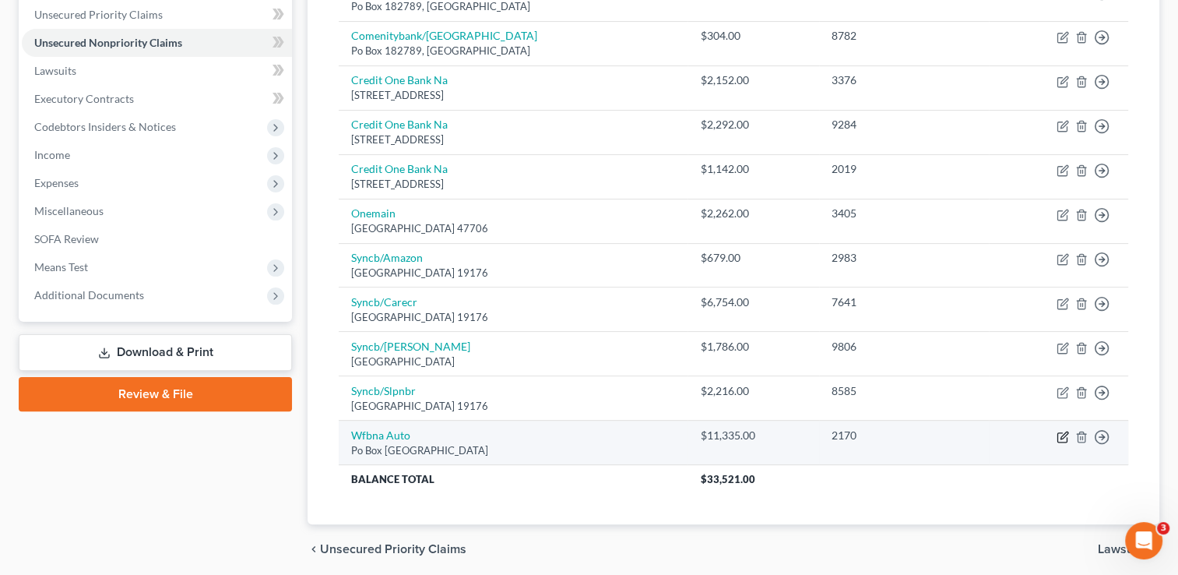
click at [1061, 438] on icon "button" at bounding box center [1063, 437] width 12 height 12
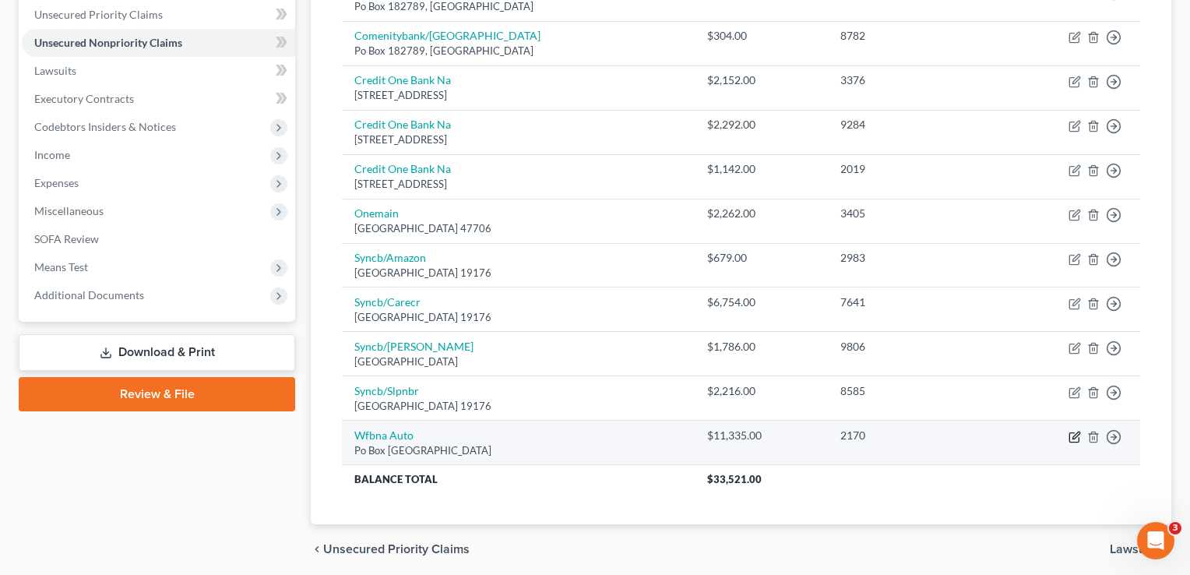
select select "28"
select select "0"
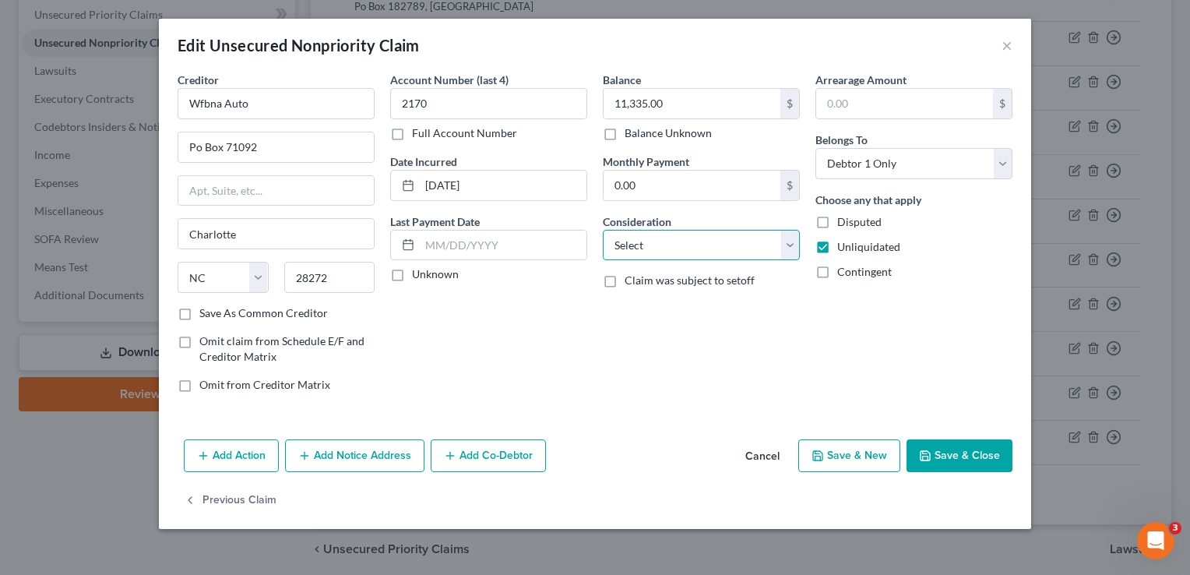
click at [655, 253] on select "Select Cable / Satellite Services Collection Agency Credit Card Debt Debt Couns…" at bounding box center [701, 245] width 197 height 31
select select "4"
click at [603, 230] on select "Select Cable / Satellite Services Collection Agency Credit Card Debt Debt Couns…" at bounding box center [701, 245] width 197 height 31
click at [991, 452] on button "Save & Close" at bounding box center [959, 455] width 106 height 33
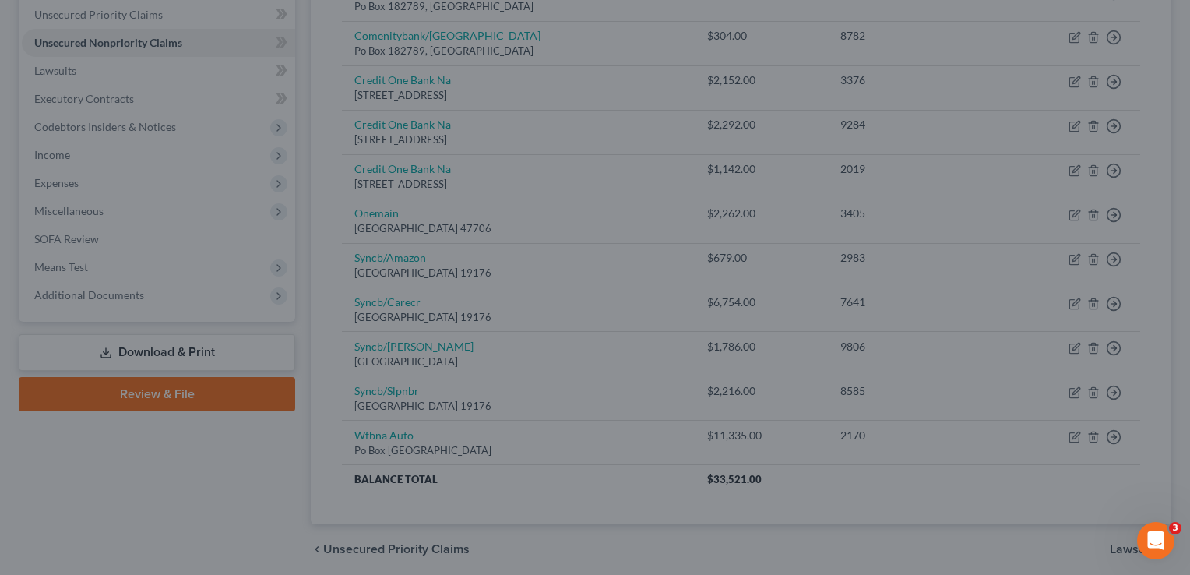
type input "0"
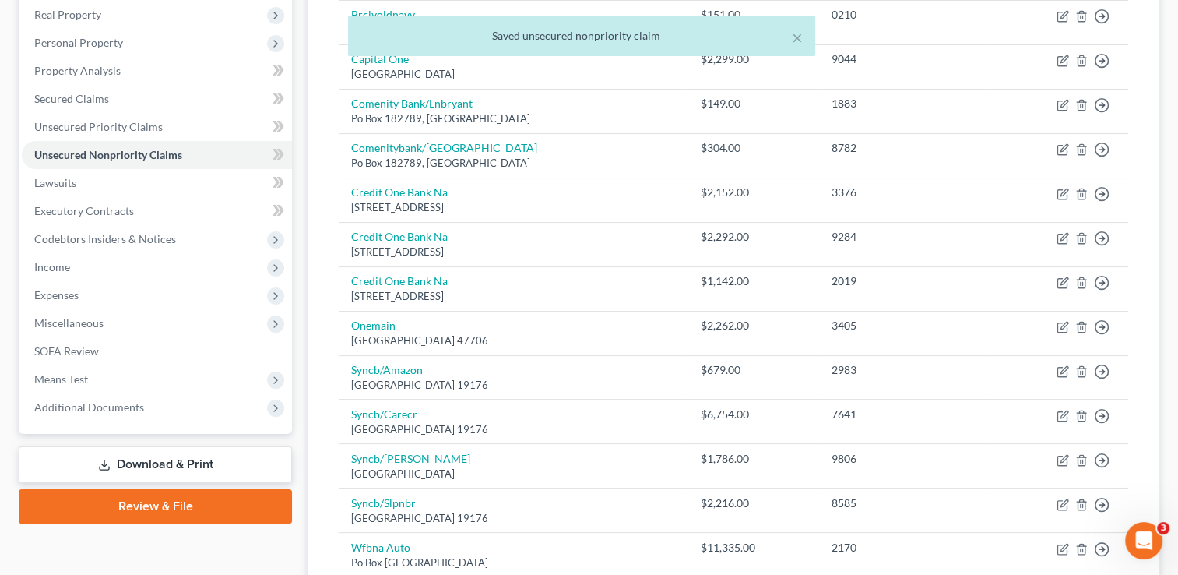
scroll to position [222, 0]
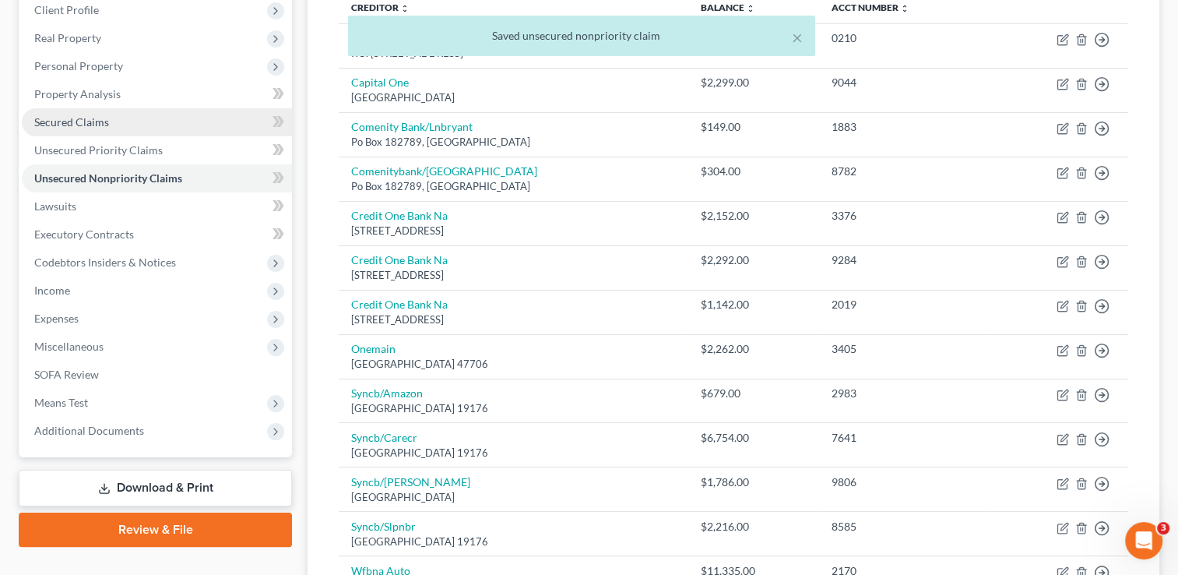
click at [163, 117] on link "Secured Claims" at bounding box center [157, 122] width 270 height 28
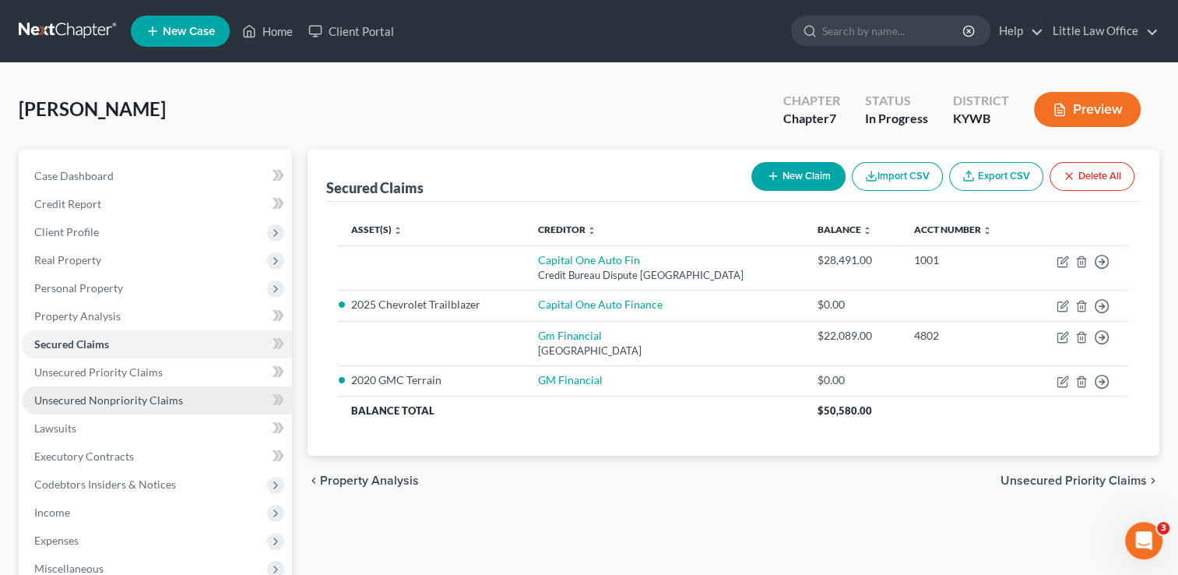
click at [199, 397] on link "Unsecured Nonpriority Claims" at bounding box center [157, 400] width 270 height 28
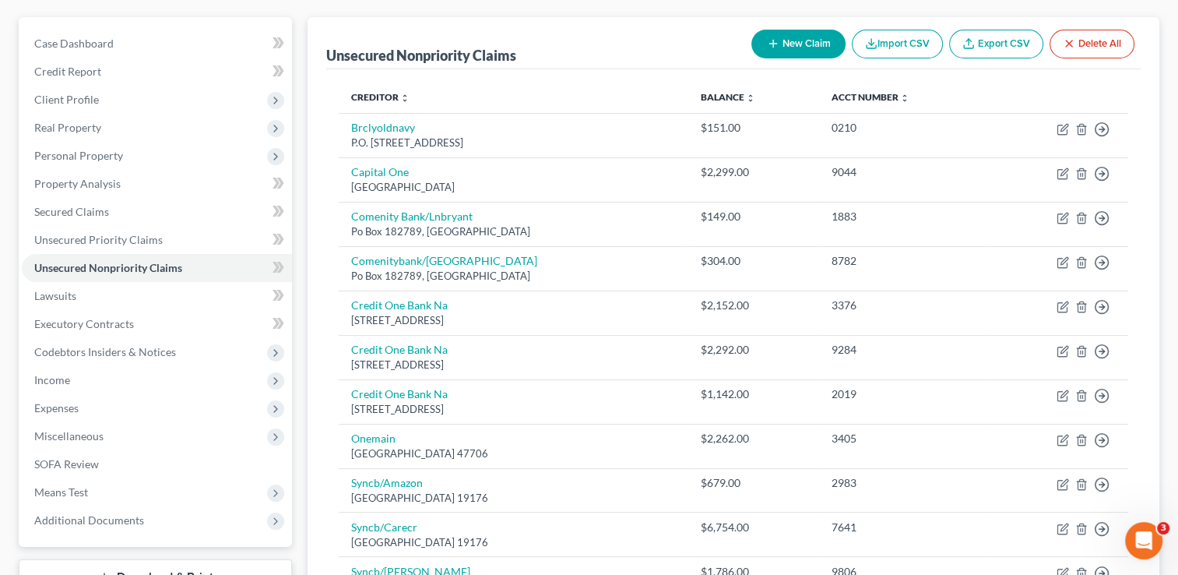
scroll to position [139, 0]
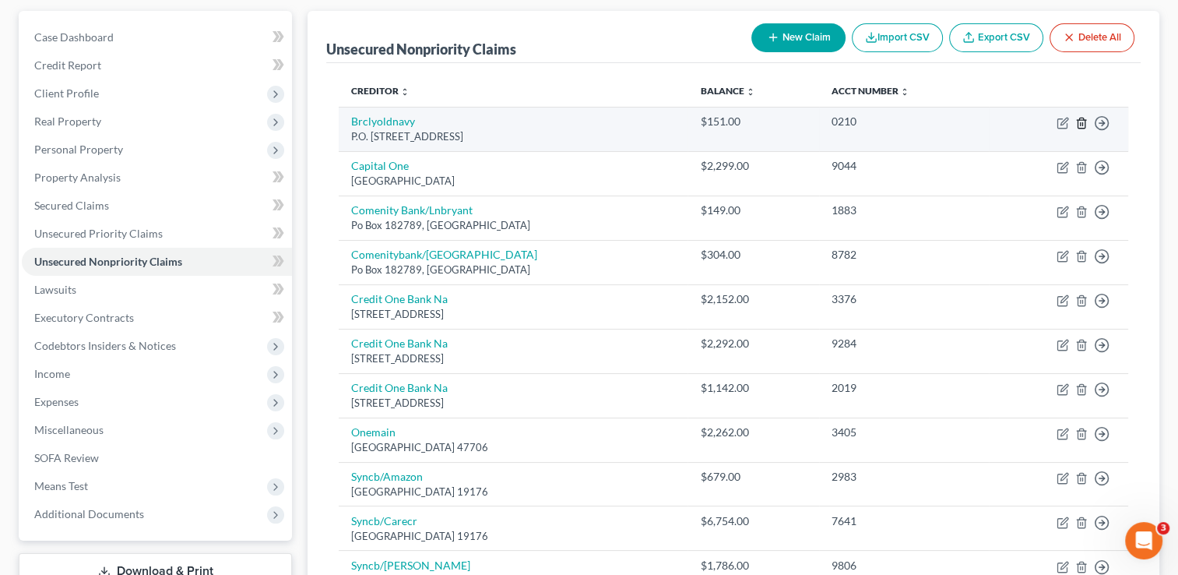
click at [1083, 123] on icon "button" at bounding box center [1081, 123] width 12 height 12
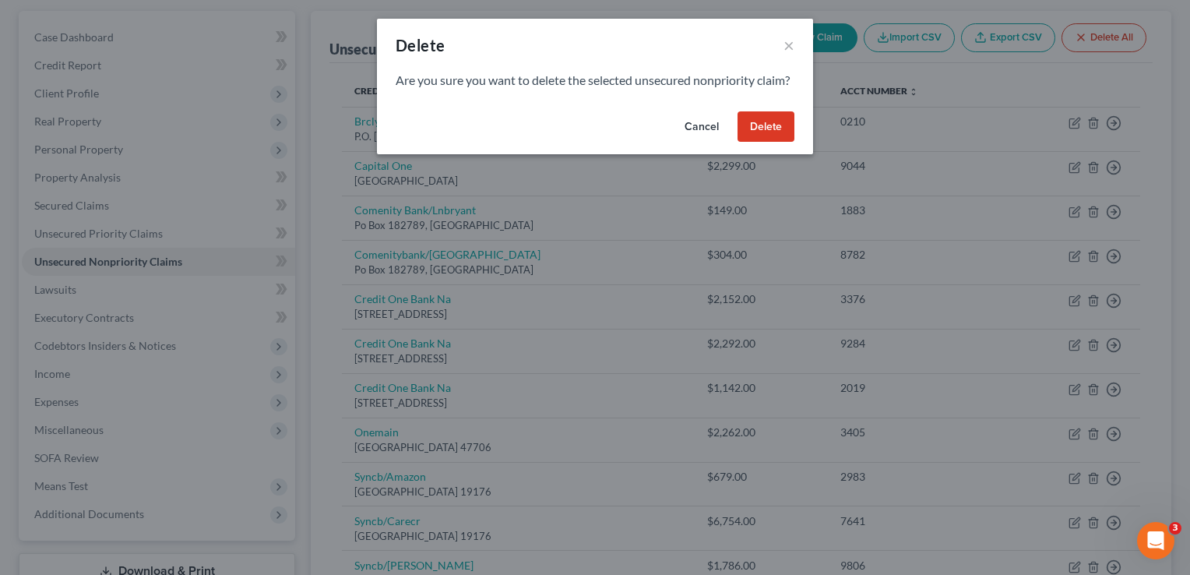
click at [768, 142] on button "Delete" at bounding box center [765, 126] width 57 height 31
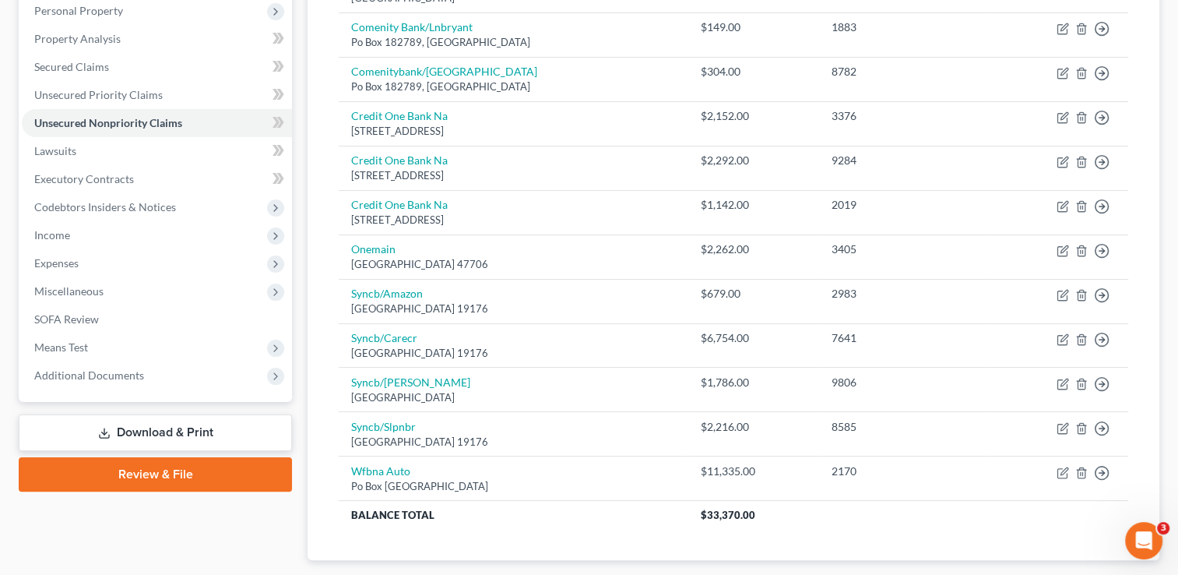
scroll to position [280, 0]
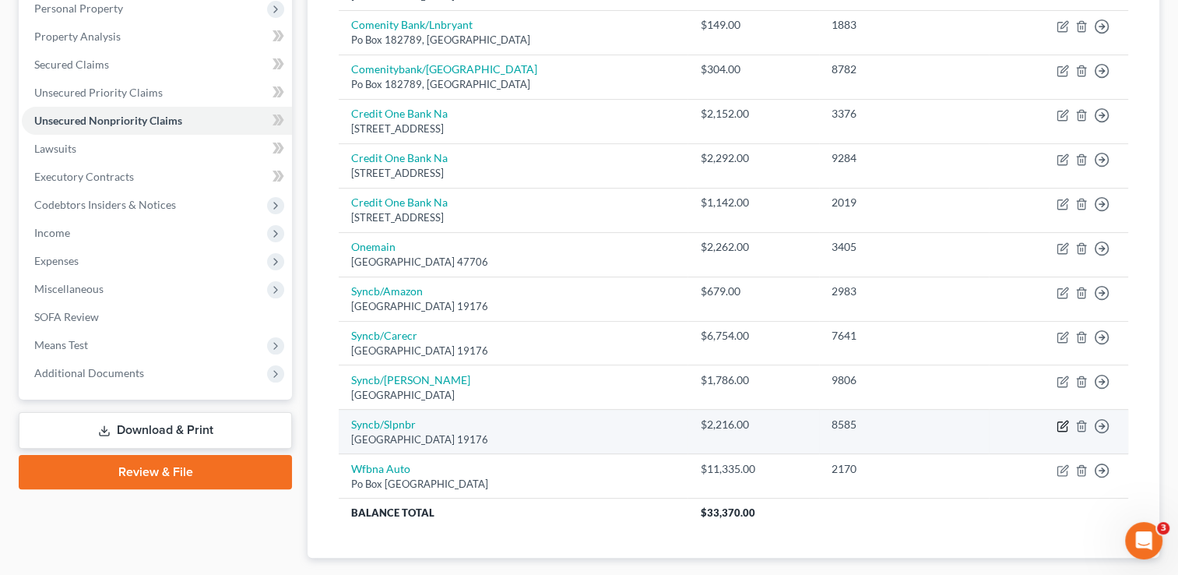
click at [1067, 420] on icon "button" at bounding box center [1063, 423] width 7 height 7
select select "39"
select select "2"
select select "0"
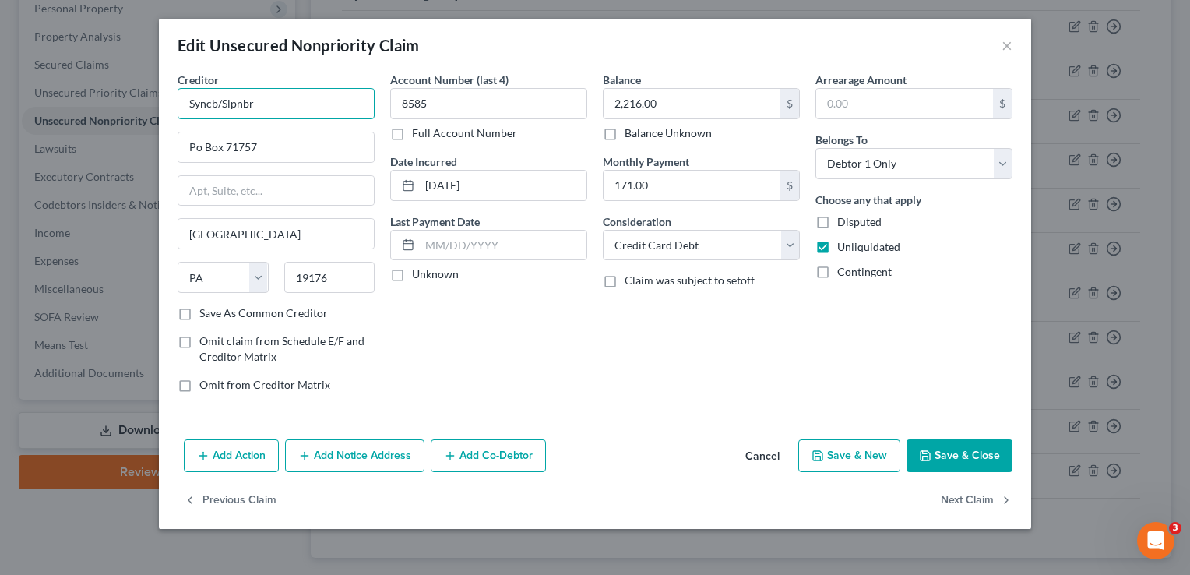
click at [269, 117] on input "Syncb/Slpnbr" at bounding box center [276, 103] width 197 height 31
click at [959, 453] on button "Save & Close" at bounding box center [959, 455] width 106 height 33
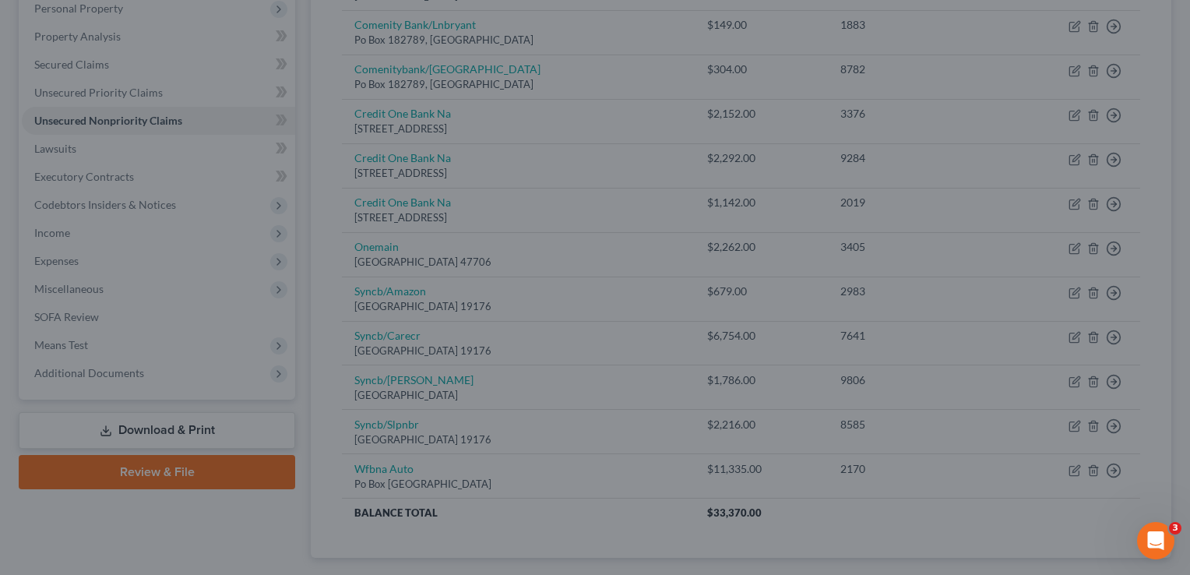
type input "0"
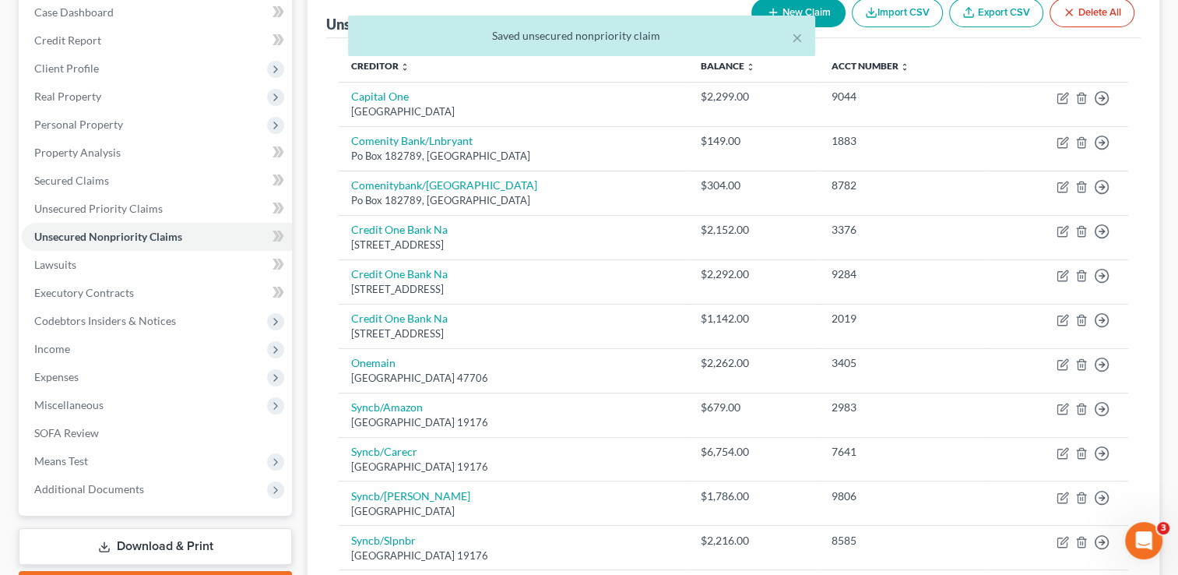
scroll to position [159, 0]
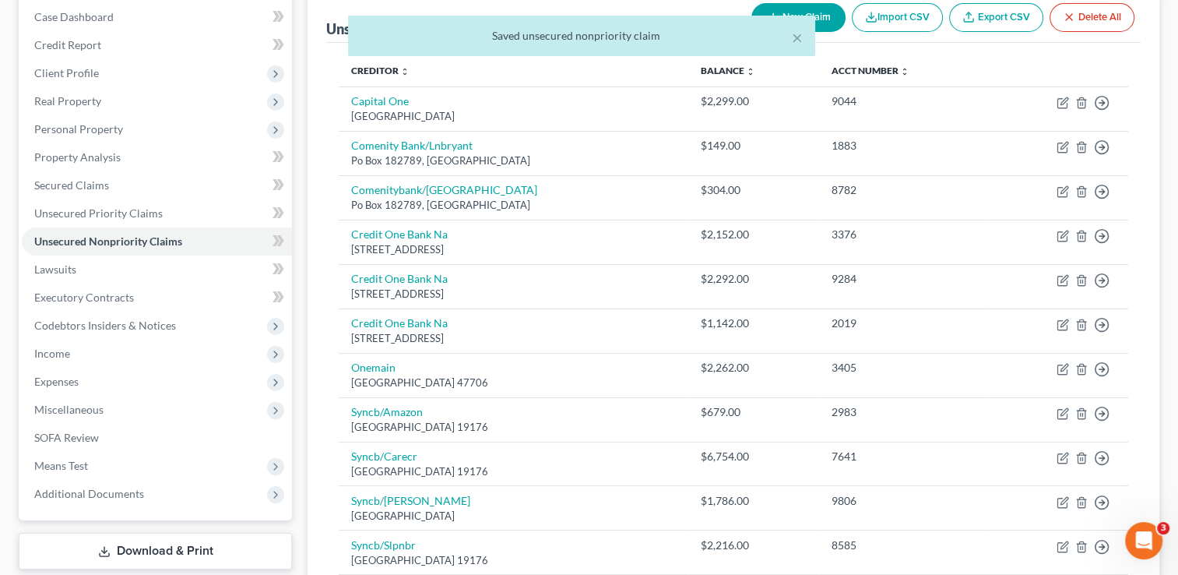
click at [169, 48] on div "× Saved unsecured nonpriority claim" at bounding box center [581, 40] width 1178 height 48
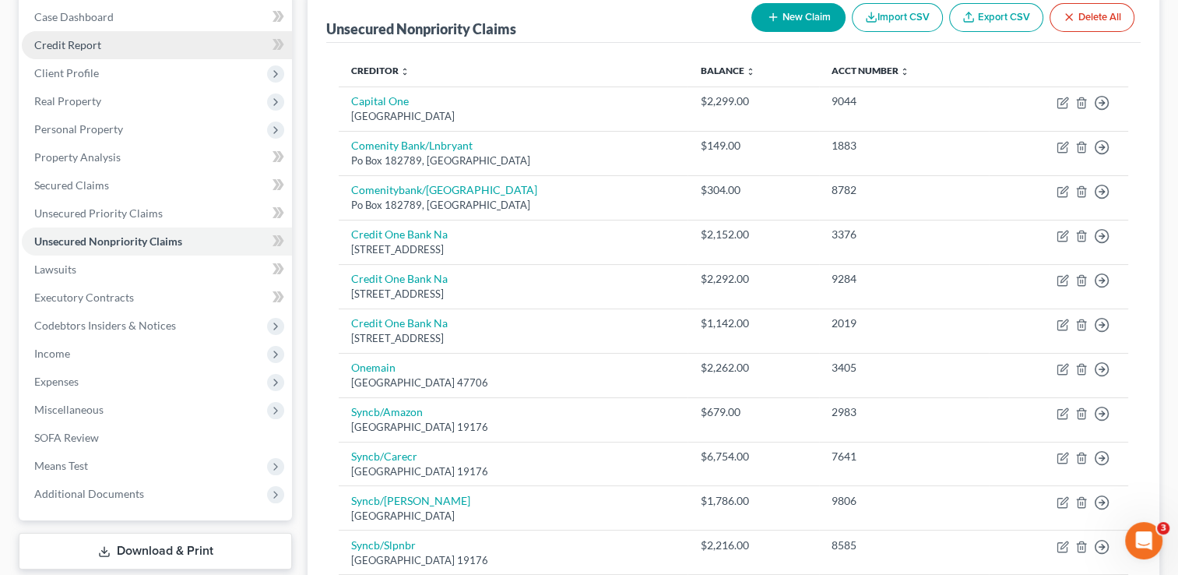
click at [125, 50] on link "Credit Report" at bounding box center [157, 45] width 270 height 28
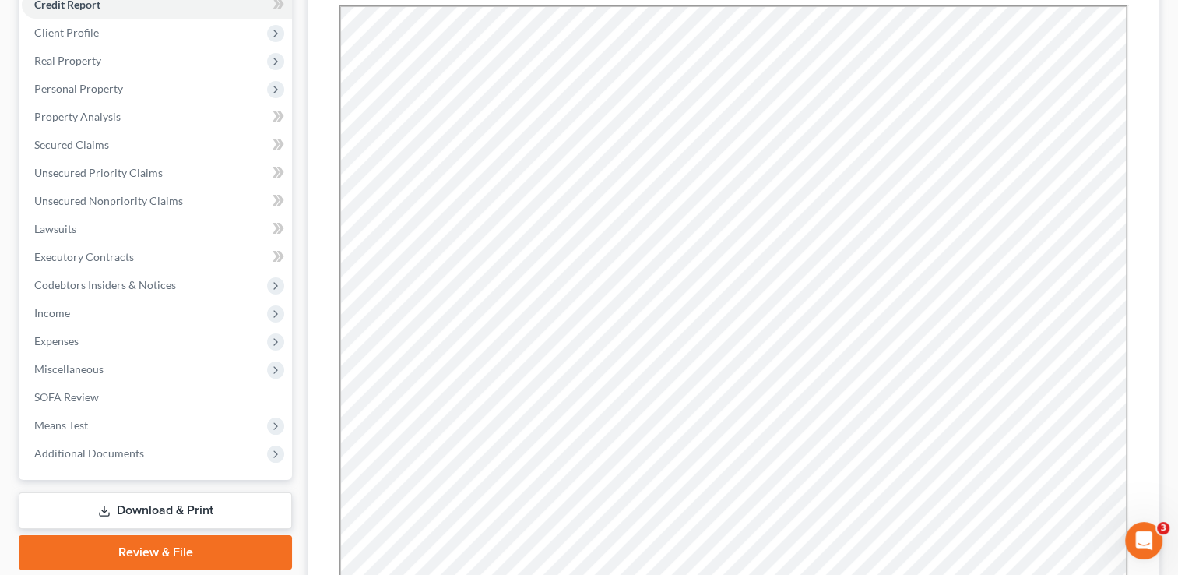
scroll to position [228, 0]
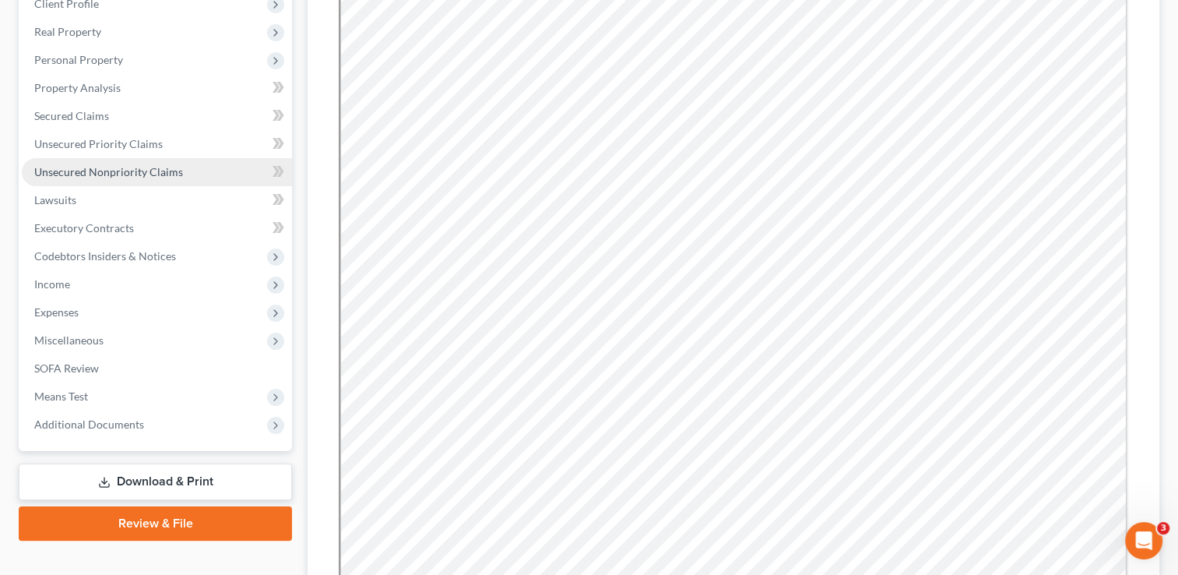
click at [110, 166] on span "Unsecured Nonpriority Claims" at bounding box center [108, 171] width 149 height 13
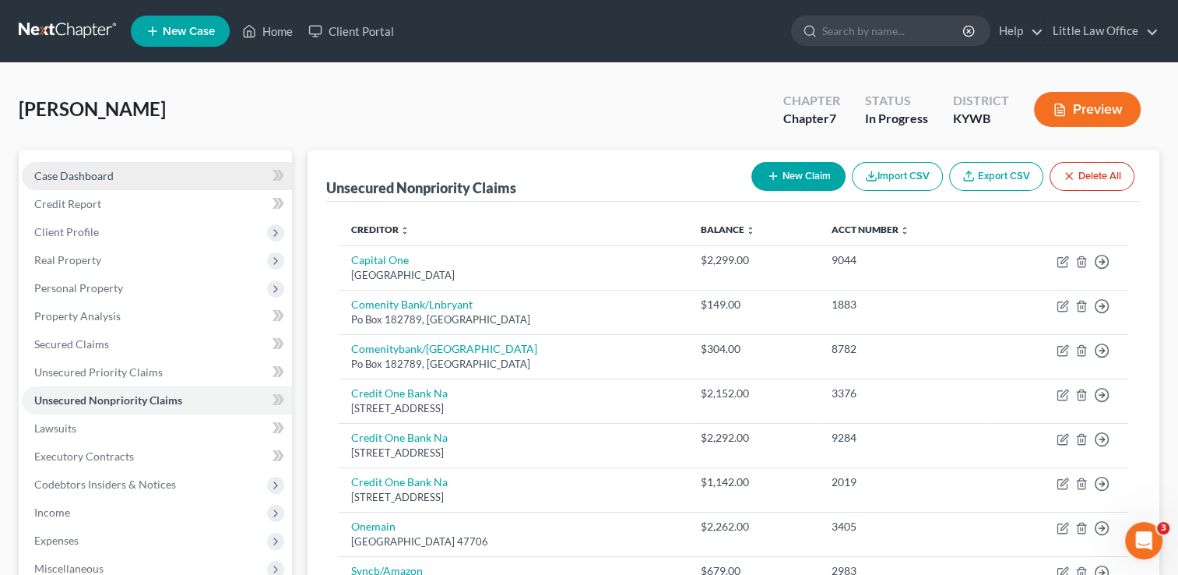
click at [86, 172] on span "Case Dashboard" at bounding box center [73, 175] width 79 height 13
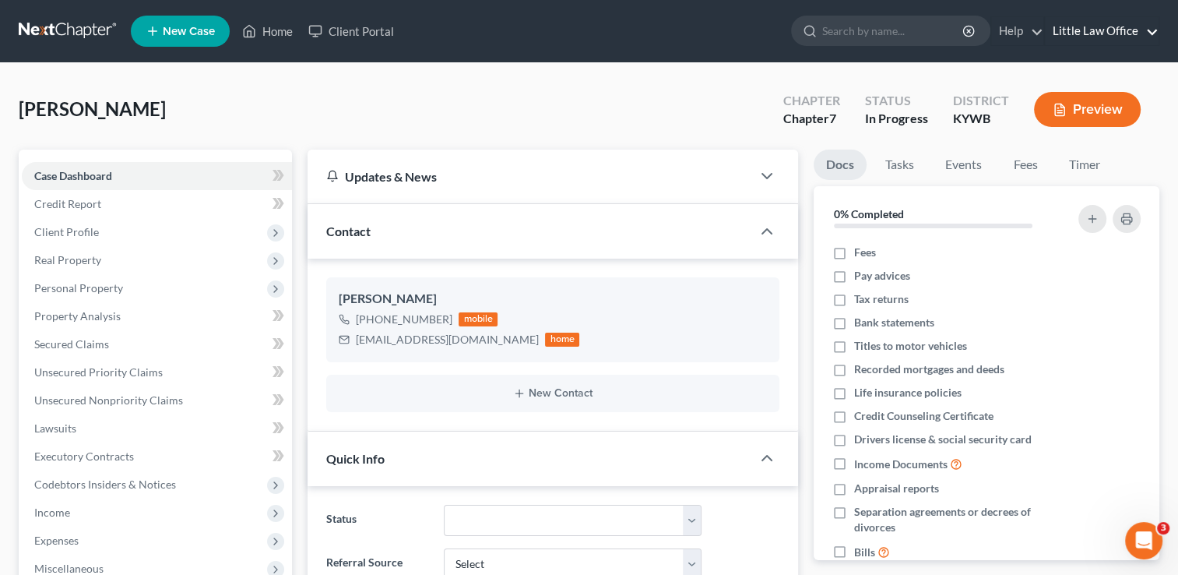
click at [1116, 30] on link "Little Law Office" at bounding box center [1102, 31] width 114 height 28
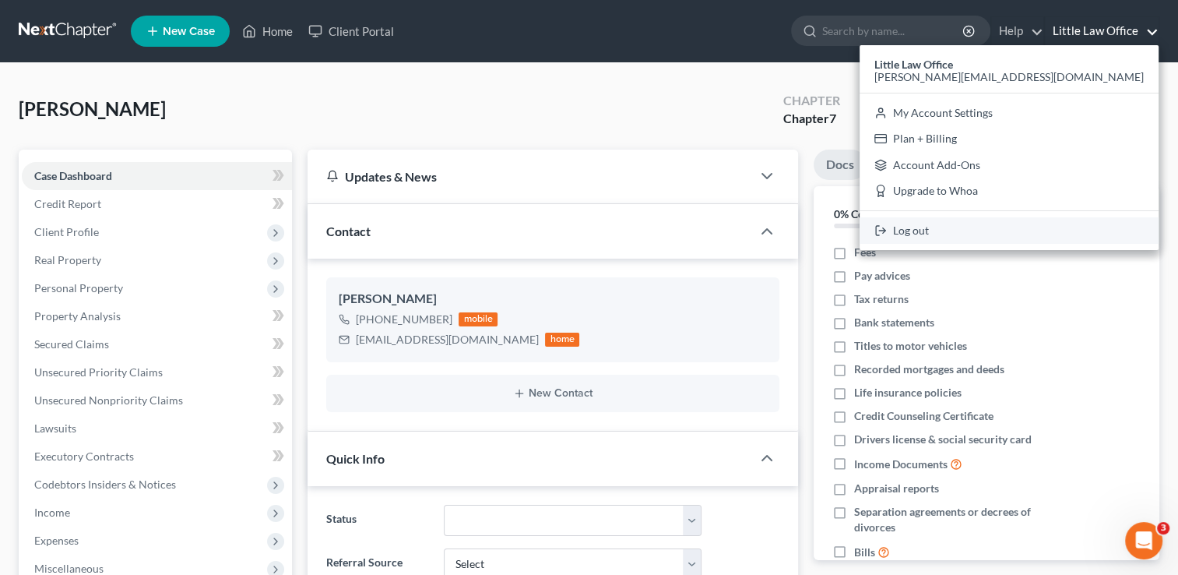
click at [1031, 232] on link "Log out" at bounding box center [1009, 230] width 299 height 26
